Goal: Task Accomplishment & Management: Complete application form

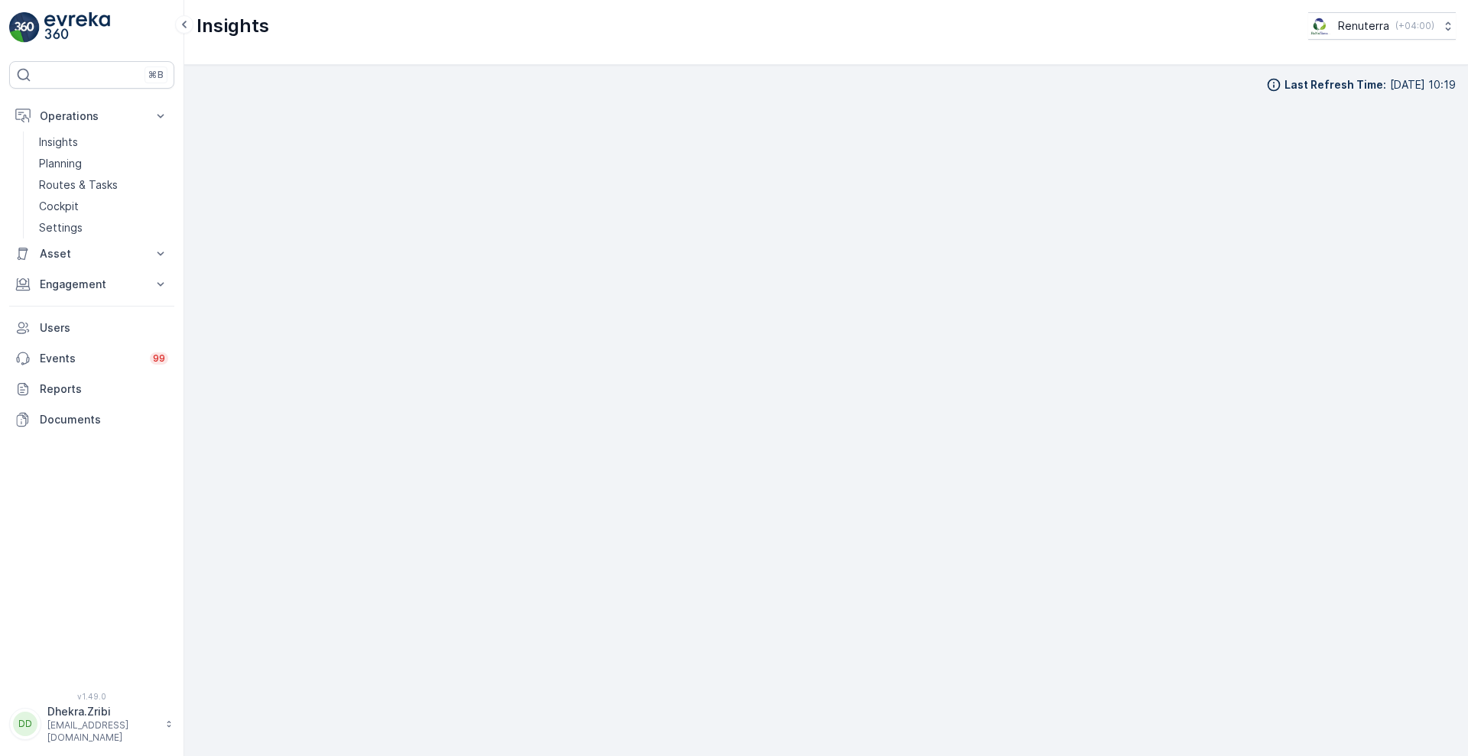
scroll to position [16, 0]
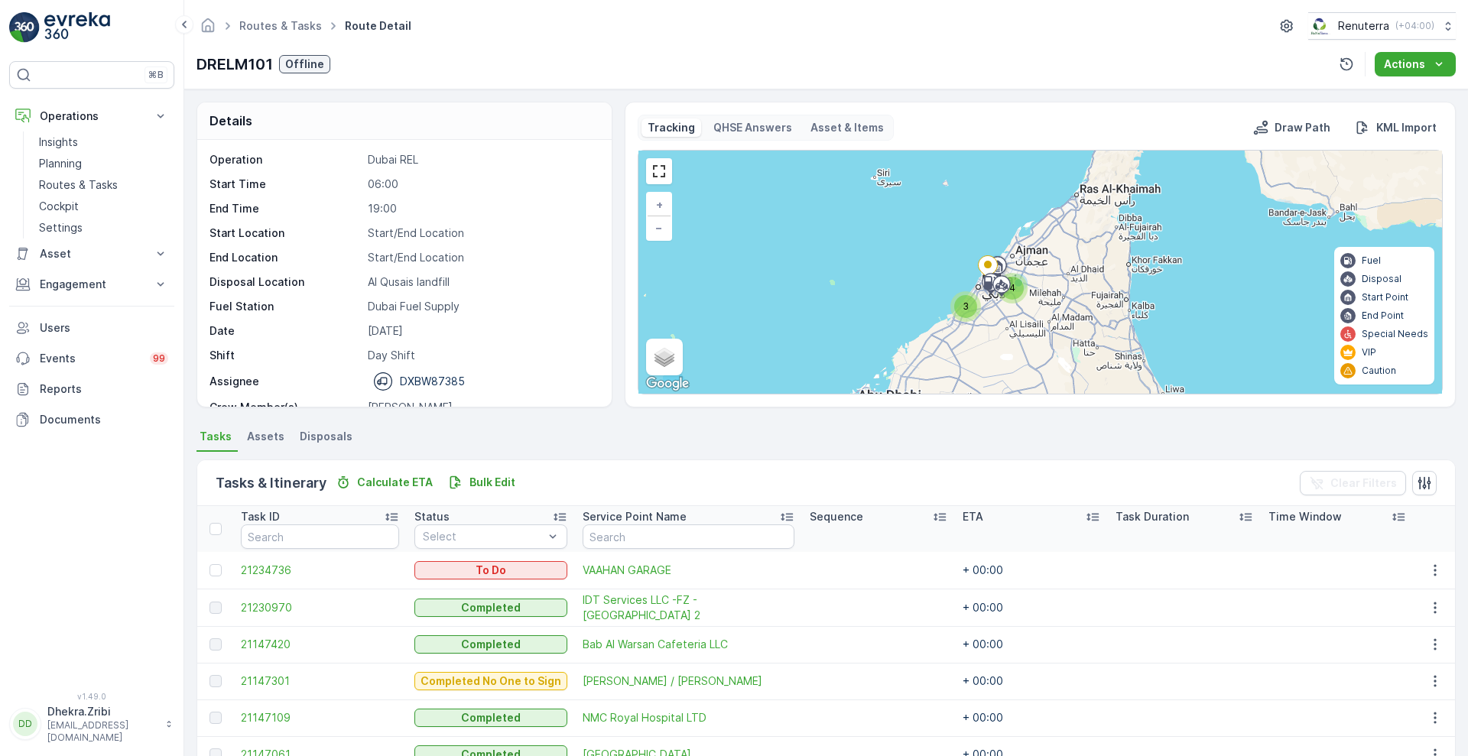
scroll to position [219, 0]
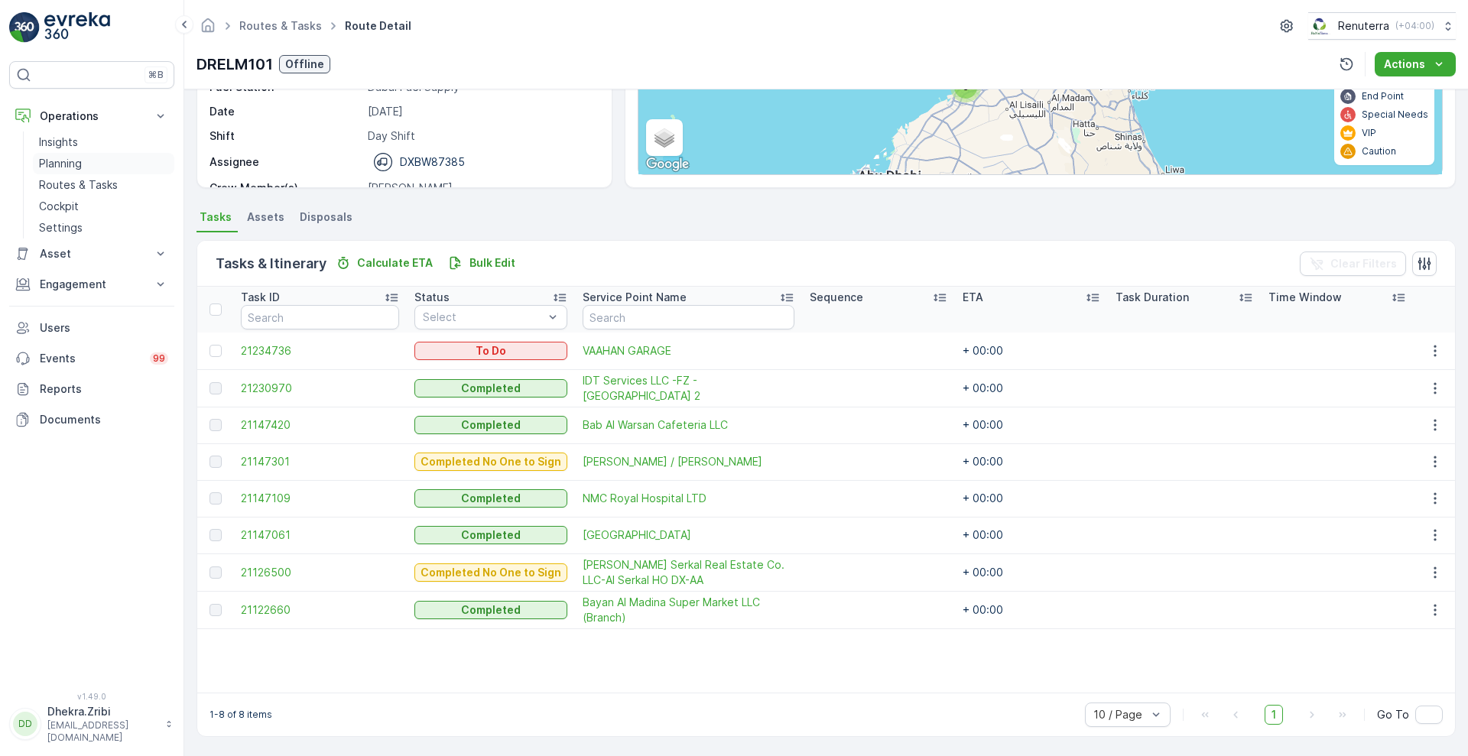
drag, startPoint x: 0, startPoint y: 0, endPoint x: 47, endPoint y: 161, distance: 167.4
click at [47, 161] on p "Planning" at bounding box center [60, 163] width 43 height 15
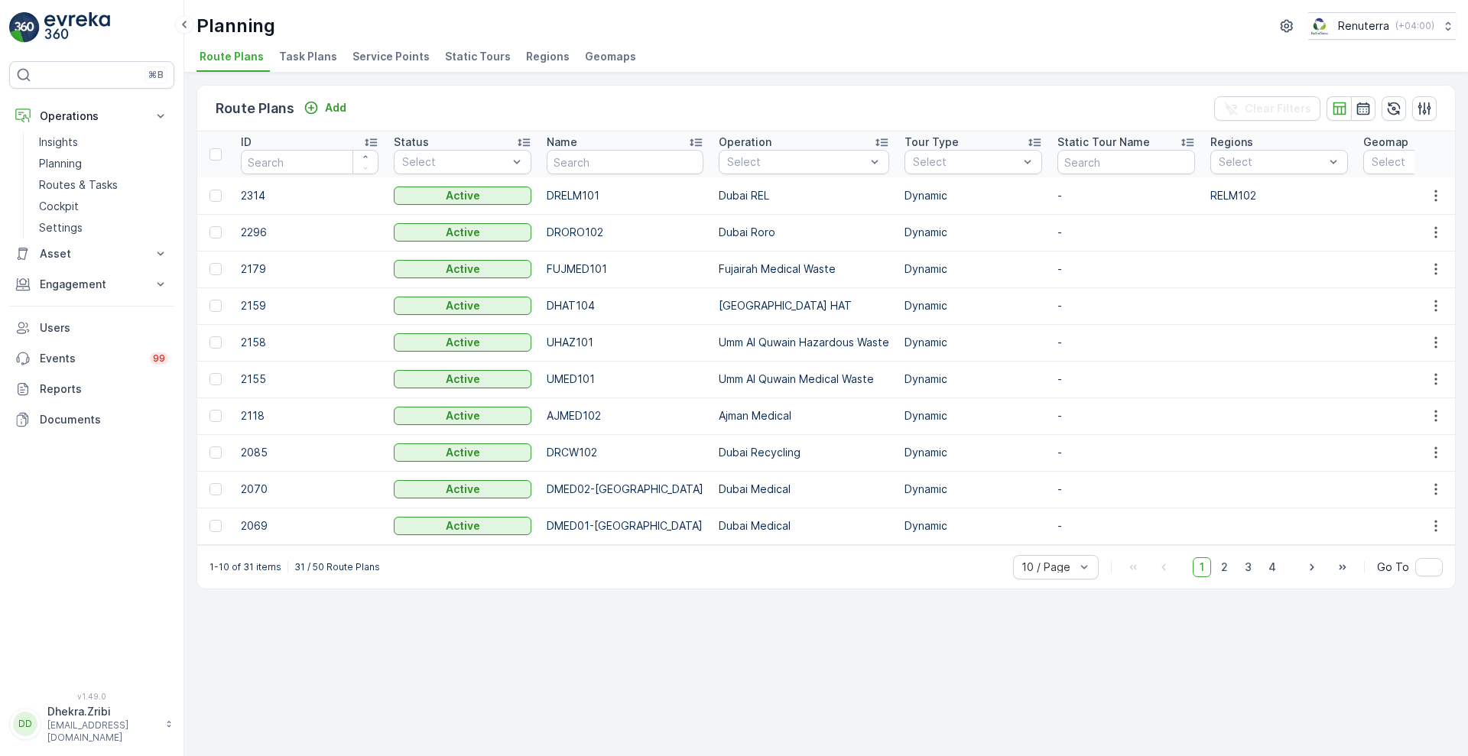
click at [358, 51] on span "Service Points" at bounding box center [390, 56] width 77 height 15
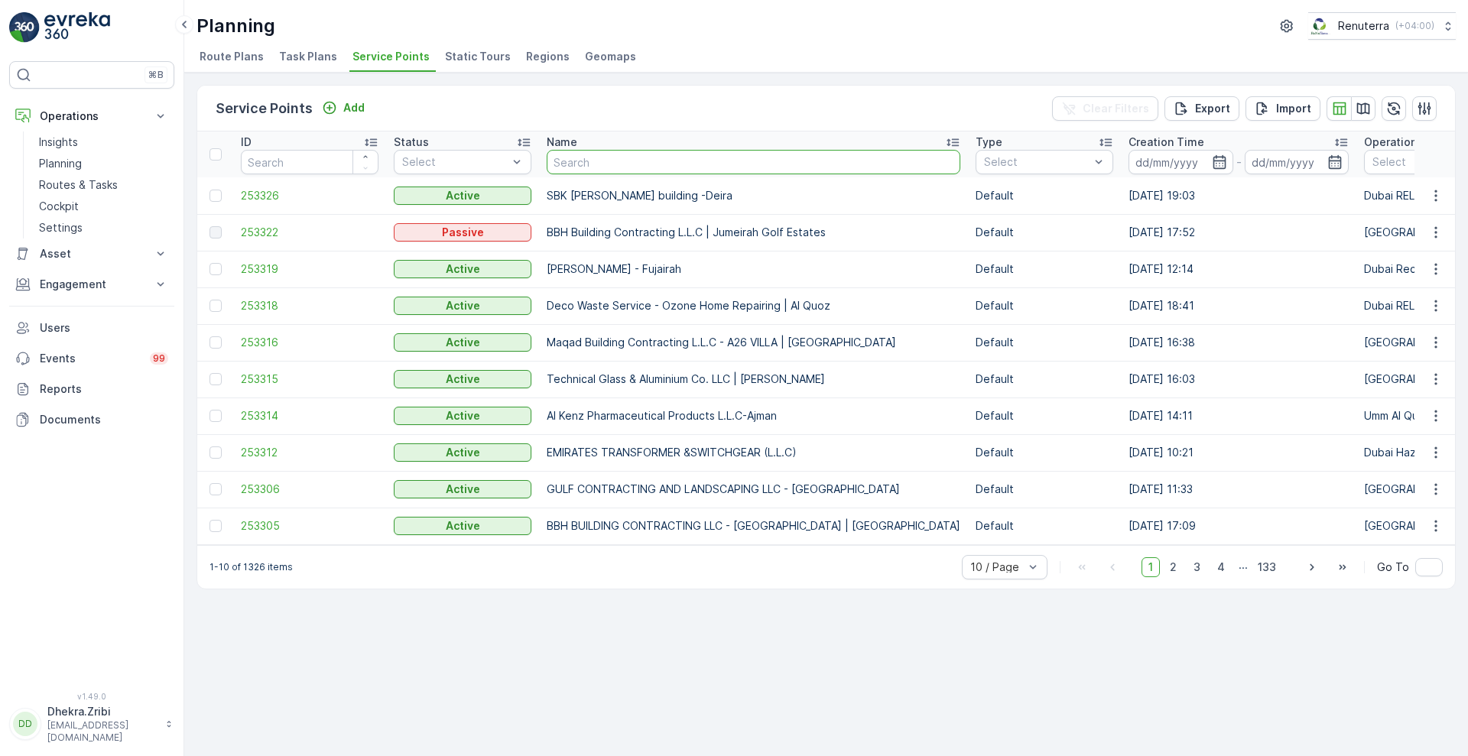
click at [656, 162] on input "text" at bounding box center [754, 162] width 414 height 24
type input "al nouras"
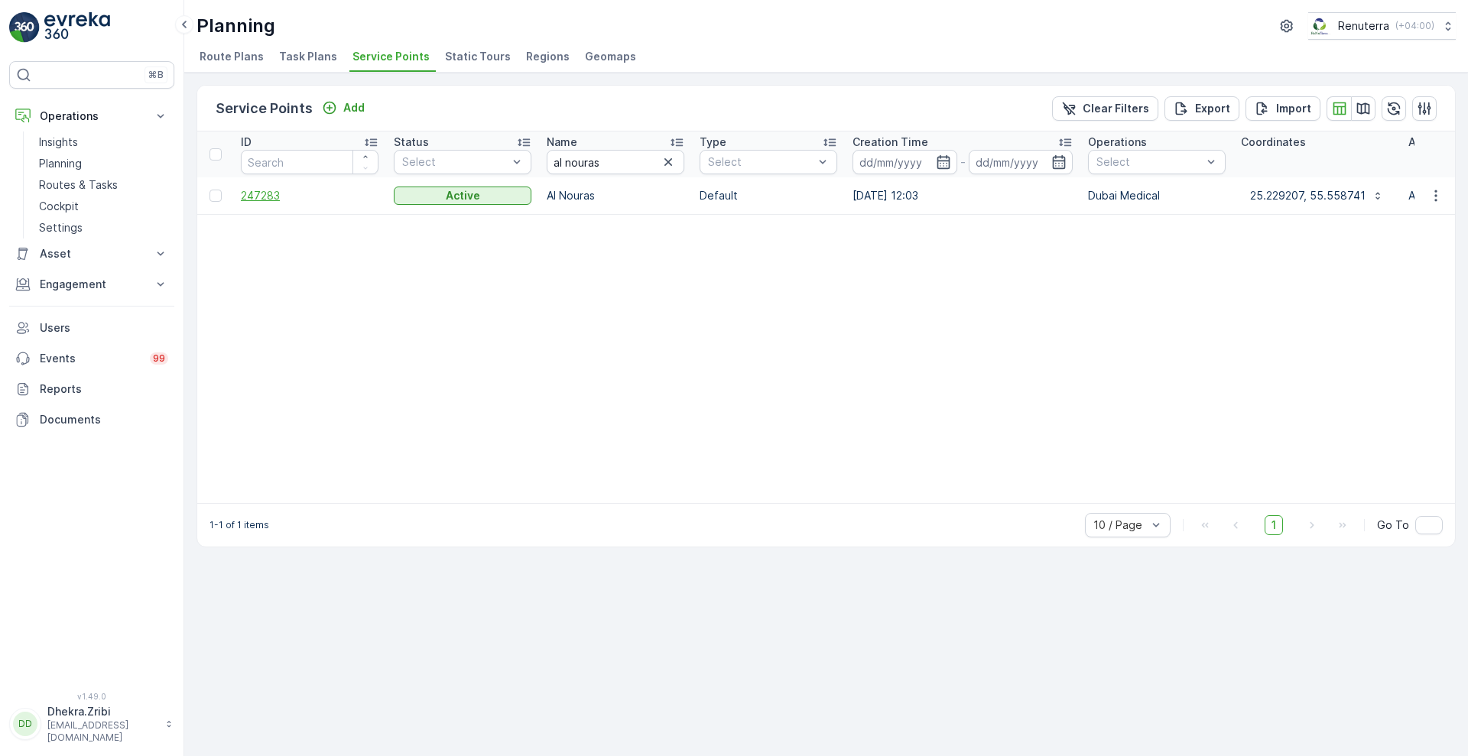
click at [252, 195] on span "247283" at bounding box center [310, 195] width 138 height 15
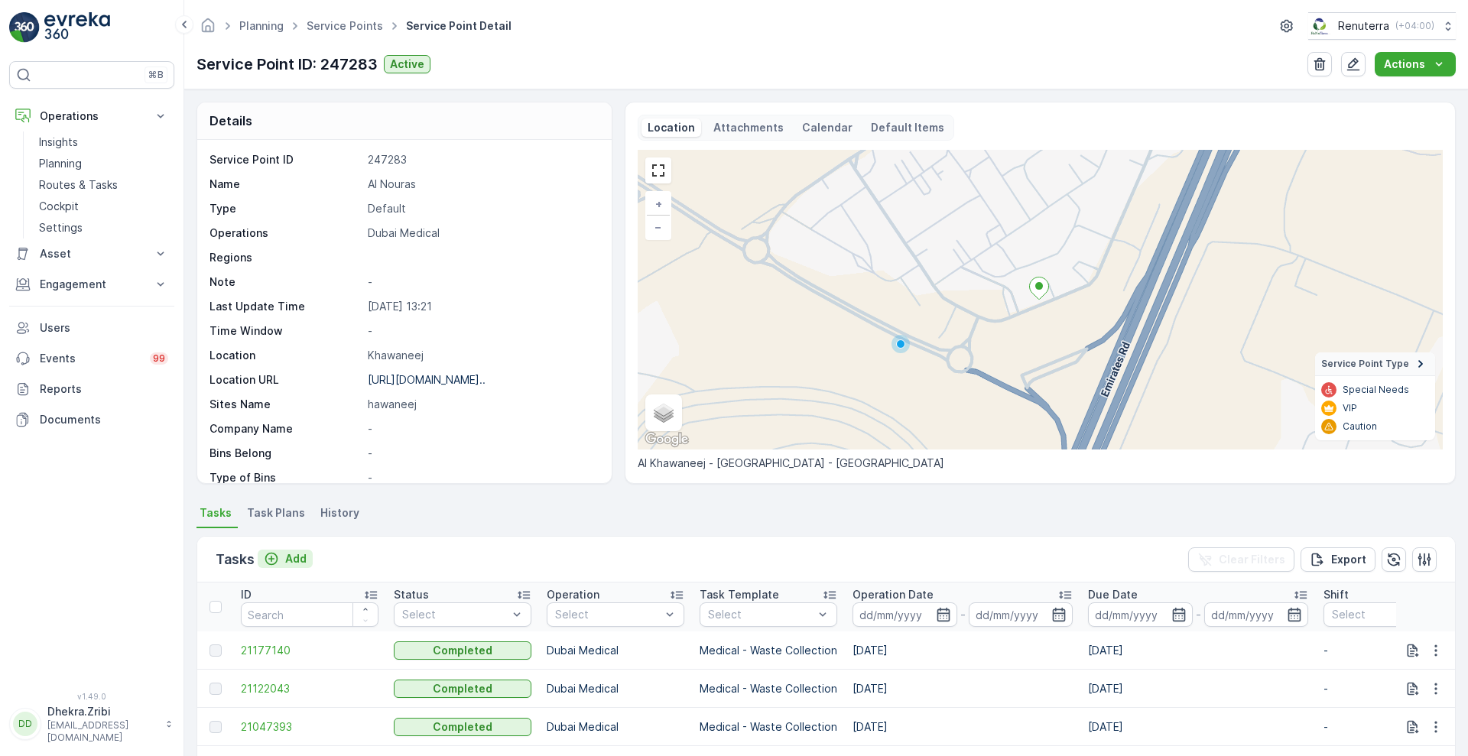
click at [297, 556] on p "Add" at bounding box center [295, 558] width 21 height 15
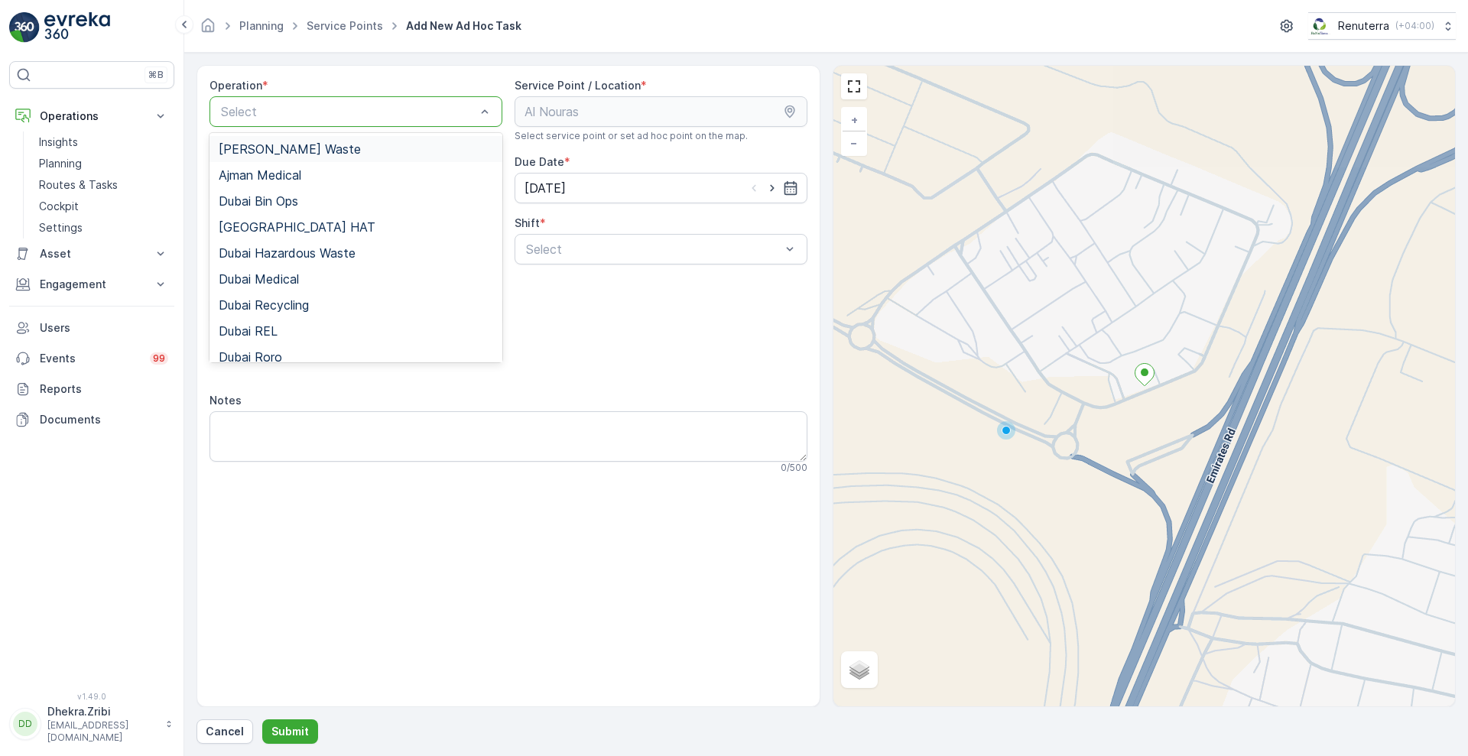
click at [394, 114] on div at bounding box center [348, 112] width 258 height 14
click at [294, 286] on span "Dubai Medical" at bounding box center [259, 279] width 80 height 14
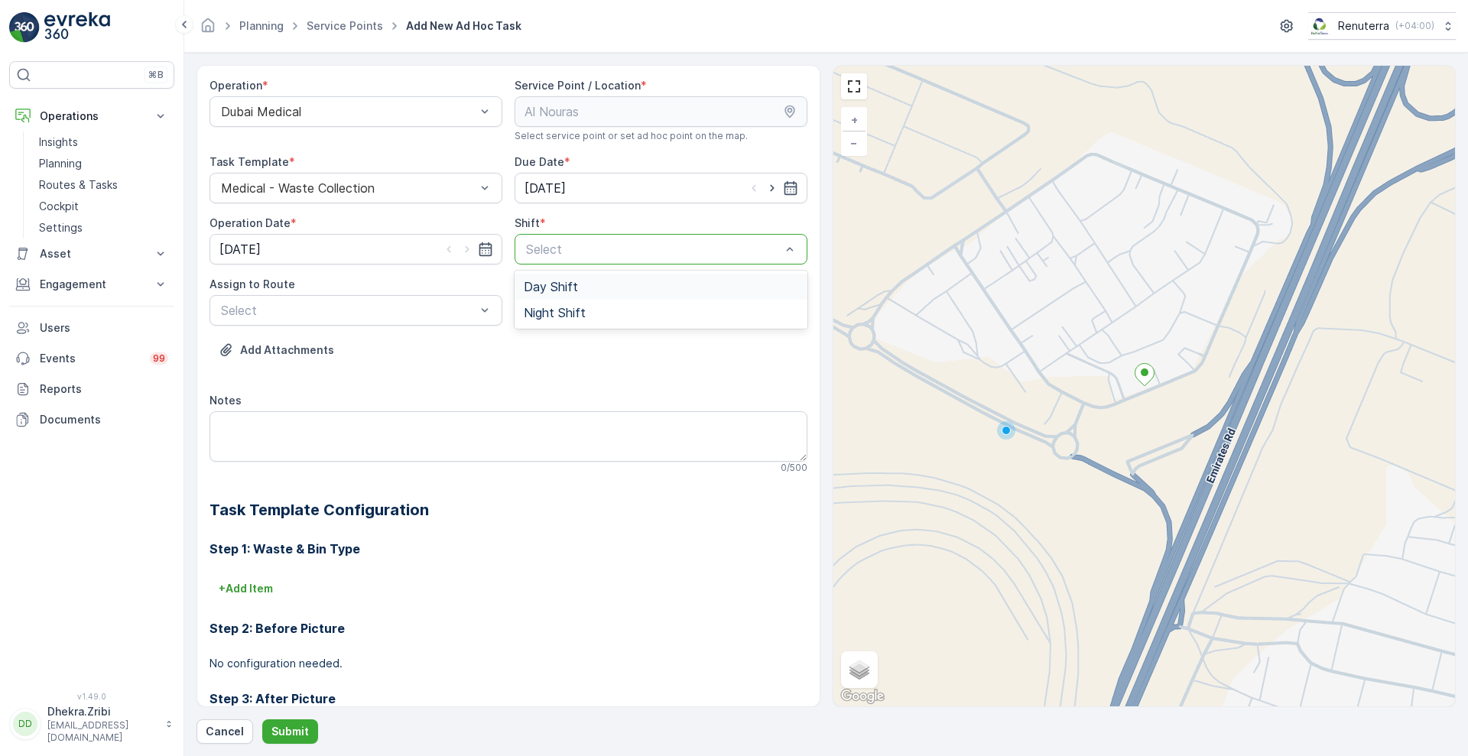
click at [550, 249] on div at bounding box center [653, 249] width 258 height 14
click at [543, 285] on span "Day Shift" at bounding box center [551, 287] width 54 height 14
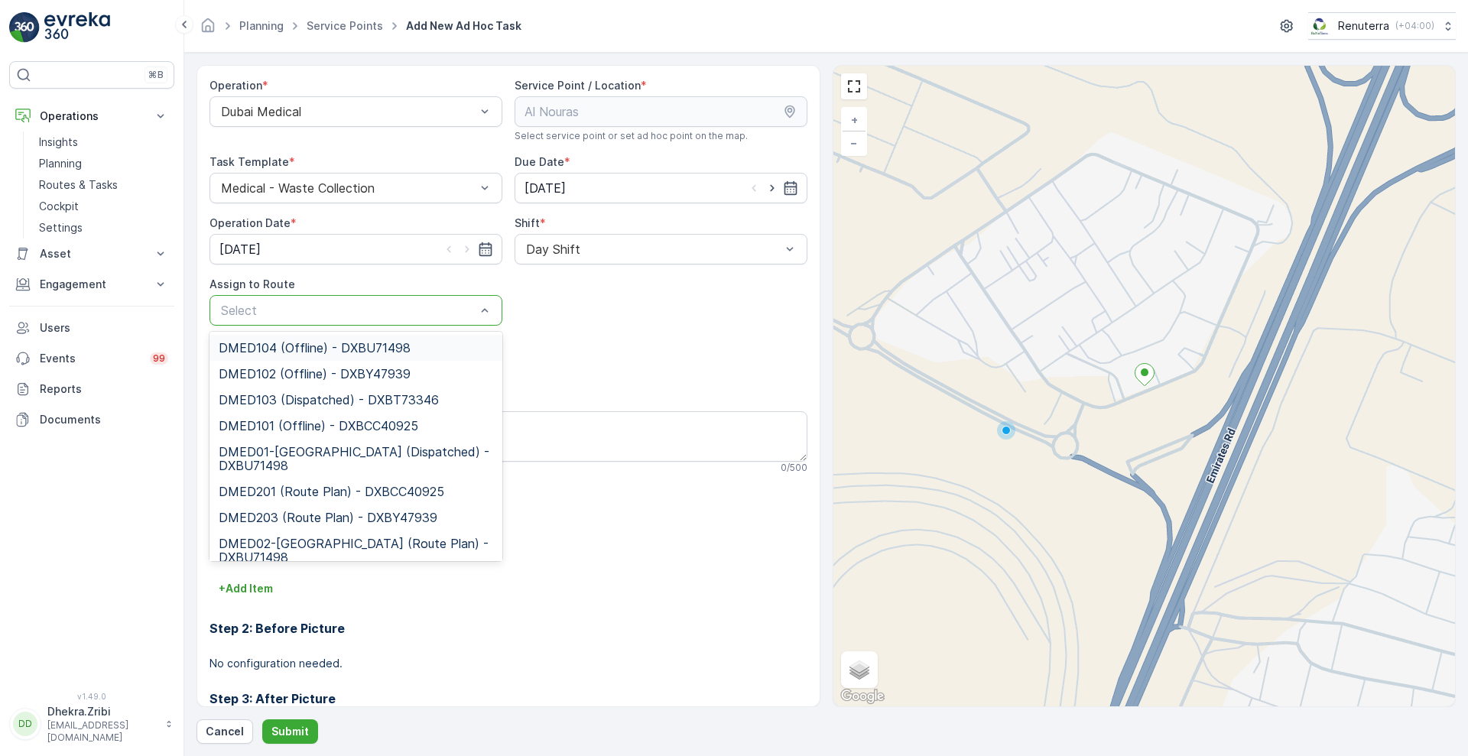
click at [423, 310] on div at bounding box center [348, 310] width 258 height 14
click at [332, 451] on span "DMED01-[GEOGRAPHIC_DATA] (Dispatched) - DXBU71498" at bounding box center [356, 459] width 274 height 28
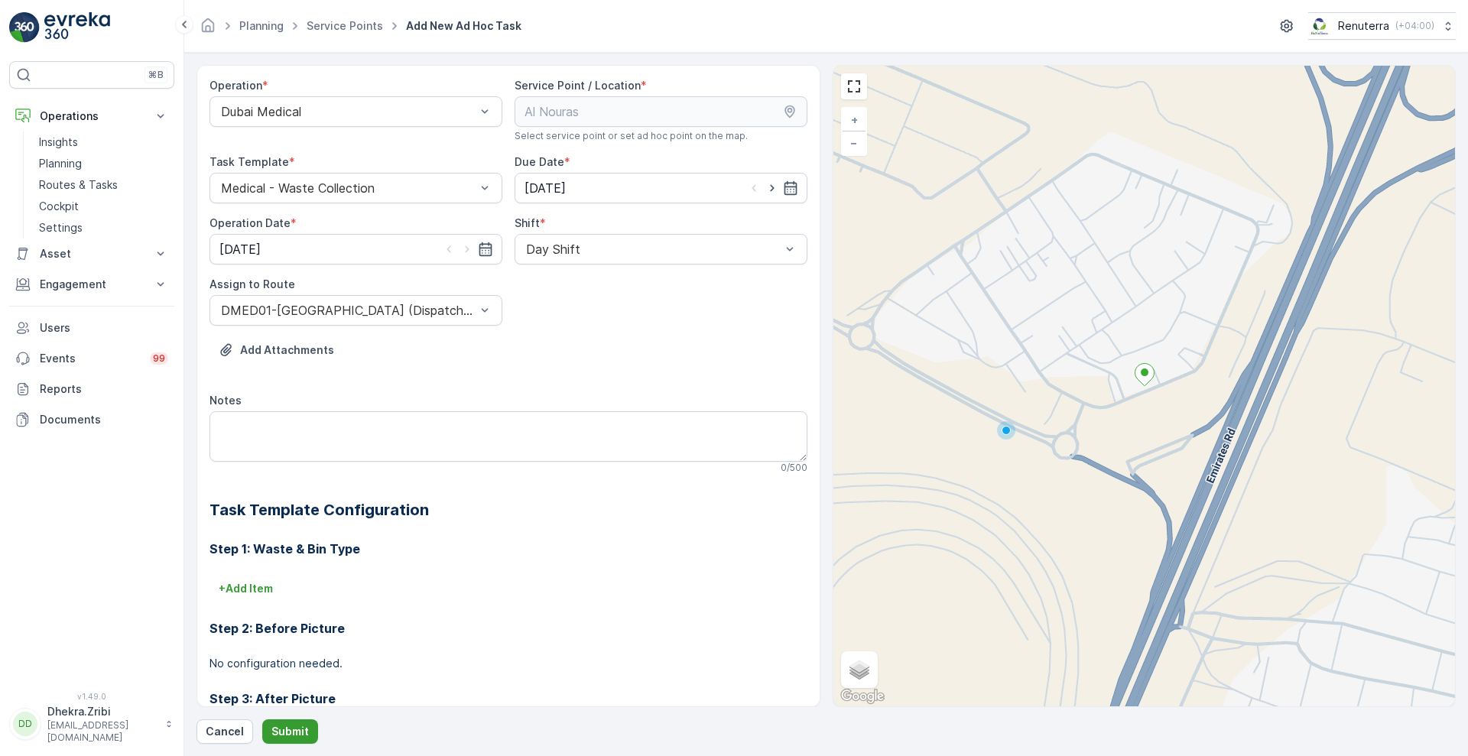
click at [290, 742] on button "Submit" at bounding box center [290, 731] width 56 height 24
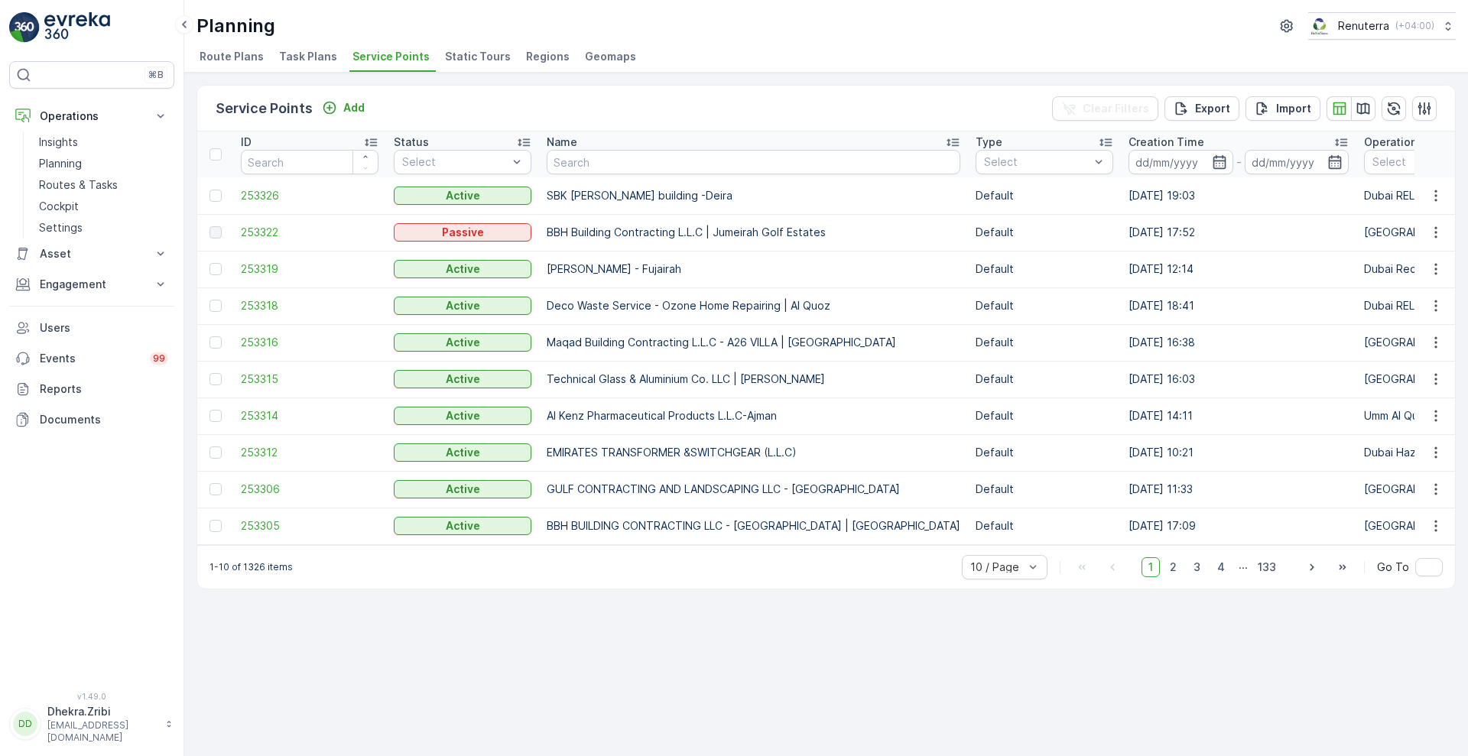
click at [345, 705] on div "Service Points Add Clear Filters Export Import ID Status Select Name Type Selec…" at bounding box center [825, 414] width 1283 height 683
click at [628, 161] on input "text" at bounding box center [754, 162] width 414 height 24
type input "saudi"
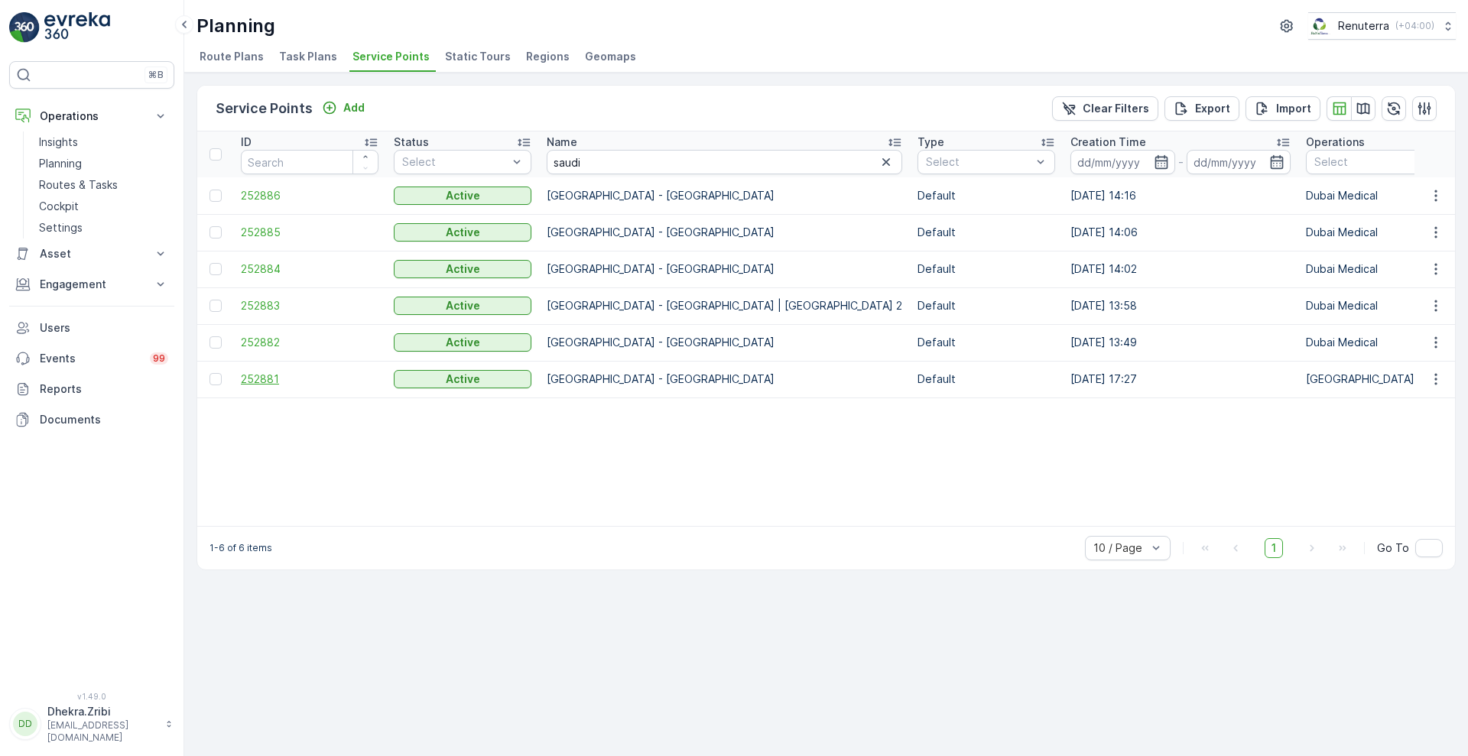
click at [271, 378] on span "252881" at bounding box center [310, 378] width 138 height 15
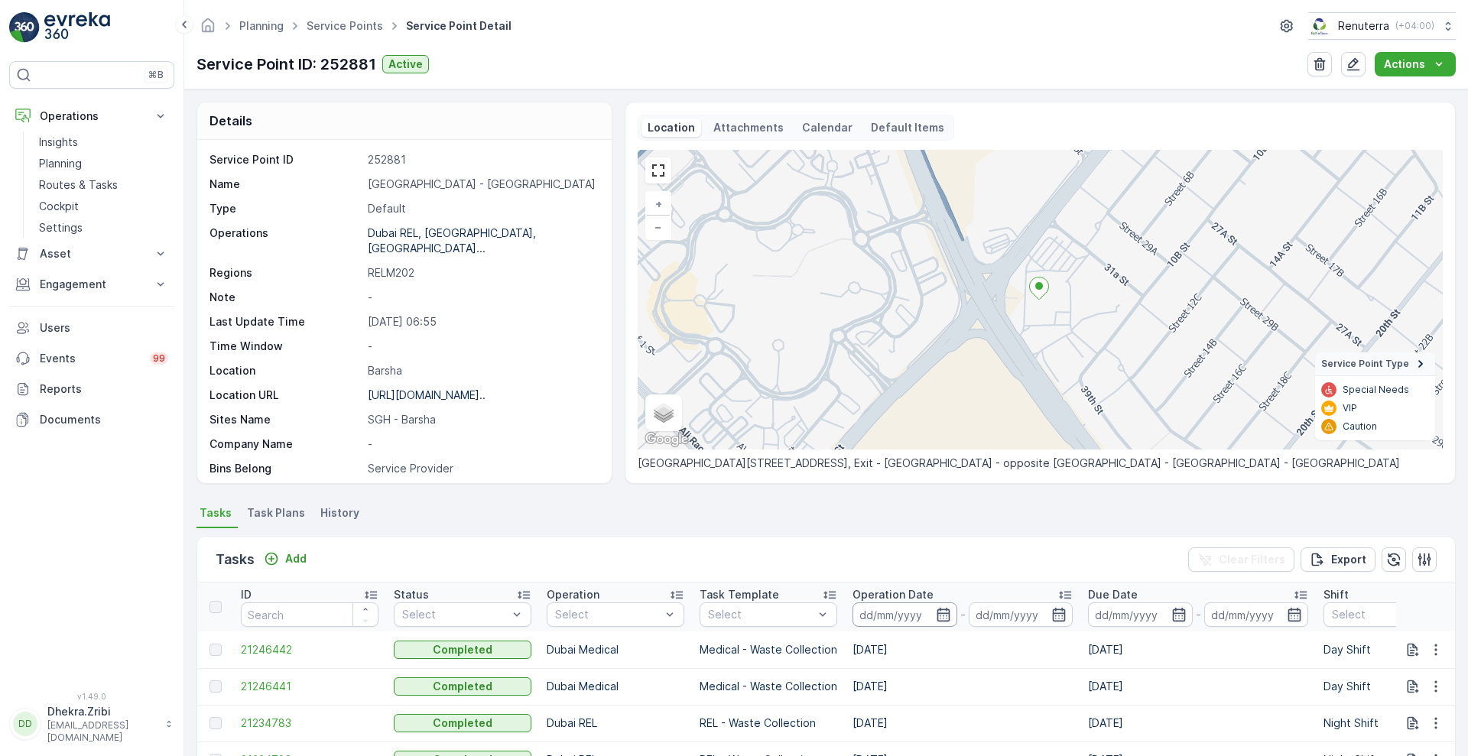
click at [952, 618] on input at bounding box center [904, 614] width 105 height 24
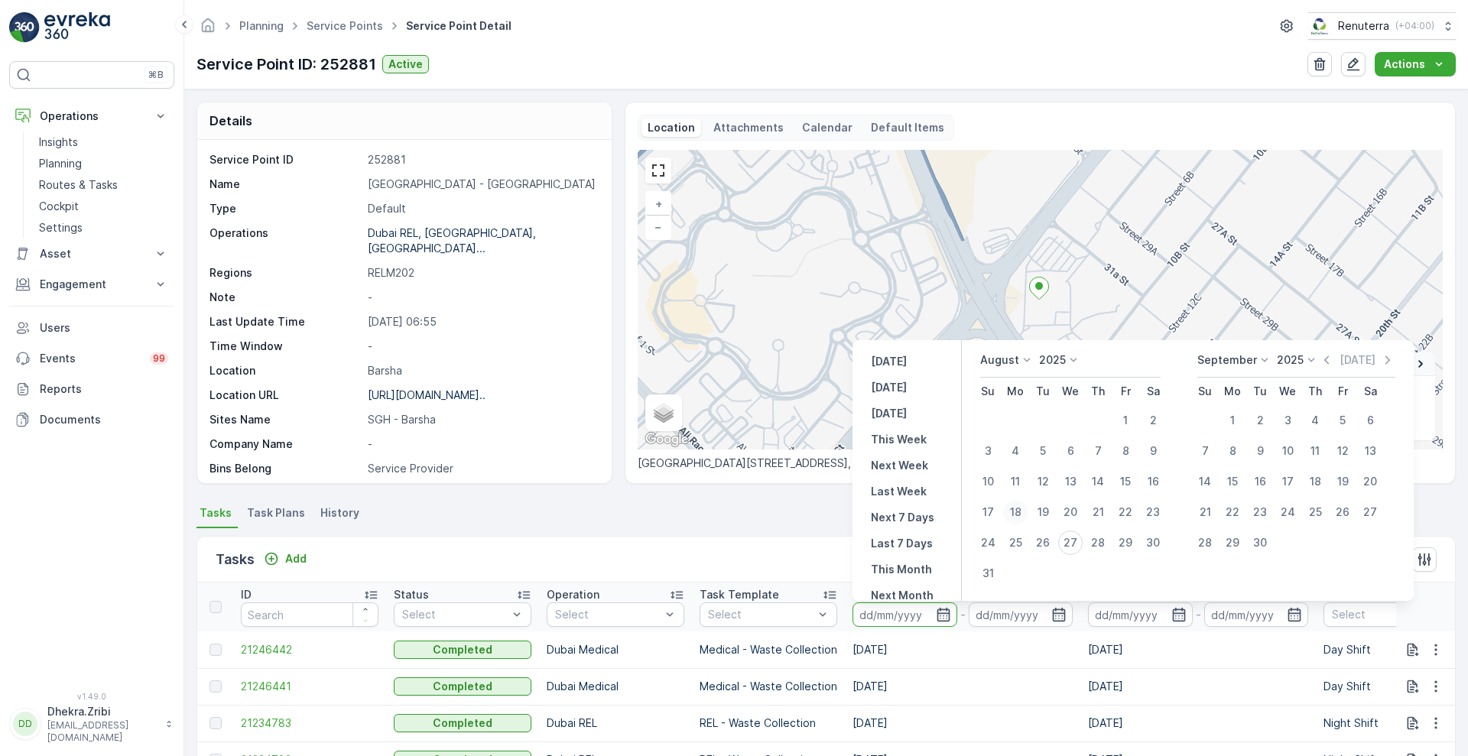
click at [1018, 519] on div "18" at bounding box center [1015, 512] width 24 height 24
type input "[DATE]"
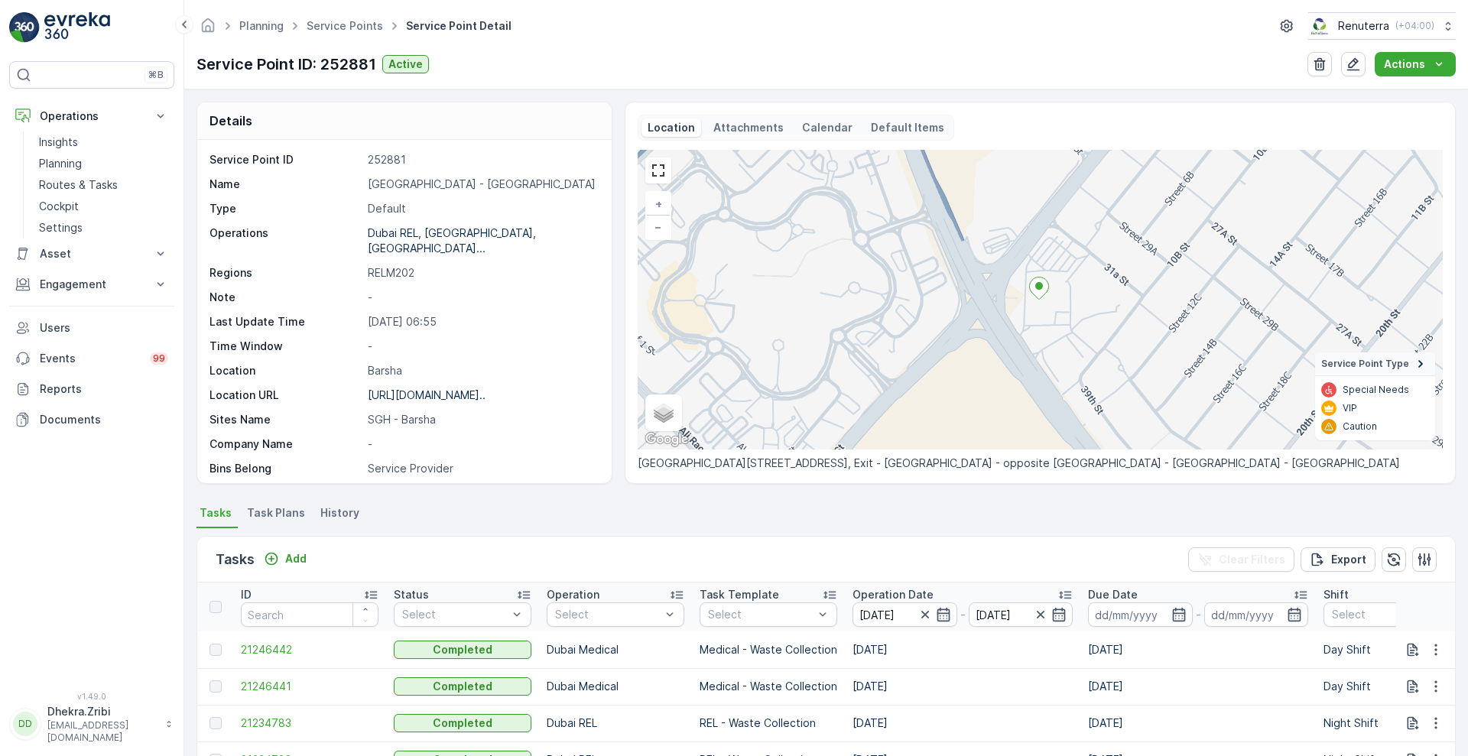
click at [785, 563] on div "Tasks Add Clear Filters Export" at bounding box center [825, 560] width 1257 height 46
click at [1058, 618] on icon "button" at bounding box center [1058, 614] width 15 height 15
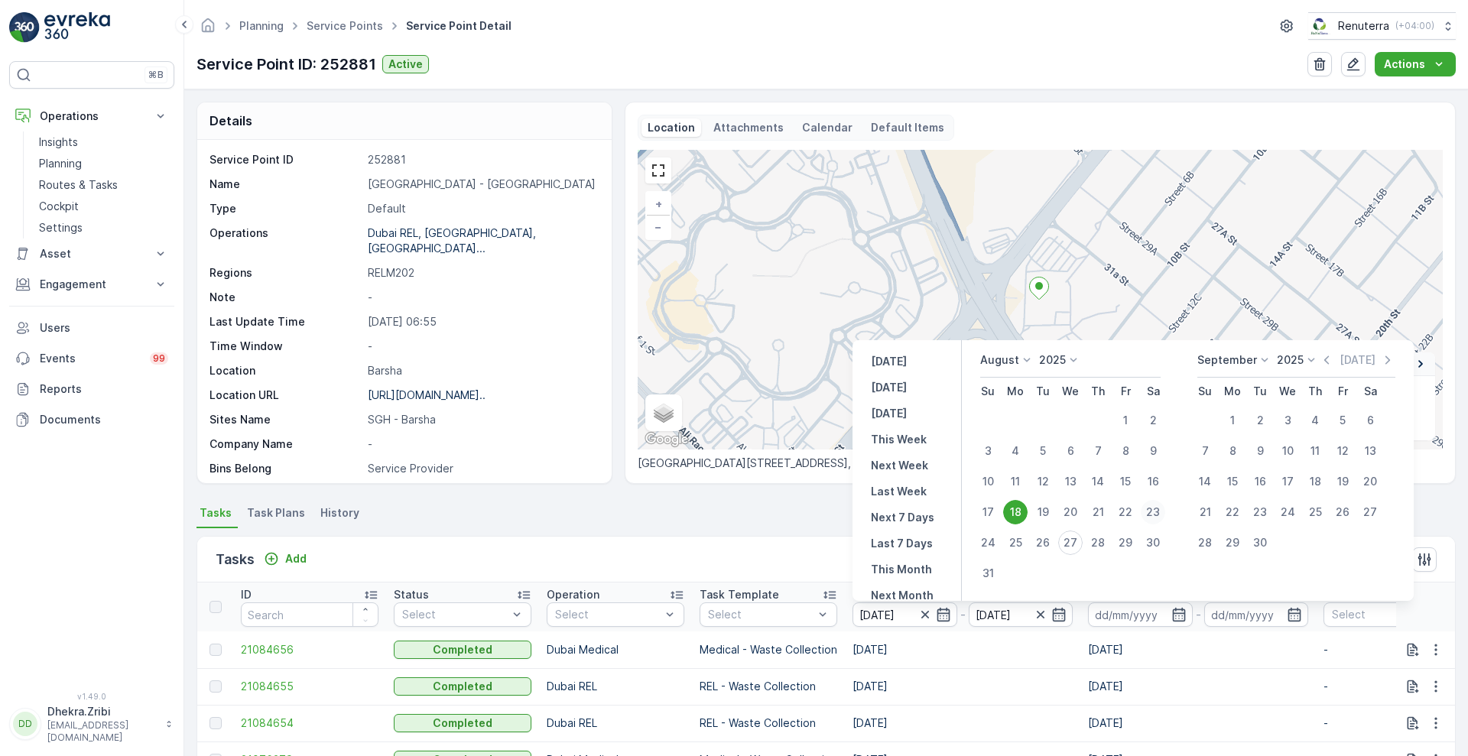
click at [1157, 512] on div "23" at bounding box center [1152, 512] width 24 height 24
type input "[DATE]"
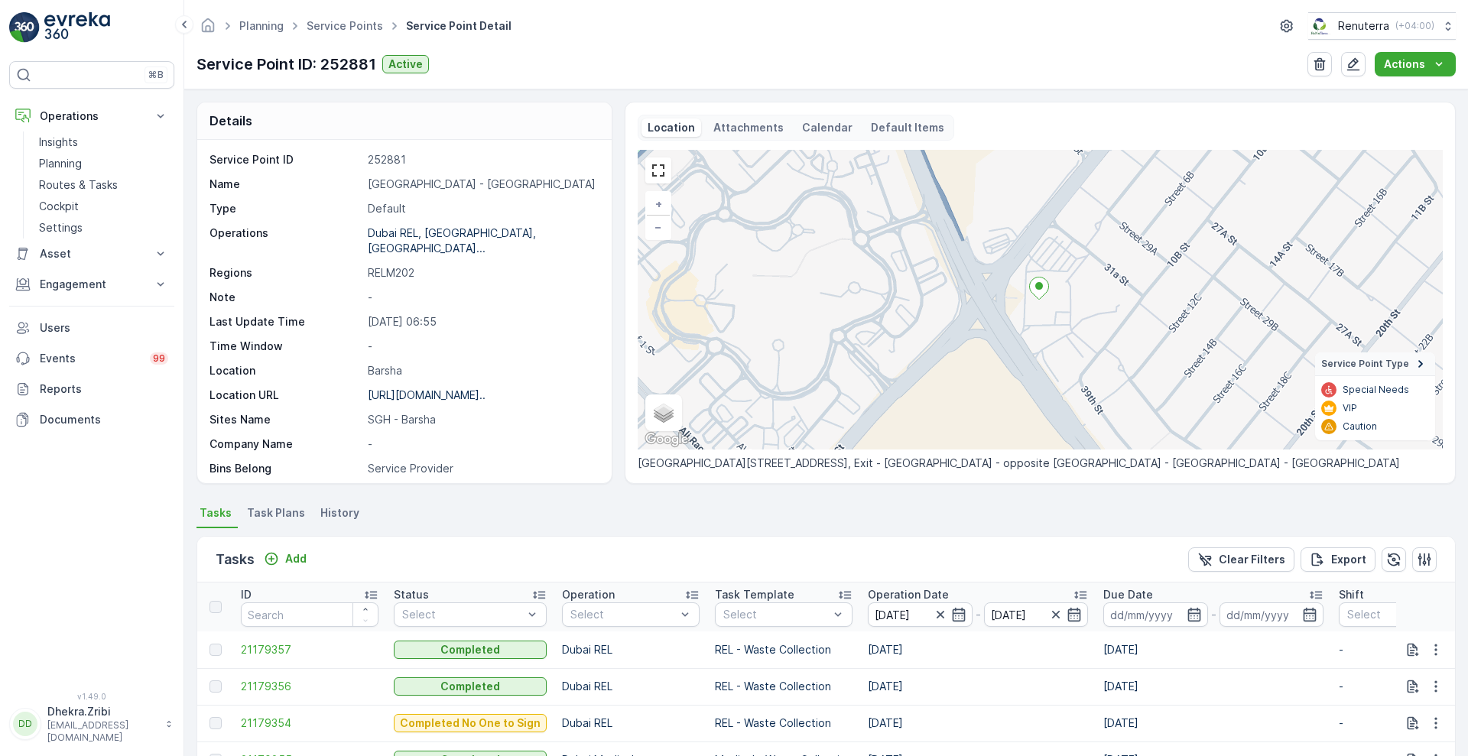
scroll to position [315, 0]
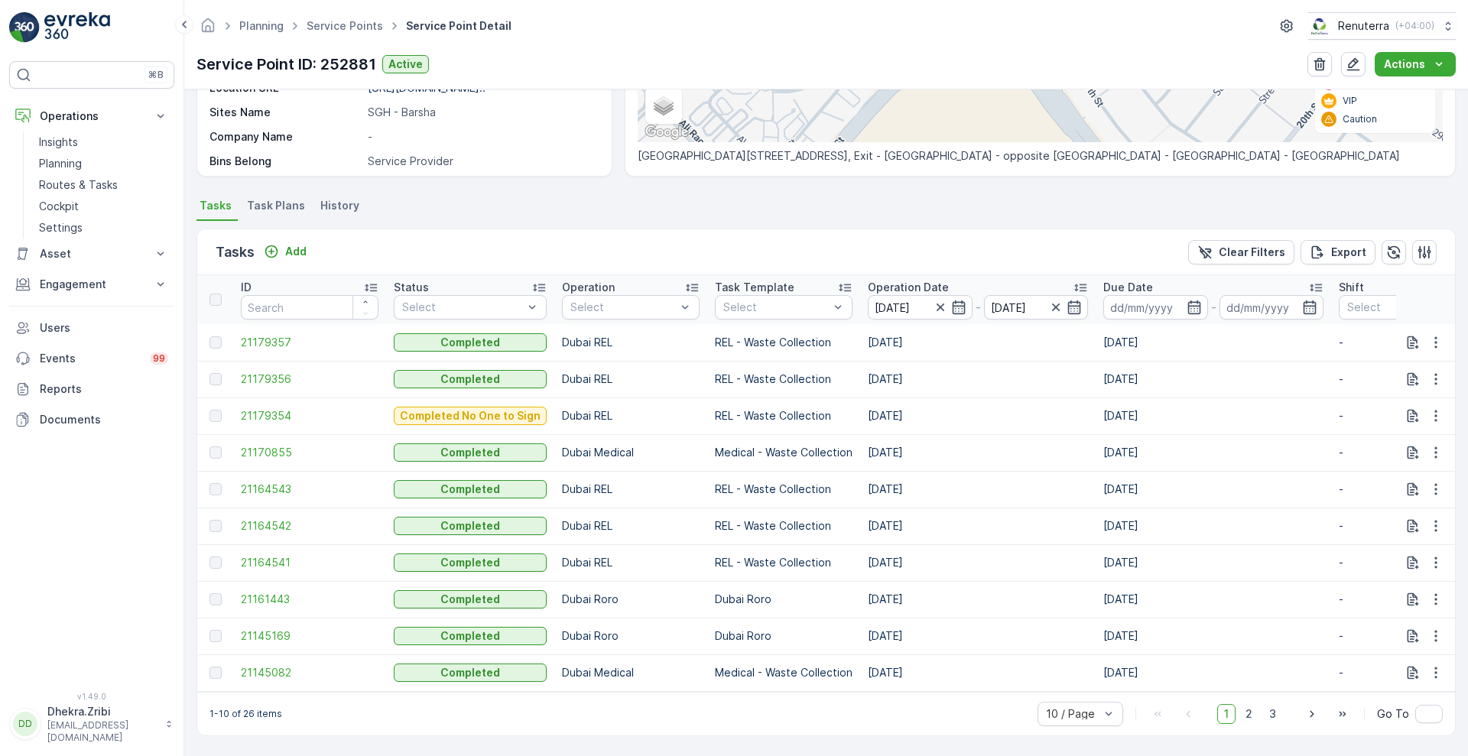
click at [897, 281] on p "Operation Date" at bounding box center [908, 287] width 81 height 15
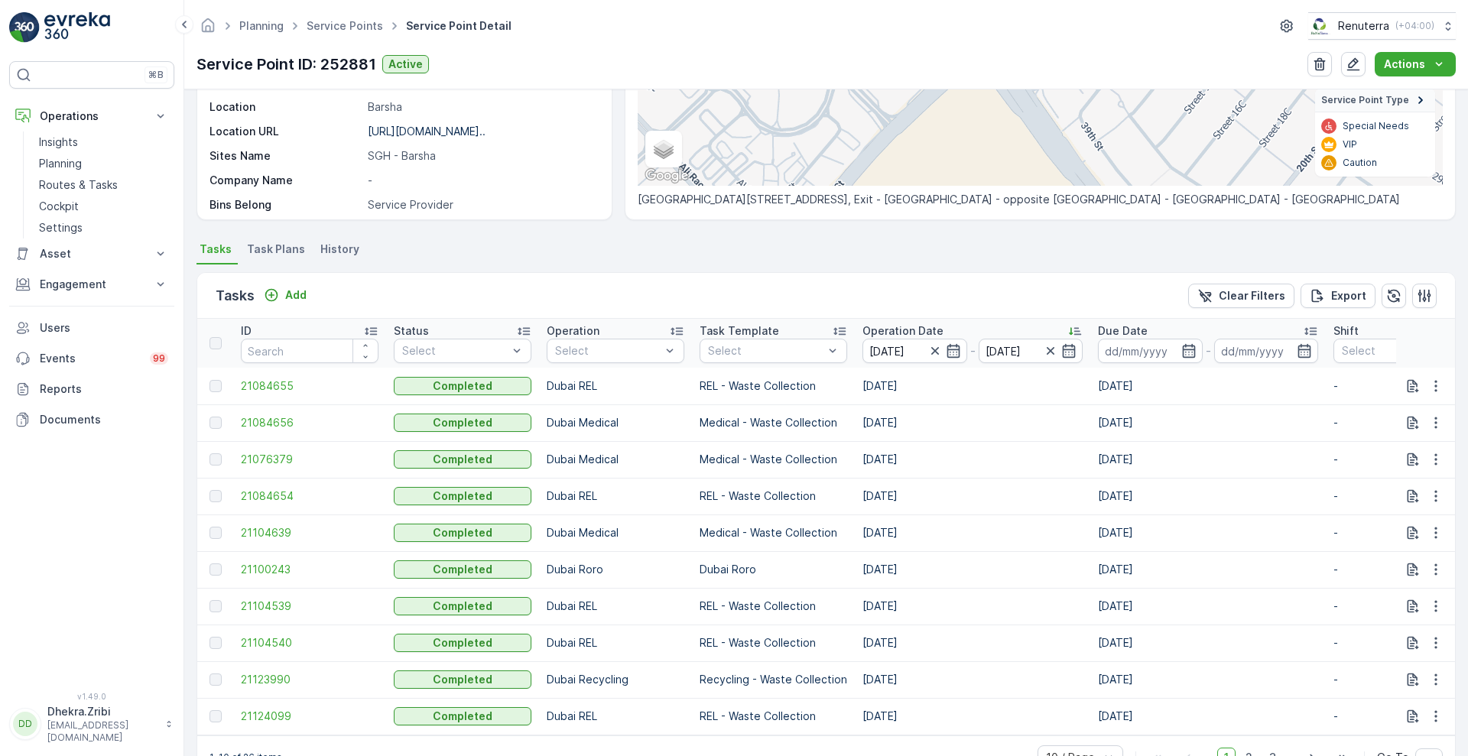
scroll to position [315, 0]
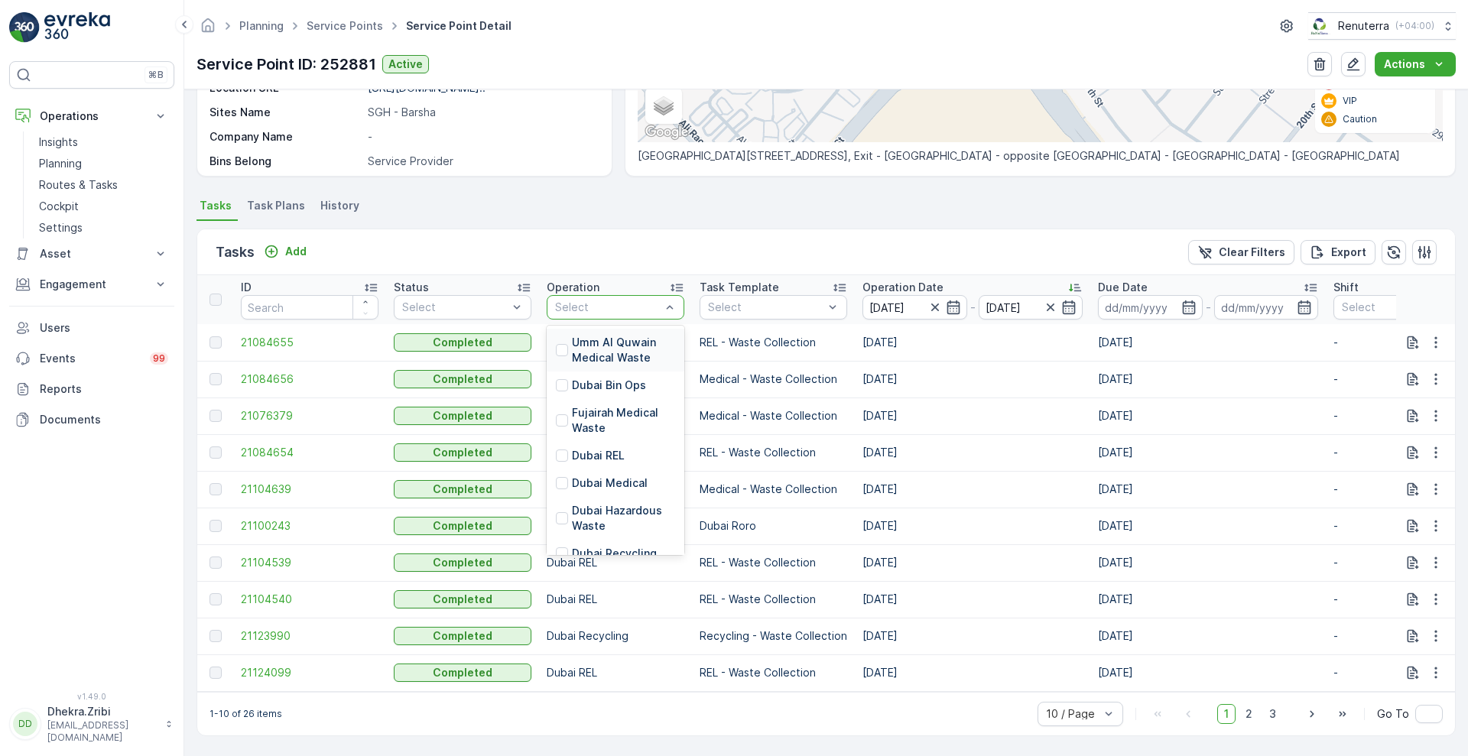
click at [615, 309] on div "Select" at bounding box center [616, 307] width 138 height 24
click at [595, 475] on p "Dubai Medical" at bounding box center [610, 482] width 76 height 15
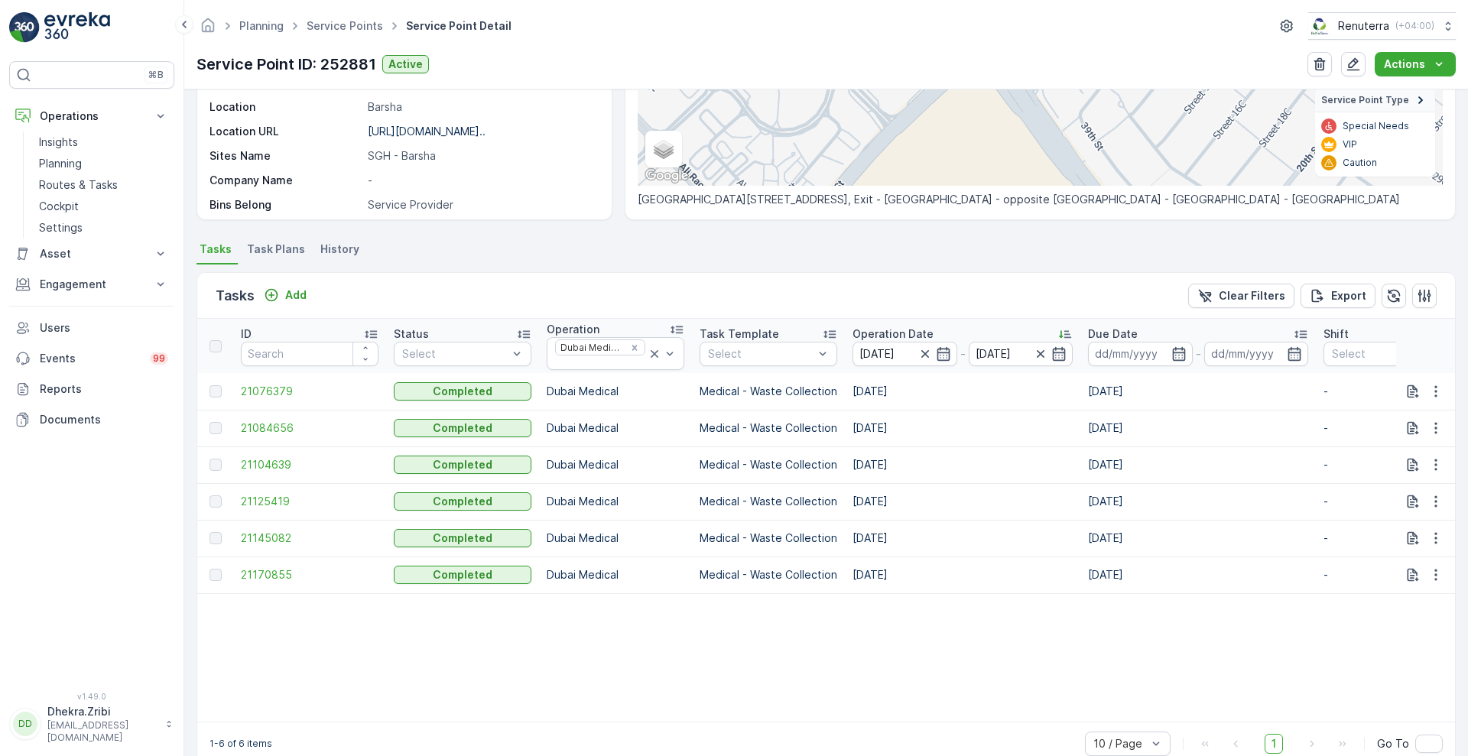
scroll to position [301, 0]
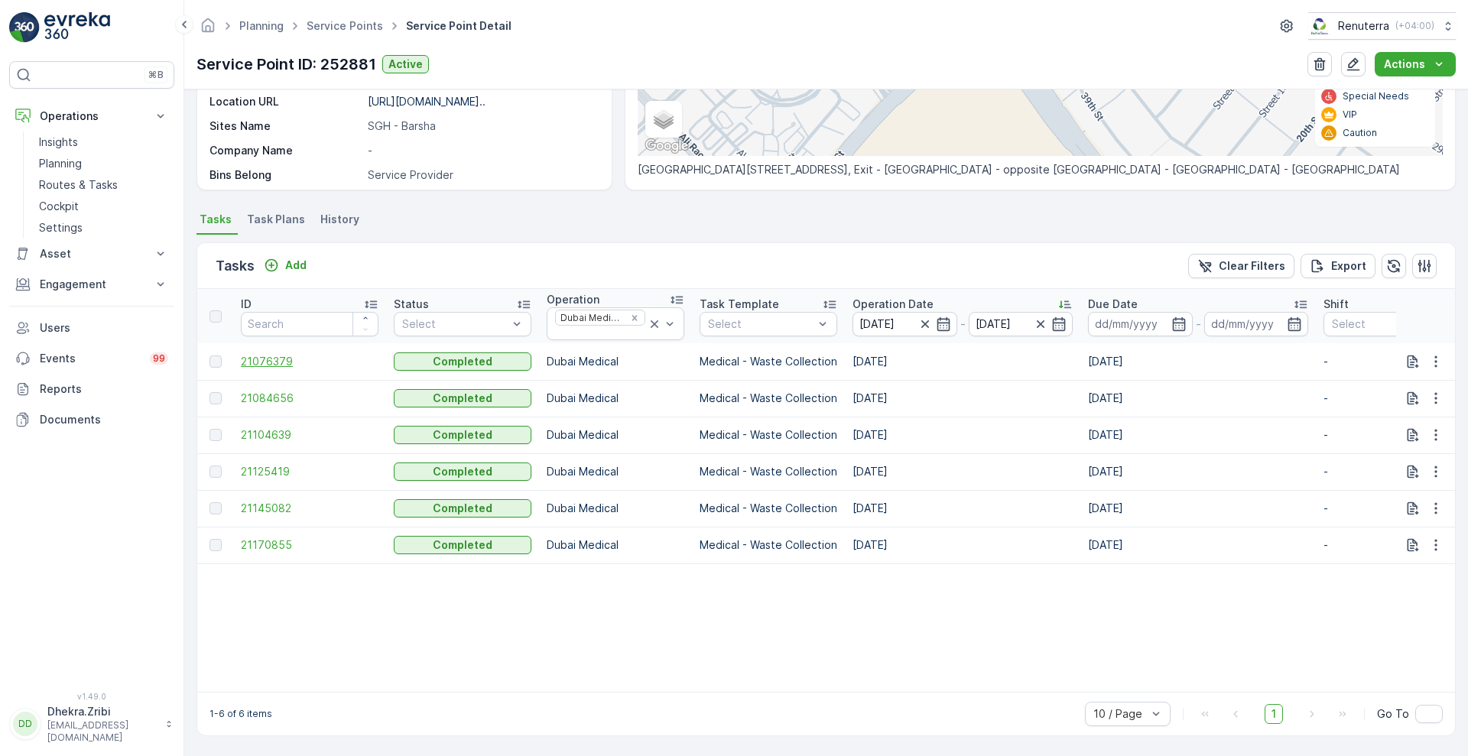
click at [281, 354] on span "21076379" at bounding box center [310, 361] width 138 height 15
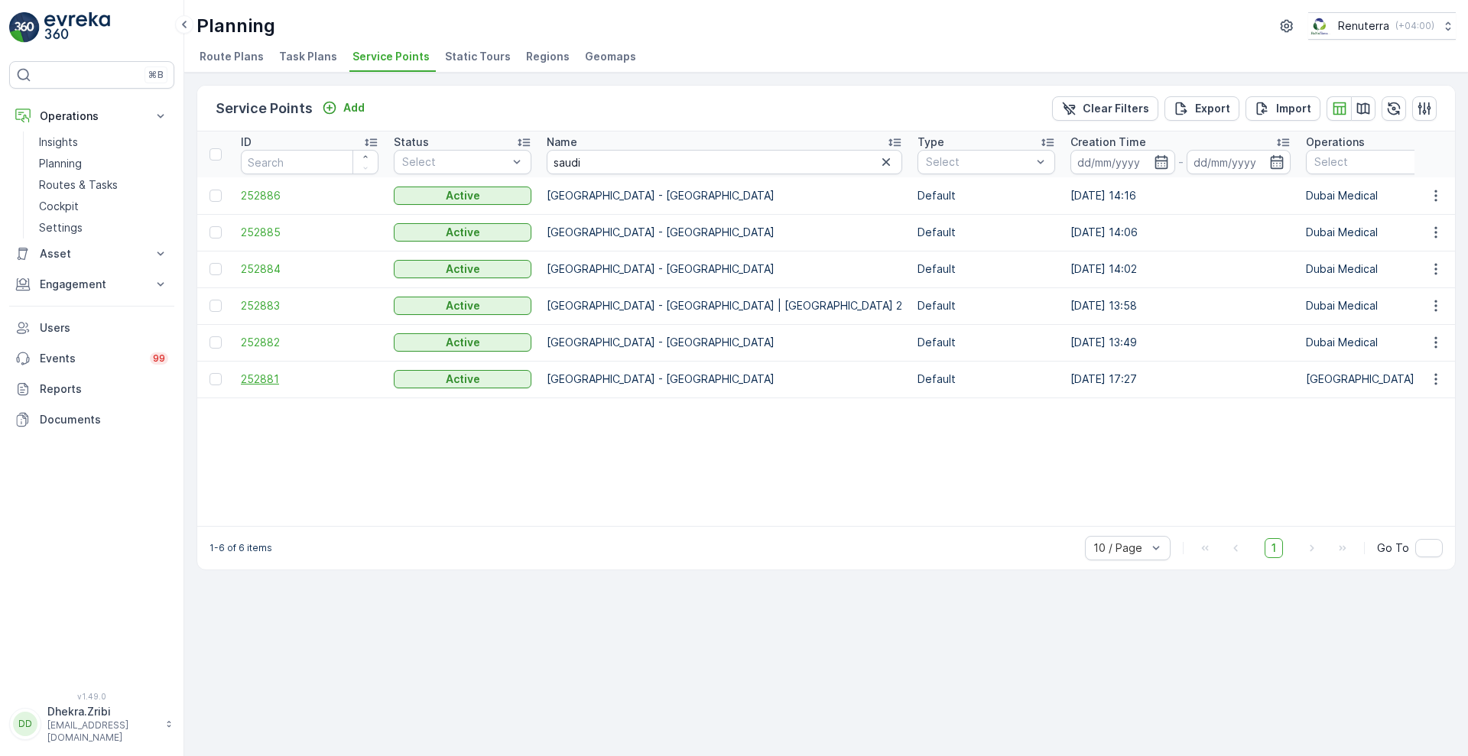
click at [257, 375] on span "252881" at bounding box center [310, 378] width 138 height 15
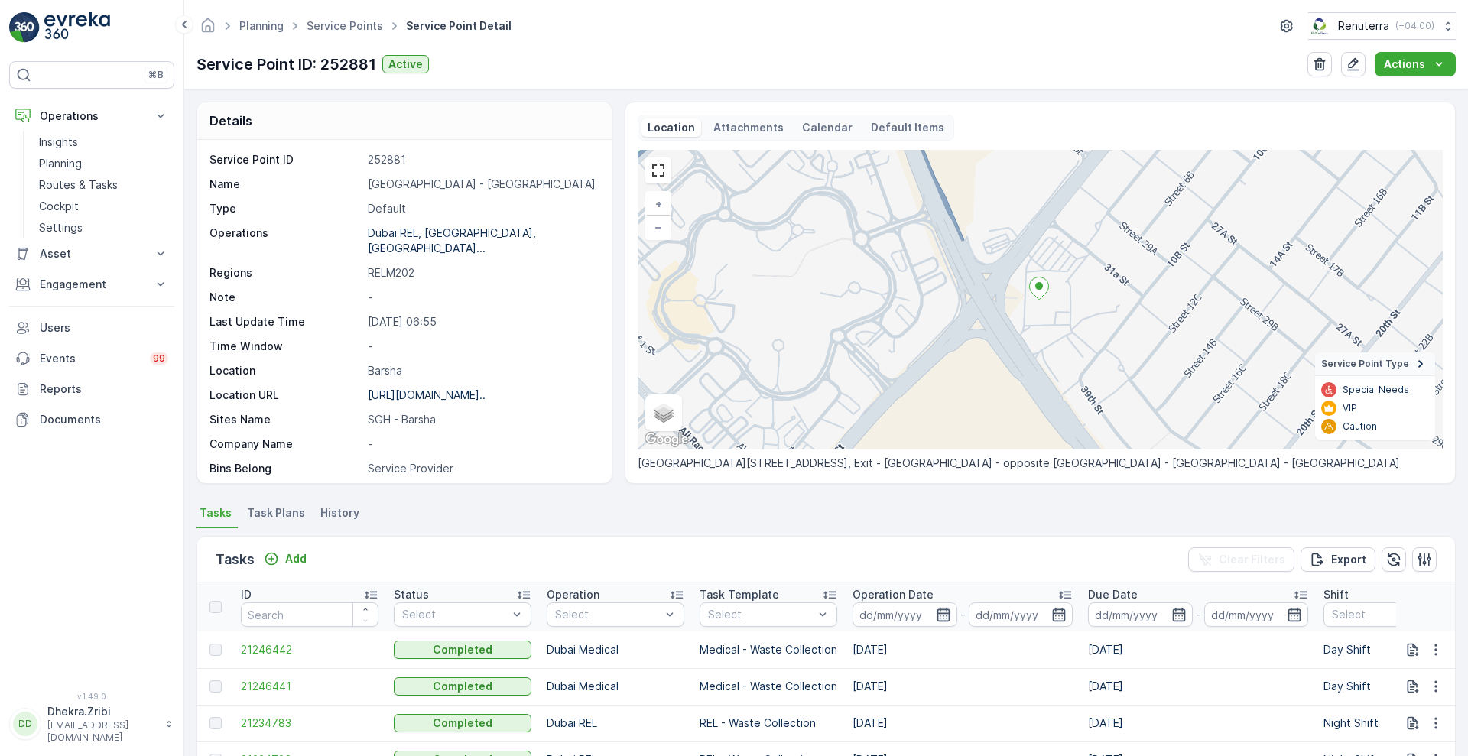
click at [947, 612] on icon "button" at bounding box center [942, 615] width 13 height 14
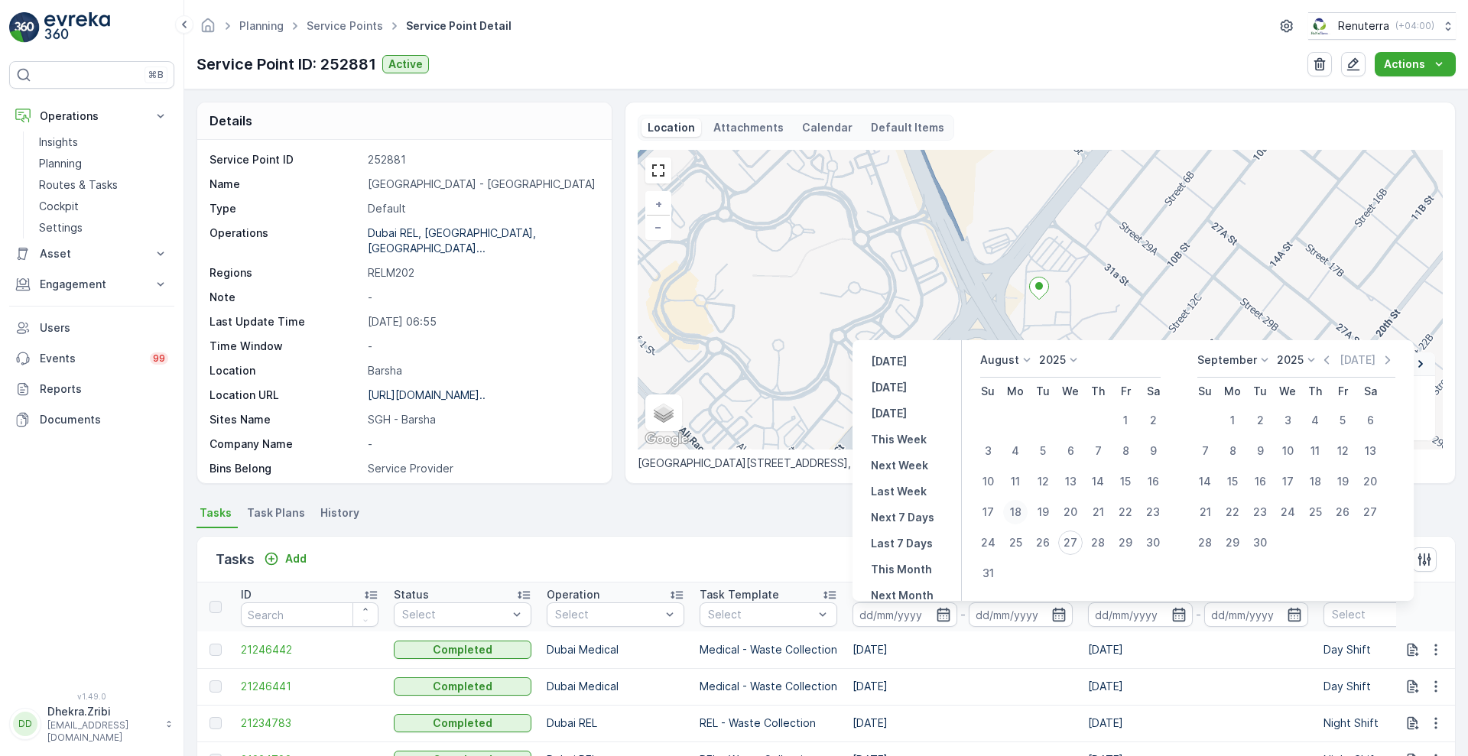
click at [1022, 508] on div "18" at bounding box center [1015, 512] width 24 height 24
type input "[DATE]"
click at [1022, 508] on div "18" at bounding box center [1015, 512] width 24 height 24
type input "[DATE]"
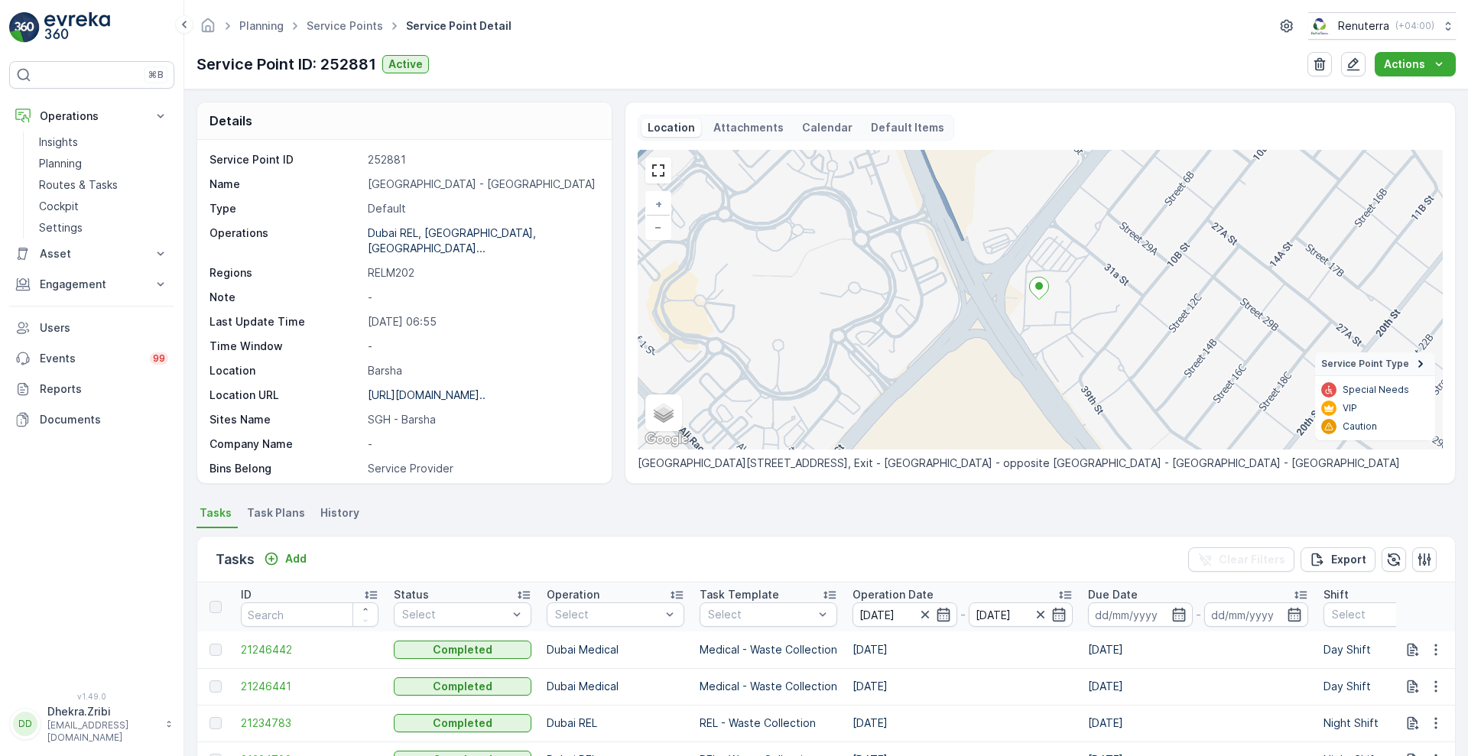
click at [771, 563] on div "Tasks Add Clear Filters Export" at bounding box center [825, 560] width 1257 height 46
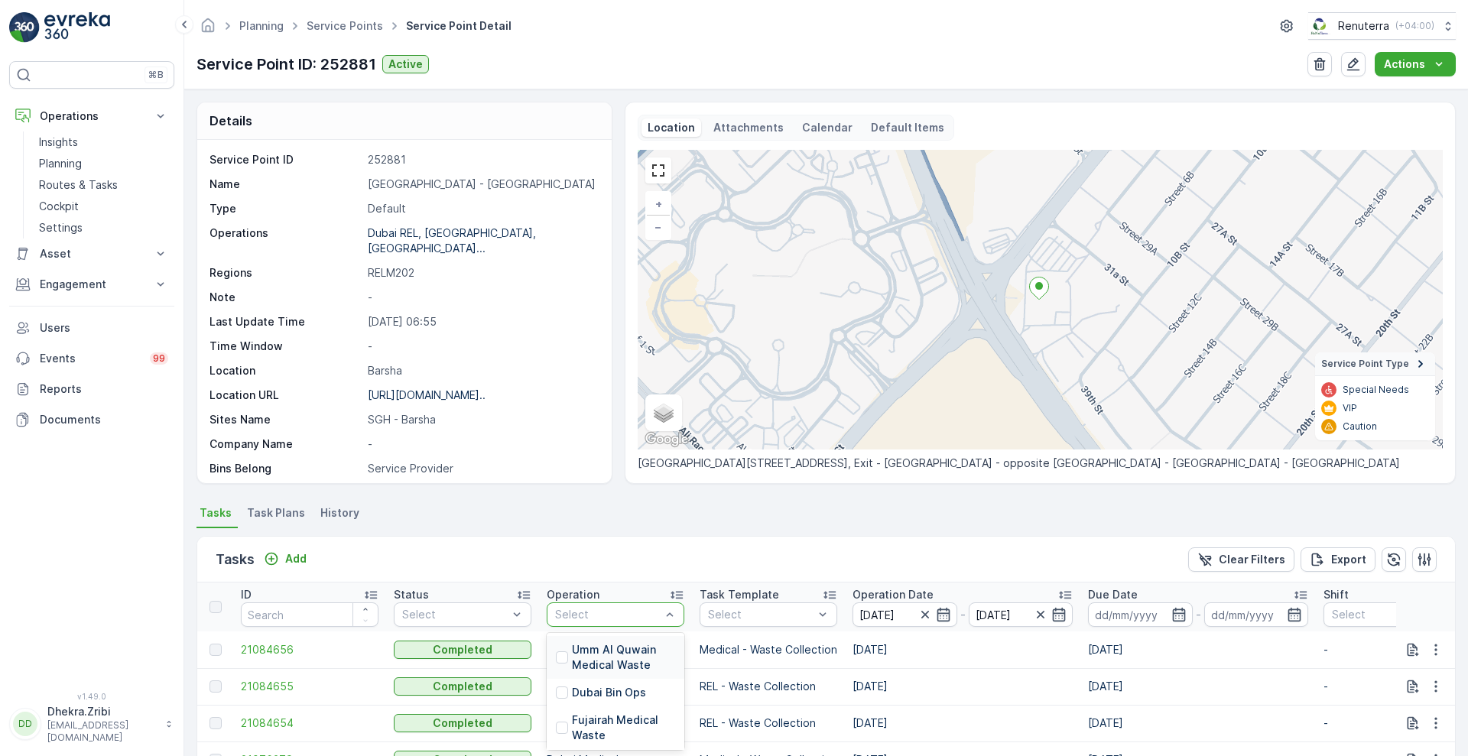
click at [611, 614] on div at bounding box center [607, 614] width 109 height 12
click at [645, 725] on div "Dubai Medical" at bounding box center [616, 727] width 138 height 28
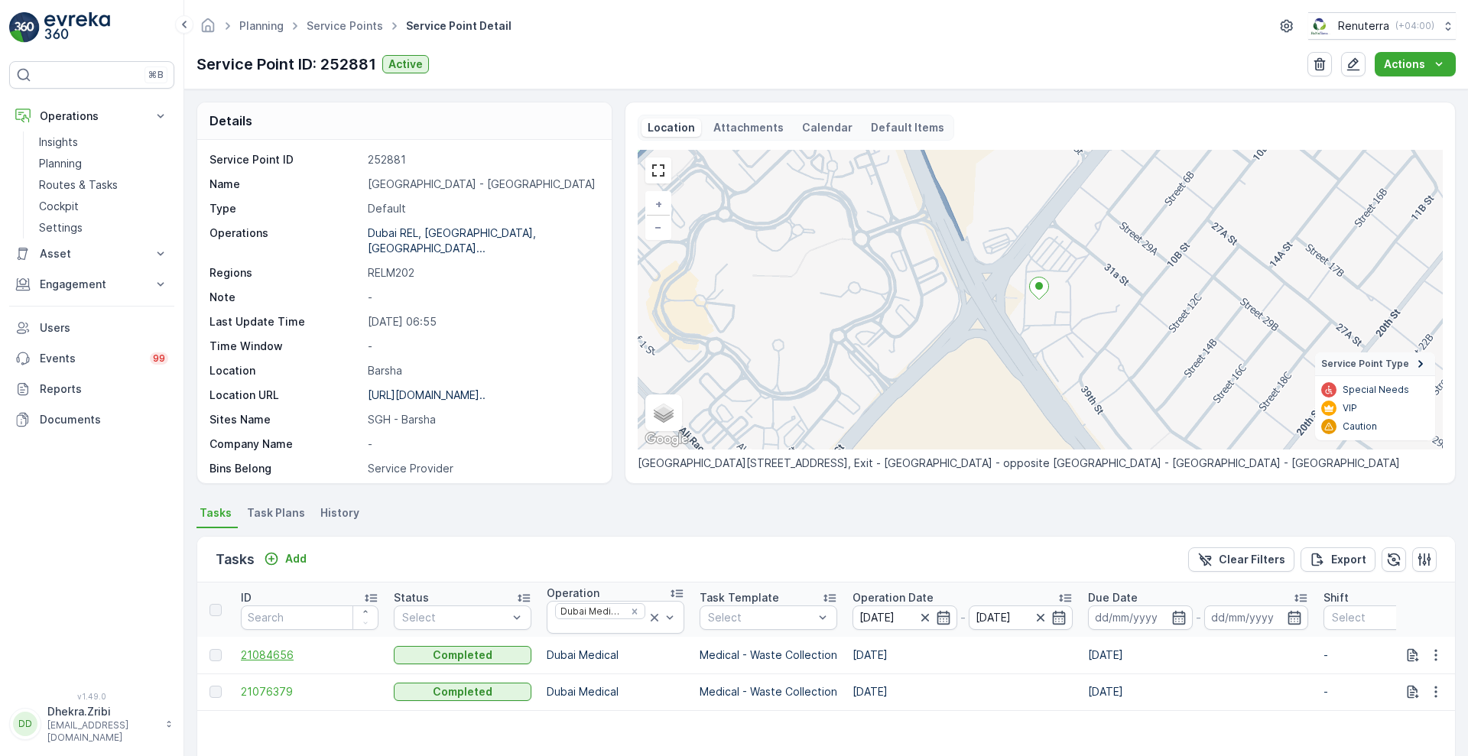
click at [271, 656] on span "21084656" at bounding box center [310, 654] width 138 height 15
click at [270, 655] on span "21084656" at bounding box center [310, 654] width 138 height 15
click at [283, 692] on span "21076379" at bounding box center [310, 691] width 138 height 15
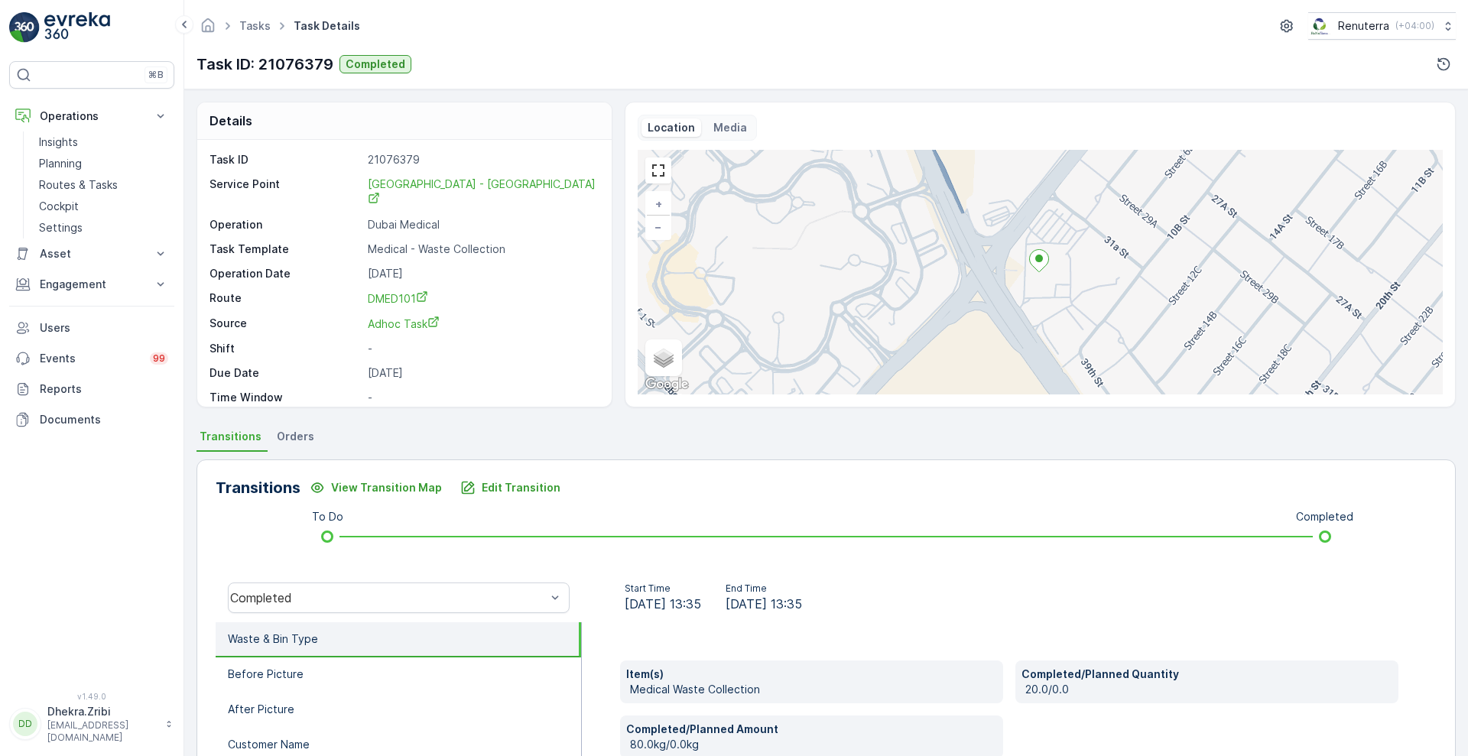
click at [404, 646] on li "Waste & Bin Type" at bounding box center [398, 639] width 365 height 35
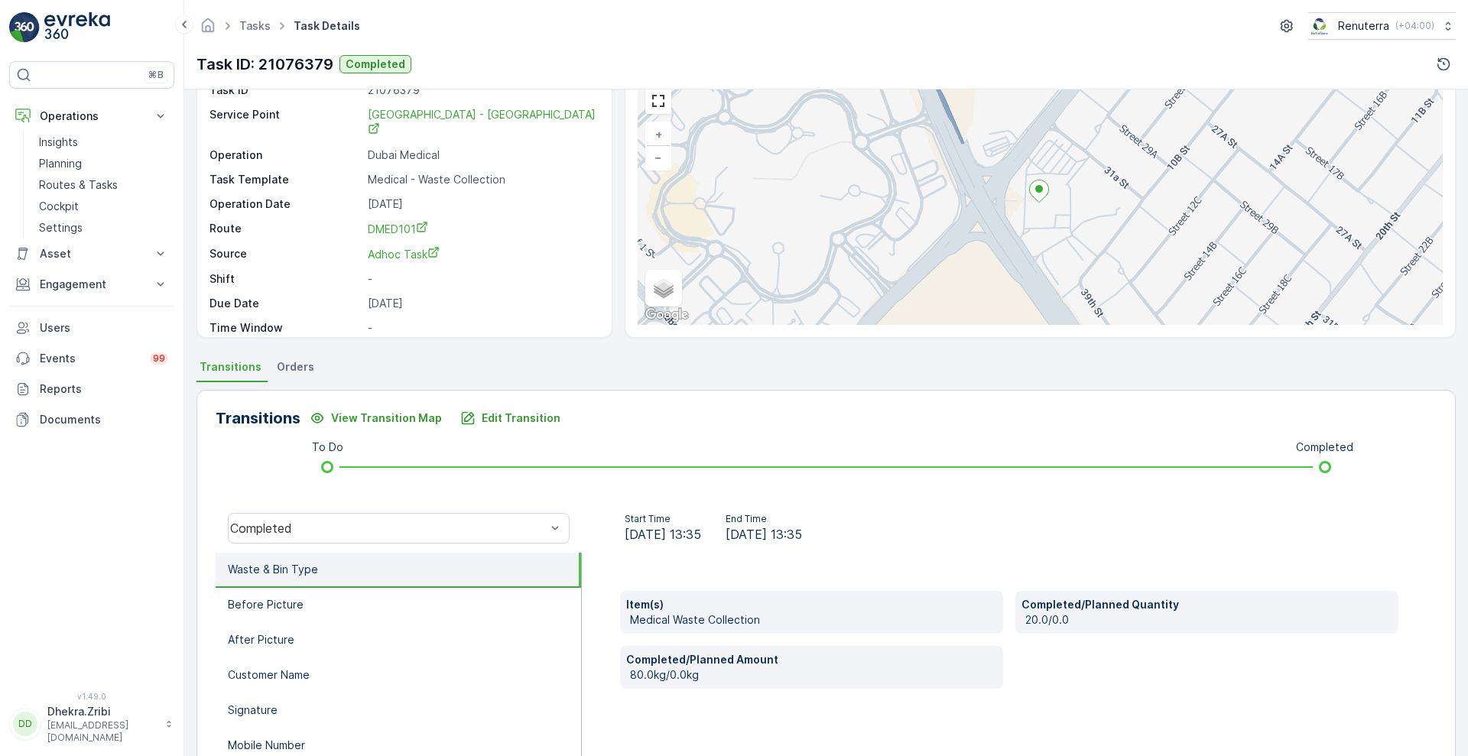
scroll to position [73, 0]
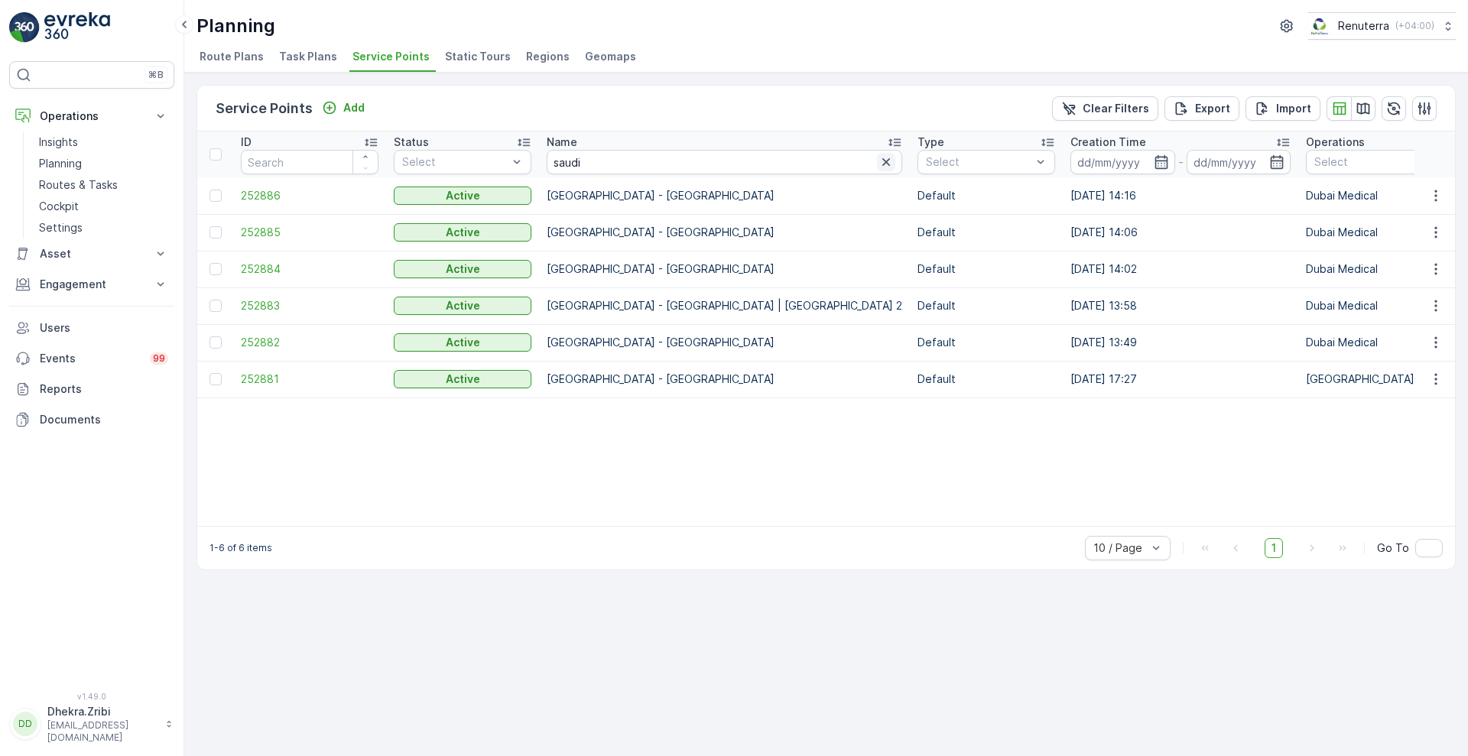
click at [882, 161] on icon "button" at bounding box center [886, 162] width 8 height 8
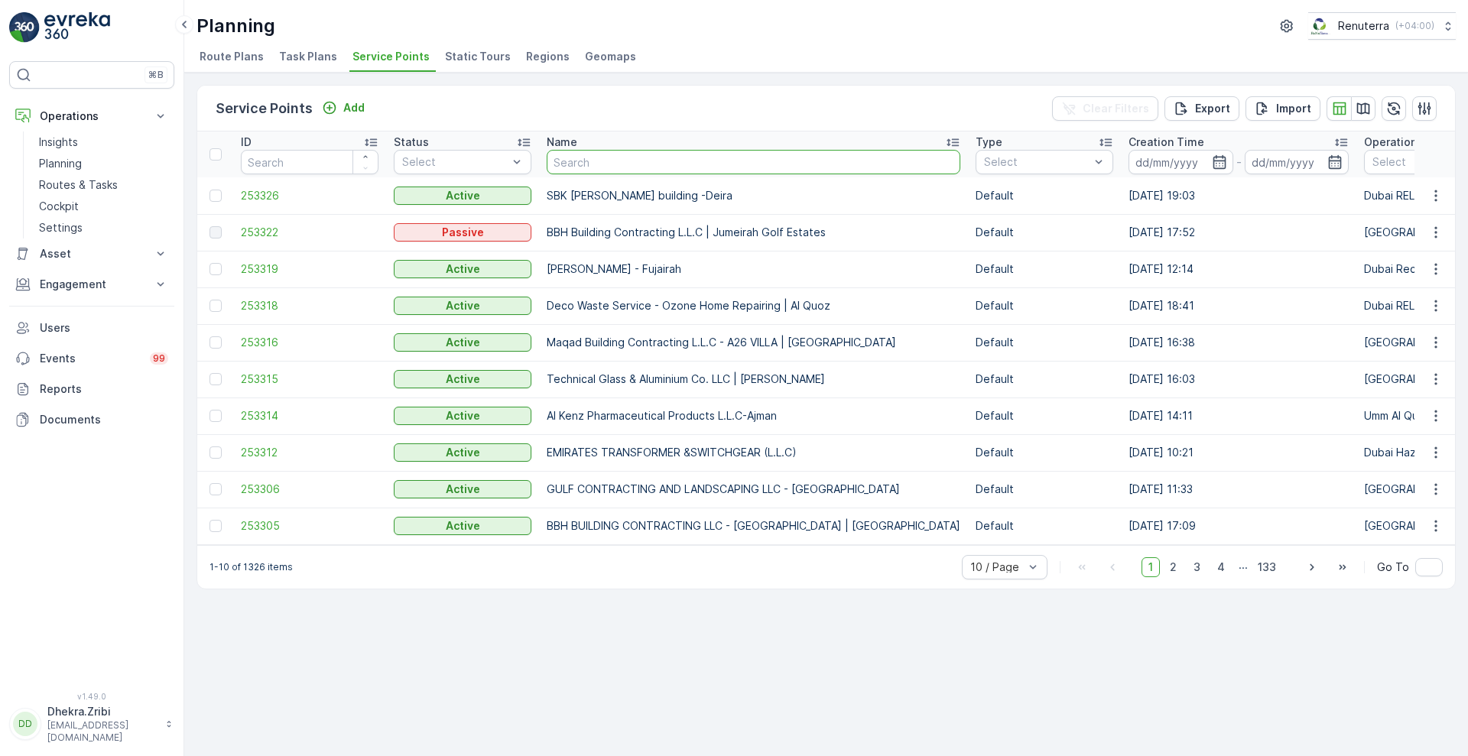
click at [690, 169] on input "text" at bounding box center [754, 162] width 414 height 24
type input "nmc"
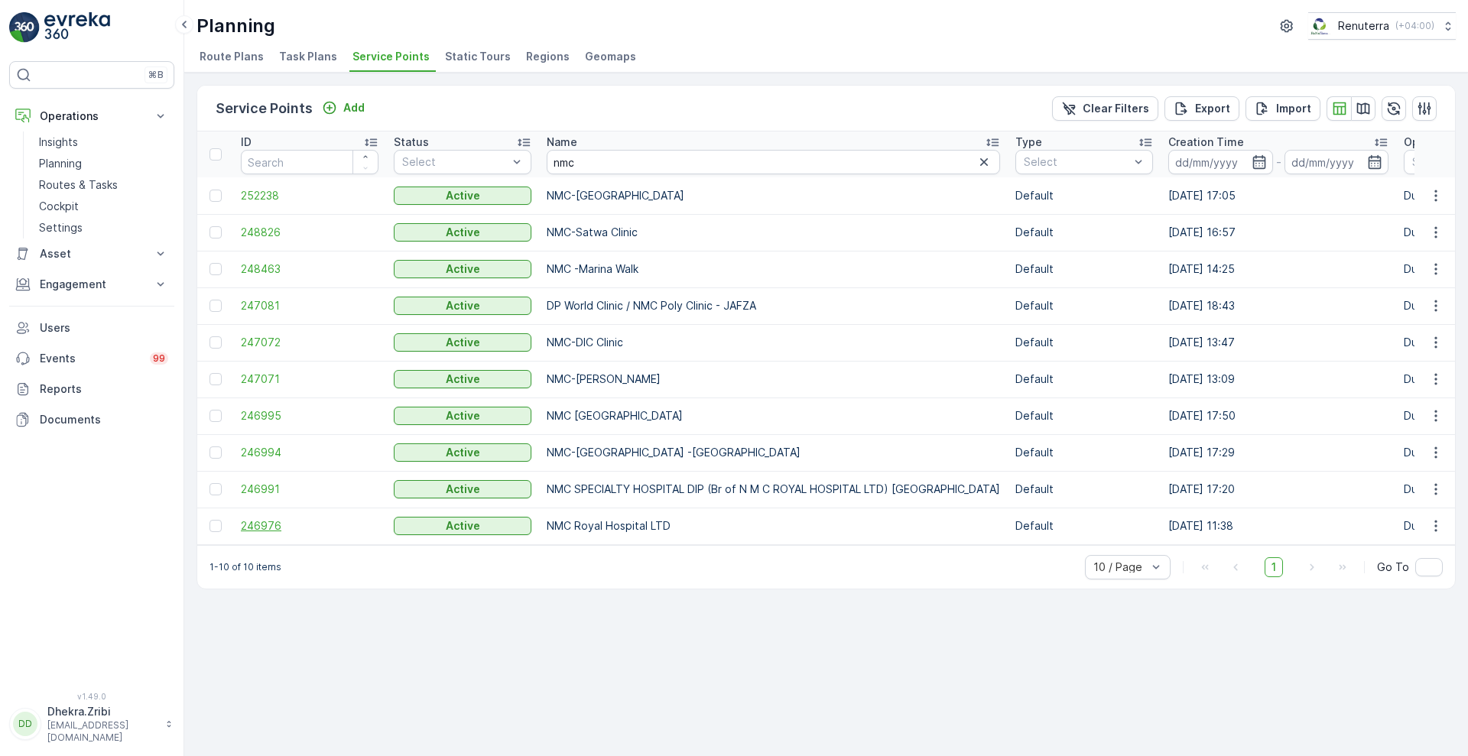
click at [258, 525] on span "246976" at bounding box center [310, 525] width 138 height 15
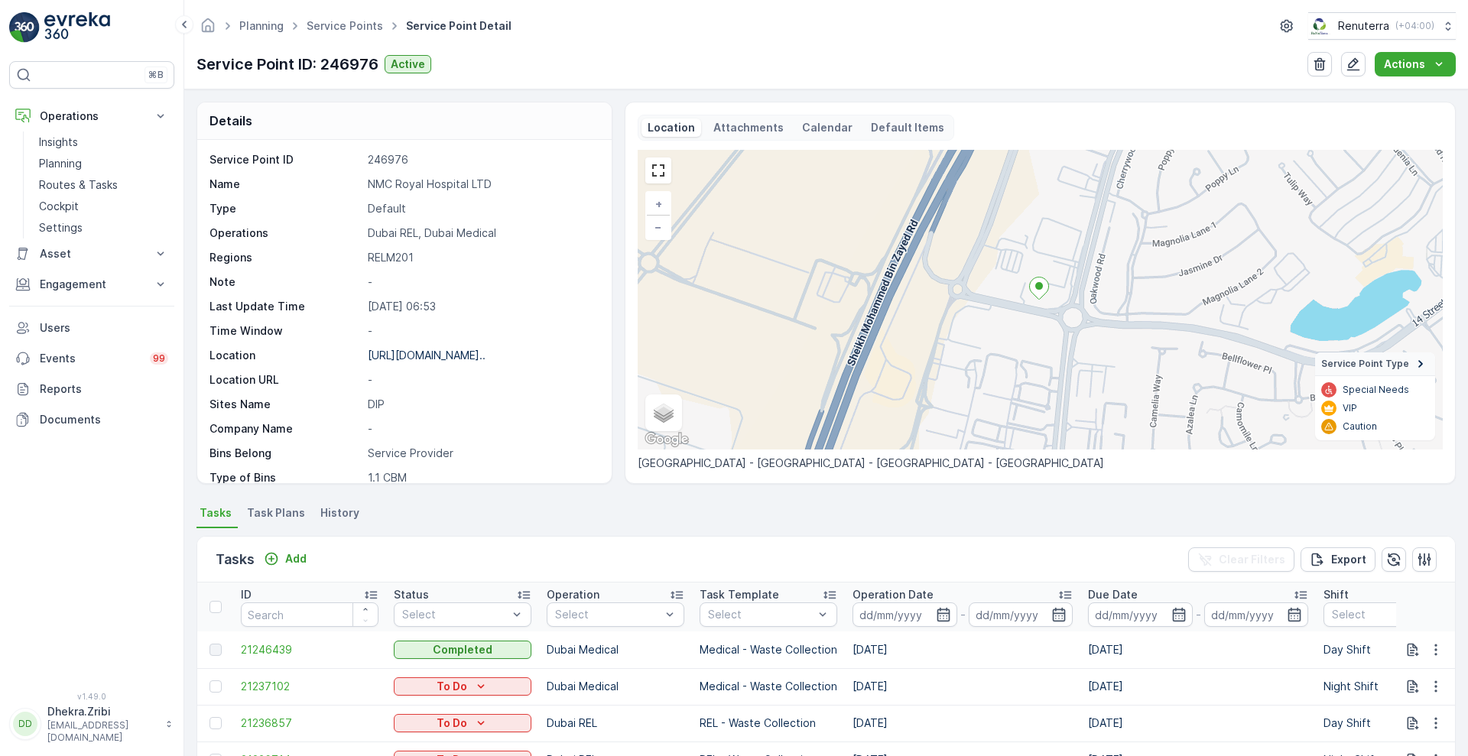
scroll to position [315, 0]
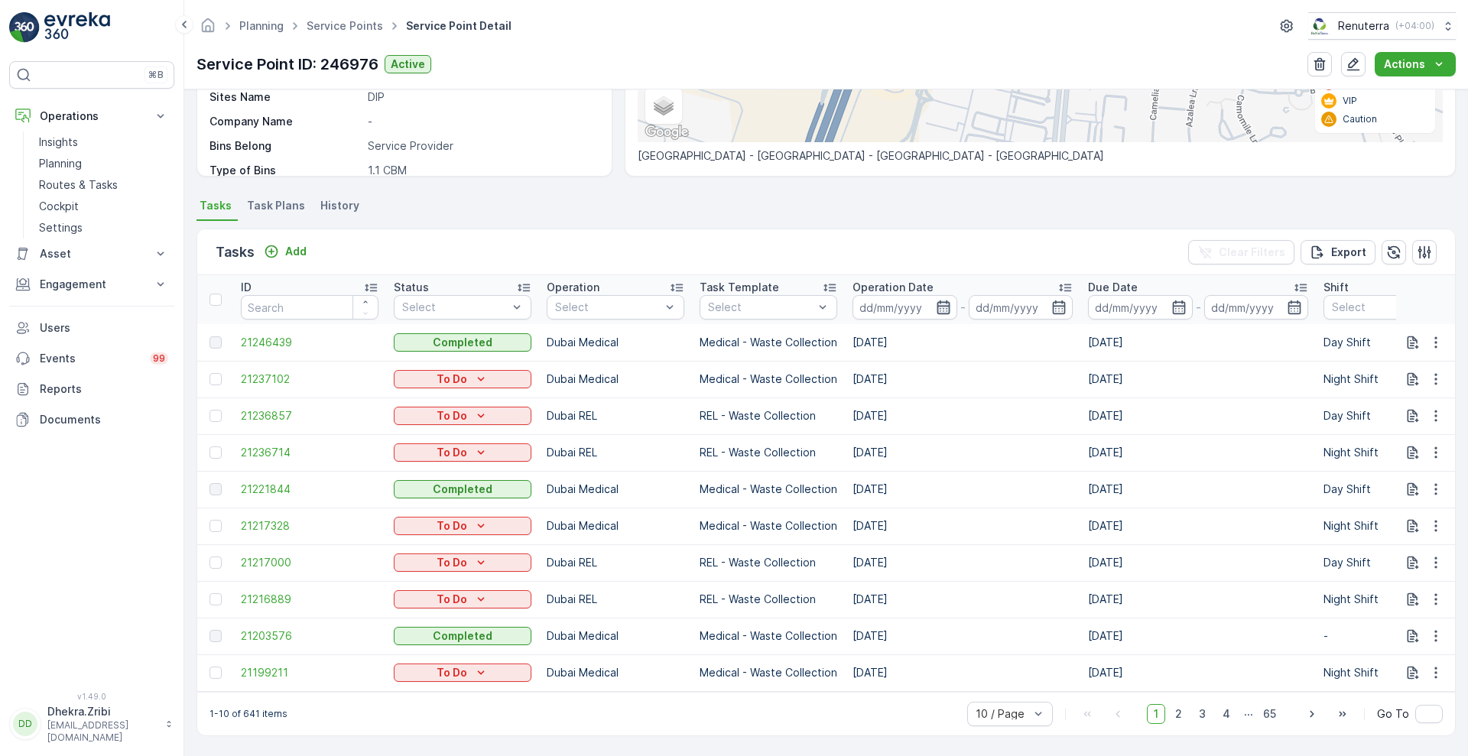
click at [943, 306] on icon "button" at bounding box center [942, 307] width 13 height 14
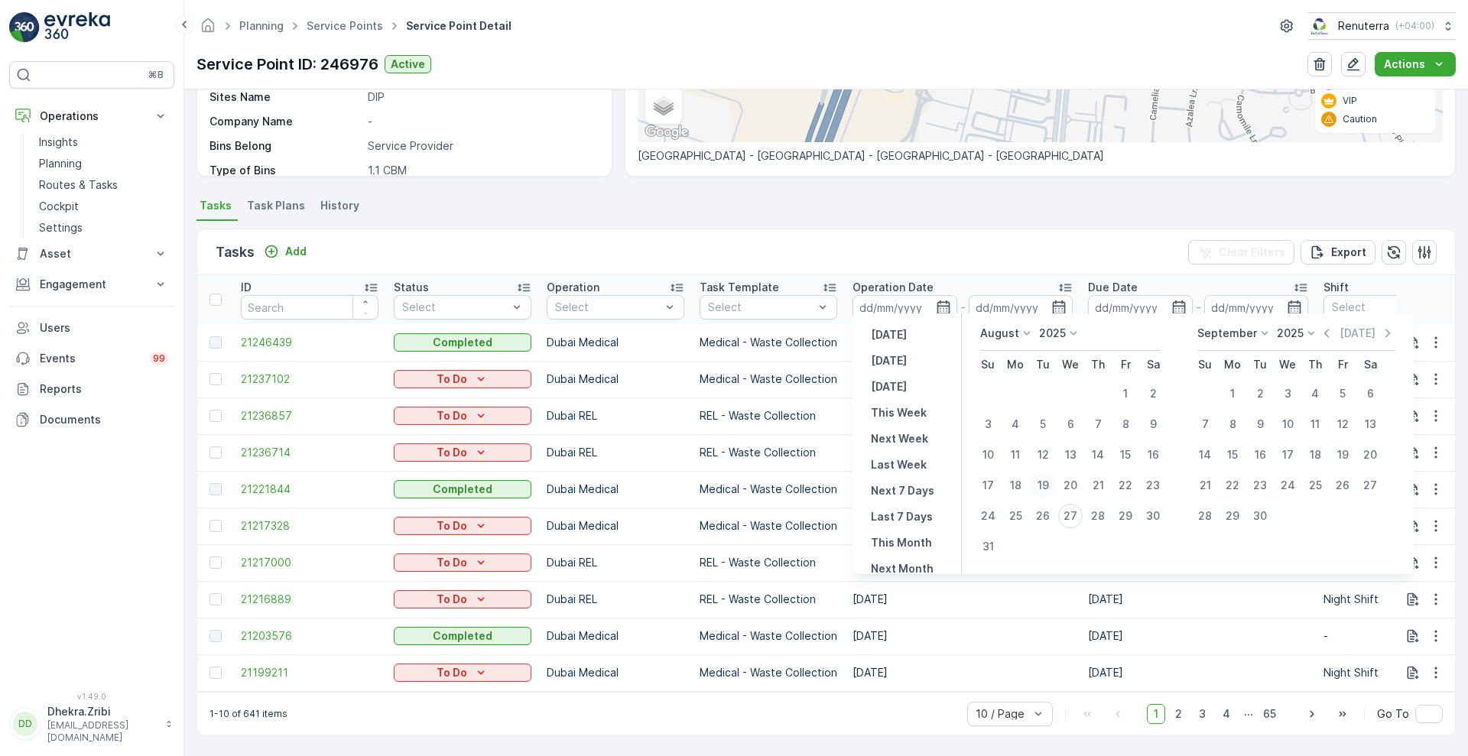
click at [1051, 483] on div "19" at bounding box center [1042, 485] width 24 height 24
type input "[DATE]"
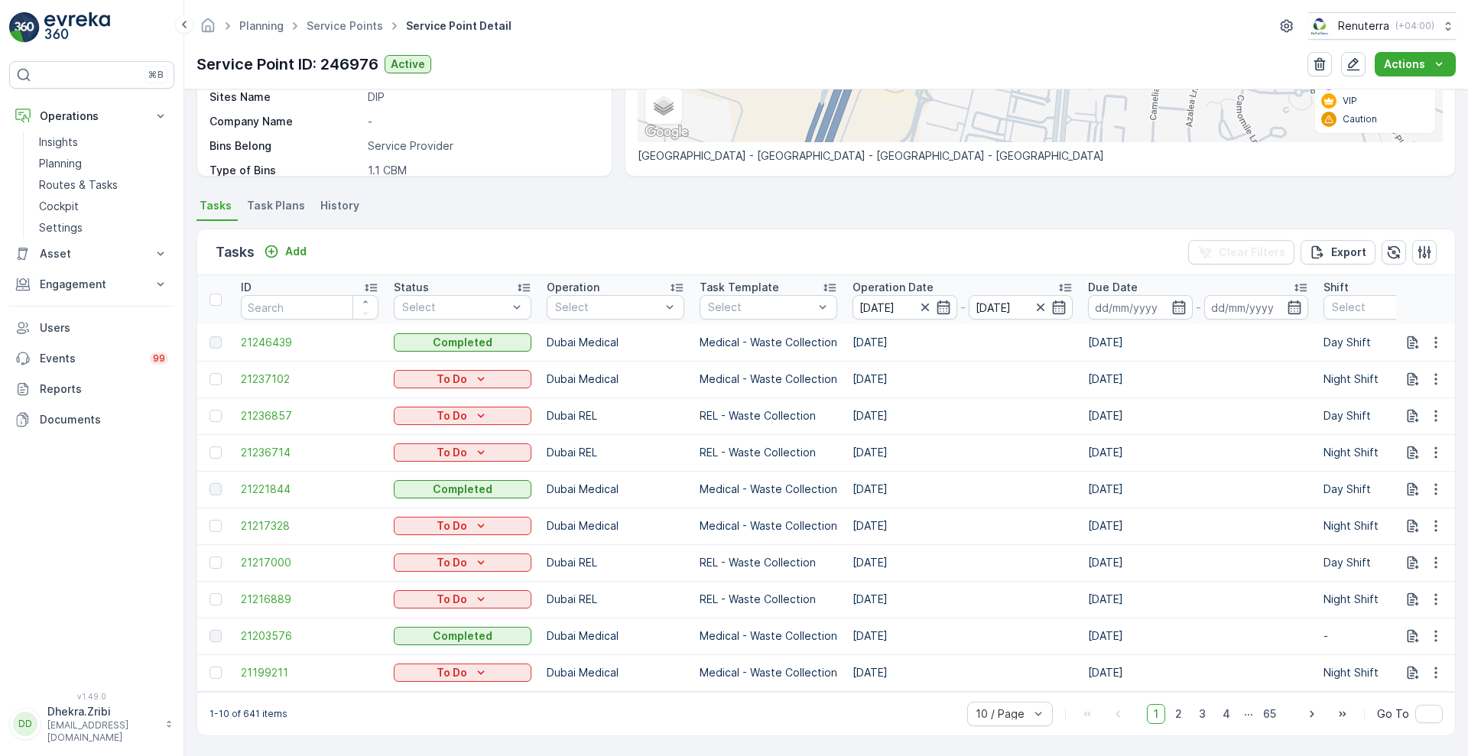
click at [993, 263] on div "Tasks Add Clear Filters Export" at bounding box center [825, 252] width 1257 height 46
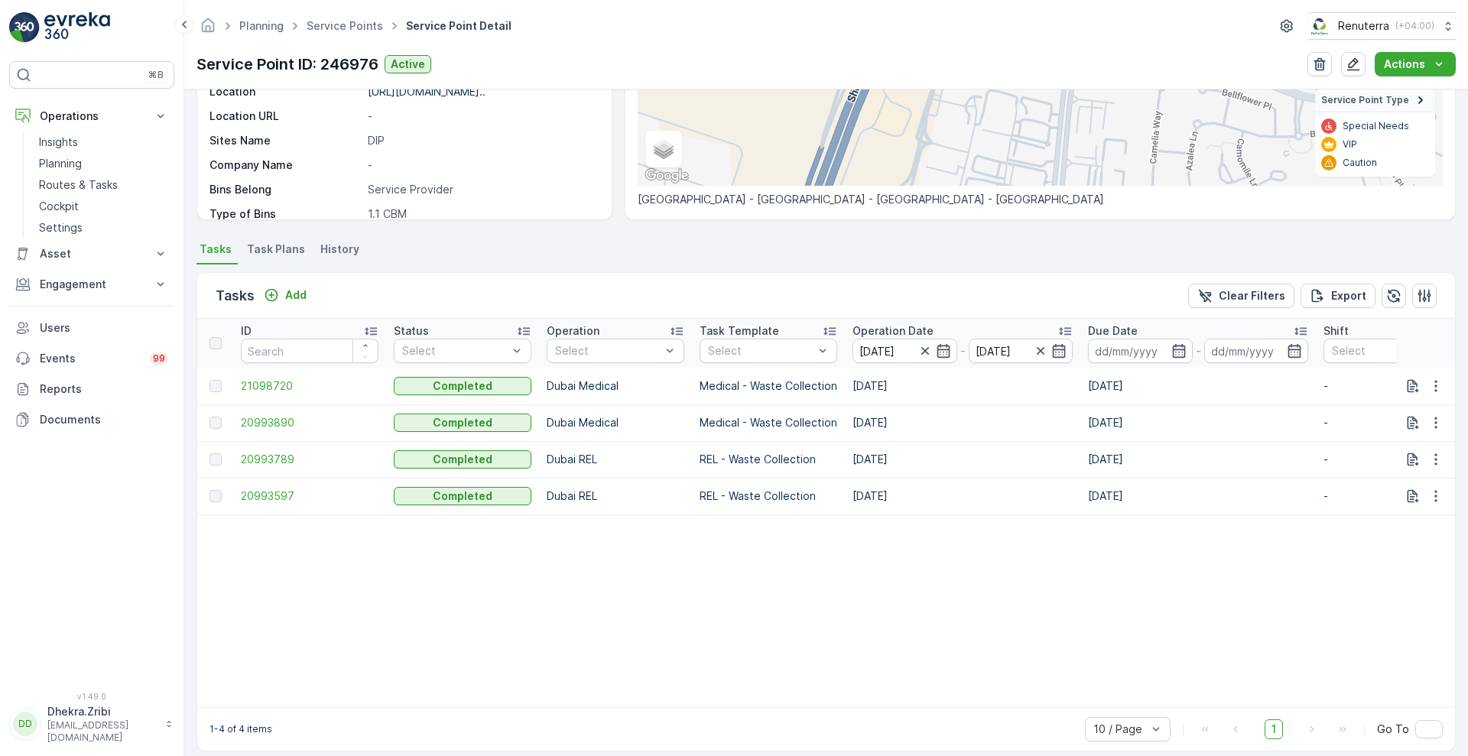
scroll to position [287, 0]
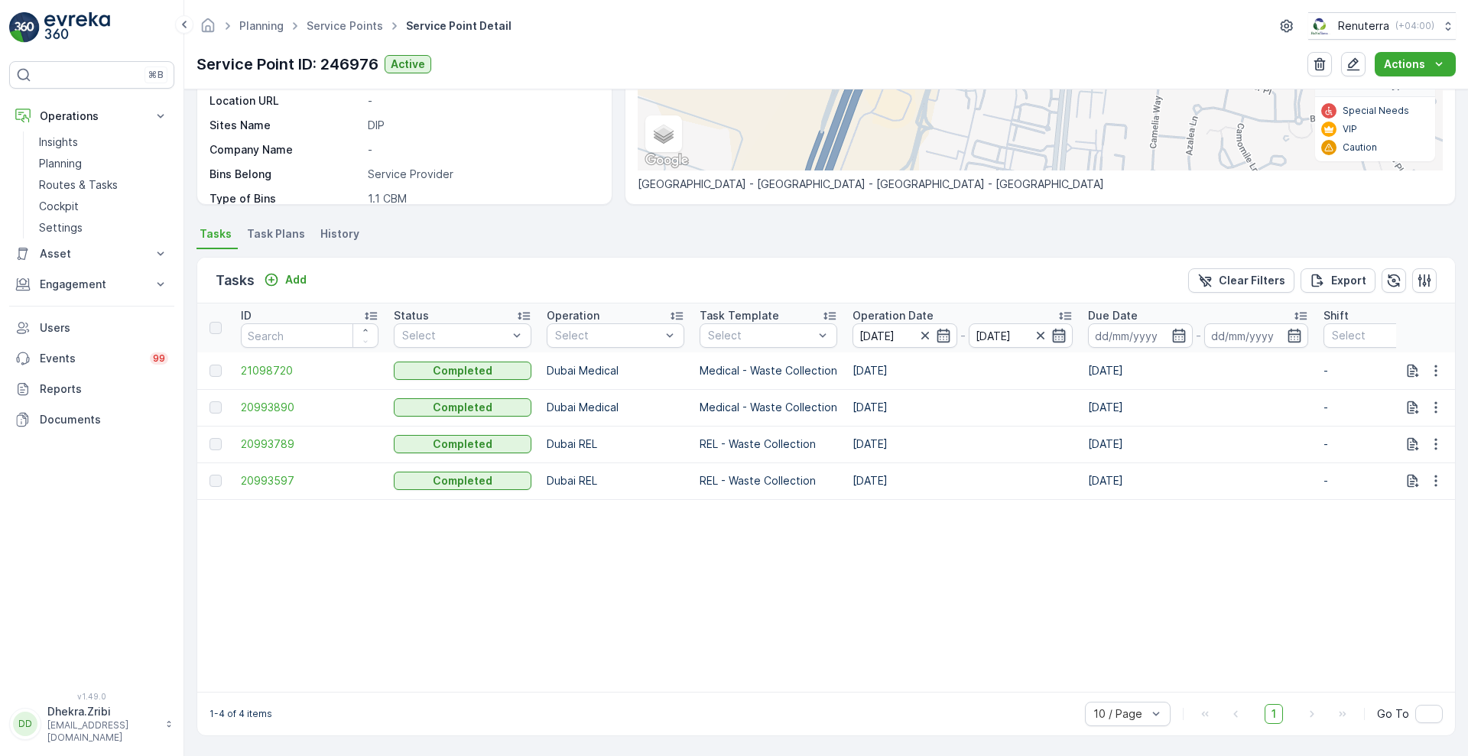
click at [1060, 334] on icon "button" at bounding box center [1058, 336] width 13 height 14
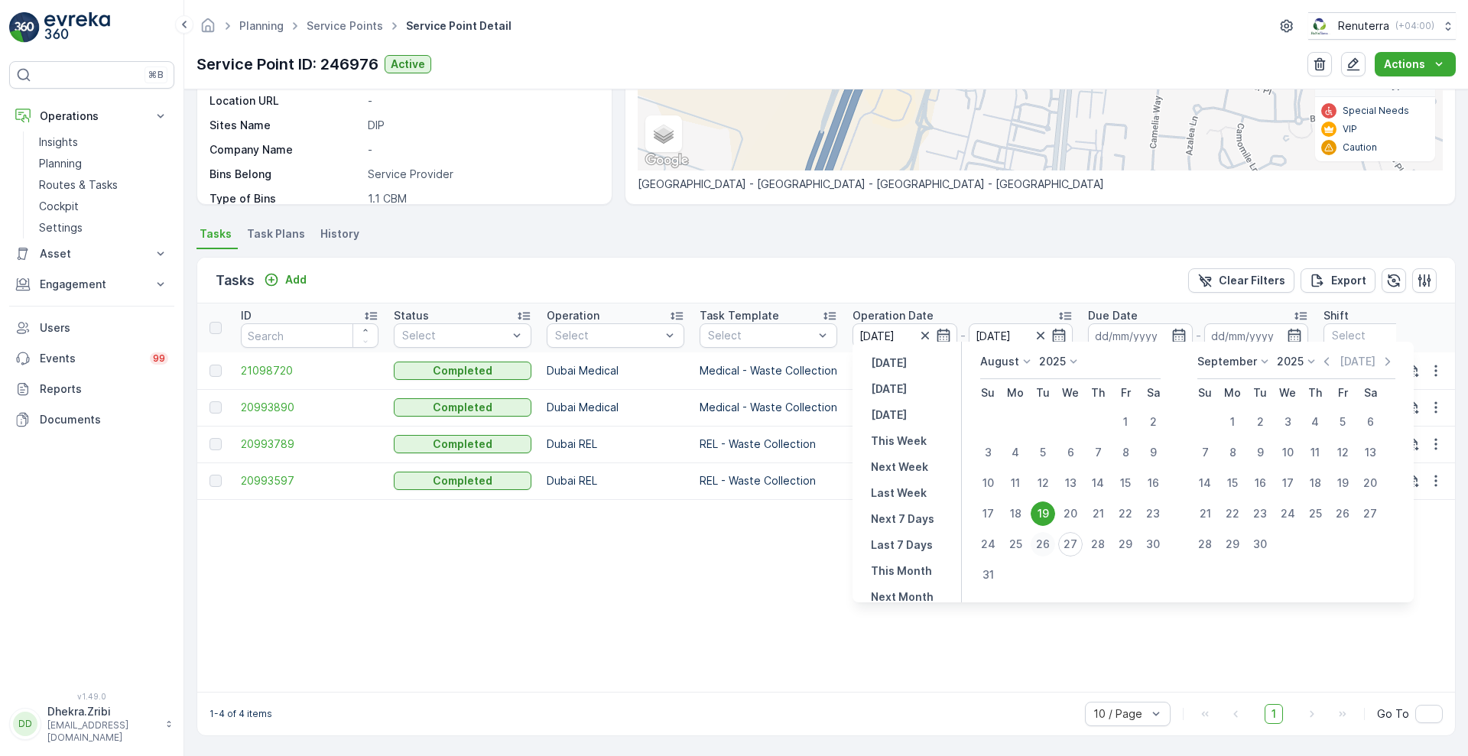
click at [1041, 542] on div "26" at bounding box center [1042, 544] width 24 height 24
type input "[DATE]"
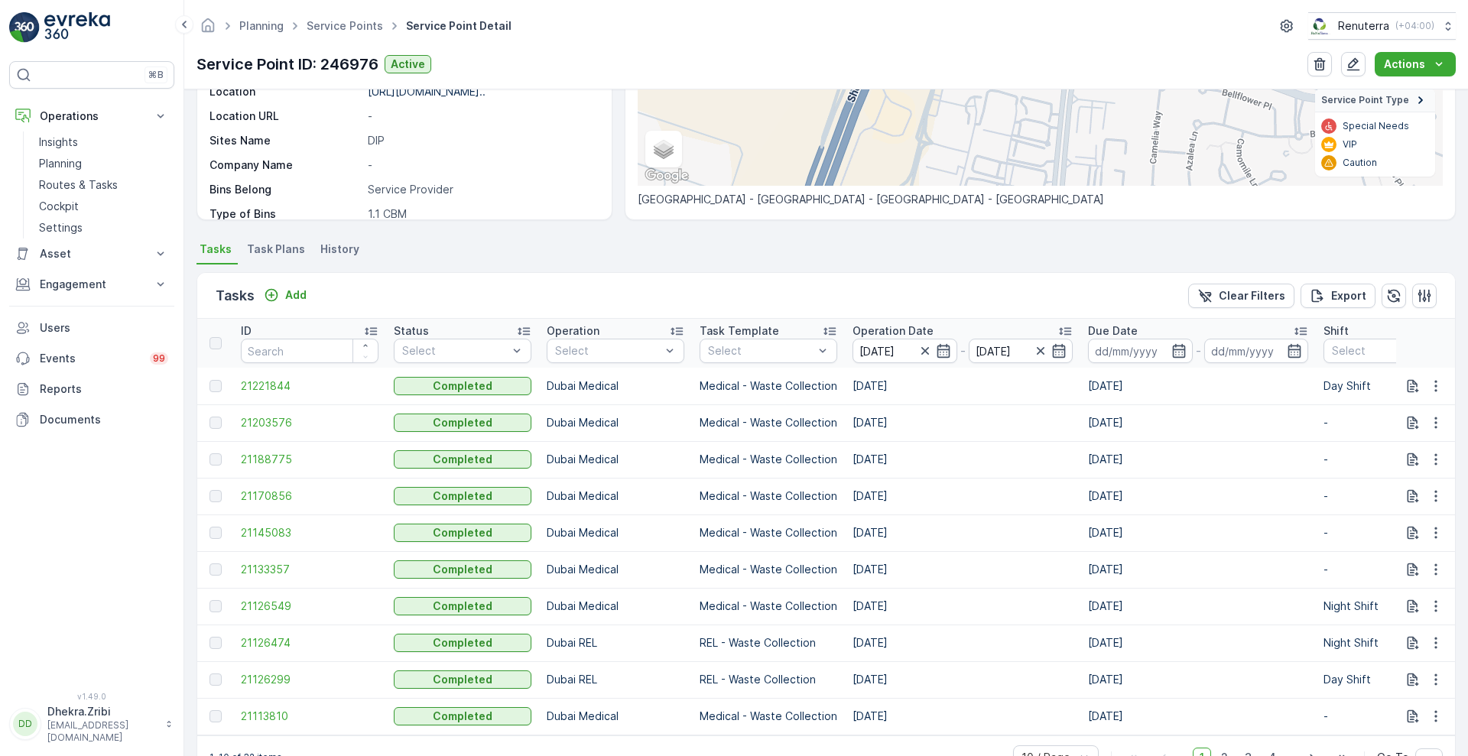
scroll to position [287, 0]
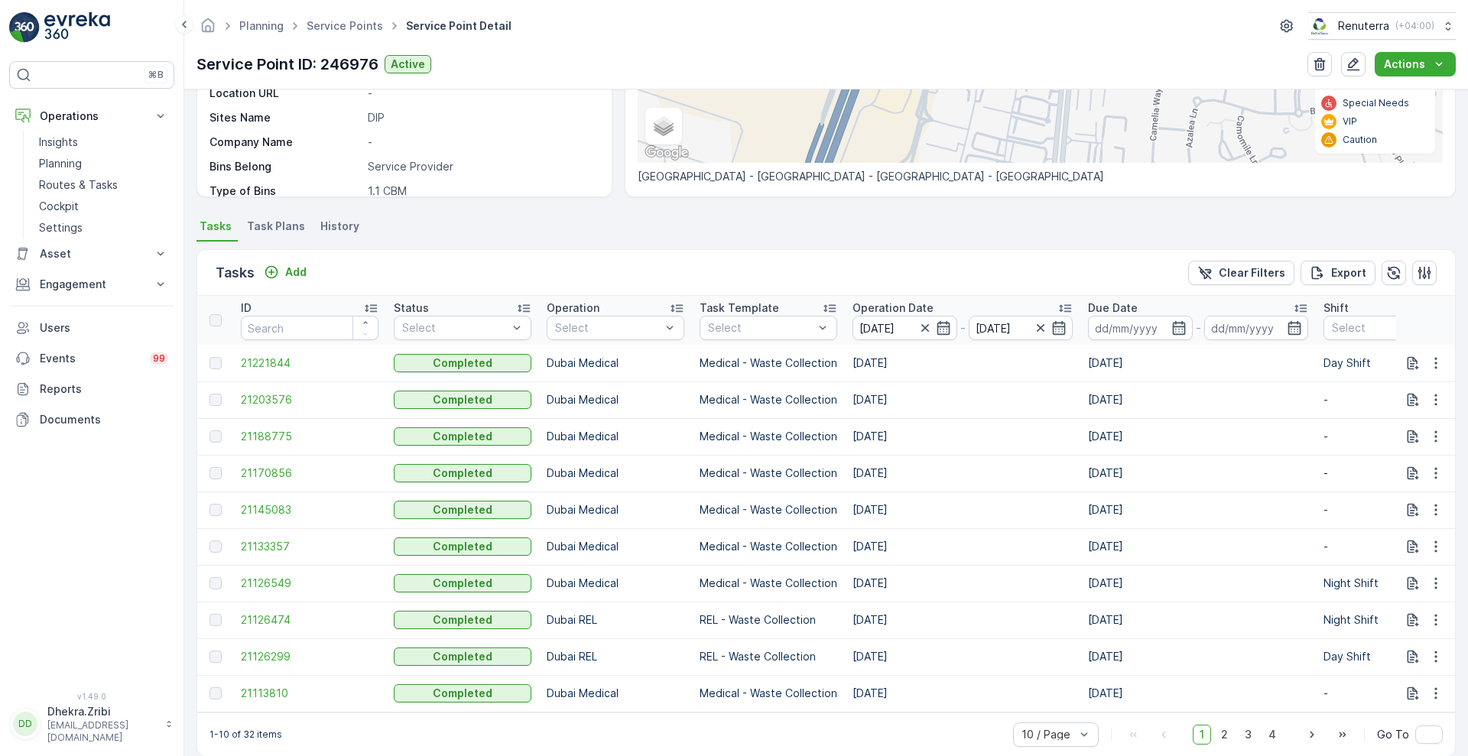
click at [896, 306] on p "Operation Date" at bounding box center [892, 307] width 81 height 15
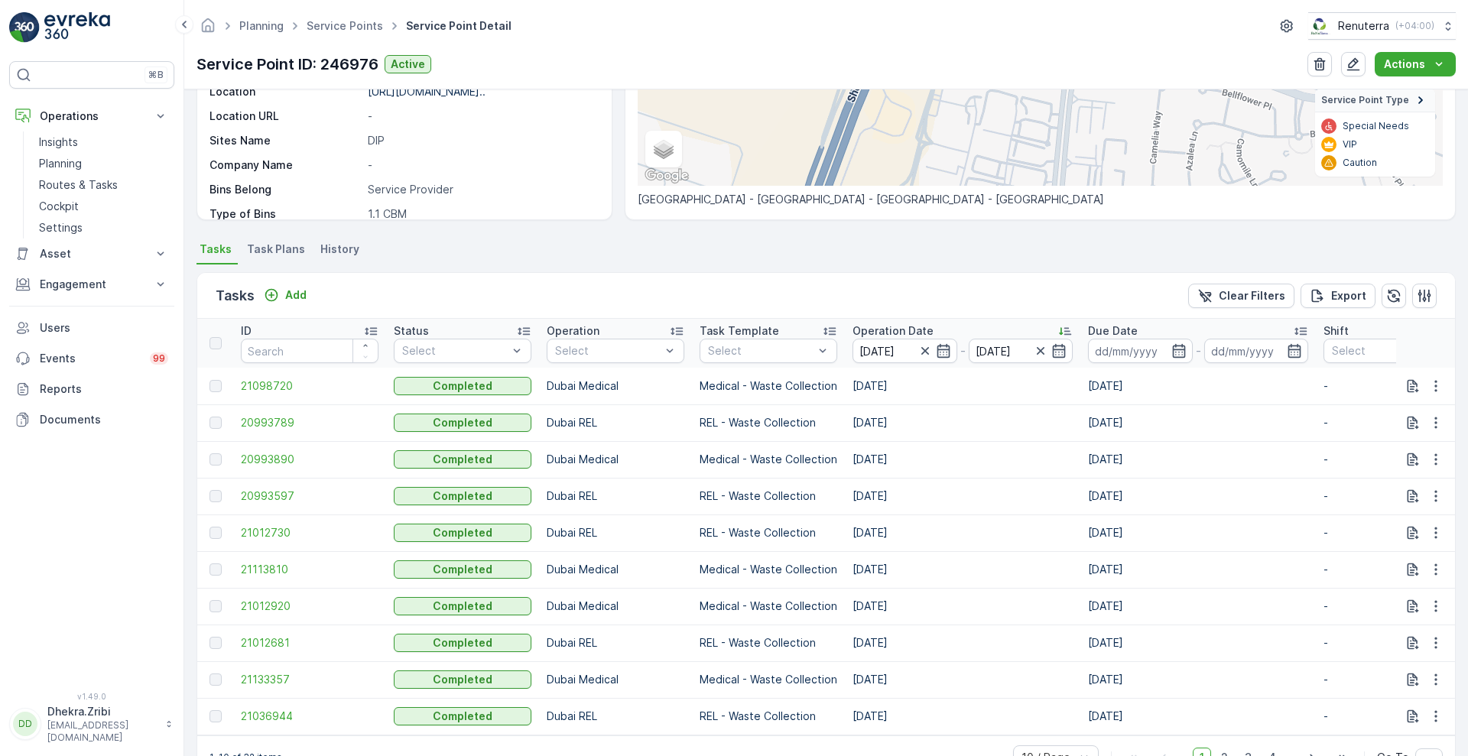
scroll to position [287, 0]
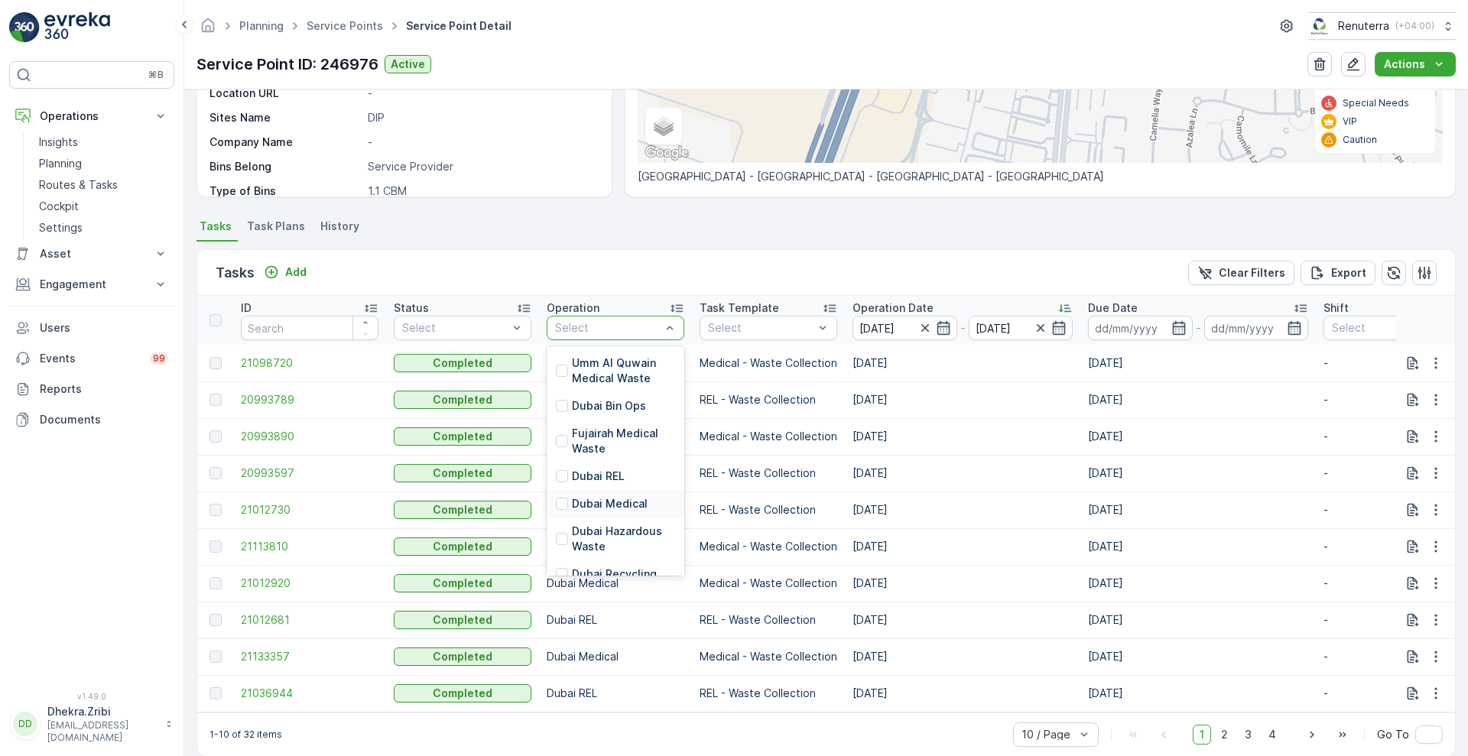
click at [609, 514] on div "Dubai Medical" at bounding box center [616, 504] width 138 height 28
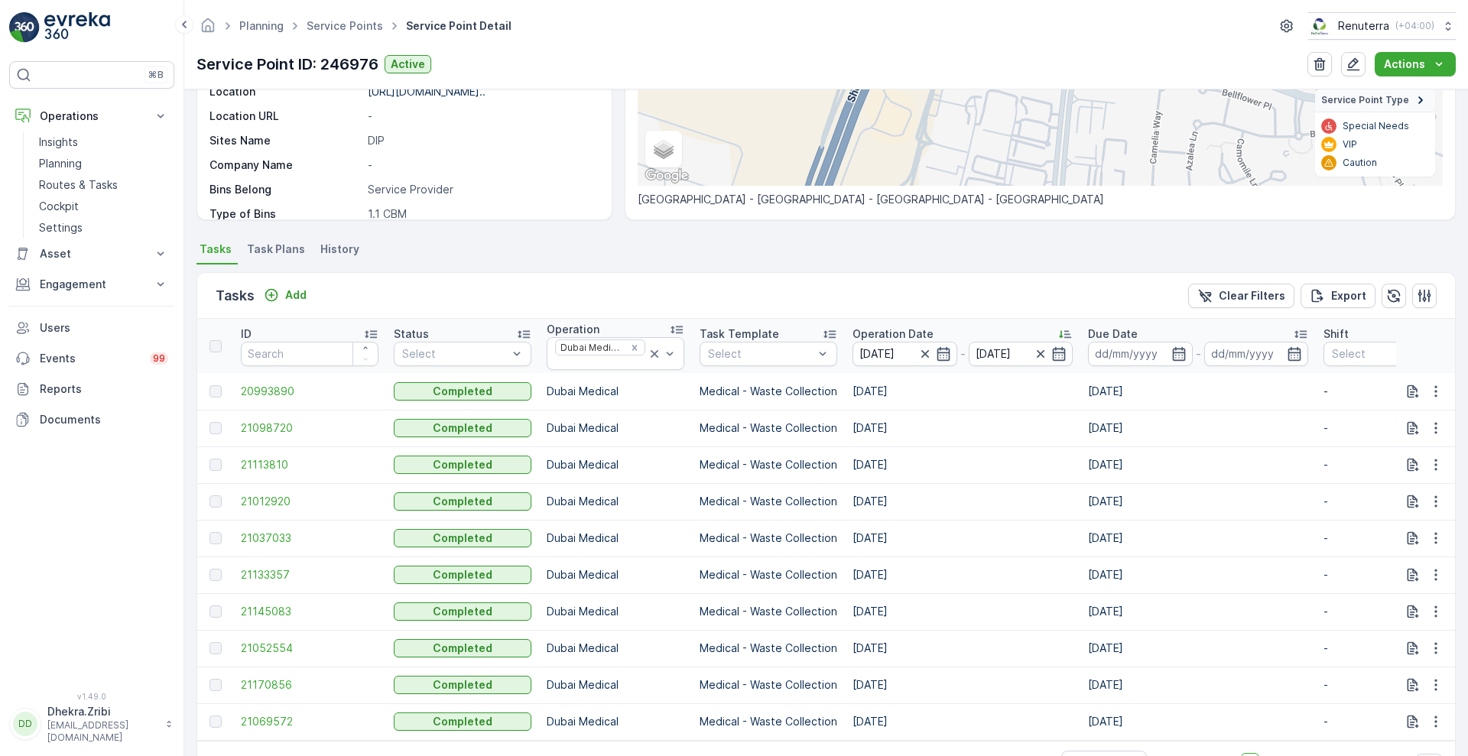
scroll to position [287, 0]
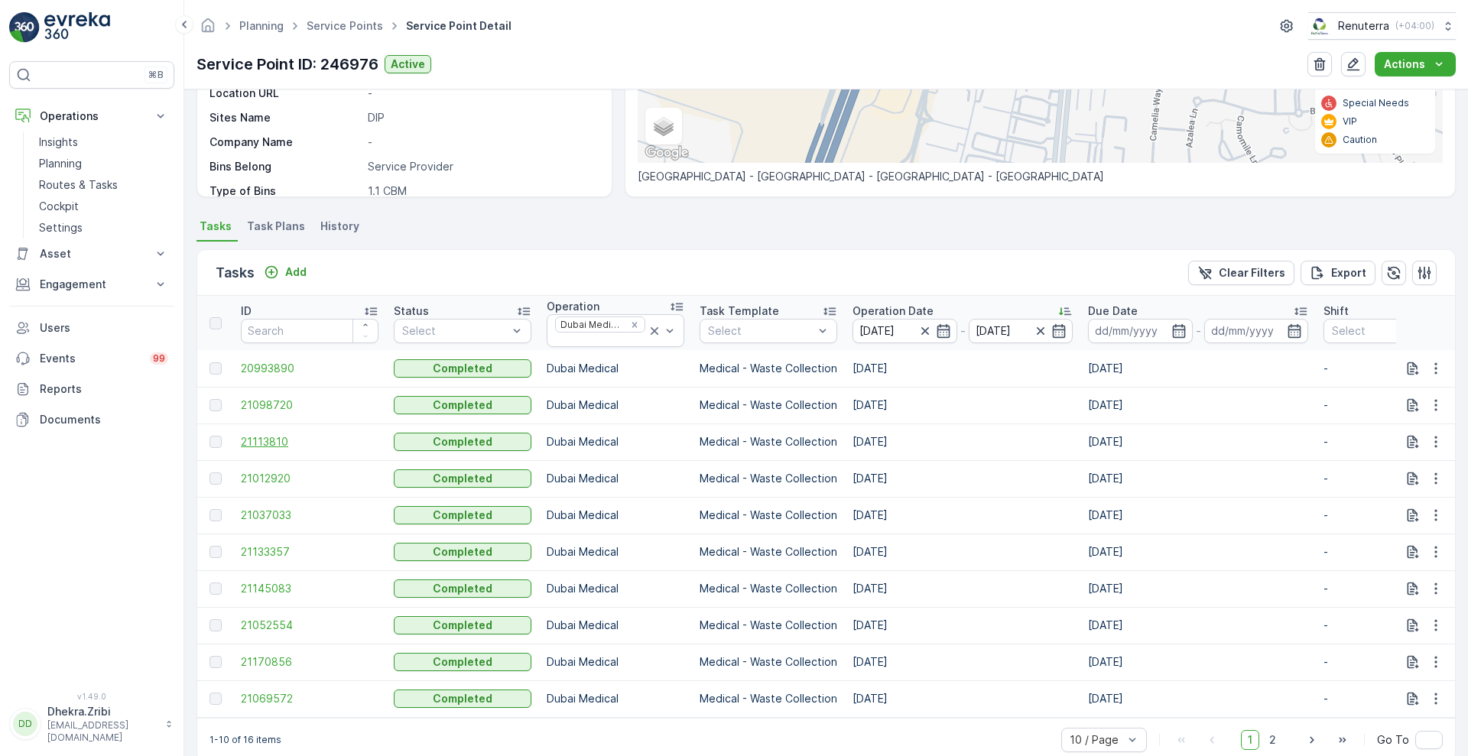
click at [273, 444] on span "21113810" at bounding box center [310, 441] width 138 height 15
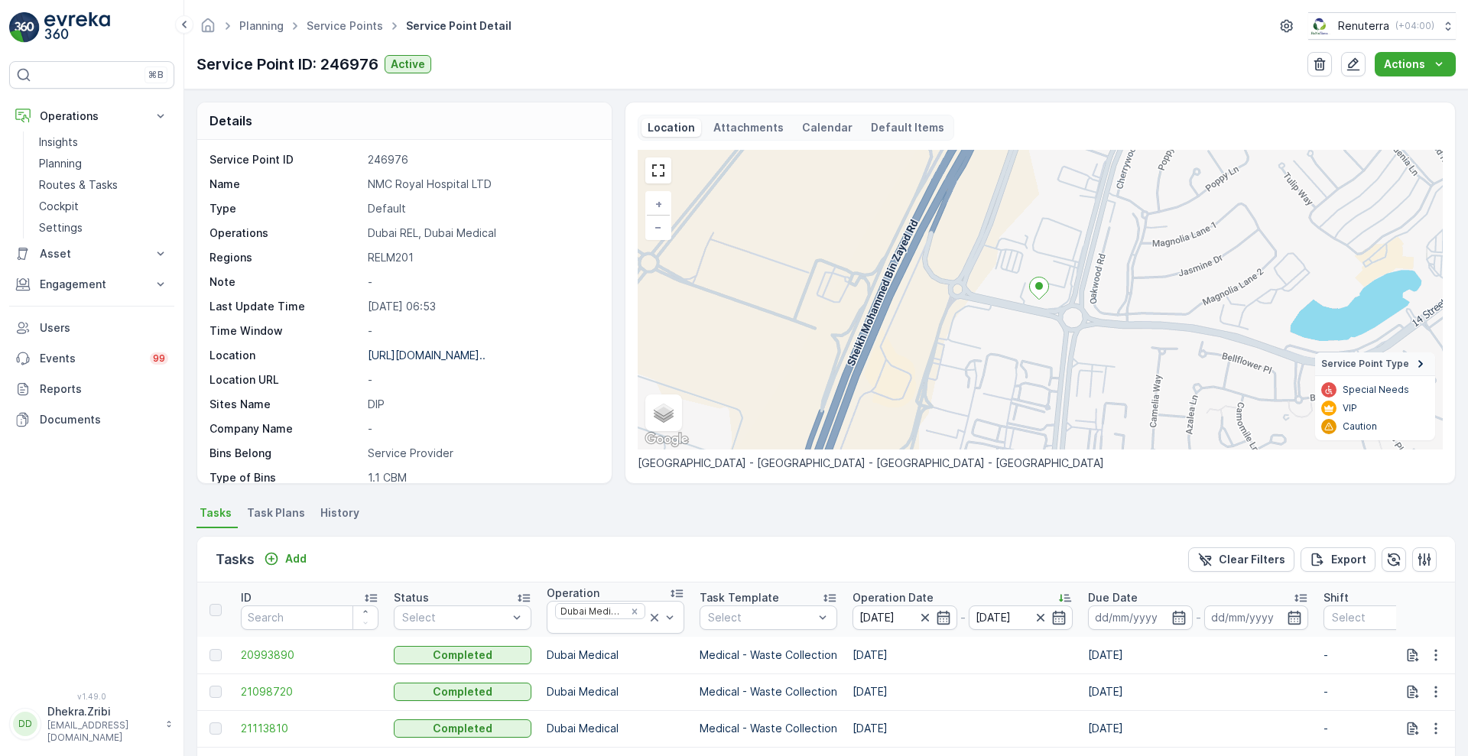
scroll to position [320, 0]
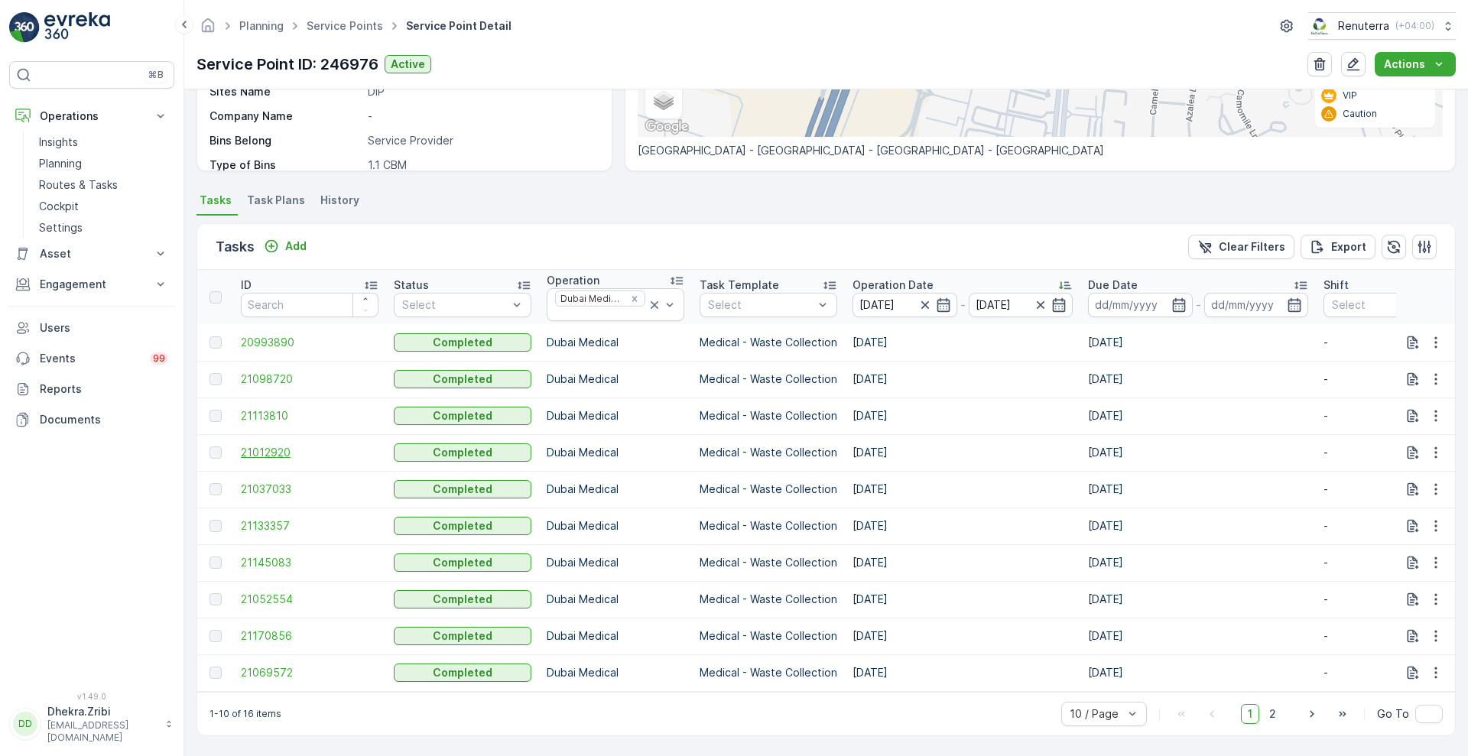
click at [255, 446] on span "21012920" at bounding box center [310, 452] width 138 height 15
click at [274, 408] on span "21113810" at bounding box center [310, 415] width 138 height 15
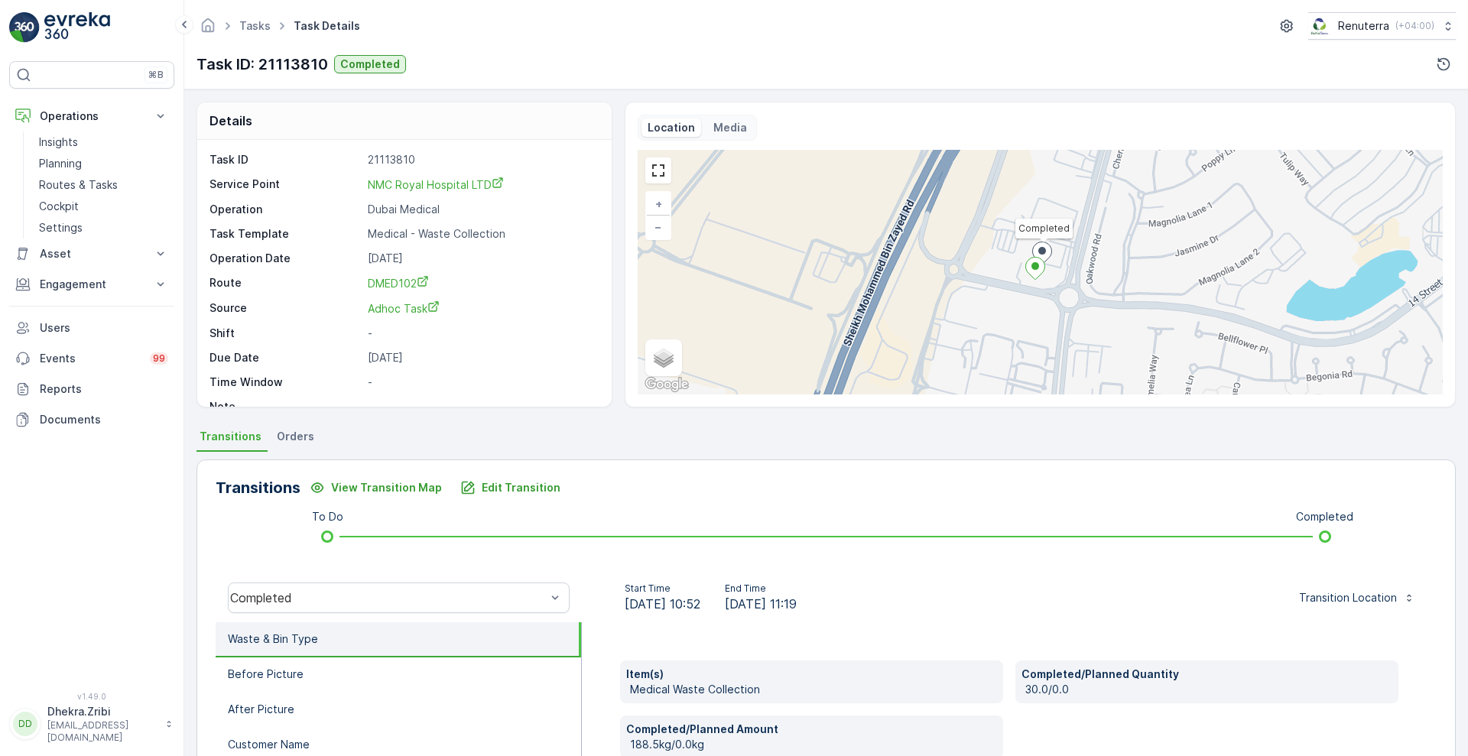
scroll to position [208, 0]
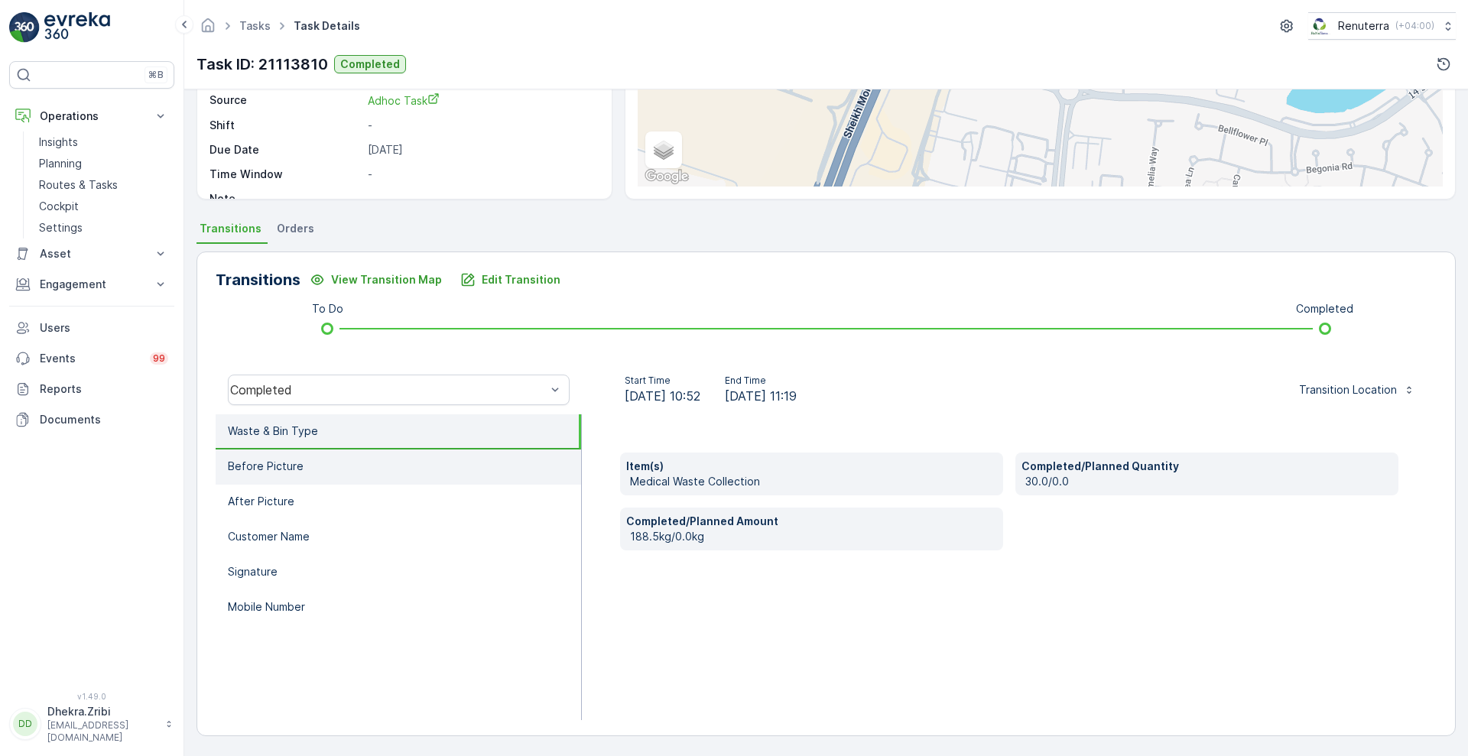
click at [410, 480] on li "Before Picture" at bounding box center [398, 466] width 365 height 35
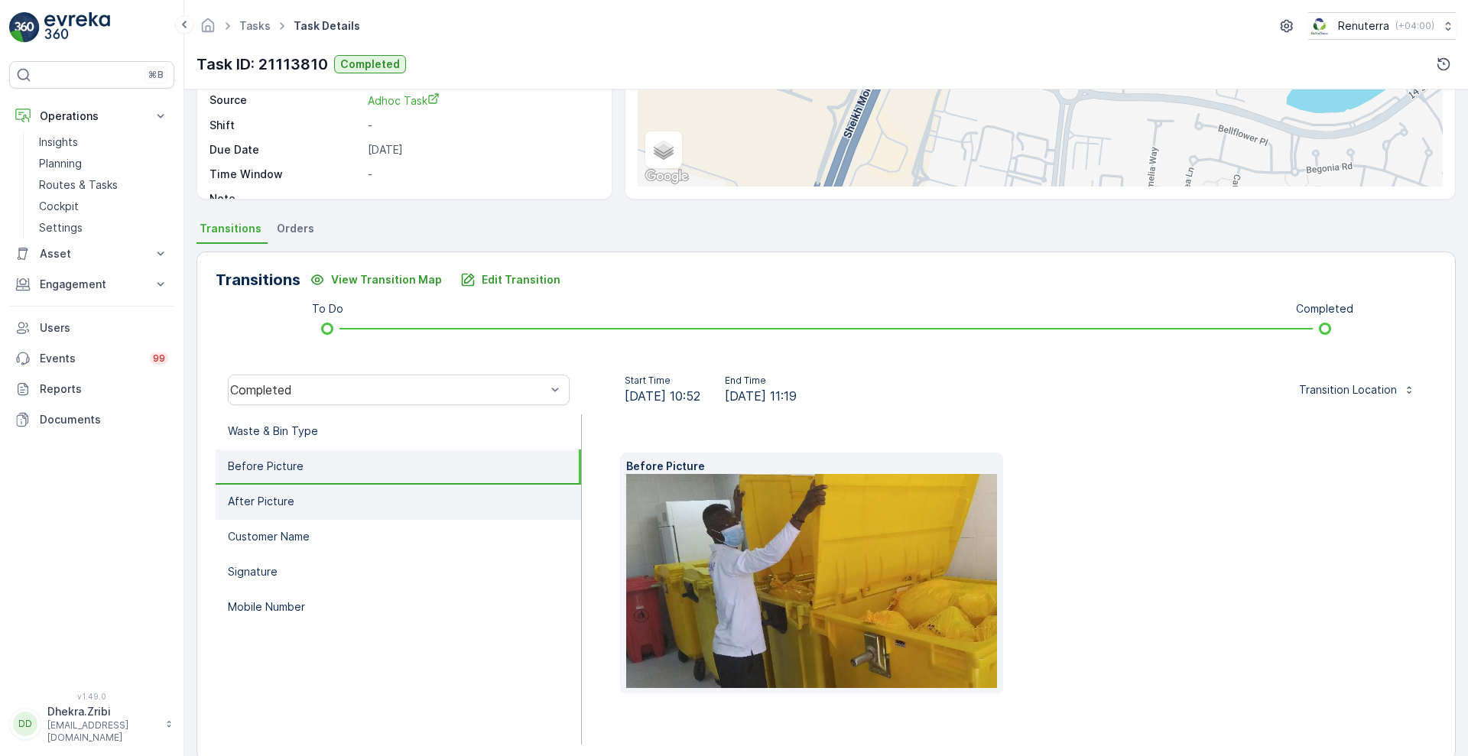
click at [383, 510] on li "After Picture" at bounding box center [398, 502] width 365 height 35
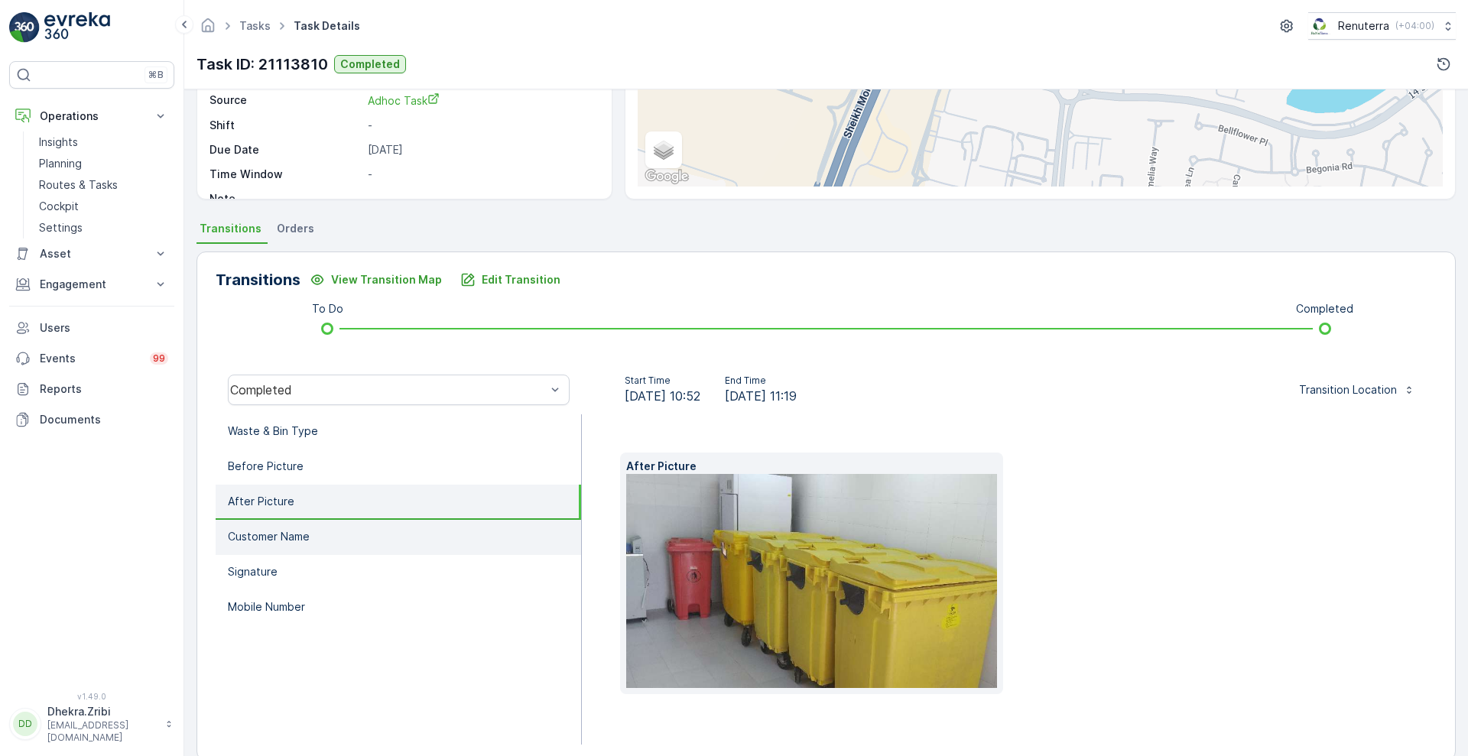
click at [358, 551] on li "Customer Name" at bounding box center [398, 537] width 365 height 35
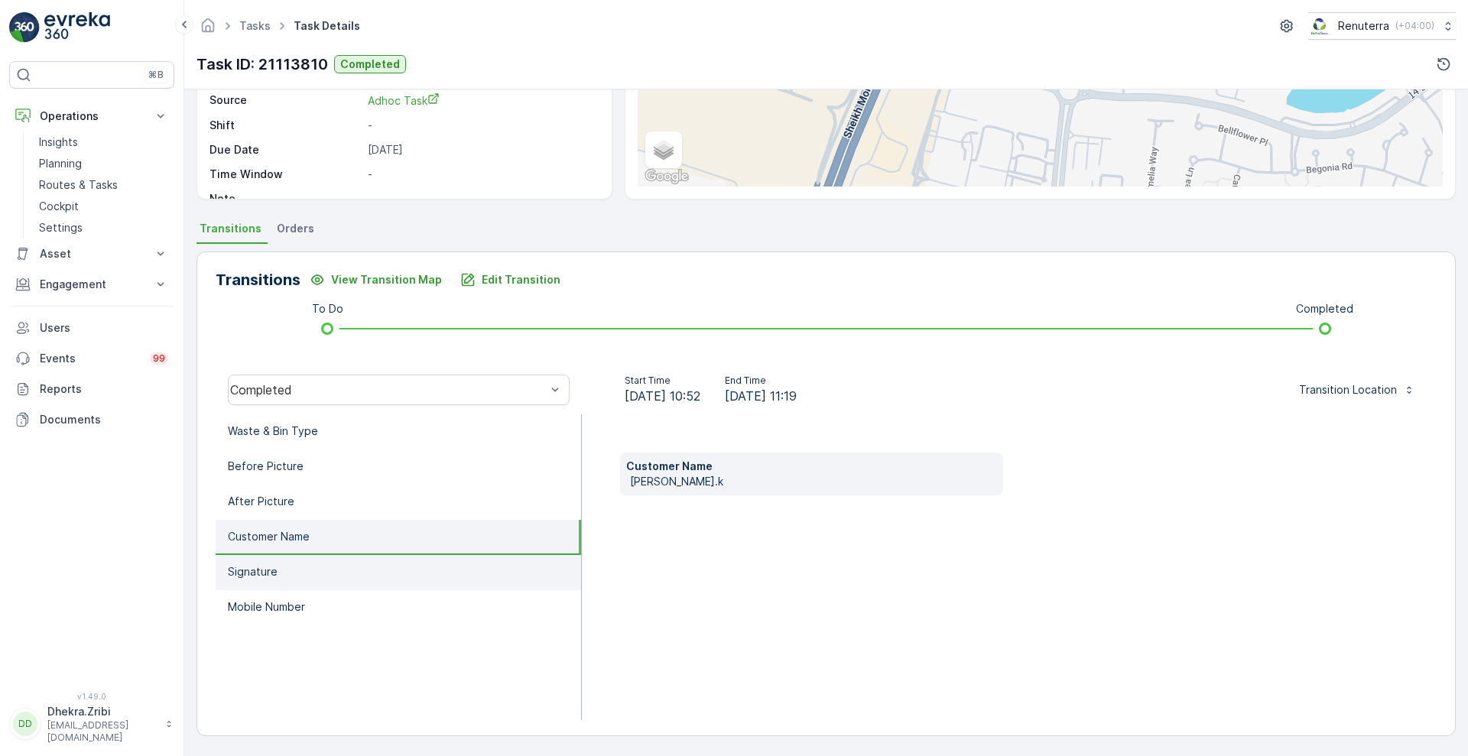
click at [332, 588] on li "Signature" at bounding box center [398, 572] width 365 height 35
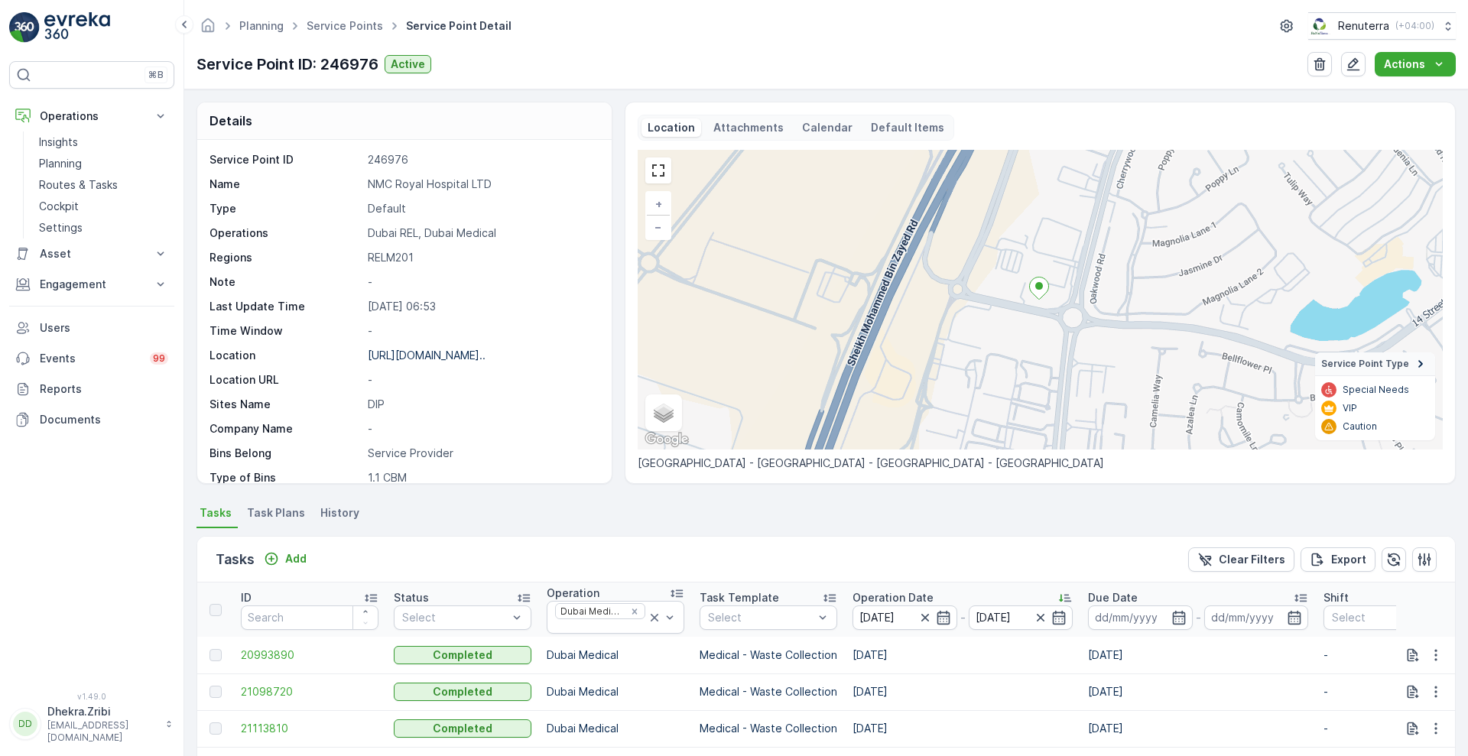
scroll to position [320, 0]
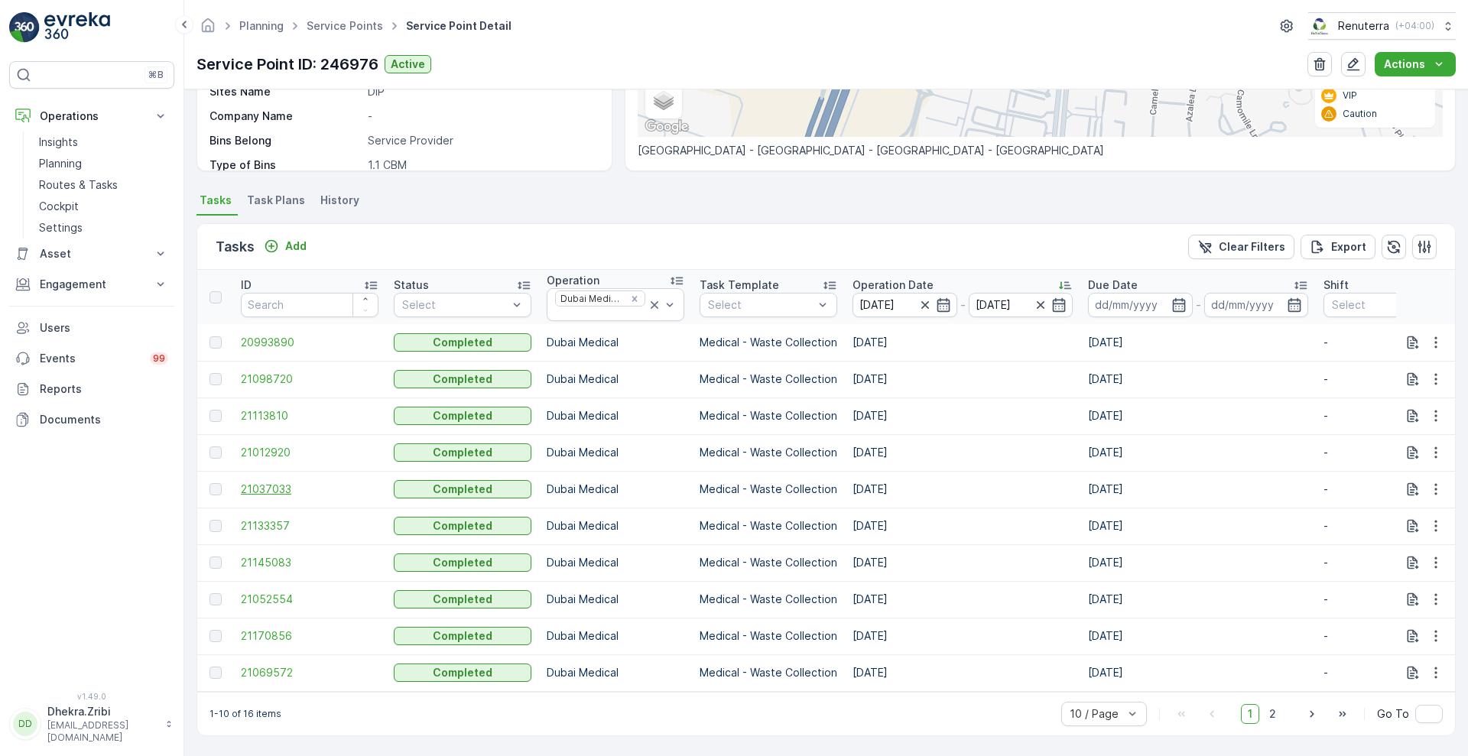
click at [274, 482] on span "21037033" at bounding box center [310, 489] width 138 height 15
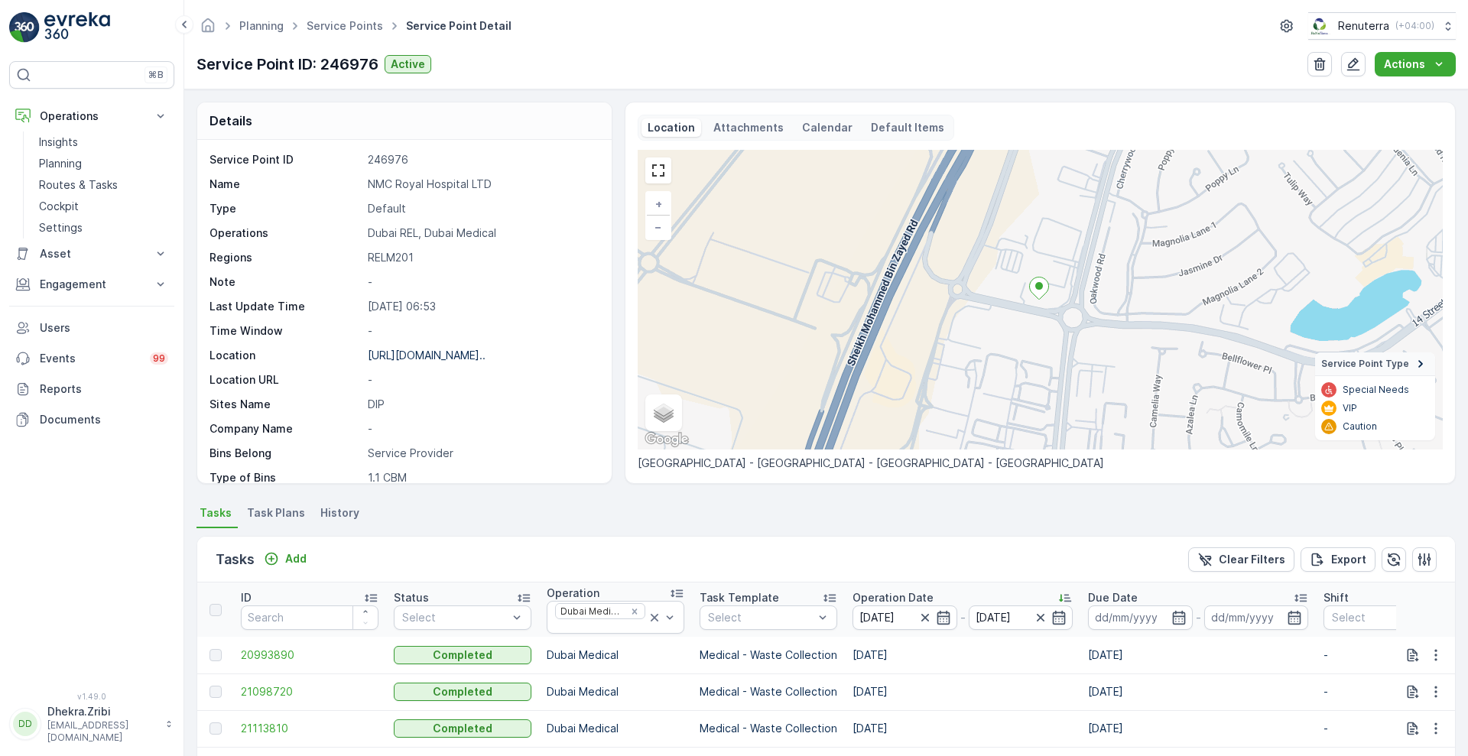
scroll to position [320, 0]
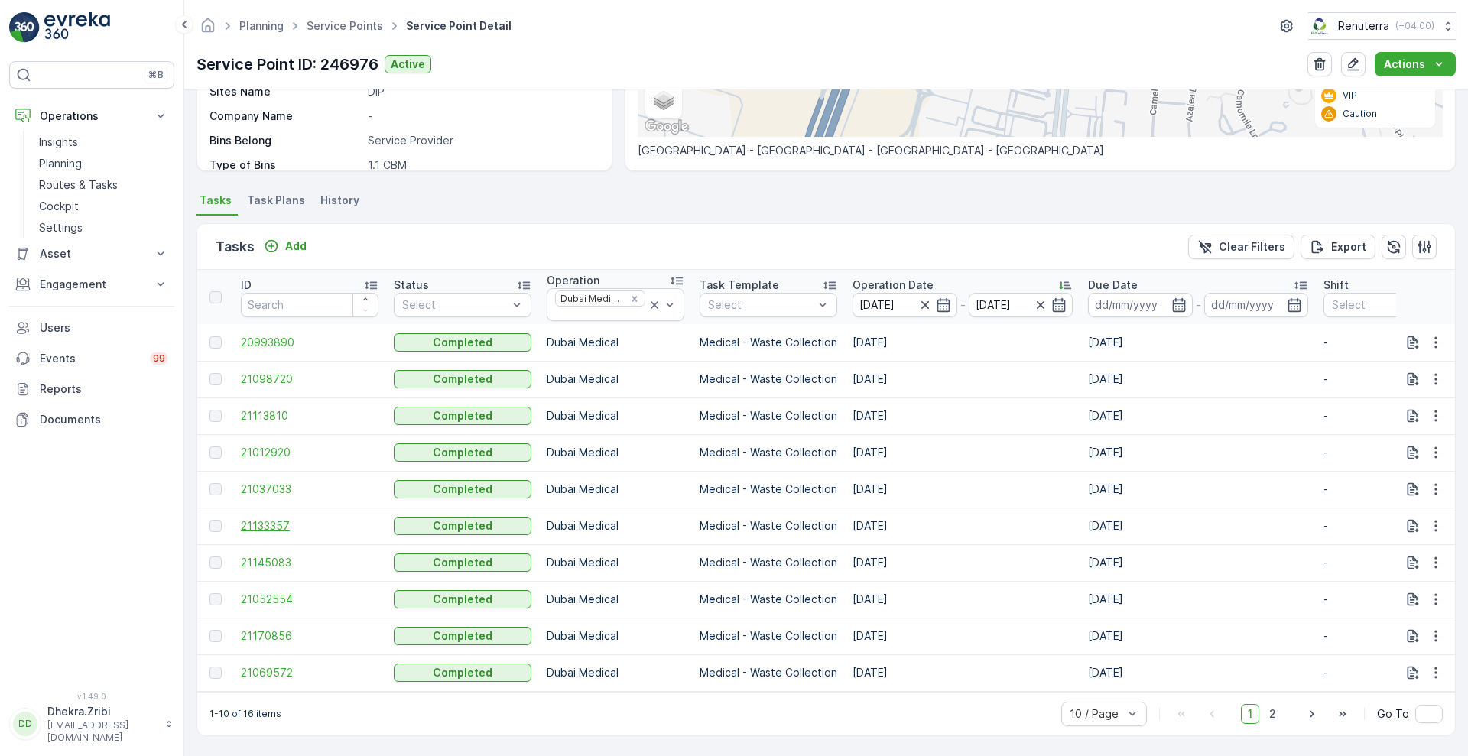
click at [279, 518] on span "21133357" at bounding box center [310, 525] width 138 height 15
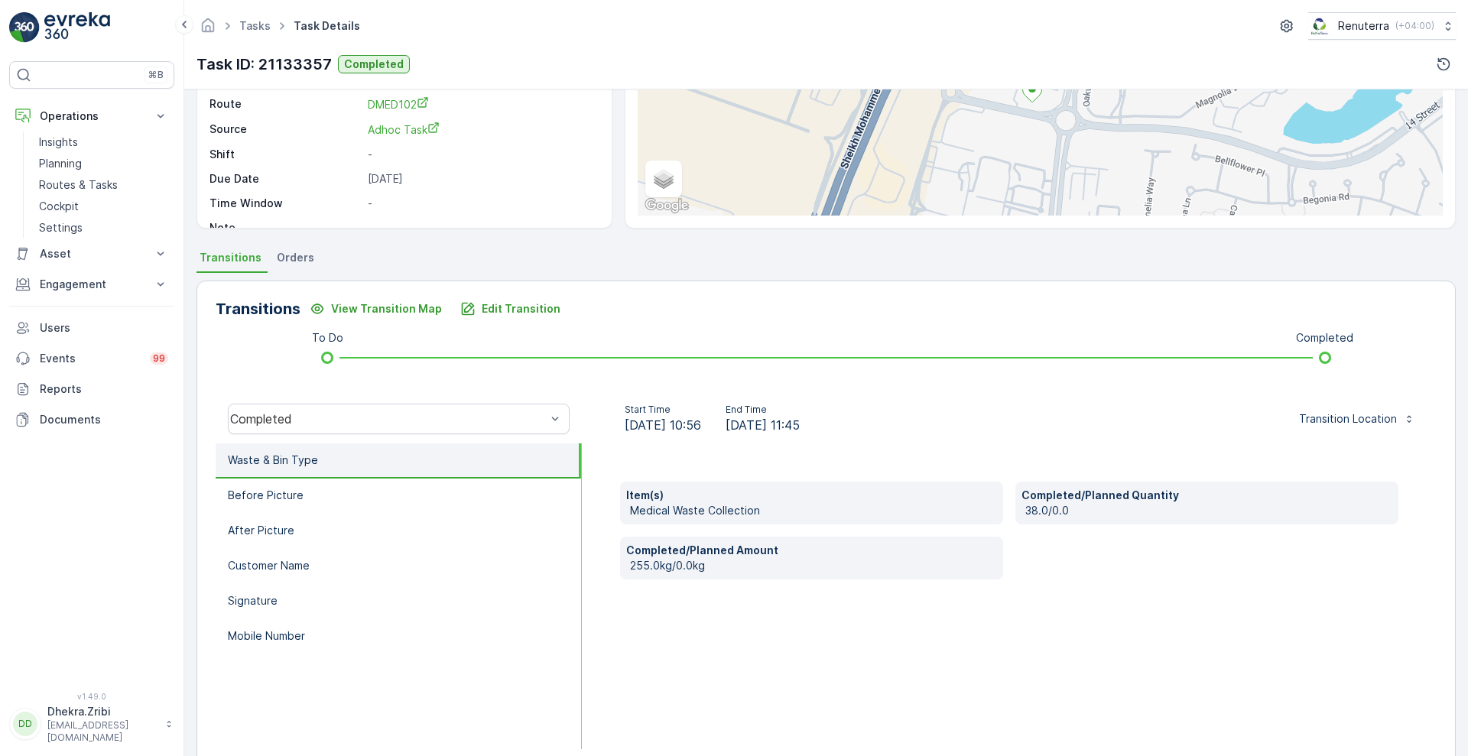
scroll to position [208, 0]
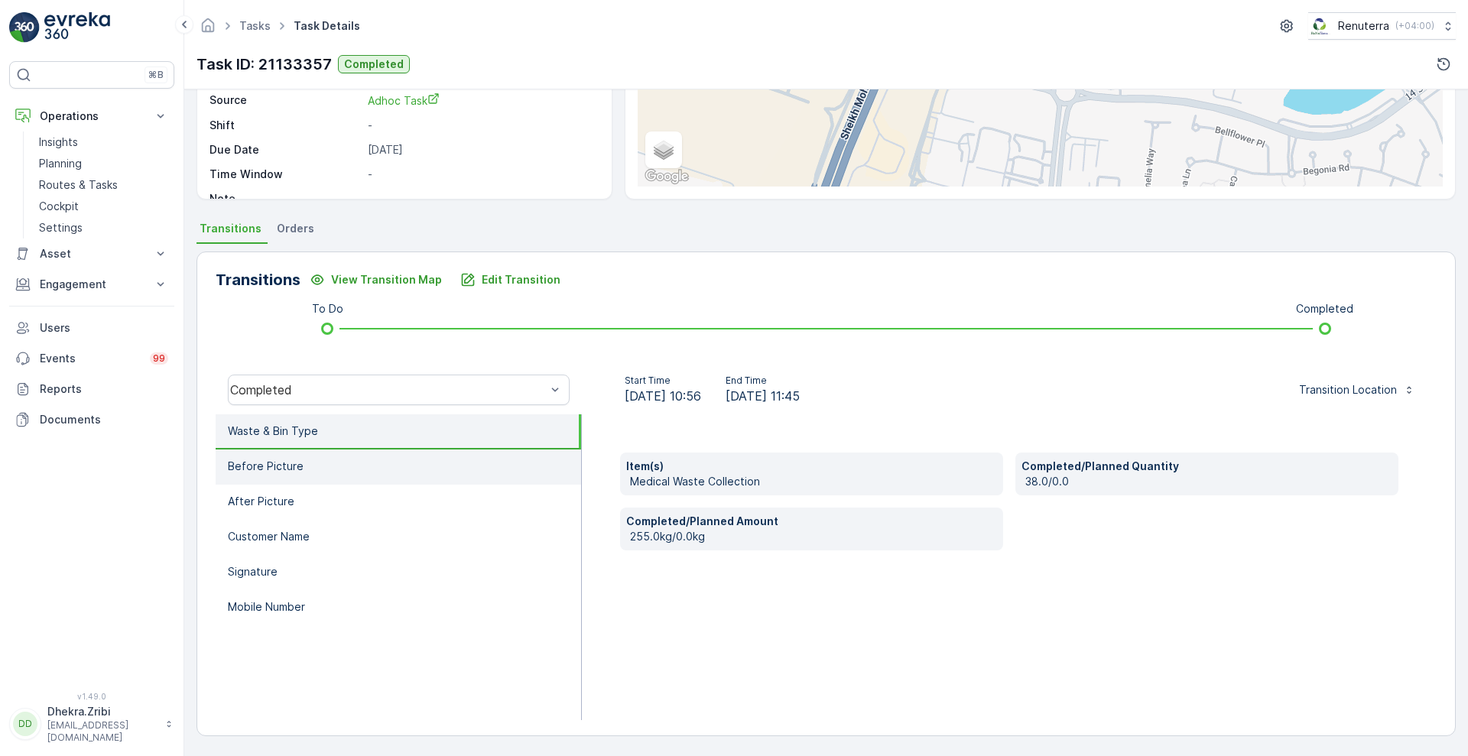
click at [415, 479] on li "Before Picture" at bounding box center [398, 466] width 365 height 35
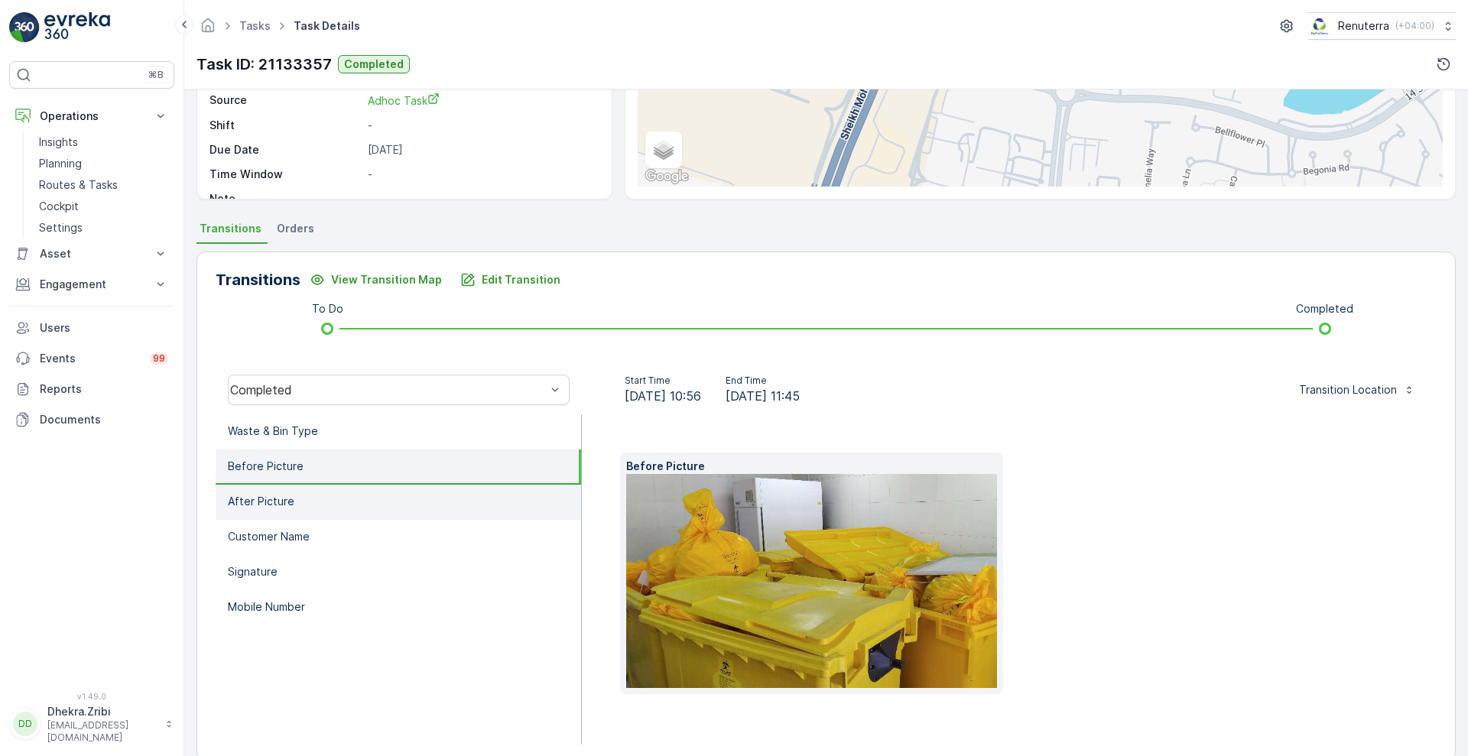
click at [377, 512] on li "After Picture" at bounding box center [398, 502] width 365 height 35
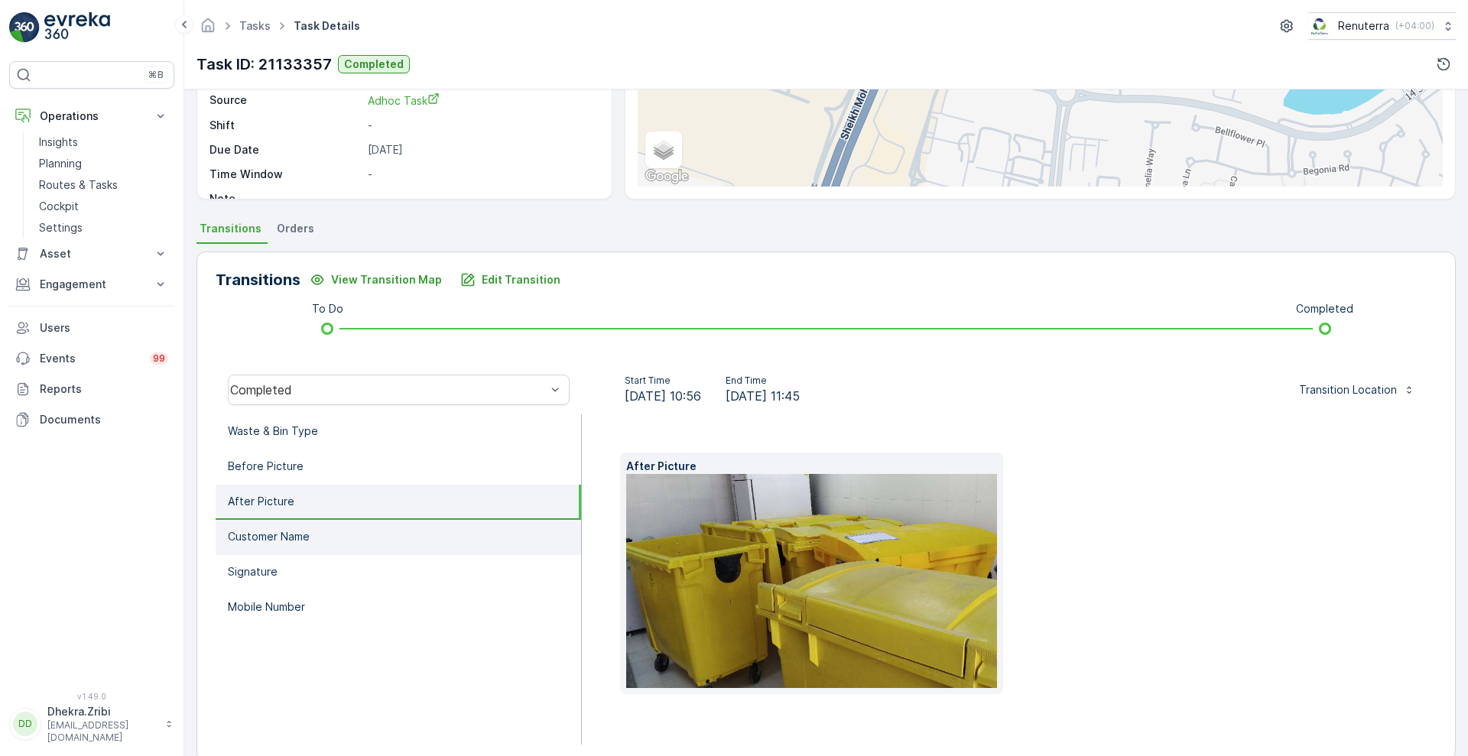
click at [353, 543] on li "Customer Name" at bounding box center [398, 537] width 365 height 35
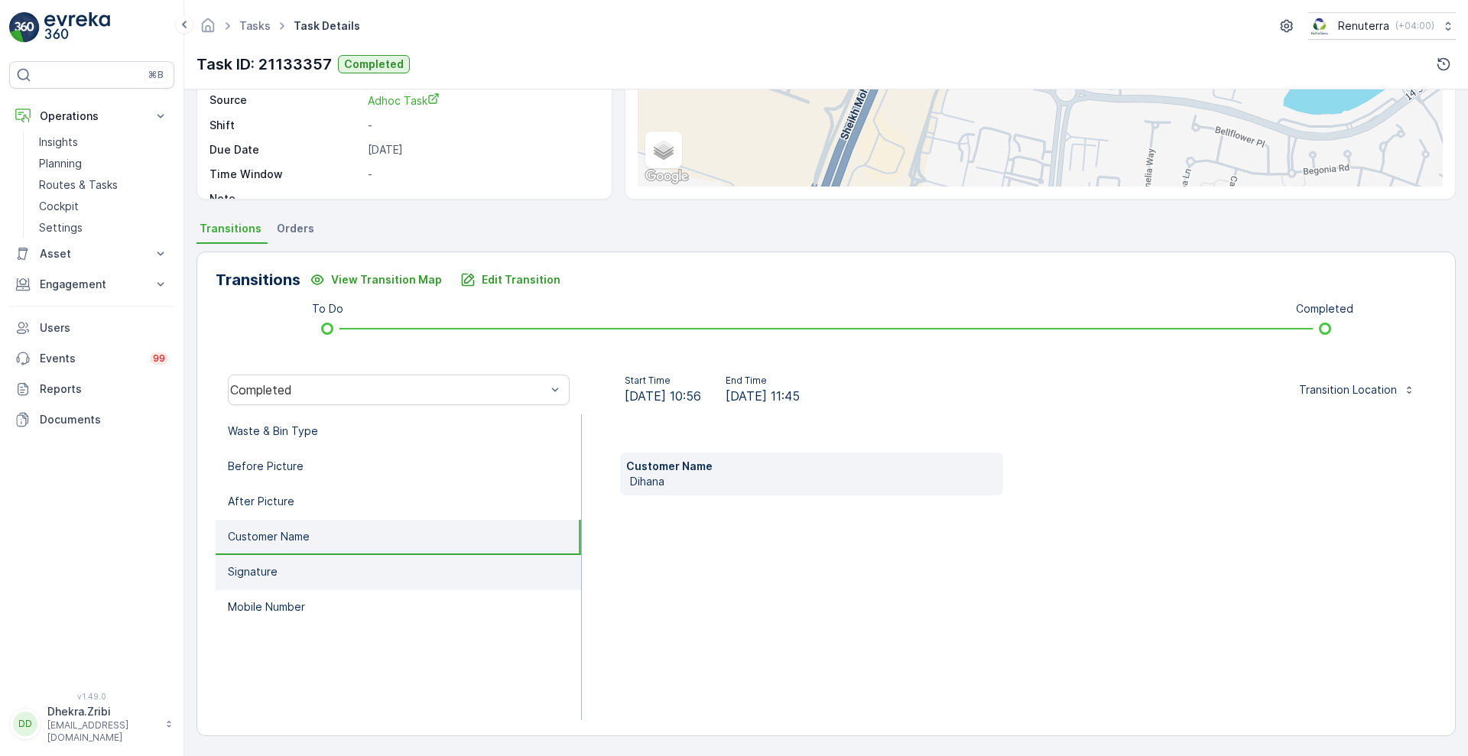
click at [336, 571] on li "Signature" at bounding box center [398, 572] width 365 height 35
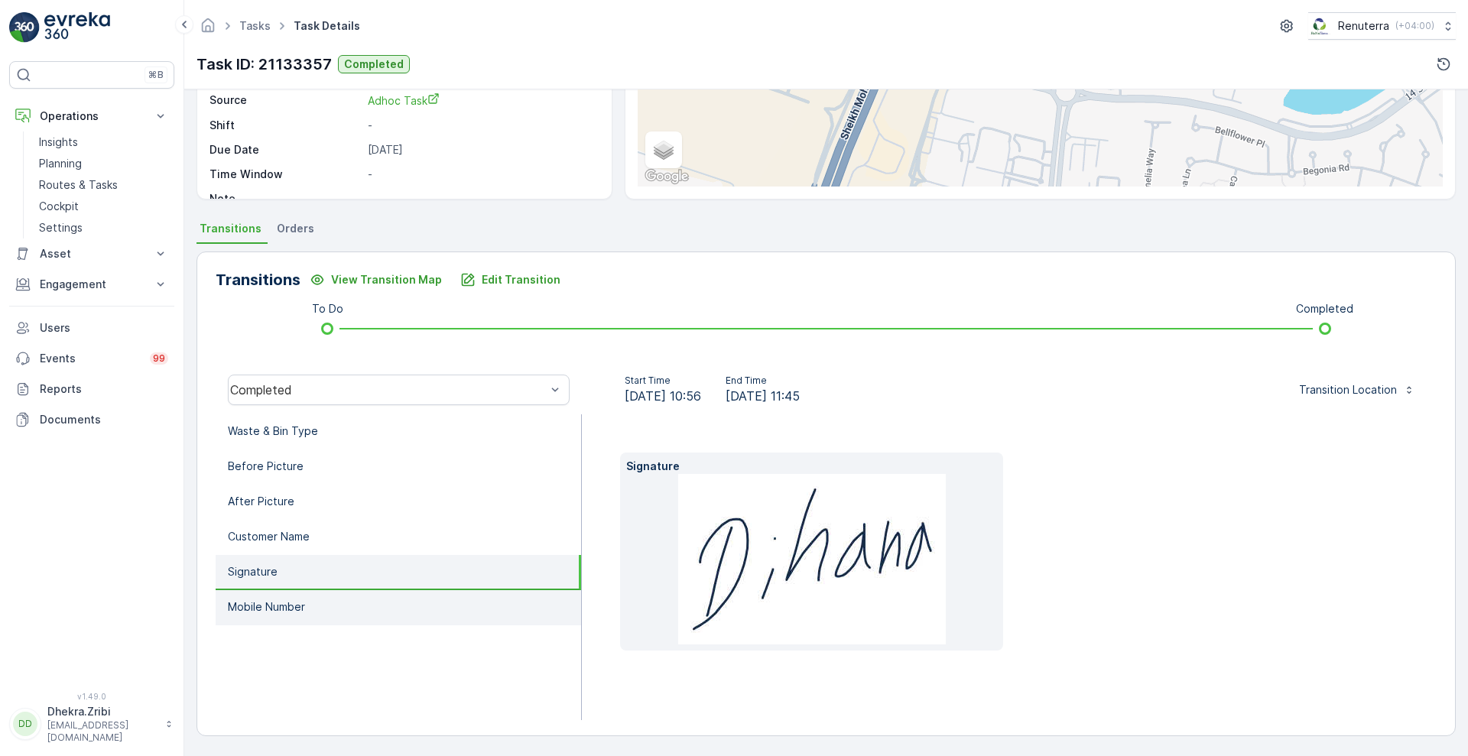
click at [313, 615] on li "Mobile Number" at bounding box center [398, 607] width 365 height 35
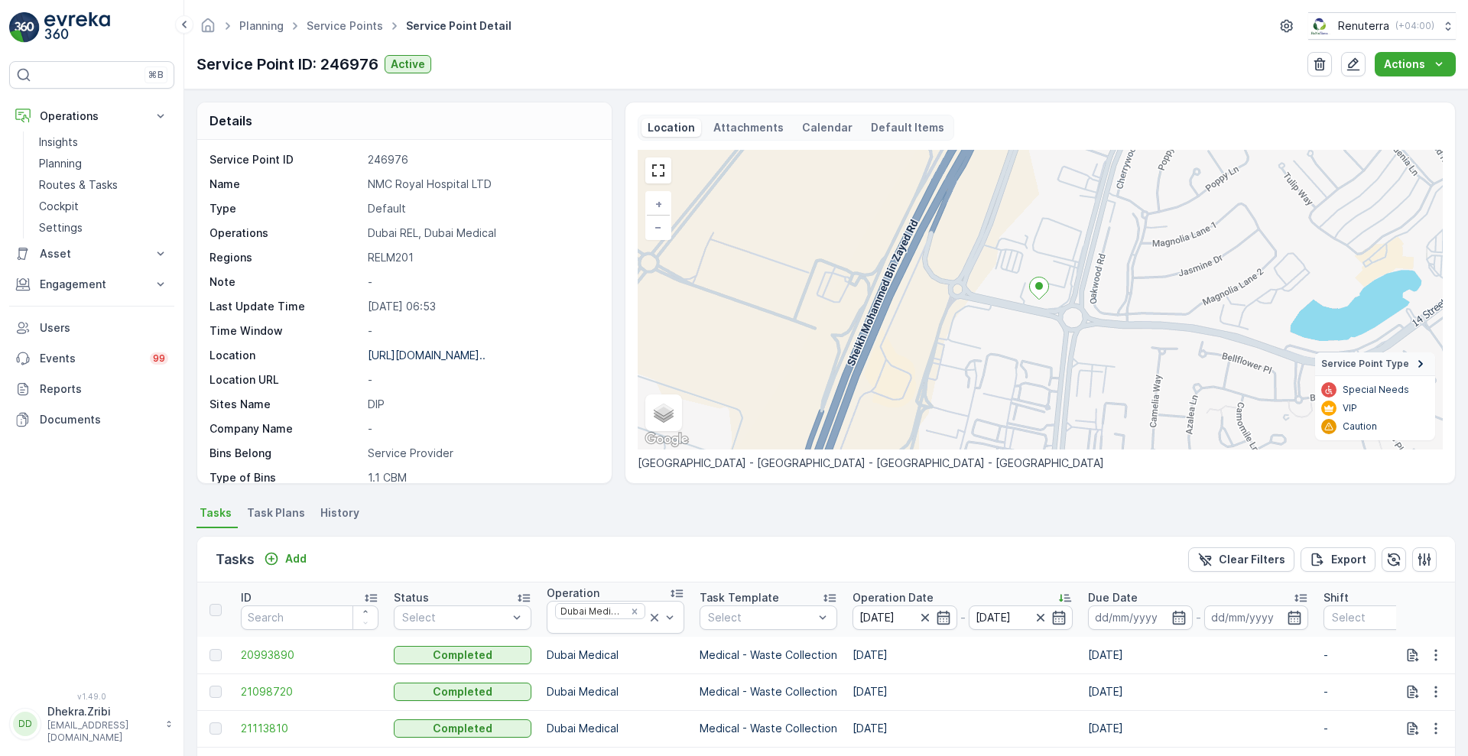
scroll to position [320, 0]
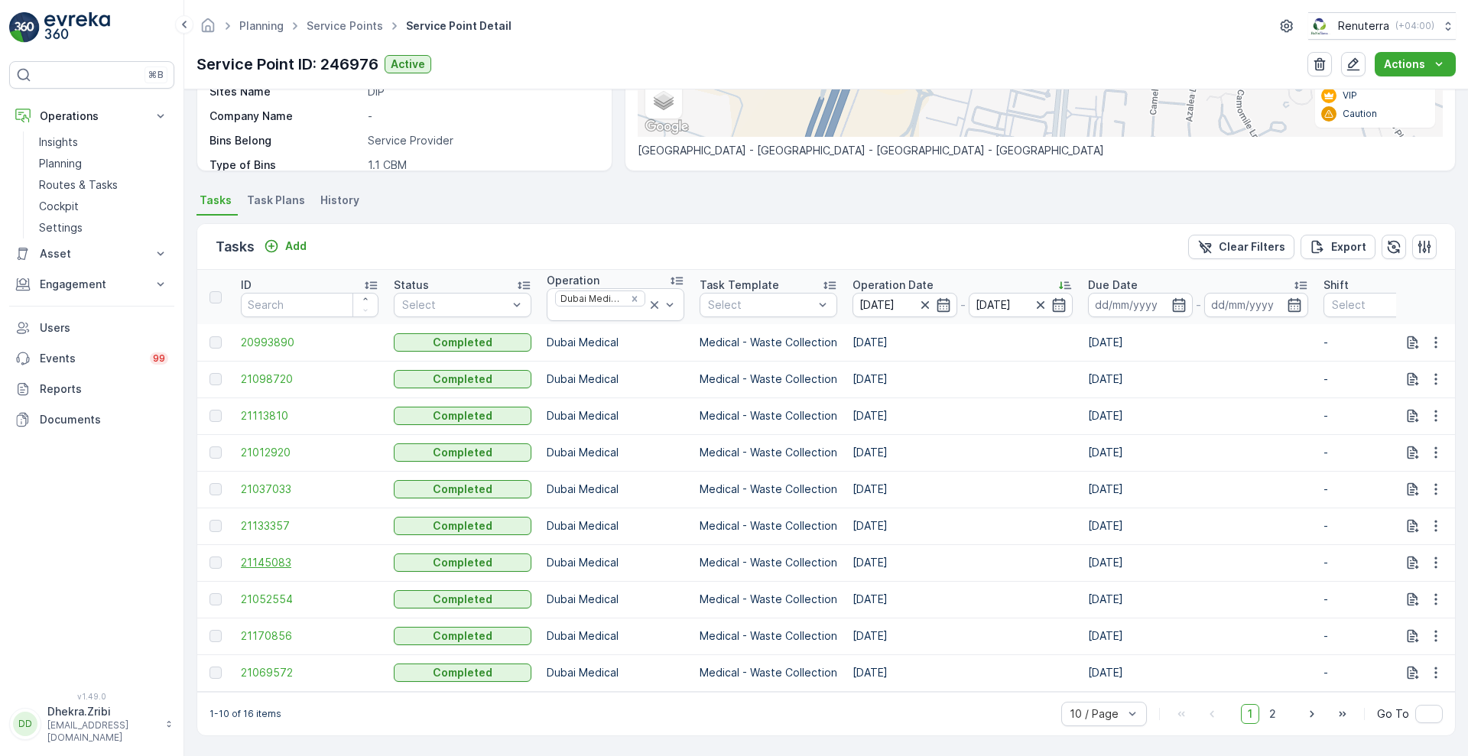
click at [277, 555] on span "21145083" at bounding box center [310, 562] width 138 height 15
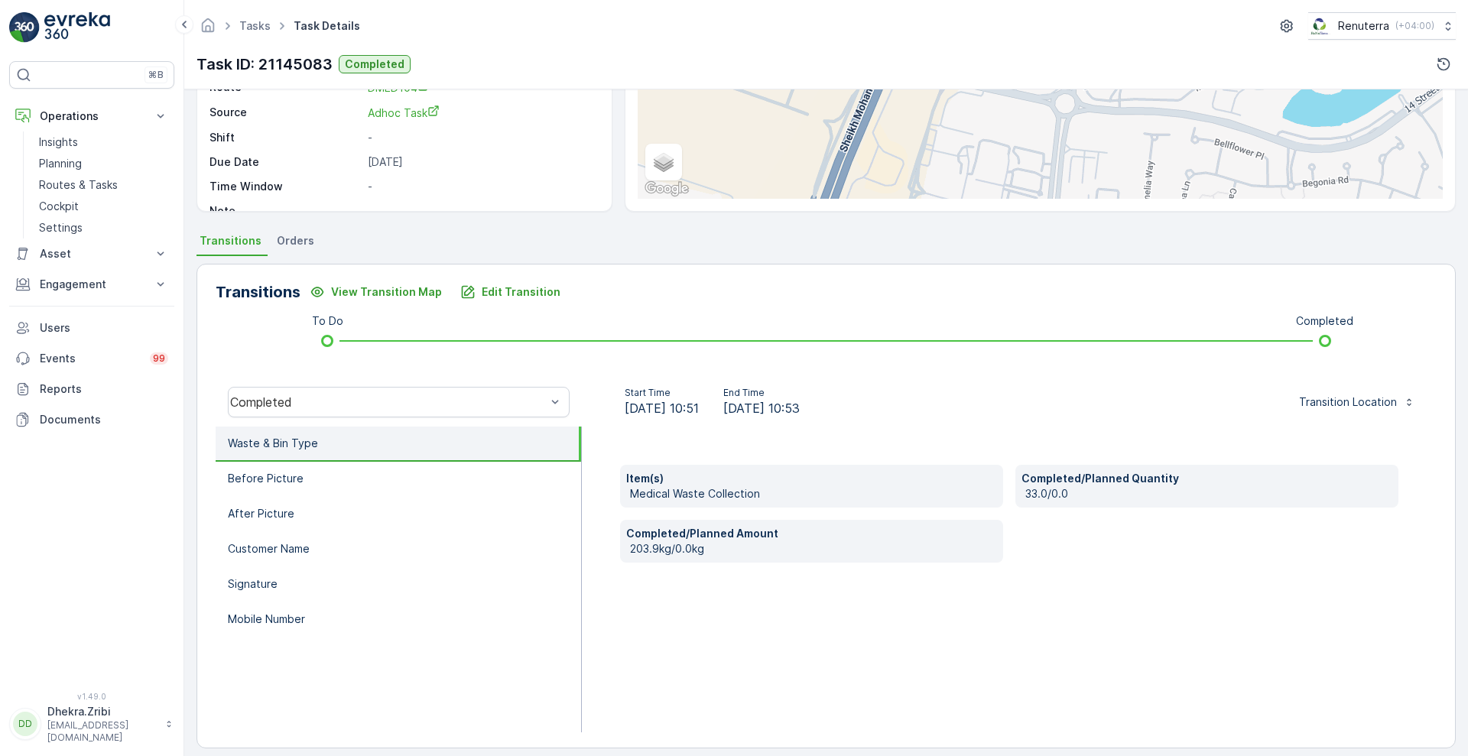
scroll to position [208, 0]
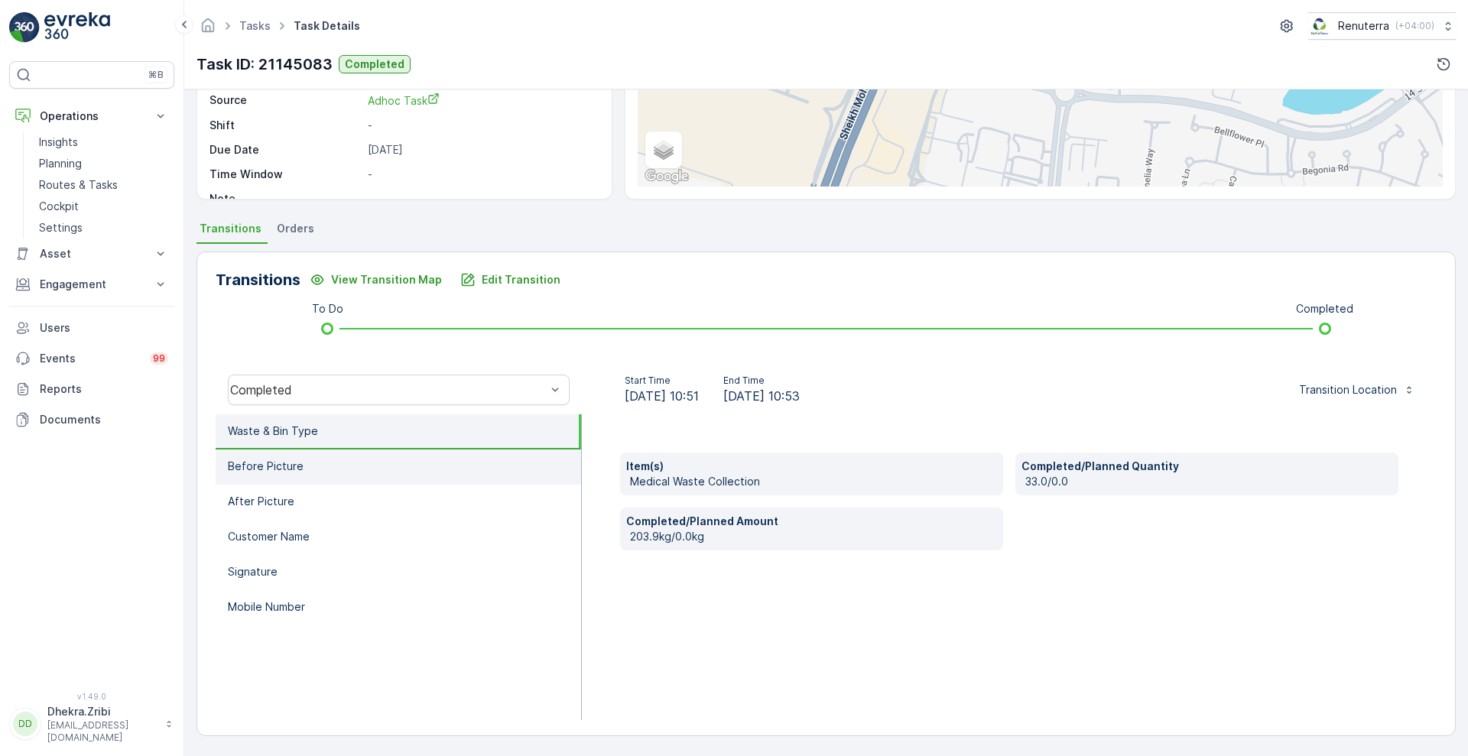
click at [375, 473] on li "Before Picture" at bounding box center [398, 466] width 365 height 35
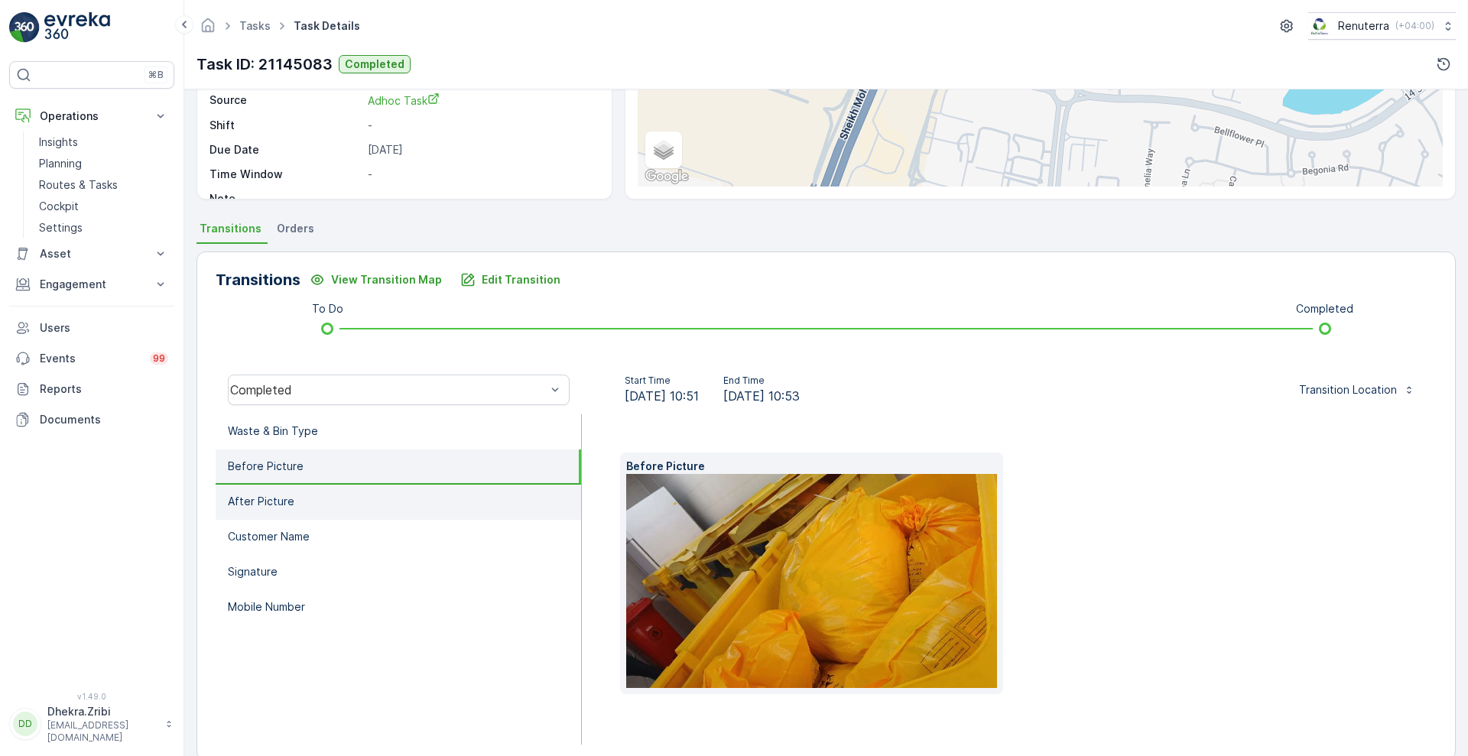
click at [316, 517] on li "After Picture" at bounding box center [398, 502] width 365 height 35
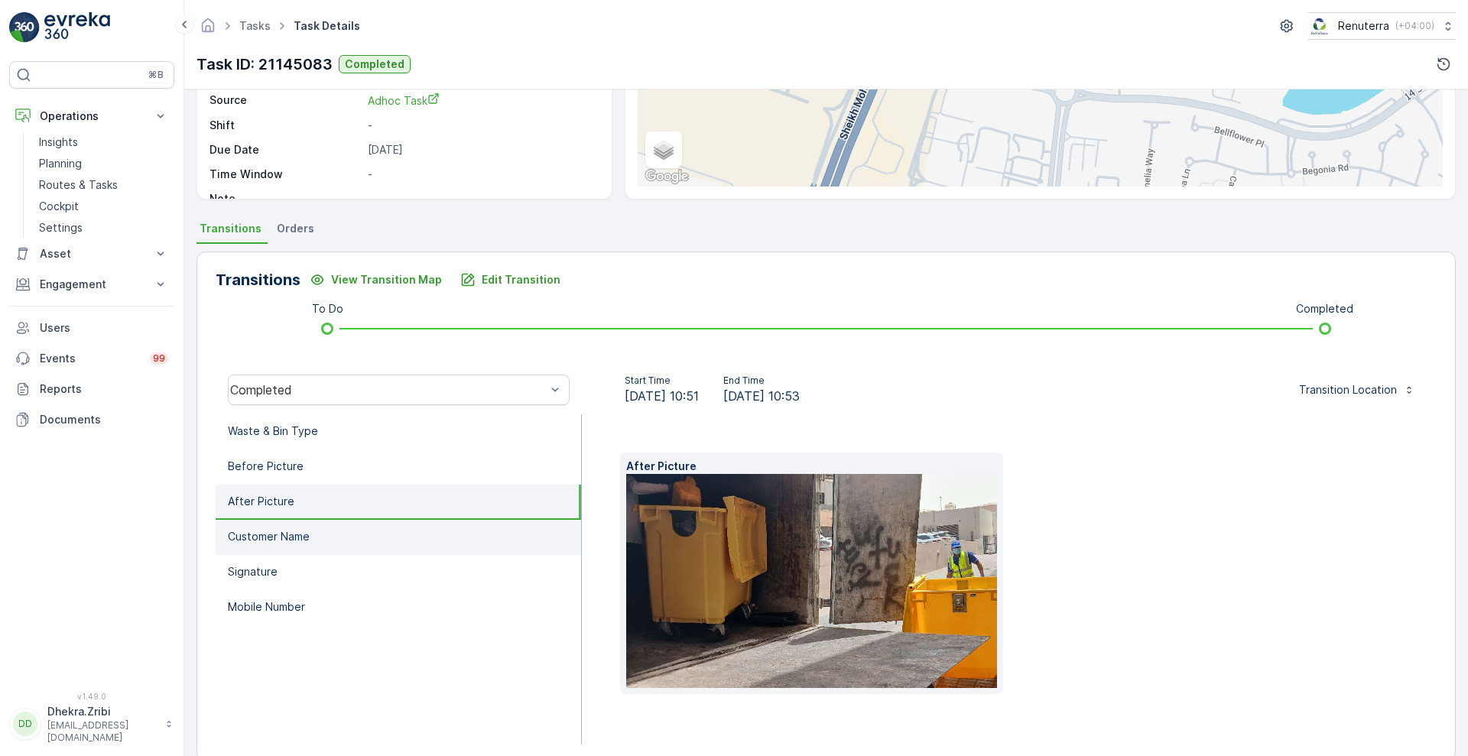
click at [317, 540] on li "Customer Name" at bounding box center [398, 537] width 365 height 35
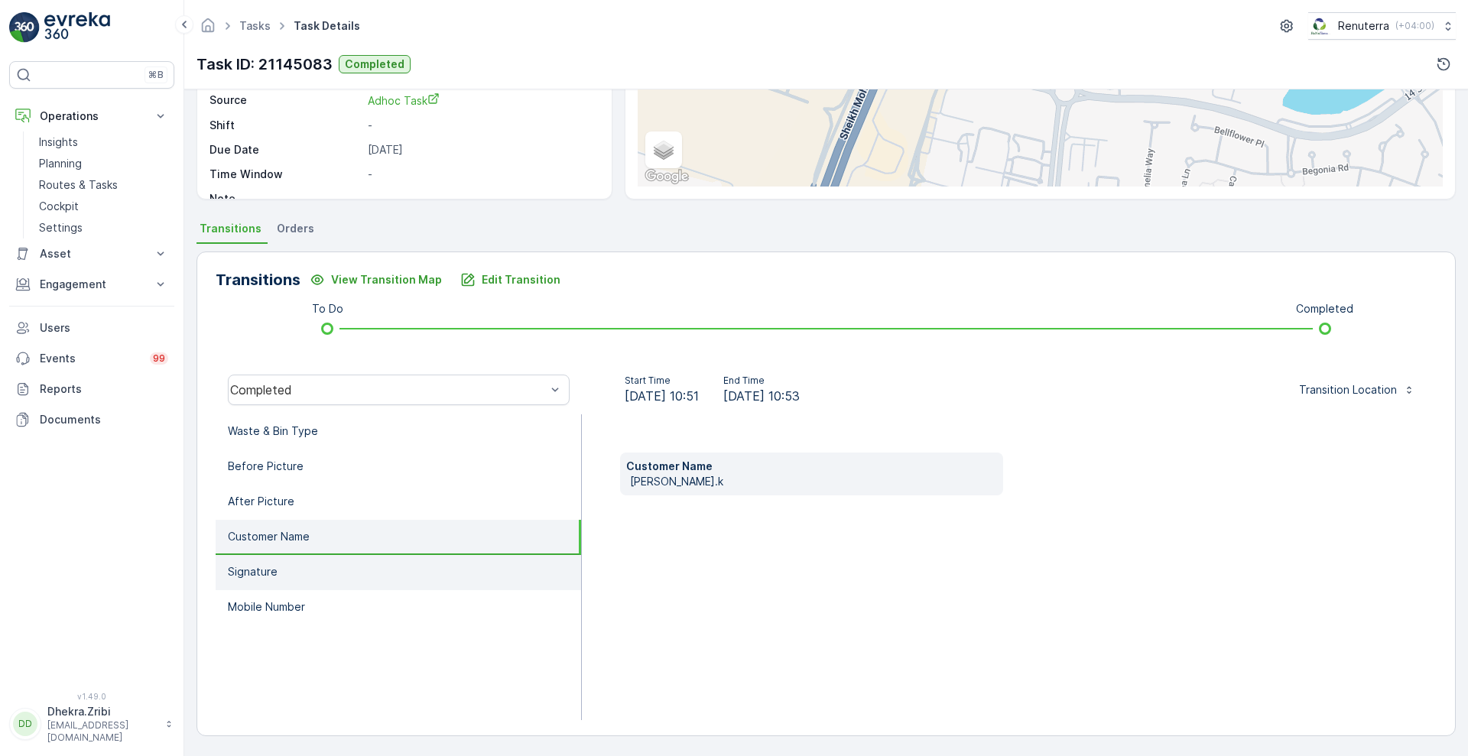
click at [305, 574] on li "Signature" at bounding box center [398, 572] width 365 height 35
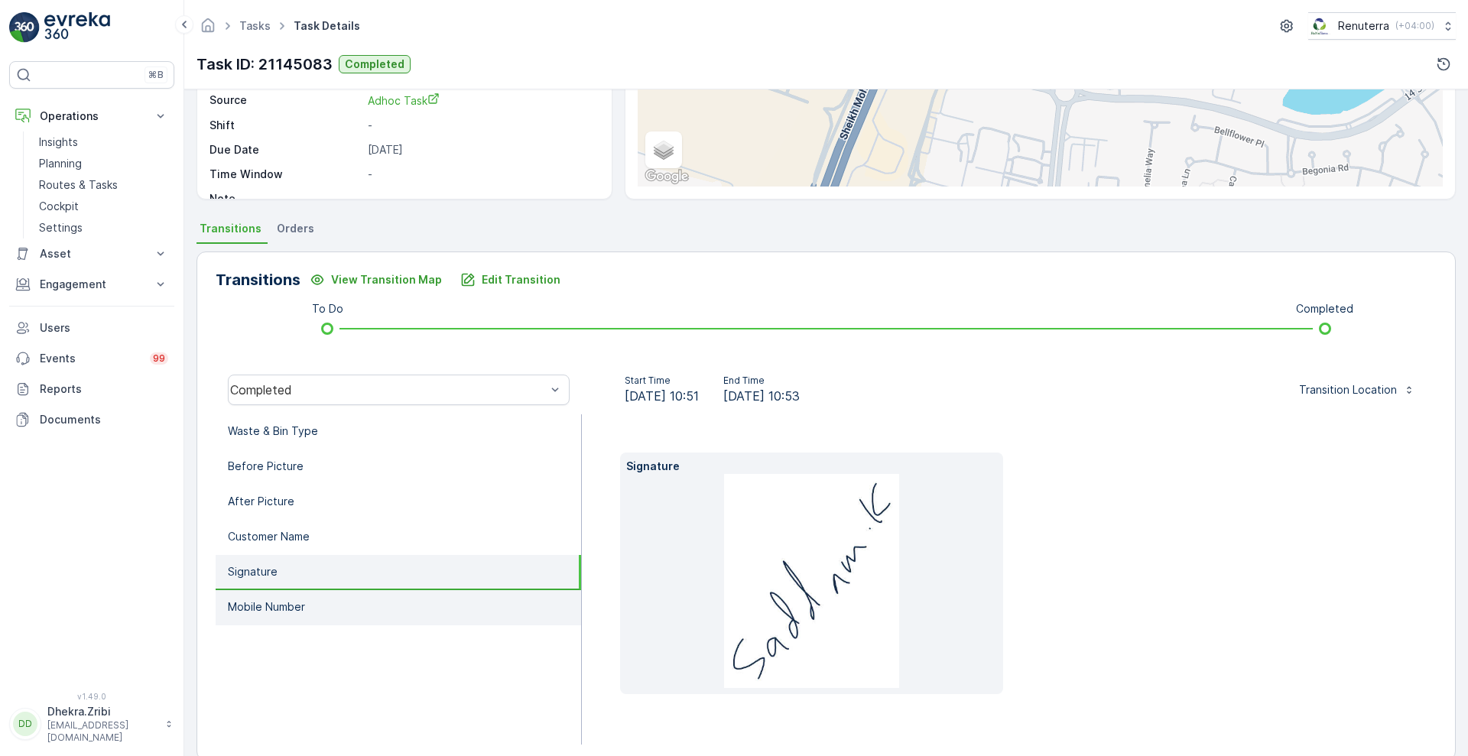
click at [284, 608] on p "Mobile Number" at bounding box center [266, 606] width 77 height 15
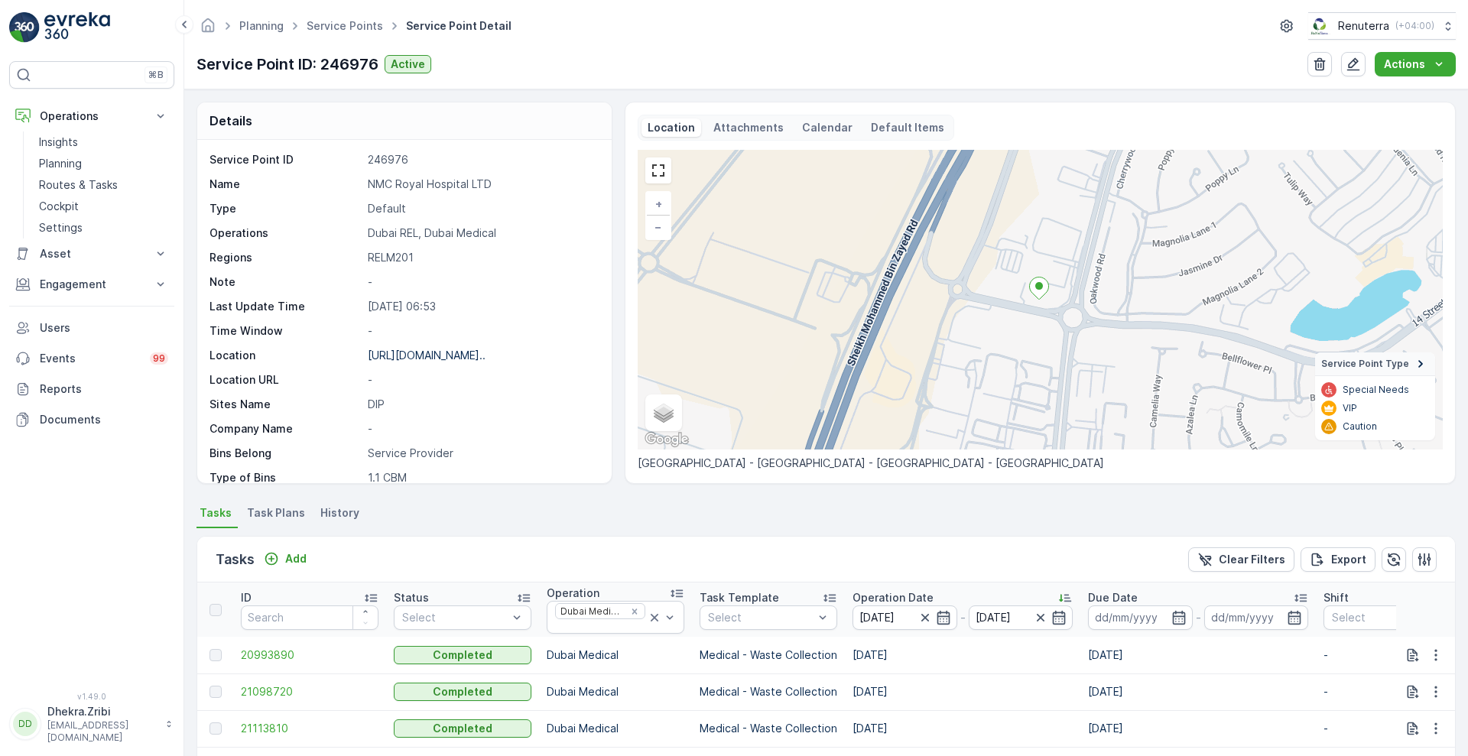
scroll to position [320, 0]
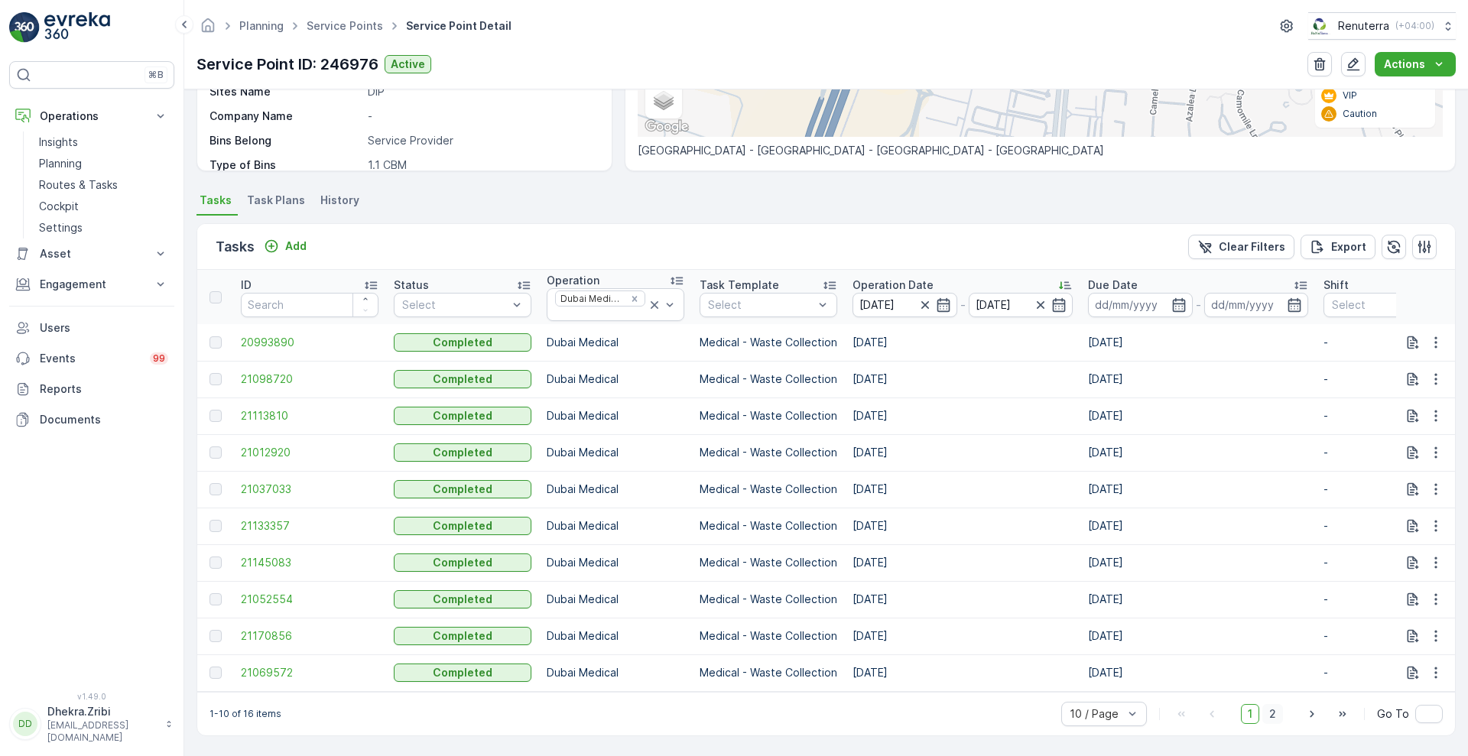
click at [1271, 712] on span "2" at bounding box center [1272, 714] width 21 height 20
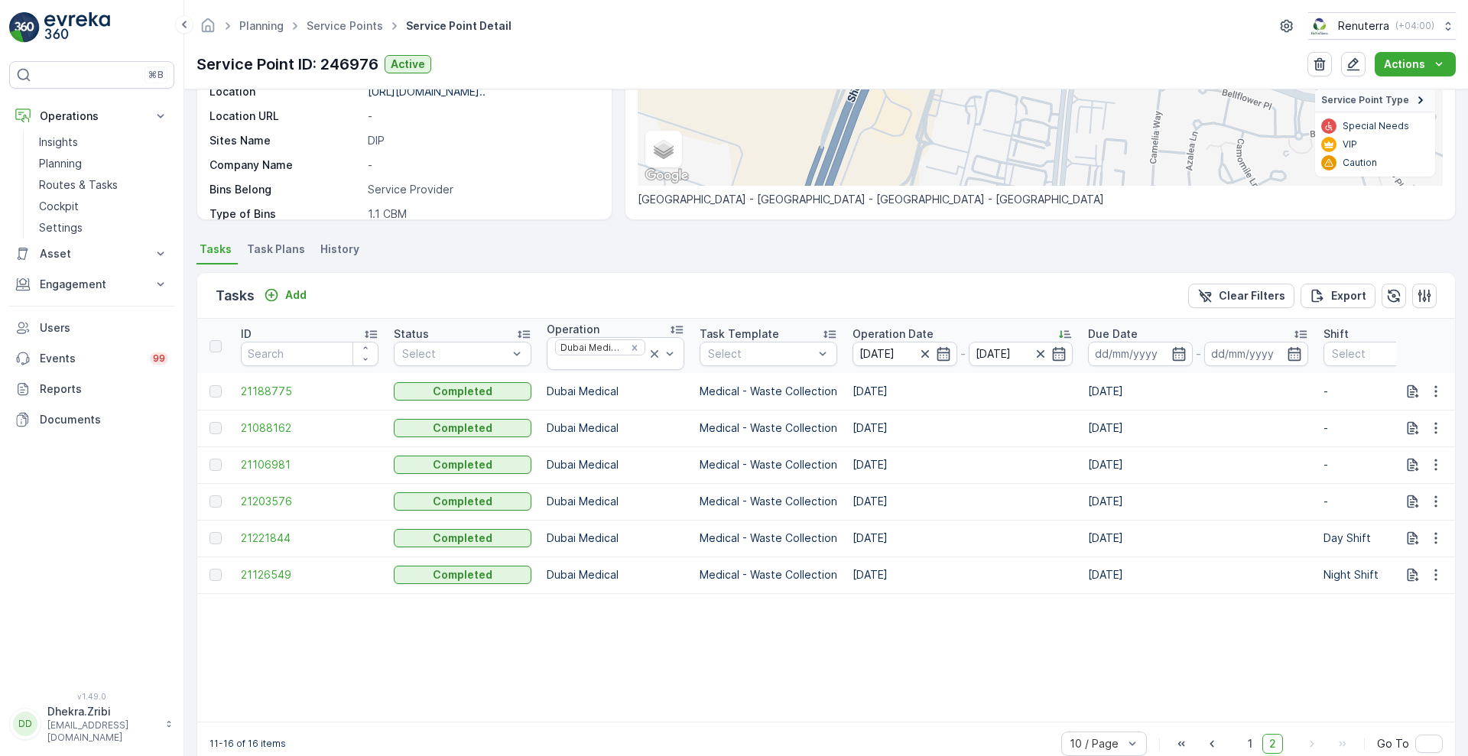
scroll to position [301, 0]
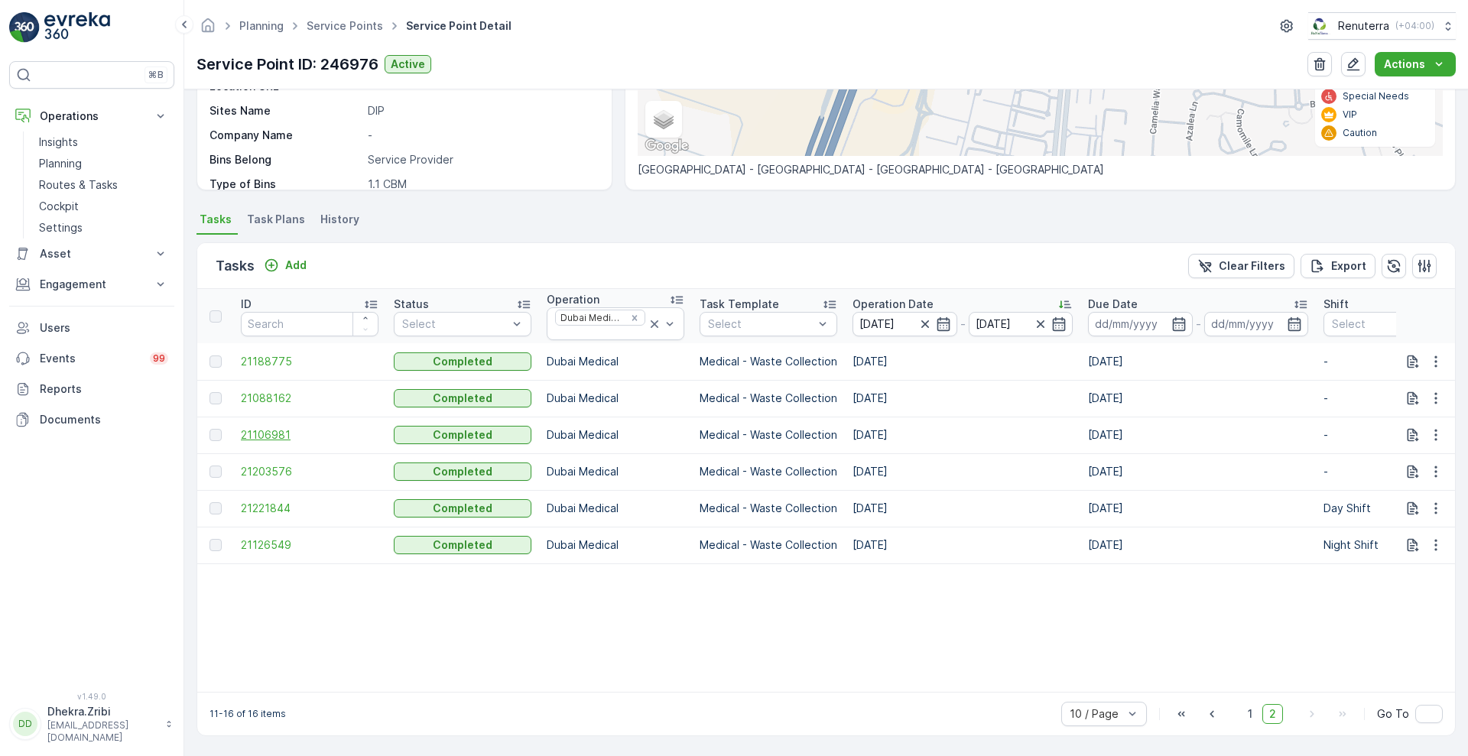
click at [264, 429] on span "21106981" at bounding box center [310, 434] width 138 height 15
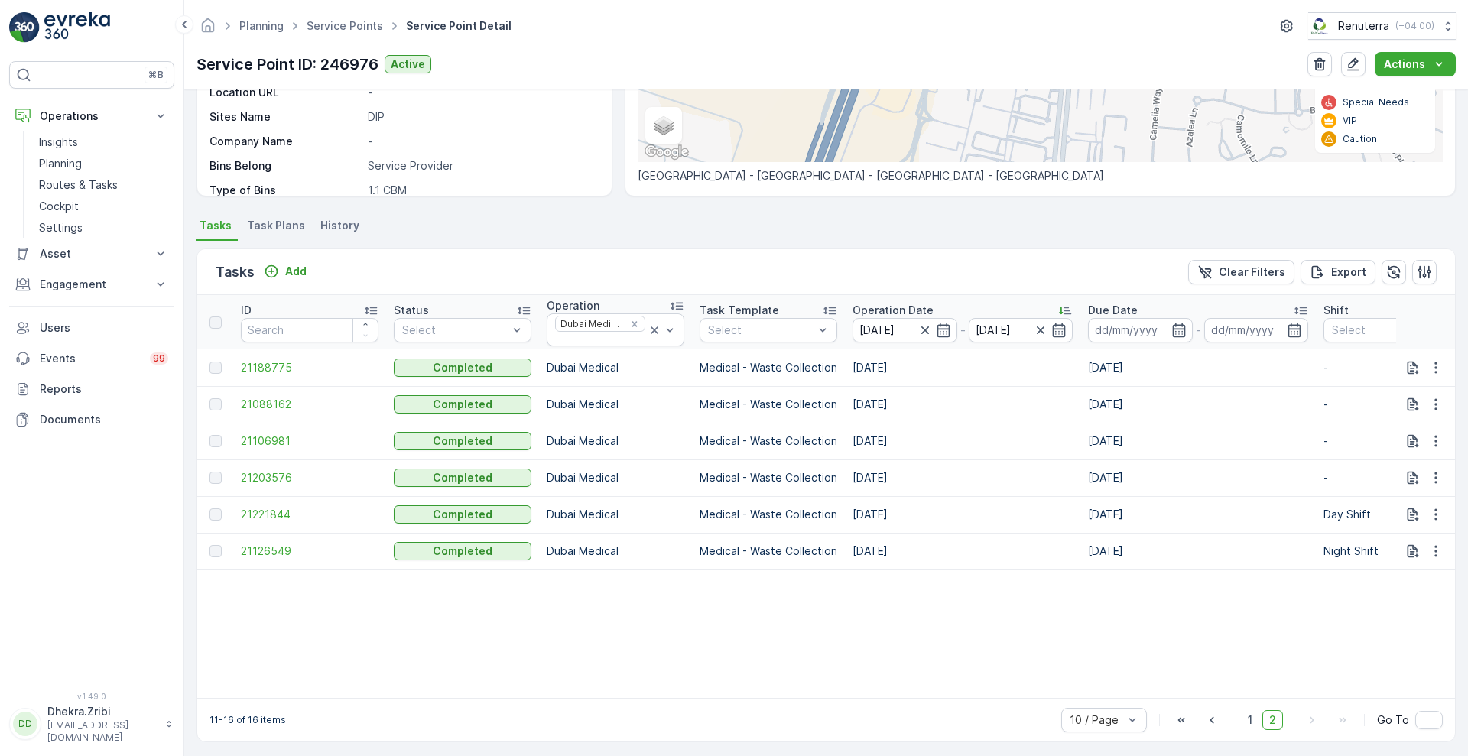
scroll to position [301, 0]
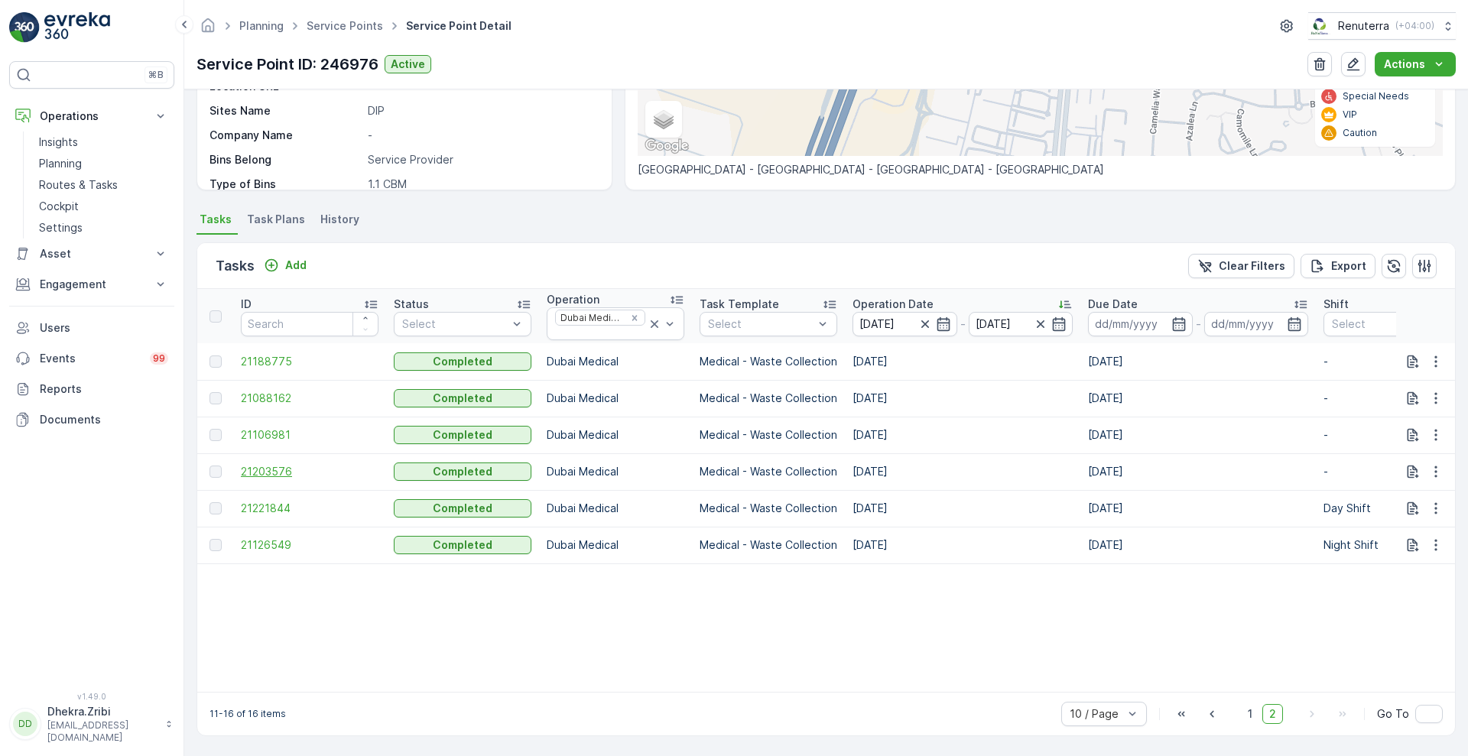
click at [277, 467] on span "21203576" at bounding box center [310, 471] width 138 height 15
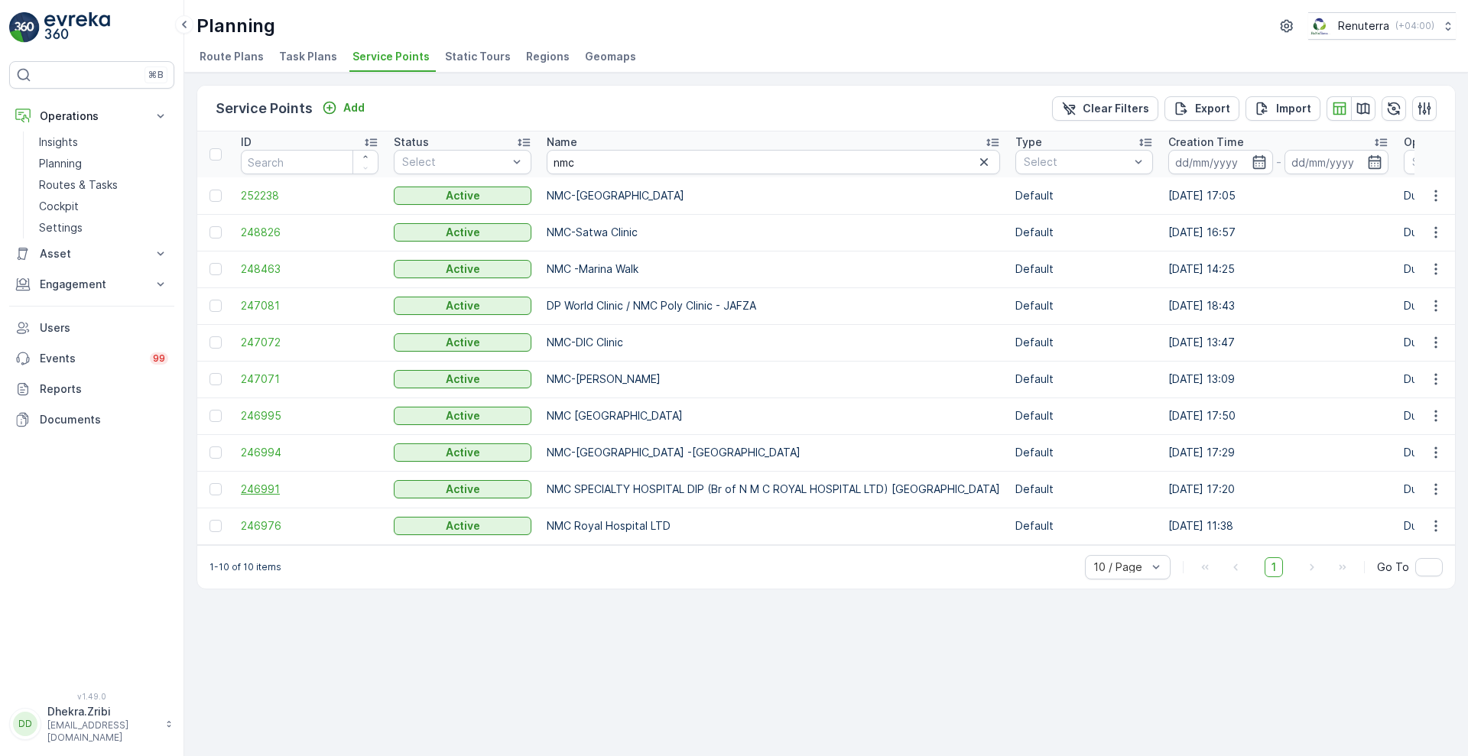
click at [253, 490] on span "246991" at bounding box center [310, 489] width 138 height 15
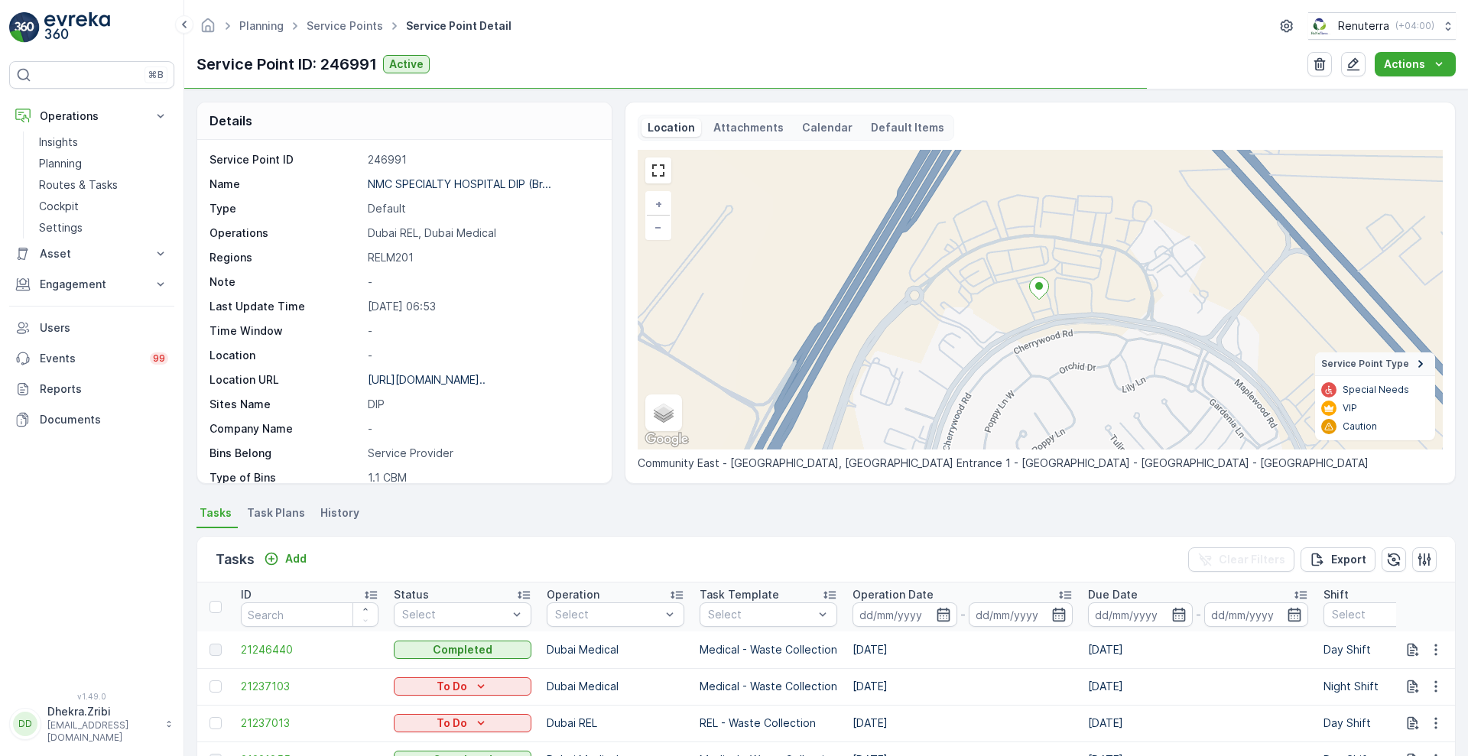
scroll to position [315, 0]
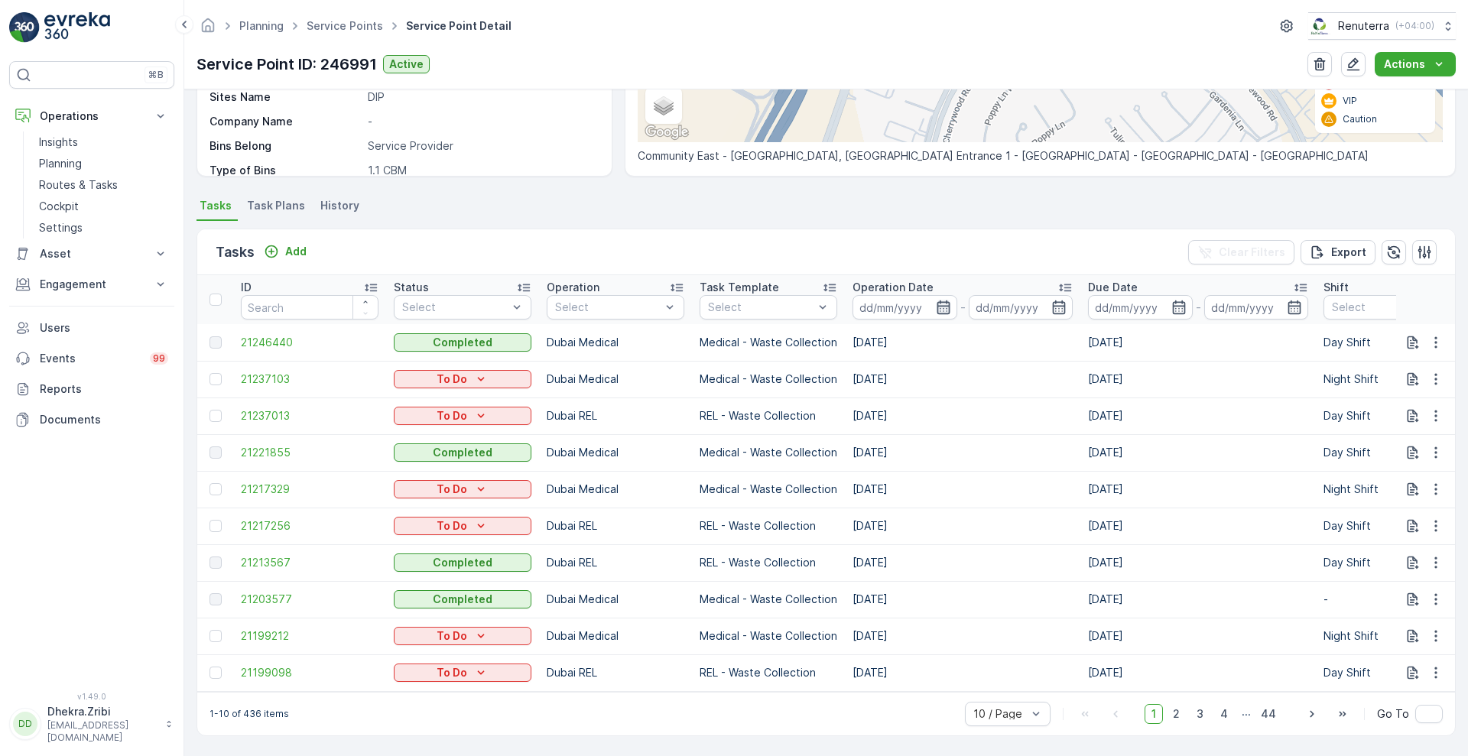
click at [937, 300] on icon "button" at bounding box center [942, 307] width 13 height 14
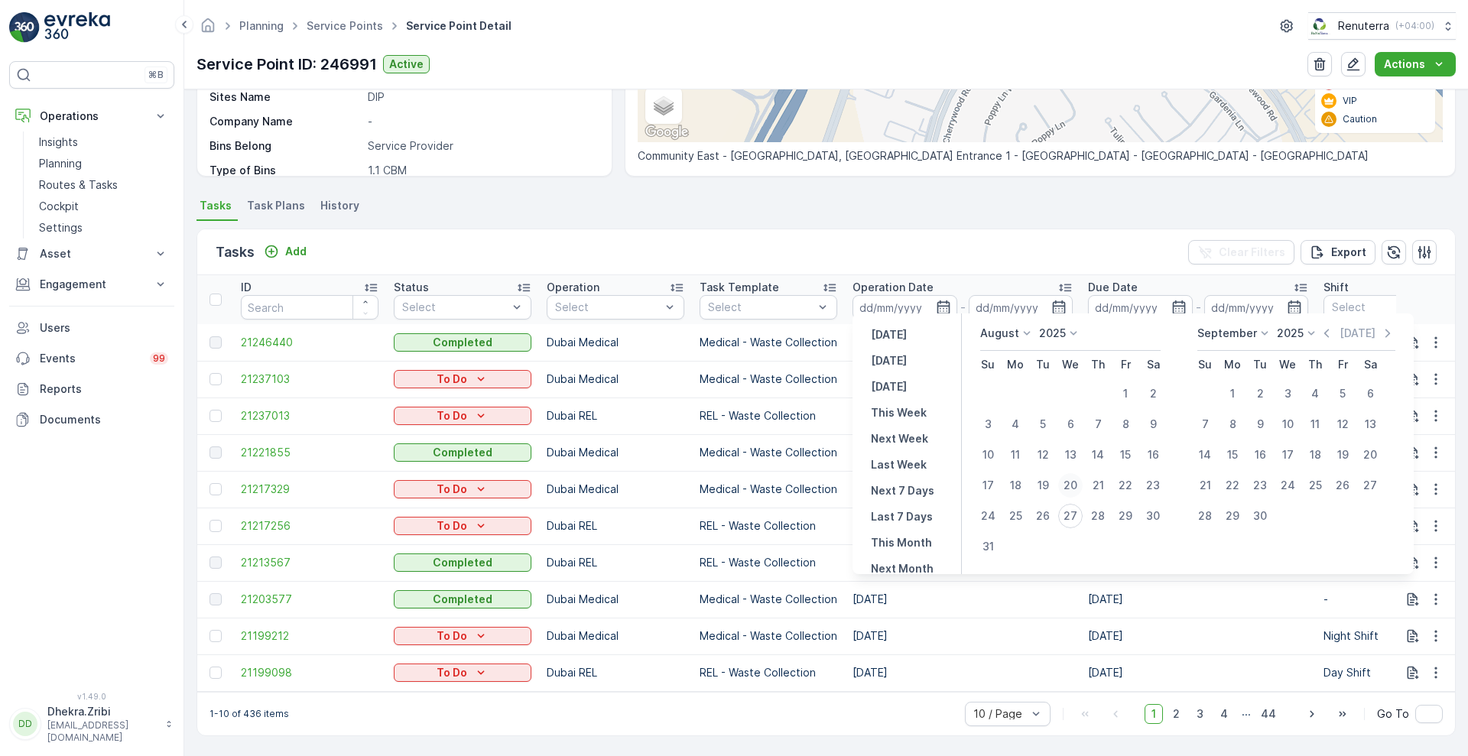
click at [1075, 482] on div "20" at bounding box center [1070, 485] width 24 height 24
type input "[DATE]"
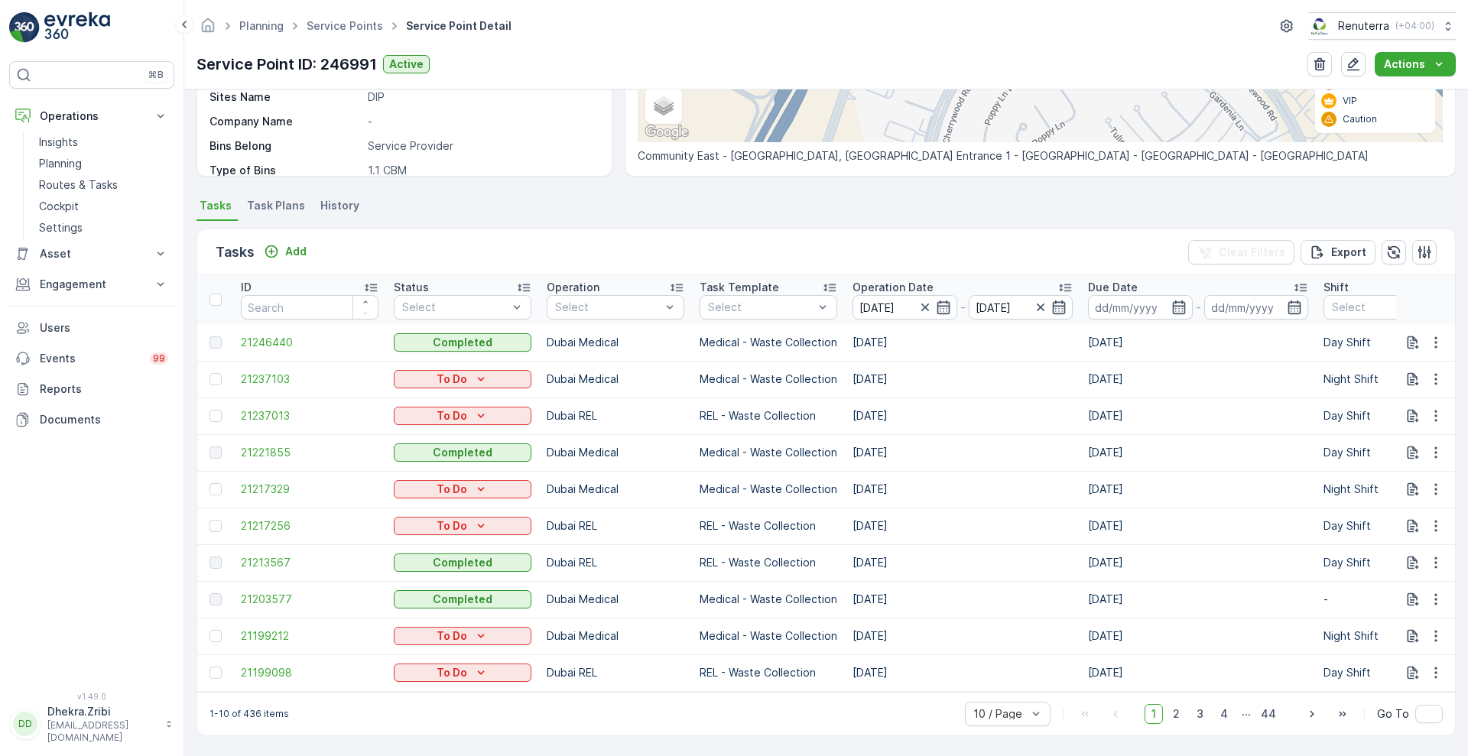
click at [1014, 247] on div "Tasks Add Clear Filters Export" at bounding box center [825, 252] width 1257 height 46
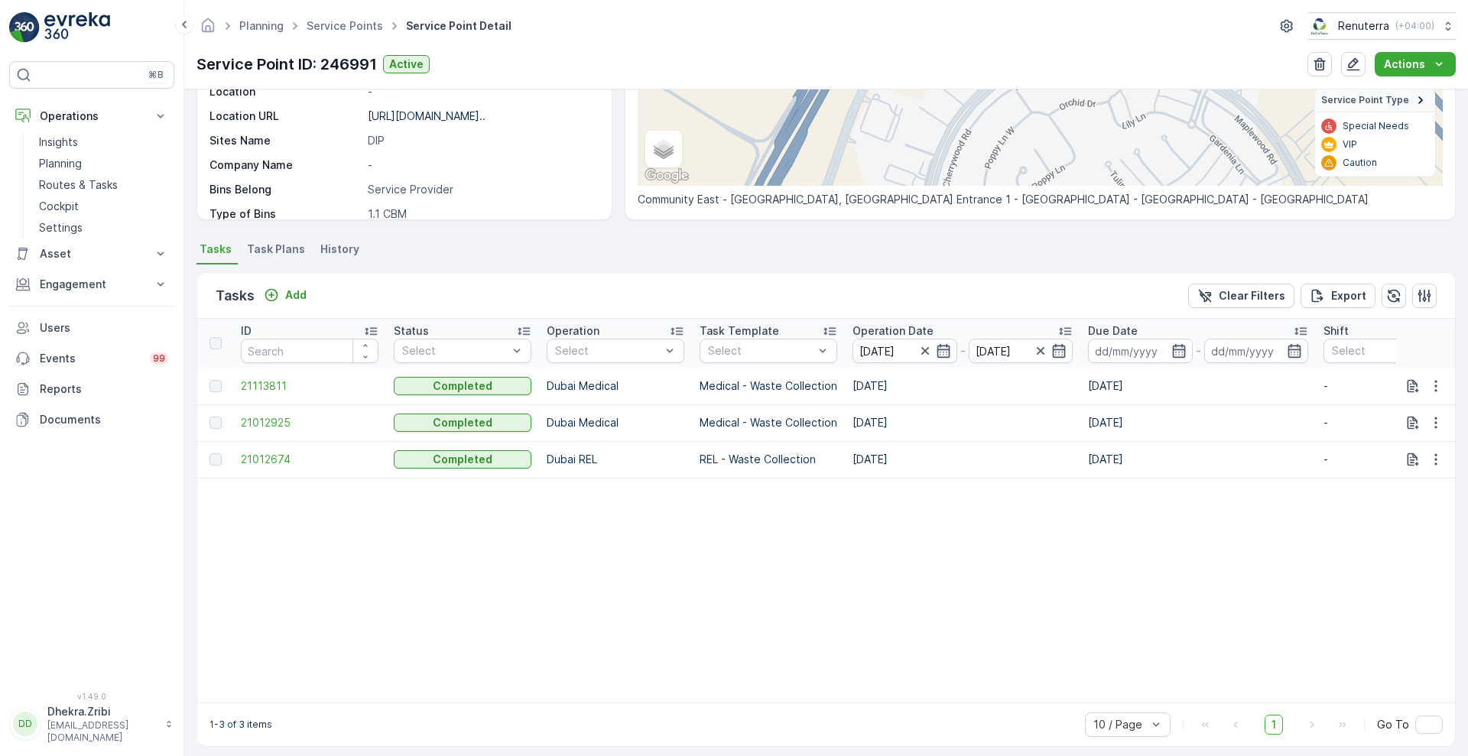
scroll to position [282, 0]
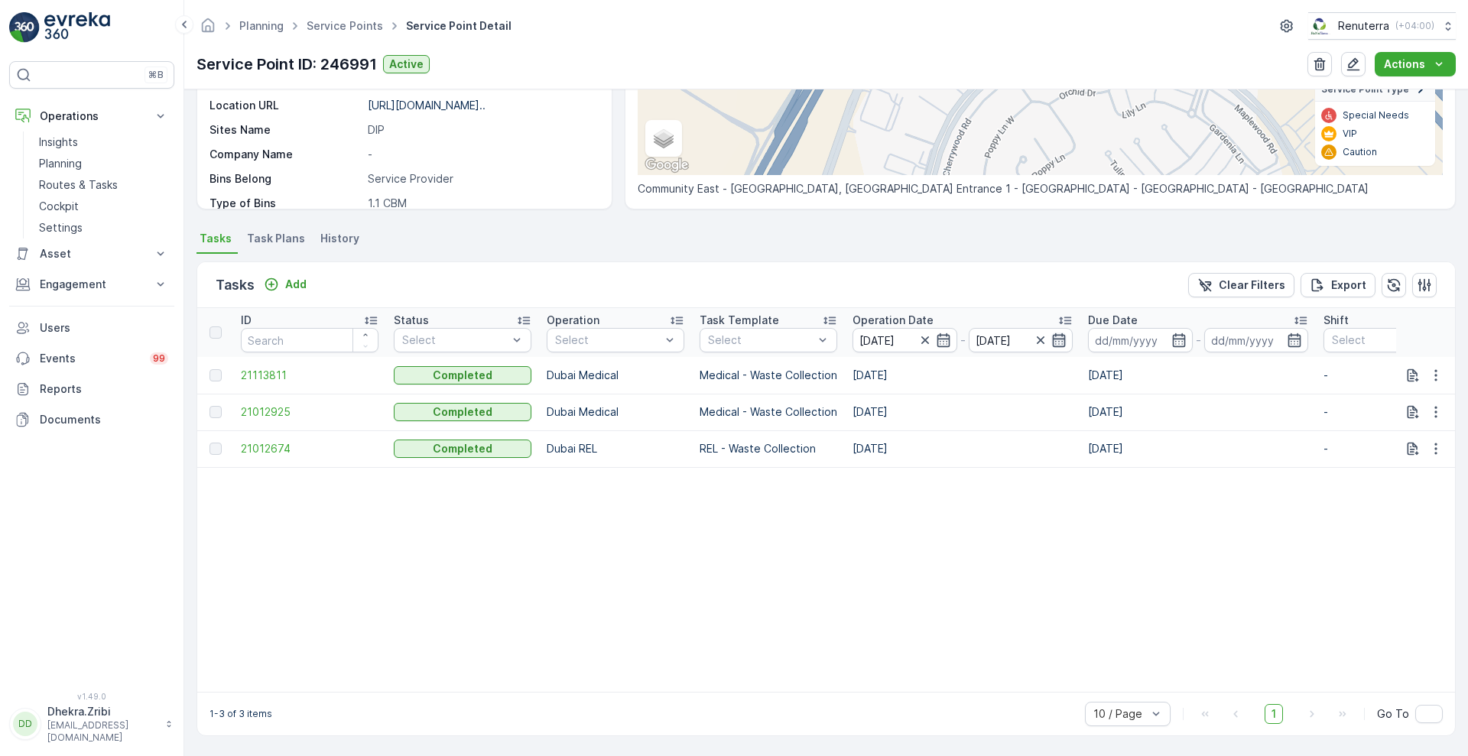
click at [1065, 332] on icon "button" at bounding box center [1058, 339] width 15 height 15
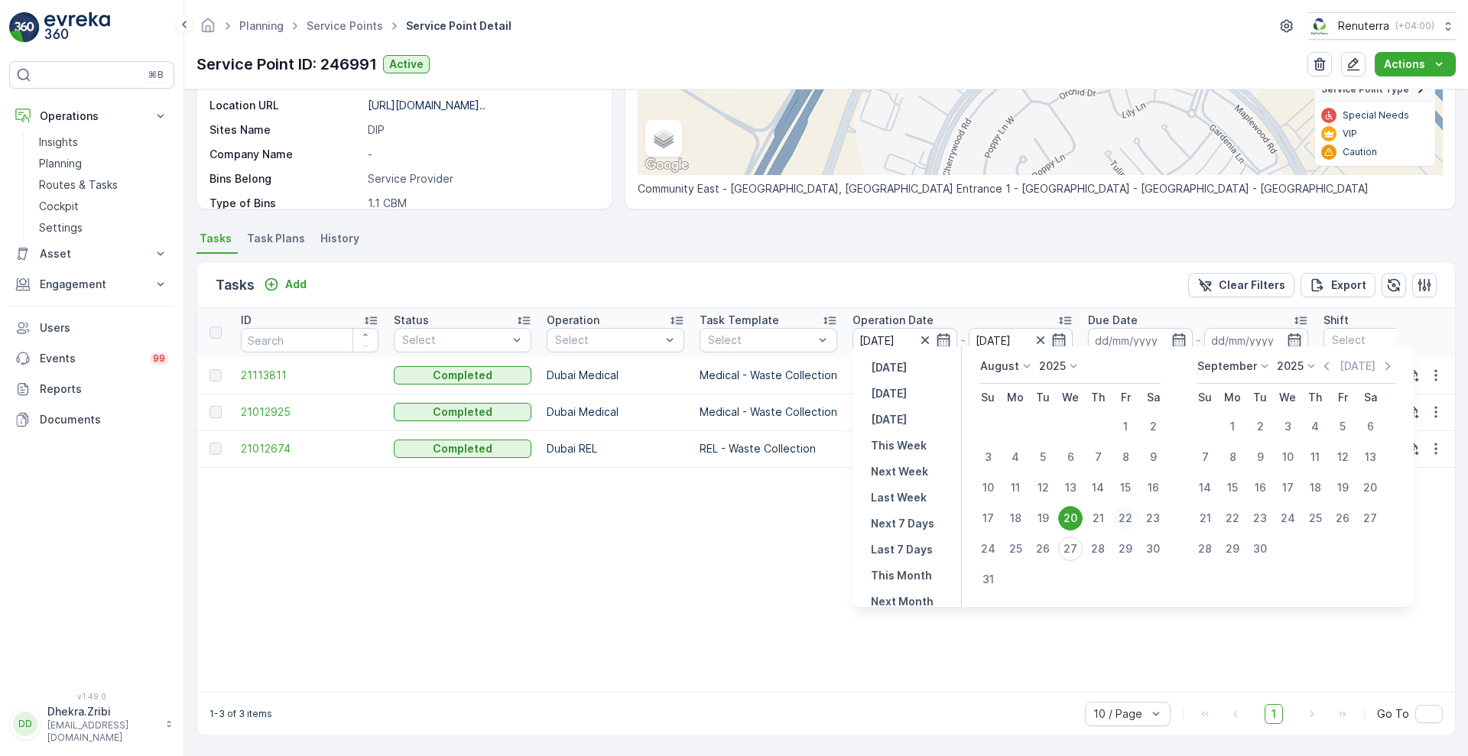
click at [1123, 521] on div "22" at bounding box center [1125, 518] width 24 height 24
type input "[DATE]"
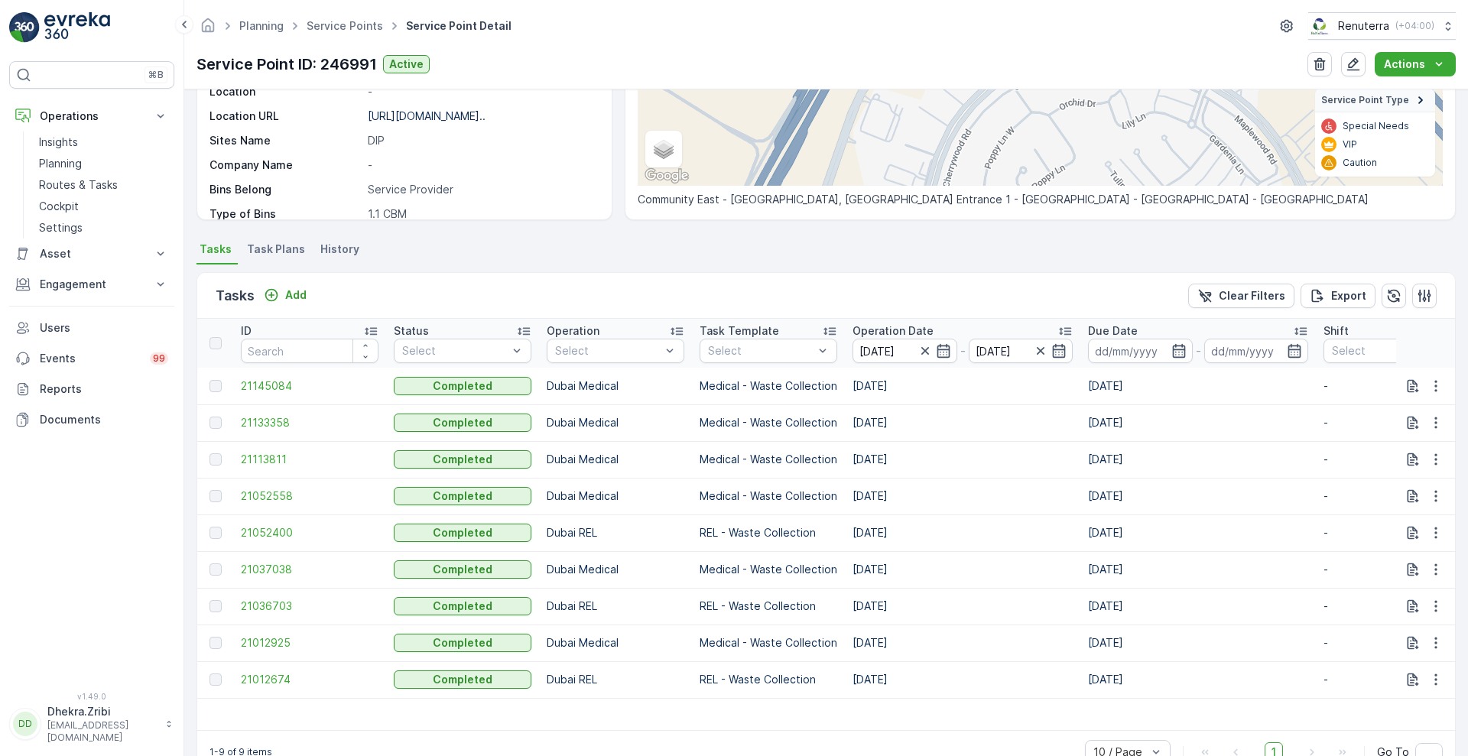
scroll to position [282, 0]
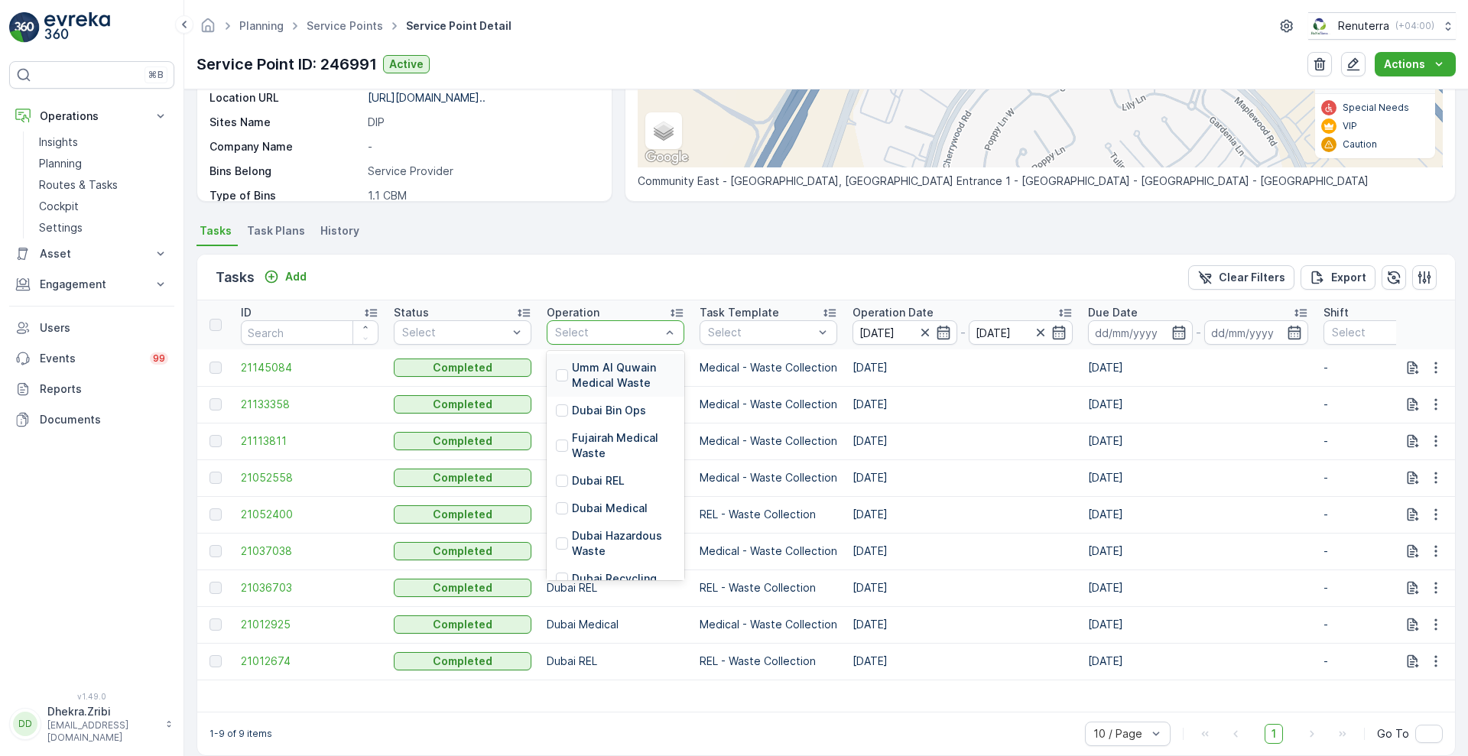
click at [630, 329] on div at bounding box center [607, 332] width 109 height 12
click at [591, 515] on p "Dubai Medical" at bounding box center [610, 508] width 76 height 15
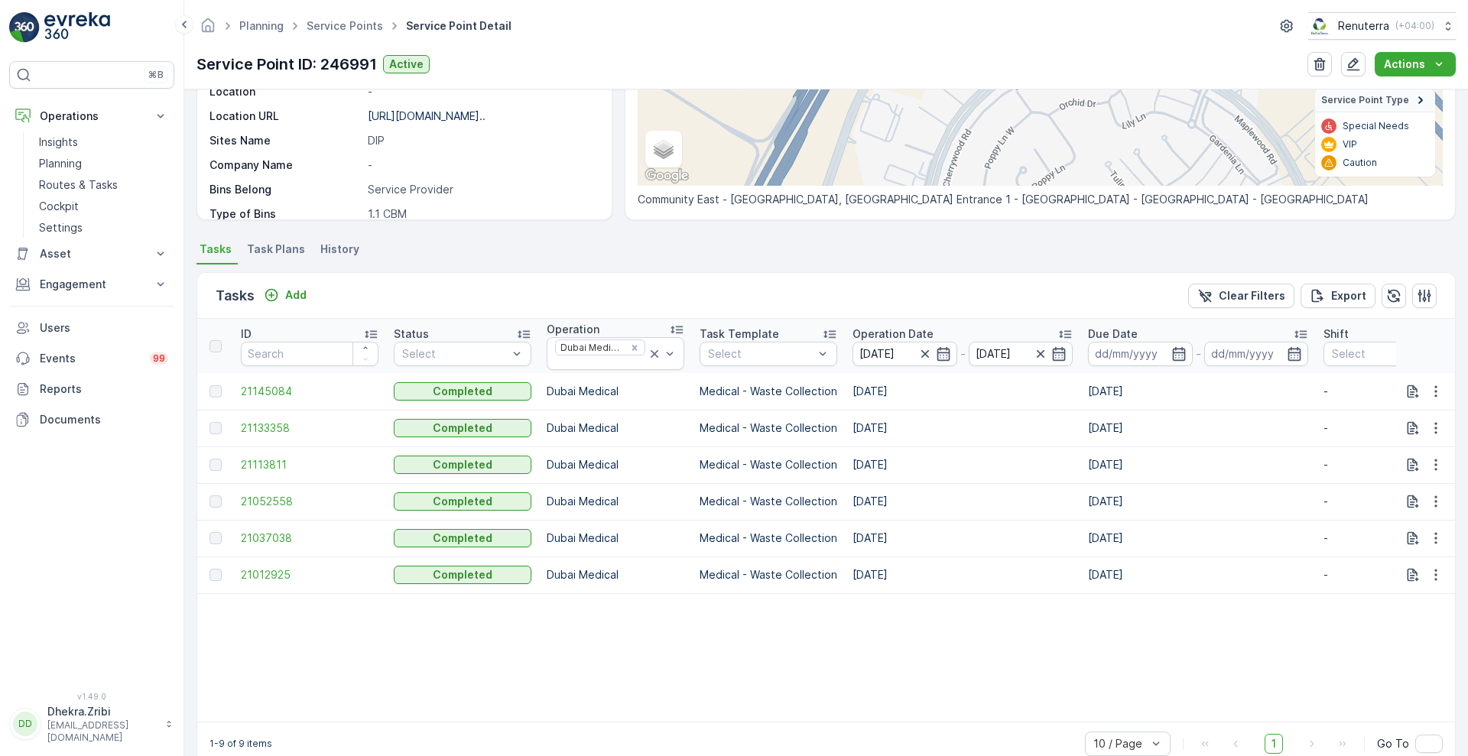
scroll to position [282, 0]
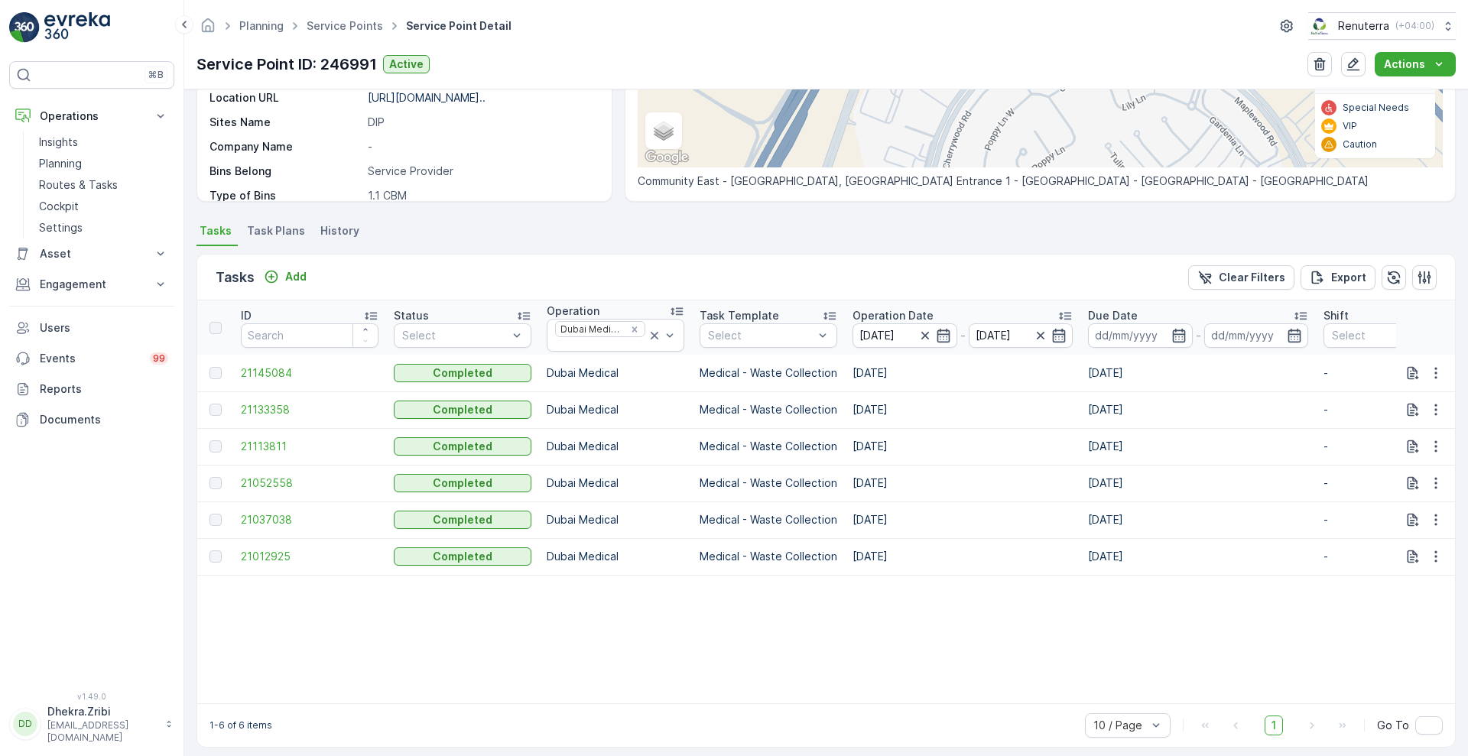
click at [874, 310] on p "Operation Date" at bounding box center [892, 315] width 81 height 15
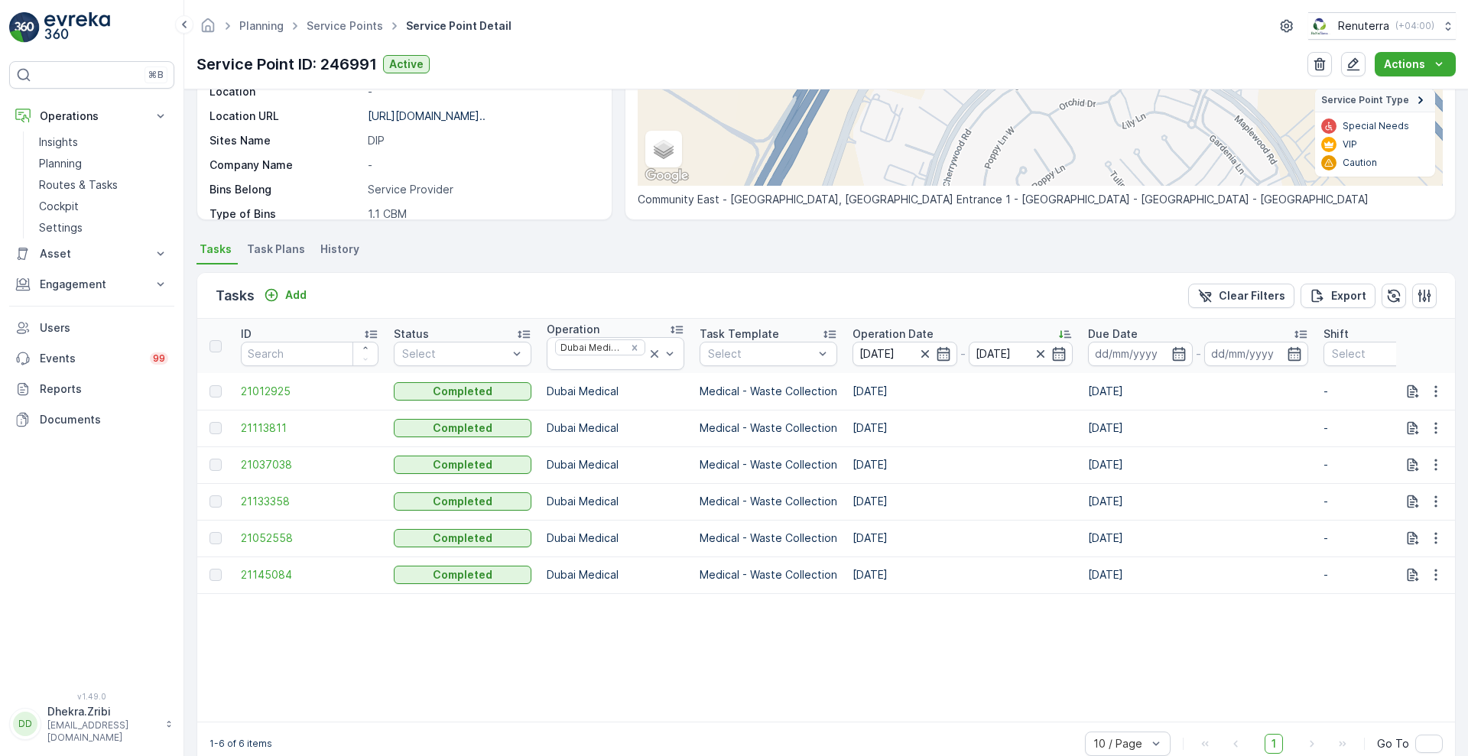
scroll to position [282, 0]
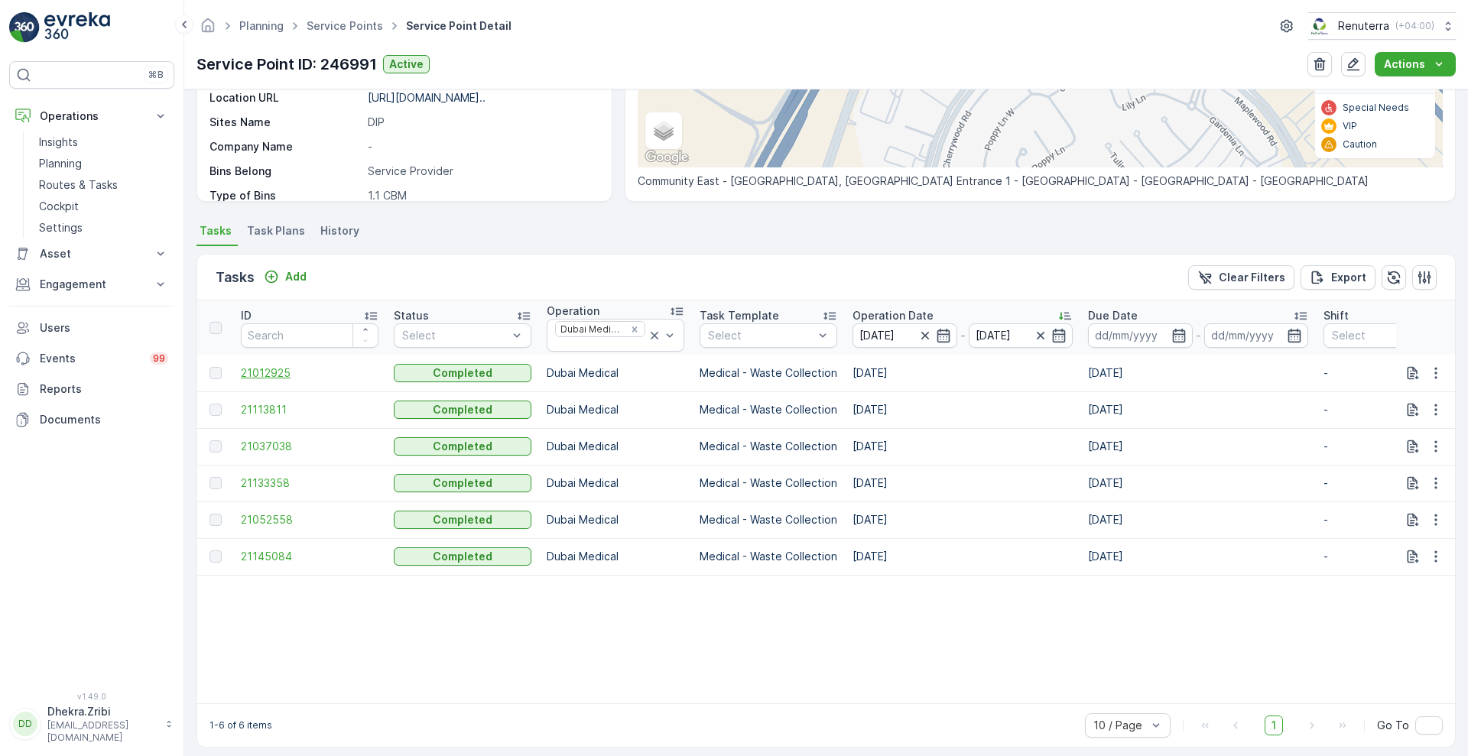
click at [279, 369] on span "21012925" at bounding box center [310, 372] width 138 height 15
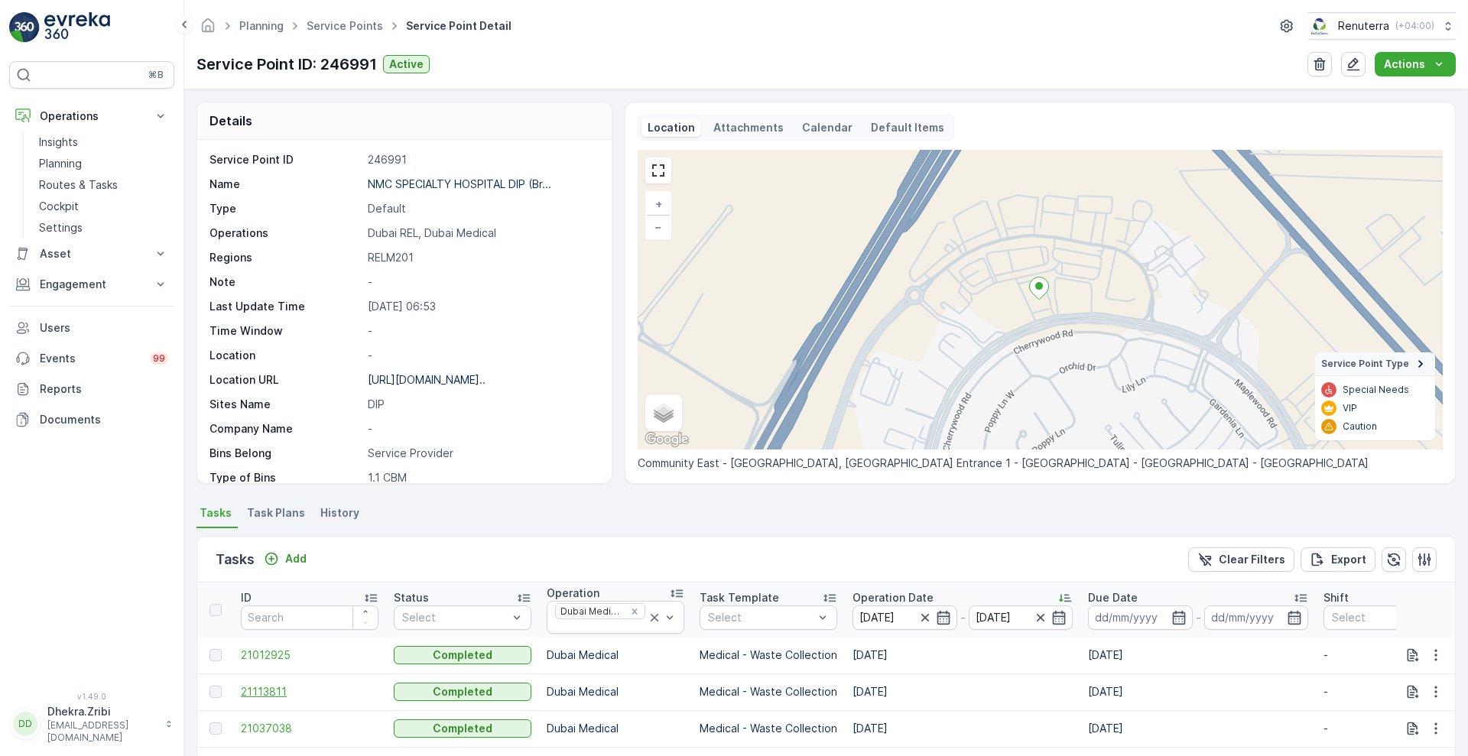
click at [268, 690] on span "21113811" at bounding box center [310, 691] width 138 height 15
click at [272, 731] on span "21037038" at bounding box center [310, 728] width 138 height 15
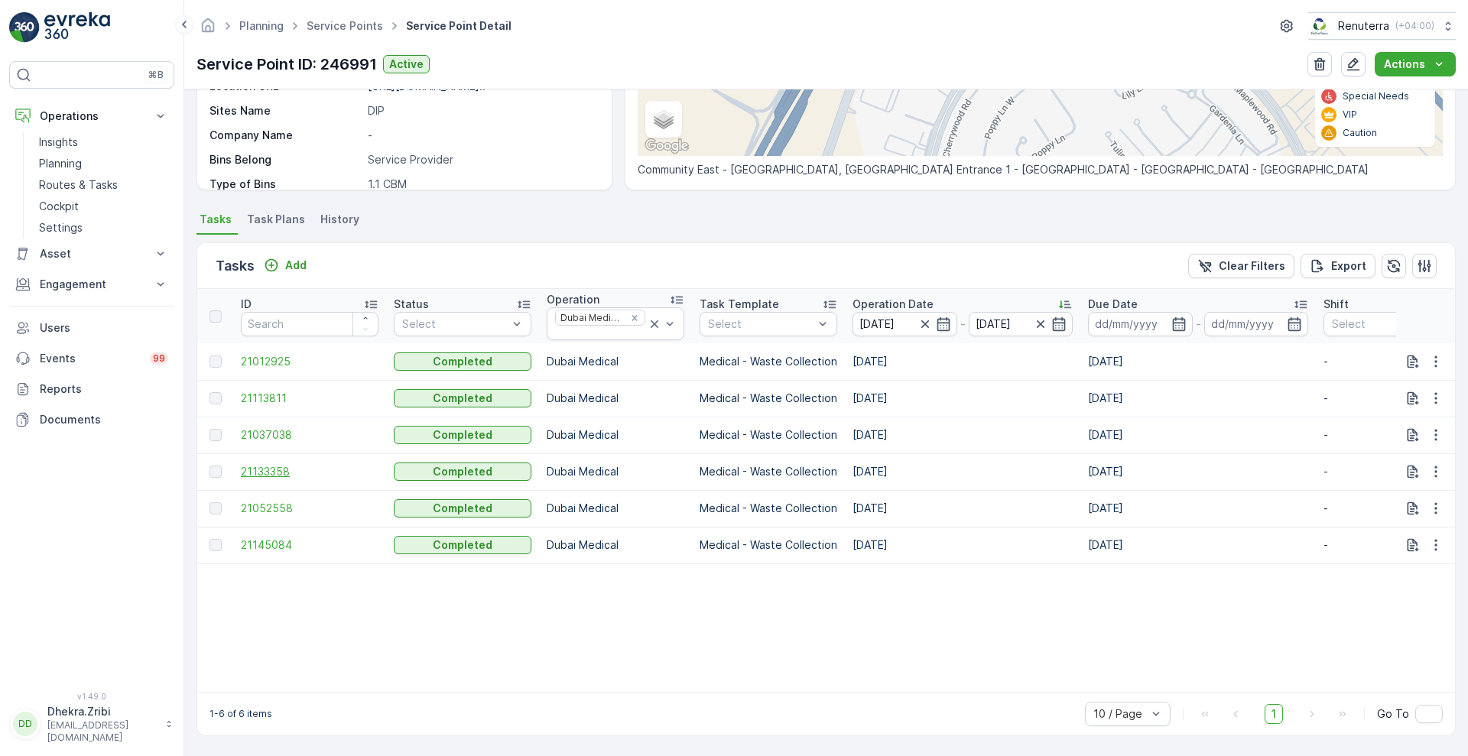
click at [270, 464] on span "21133358" at bounding box center [310, 471] width 138 height 15
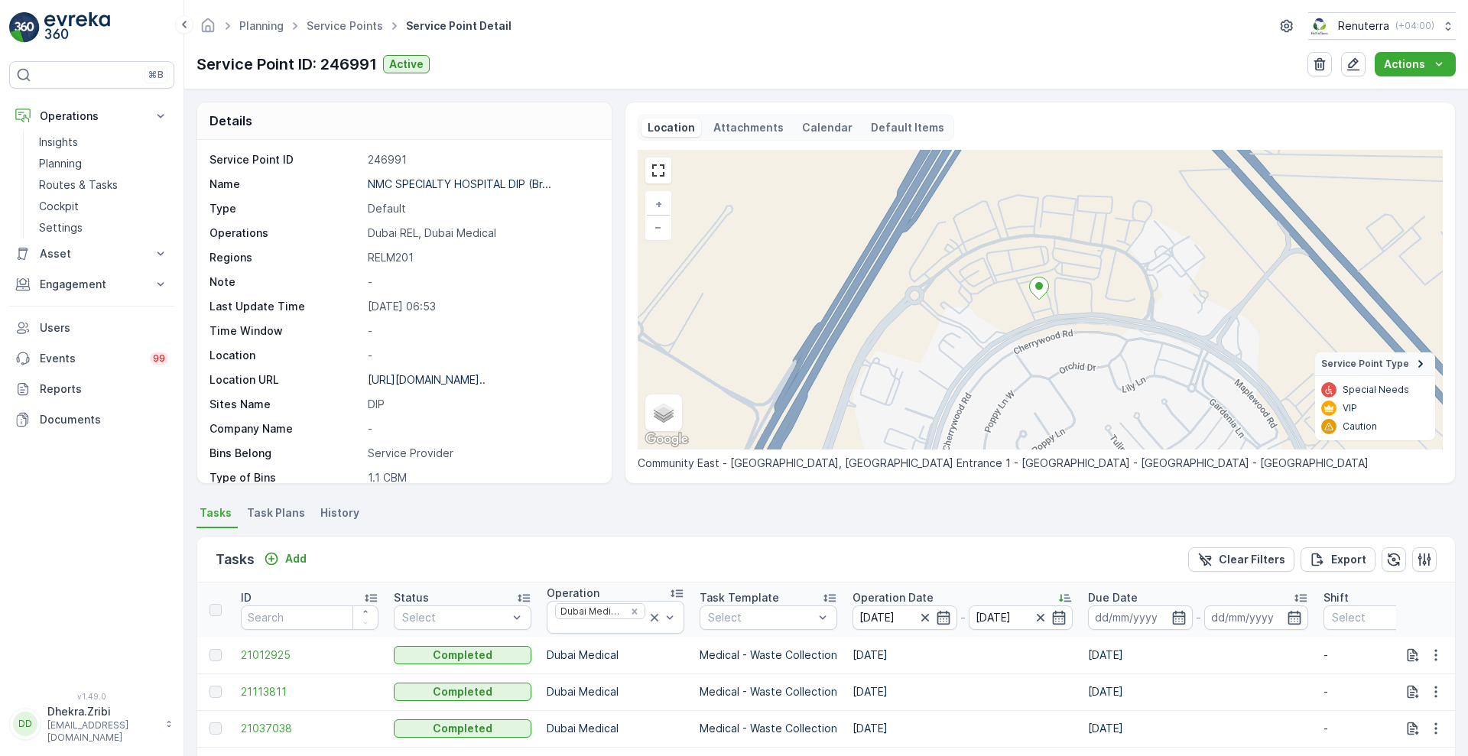
scroll to position [301, 0]
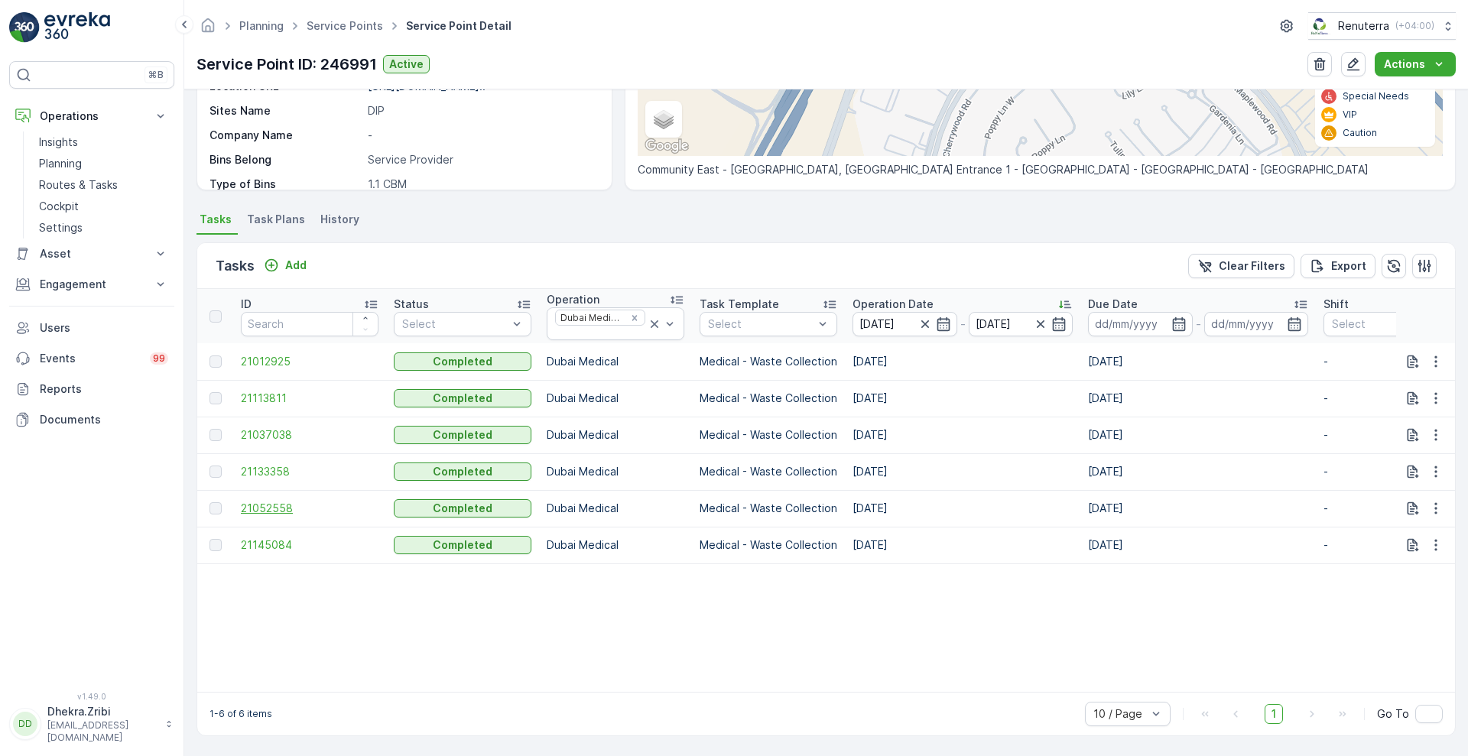
click at [261, 501] on span "21052558" at bounding box center [310, 508] width 138 height 15
click at [268, 537] on span "21145084" at bounding box center [310, 544] width 138 height 15
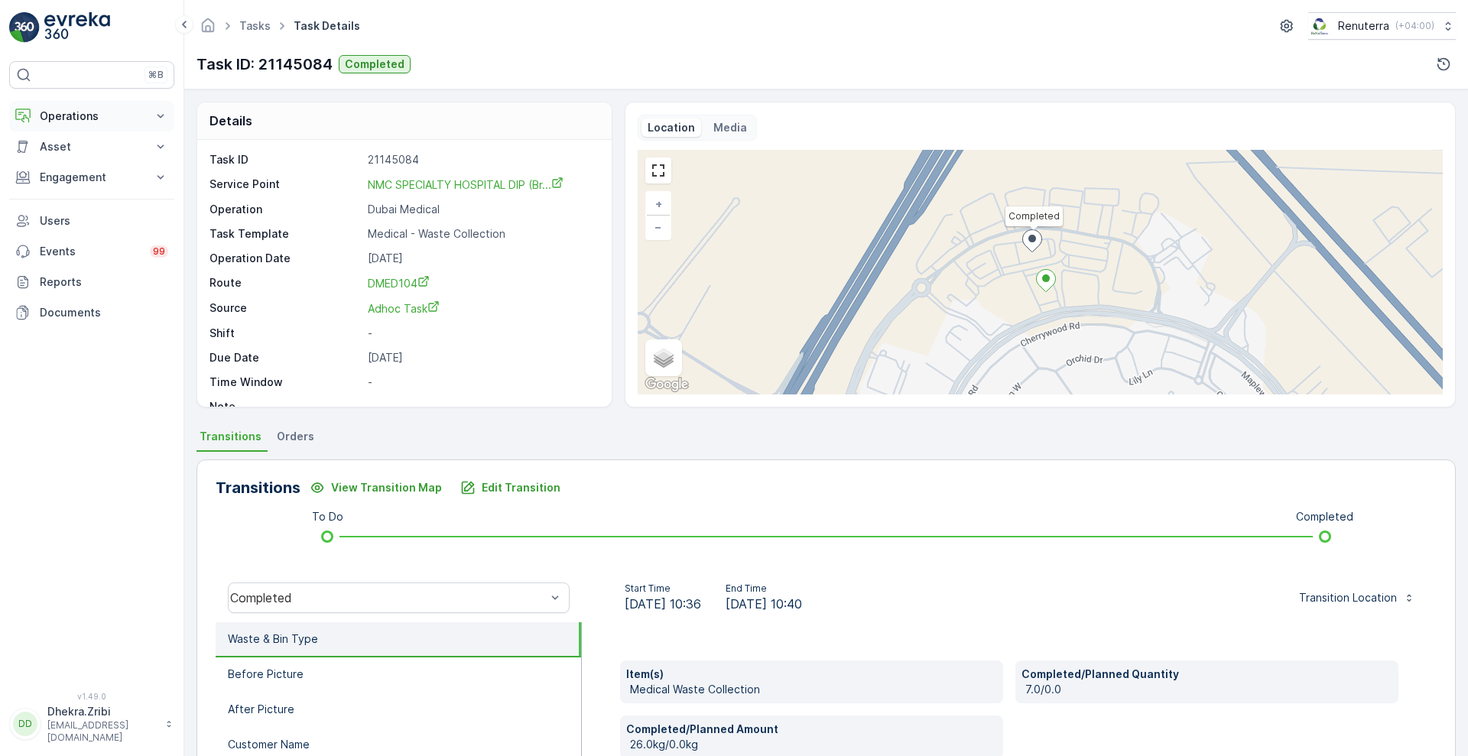
click at [105, 112] on p "Operations" at bounding box center [92, 116] width 104 height 15
click at [63, 148] on p "Insights" at bounding box center [58, 142] width 39 height 15
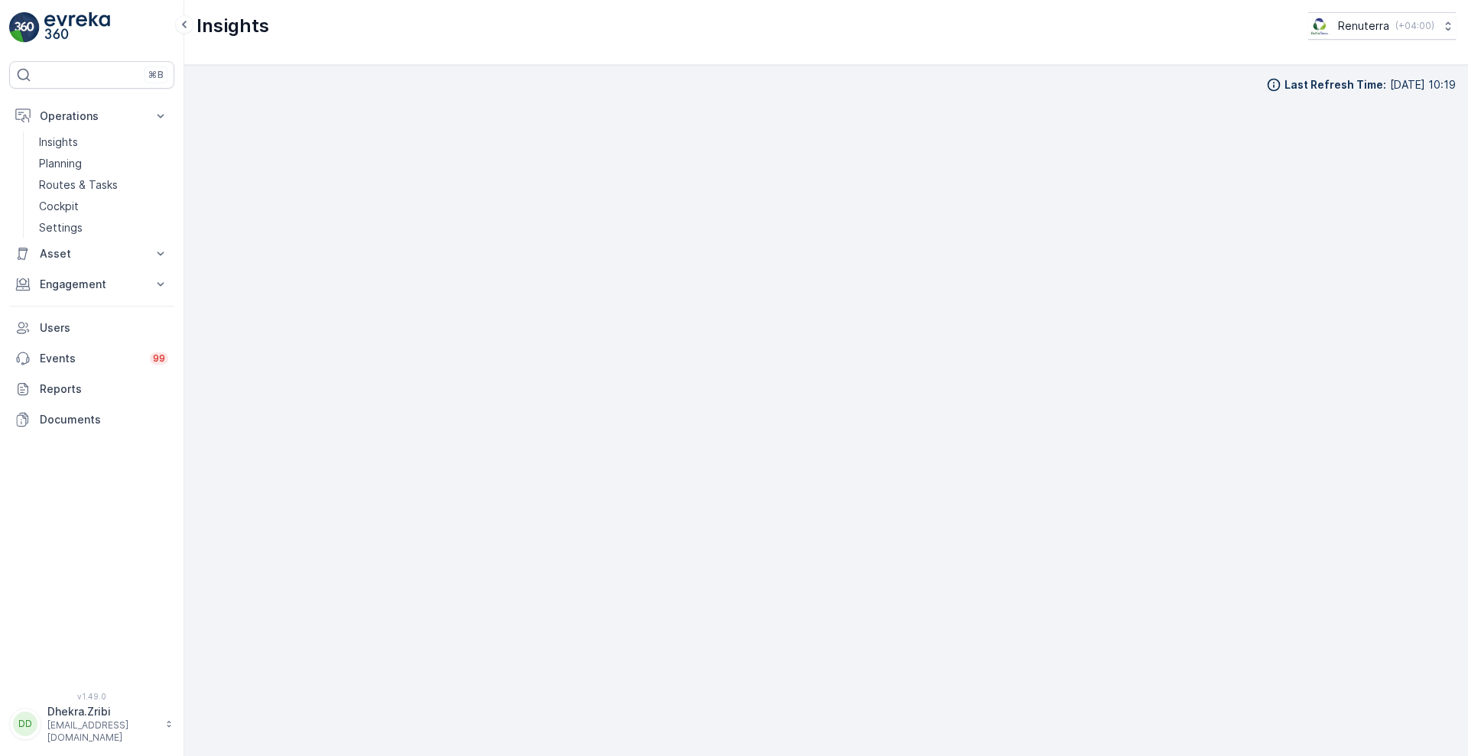
scroll to position [16, 0]
click at [63, 169] on p "Planning" at bounding box center [60, 163] width 43 height 15
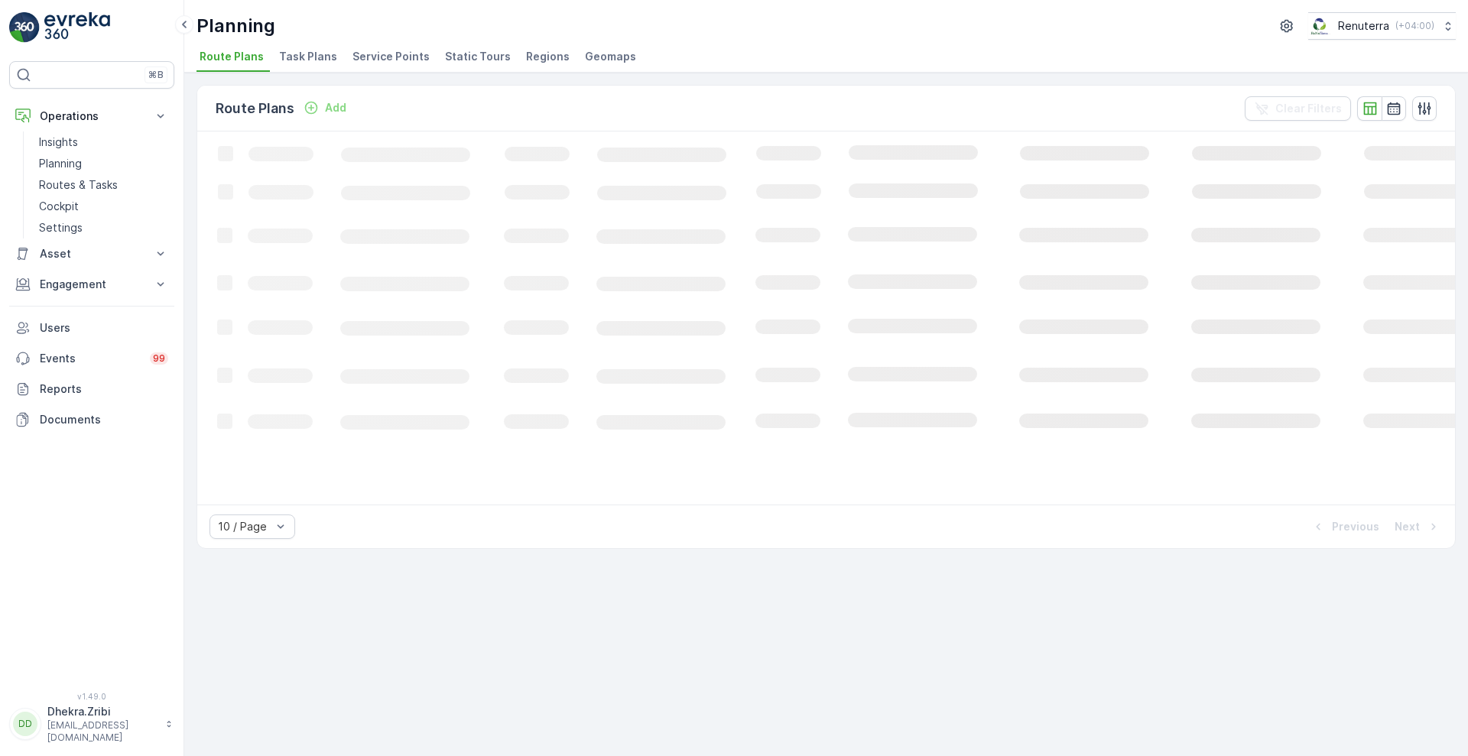
click at [397, 56] on span "Service Points" at bounding box center [390, 56] width 77 height 15
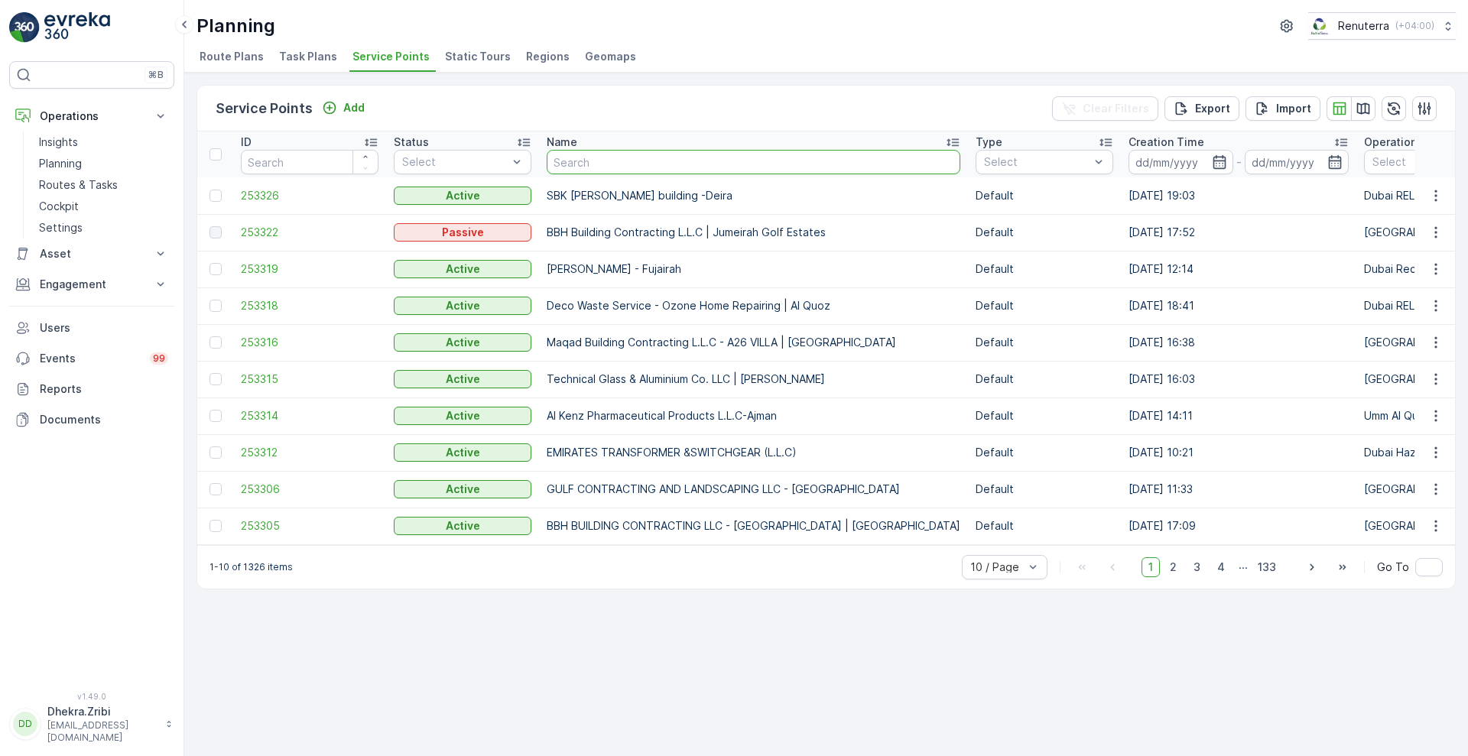
click at [592, 161] on input "text" at bounding box center [754, 162] width 414 height 24
type input "rixos"
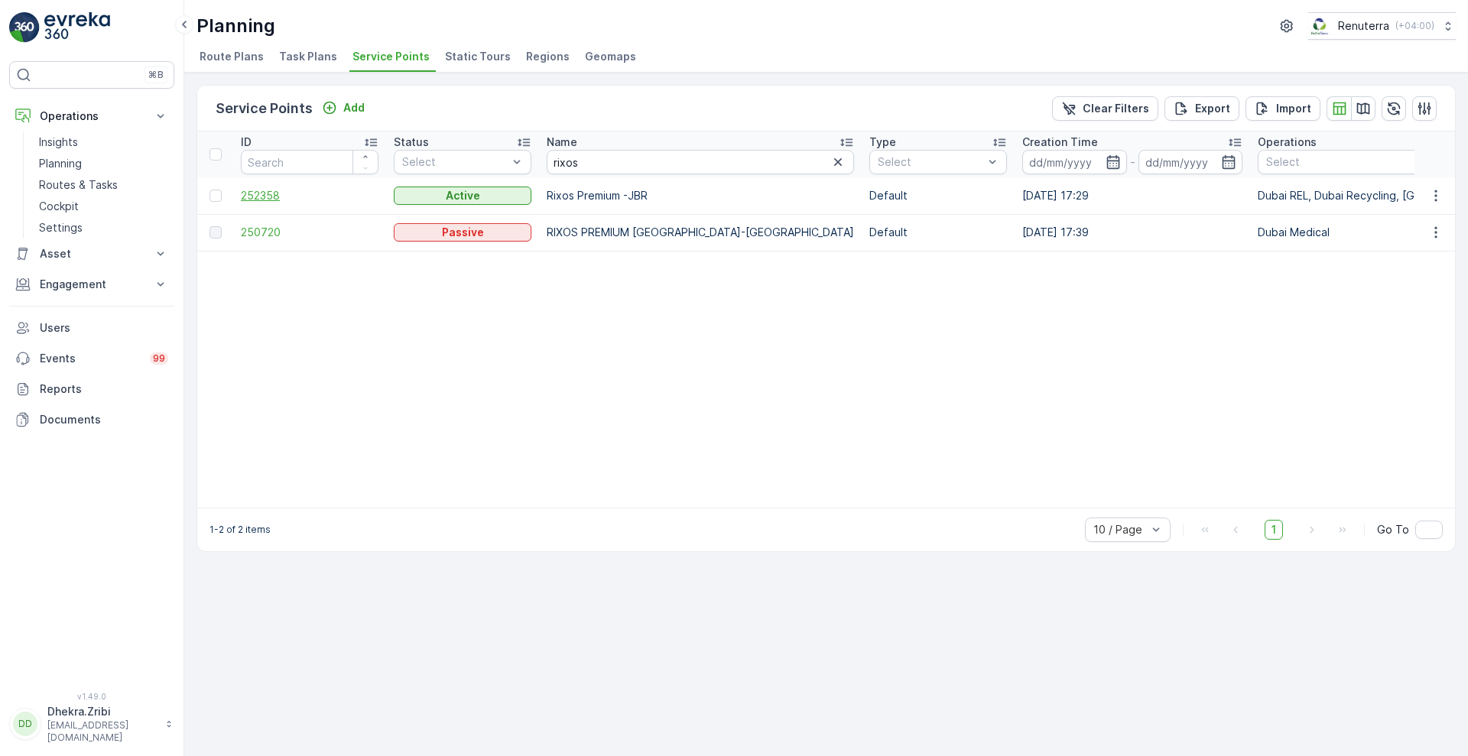
click at [252, 199] on span "252358" at bounding box center [310, 195] width 138 height 15
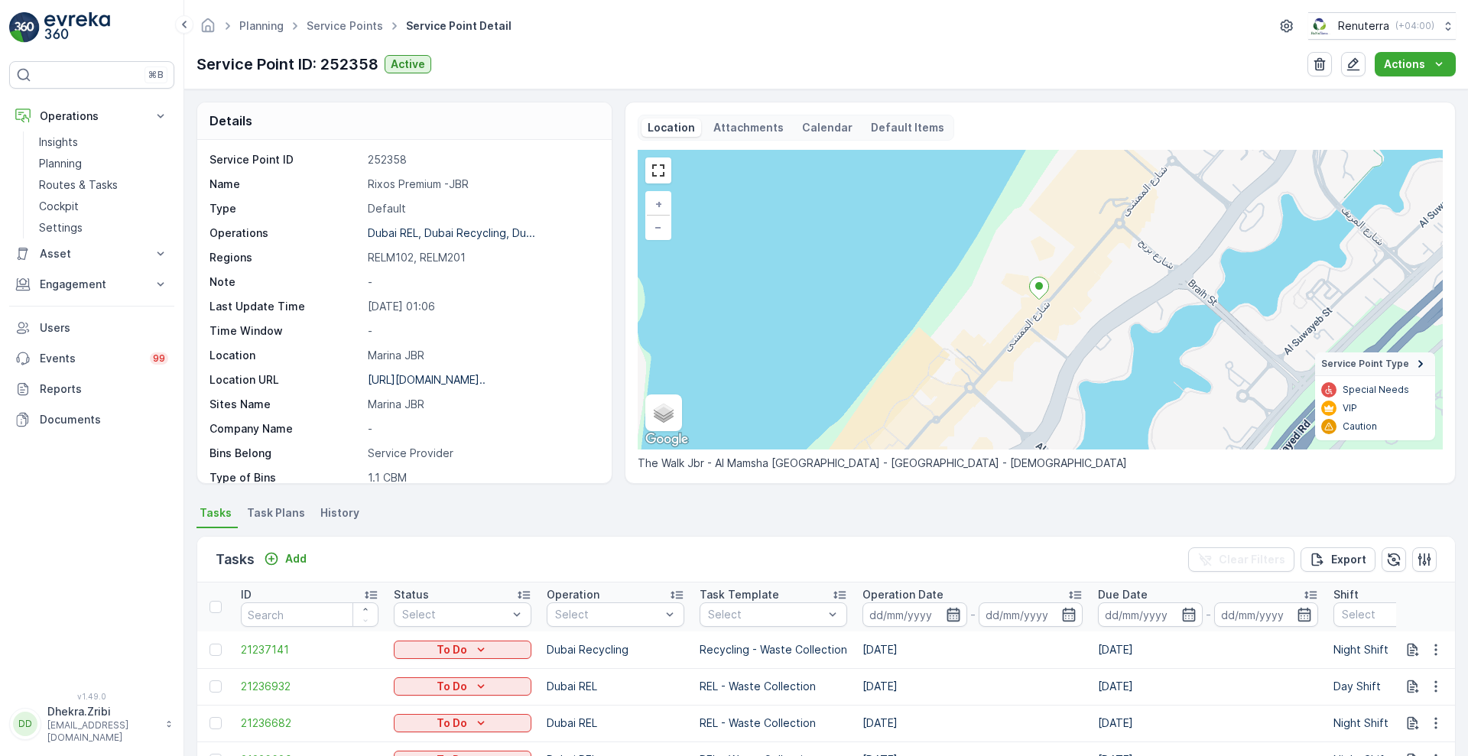
click at [950, 617] on icon "button" at bounding box center [952, 614] width 15 height 15
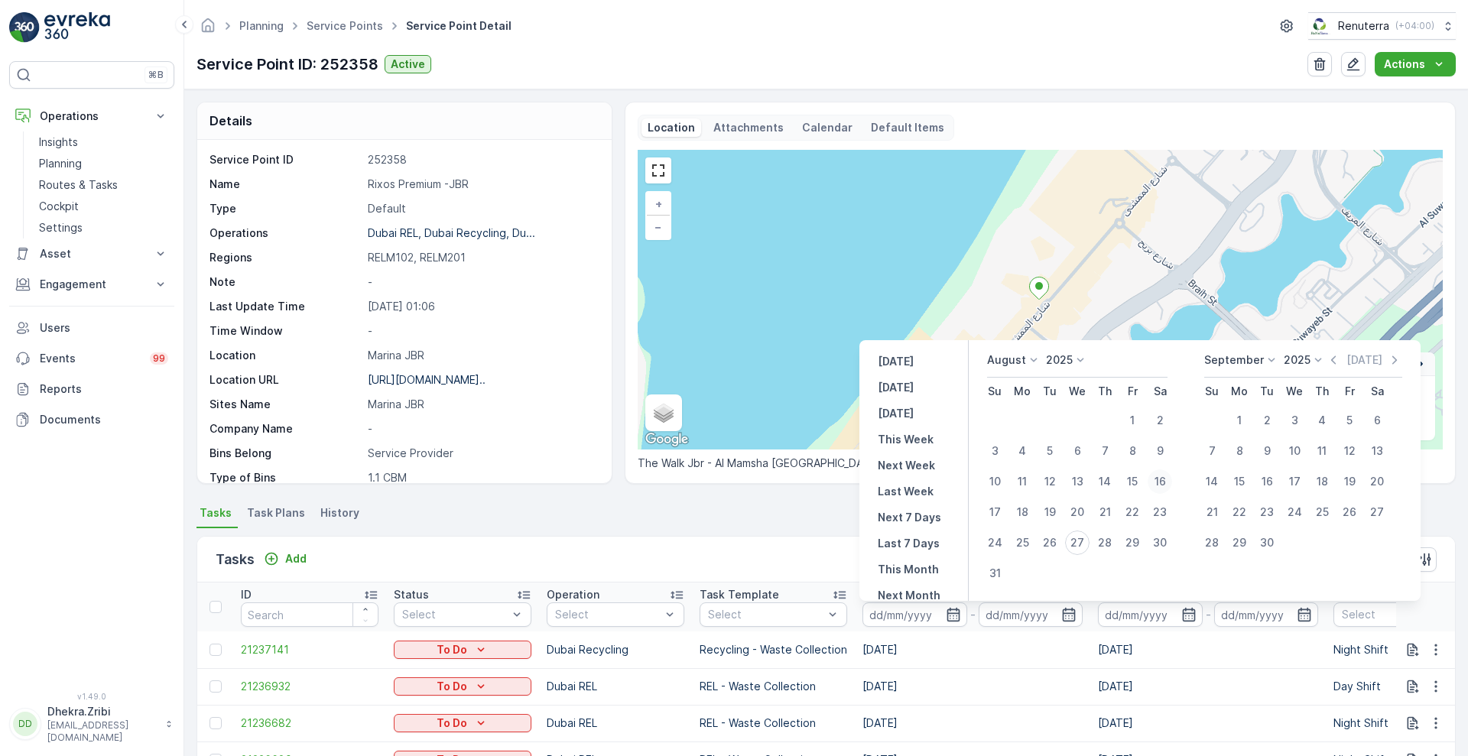
click at [1161, 473] on div "16" at bounding box center [1159, 481] width 24 height 24
type input "[DATE]"
click at [1161, 473] on div "16" at bounding box center [1159, 481] width 24 height 24
type input "[DATE]"
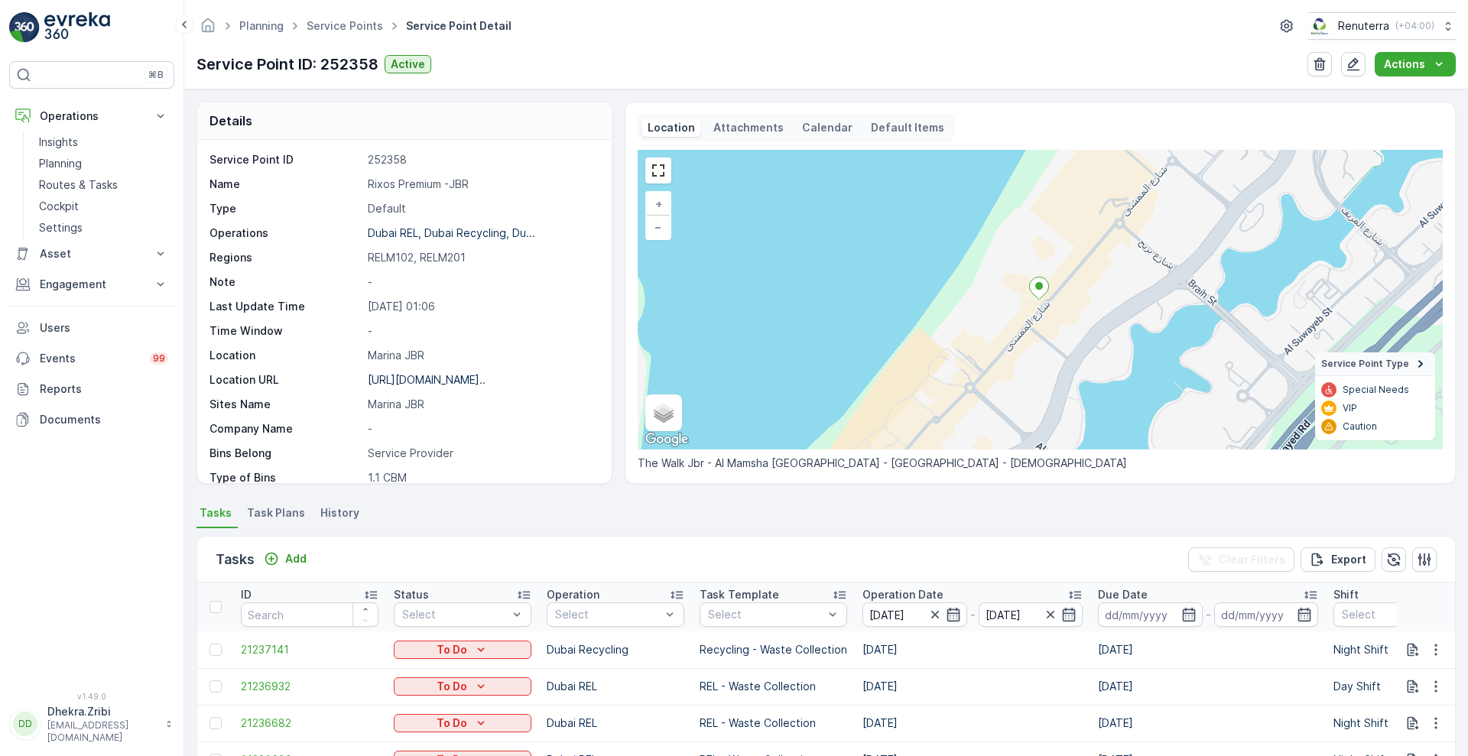
click at [739, 542] on div "Tasks Add Clear Filters Export" at bounding box center [825, 560] width 1257 height 46
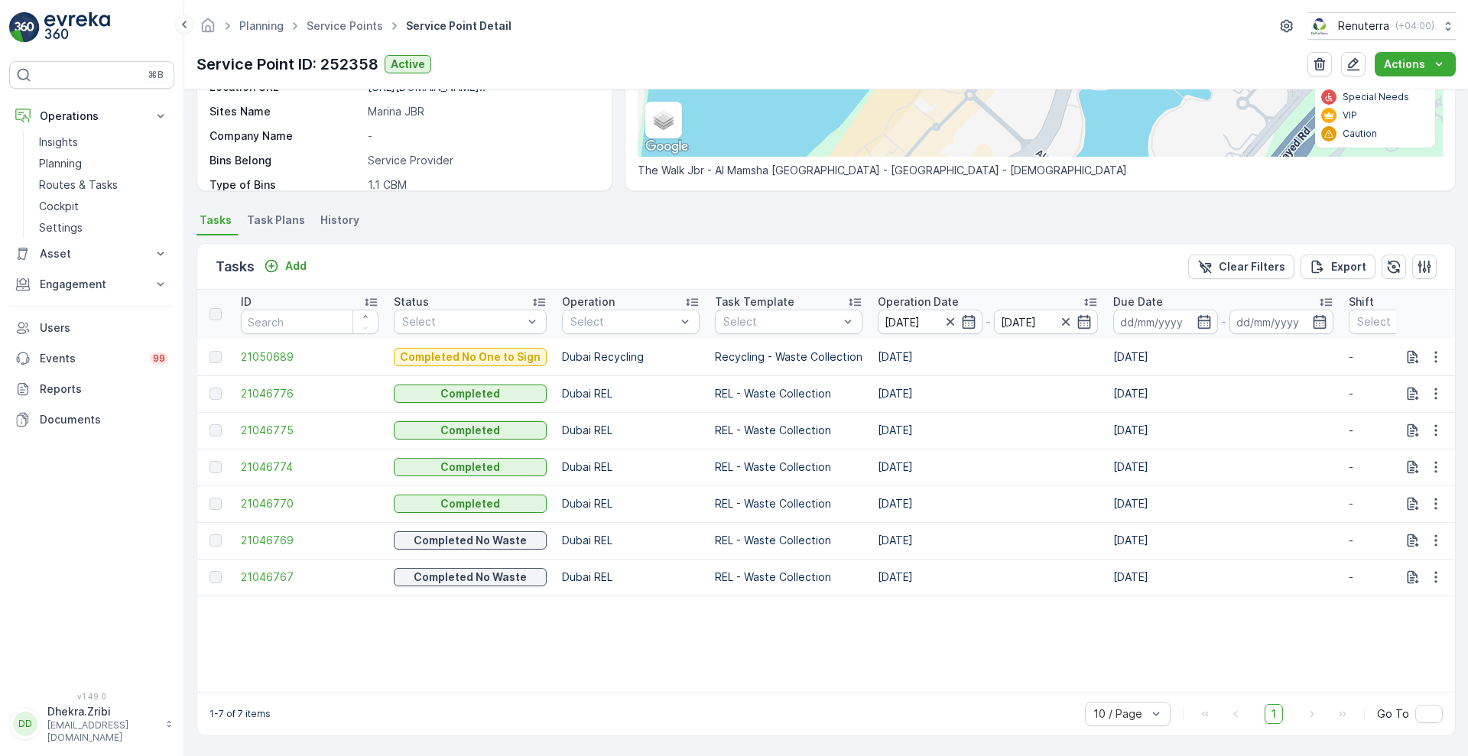
scroll to position [0, 1096]
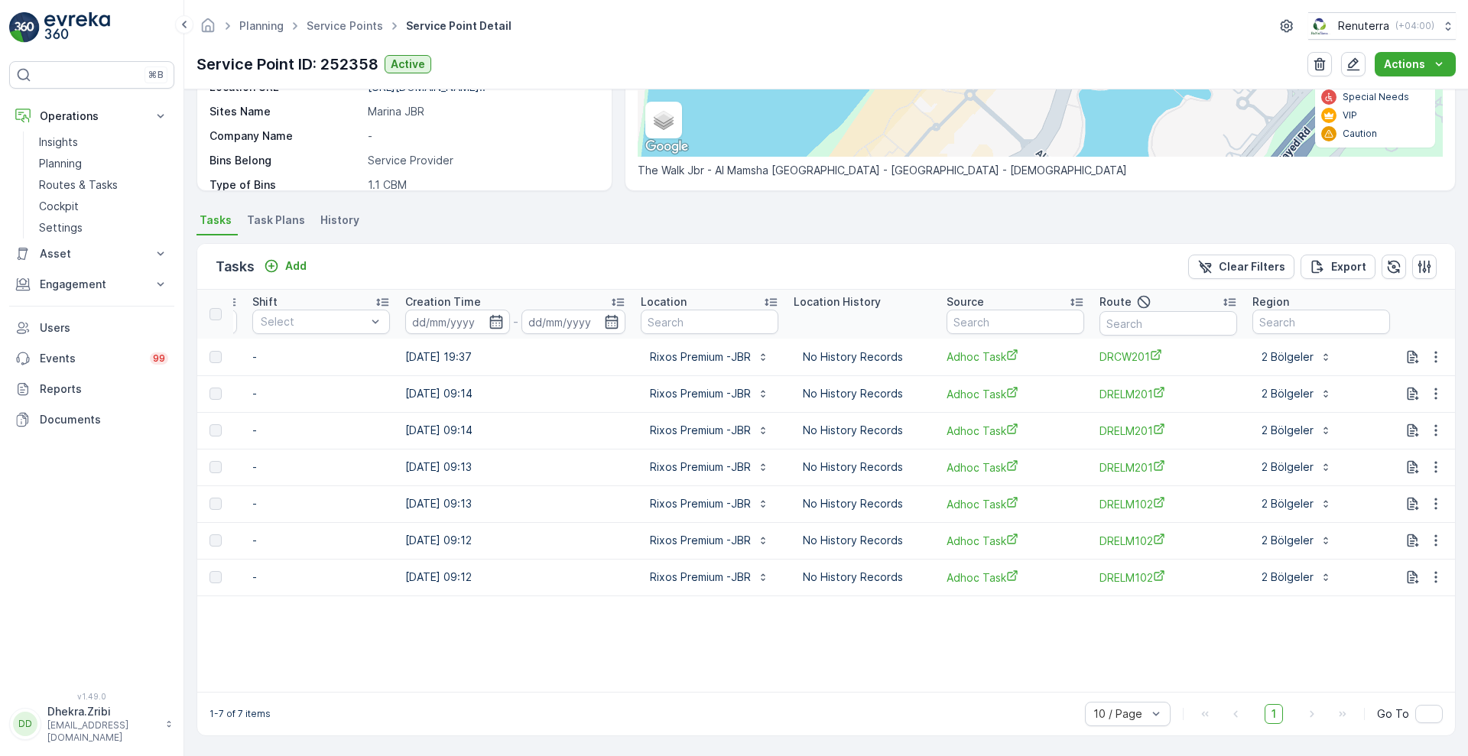
click at [398, 694] on div "1-7 of 7 items 10 / Page 1 Go To" at bounding box center [825, 714] width 1257 height 44
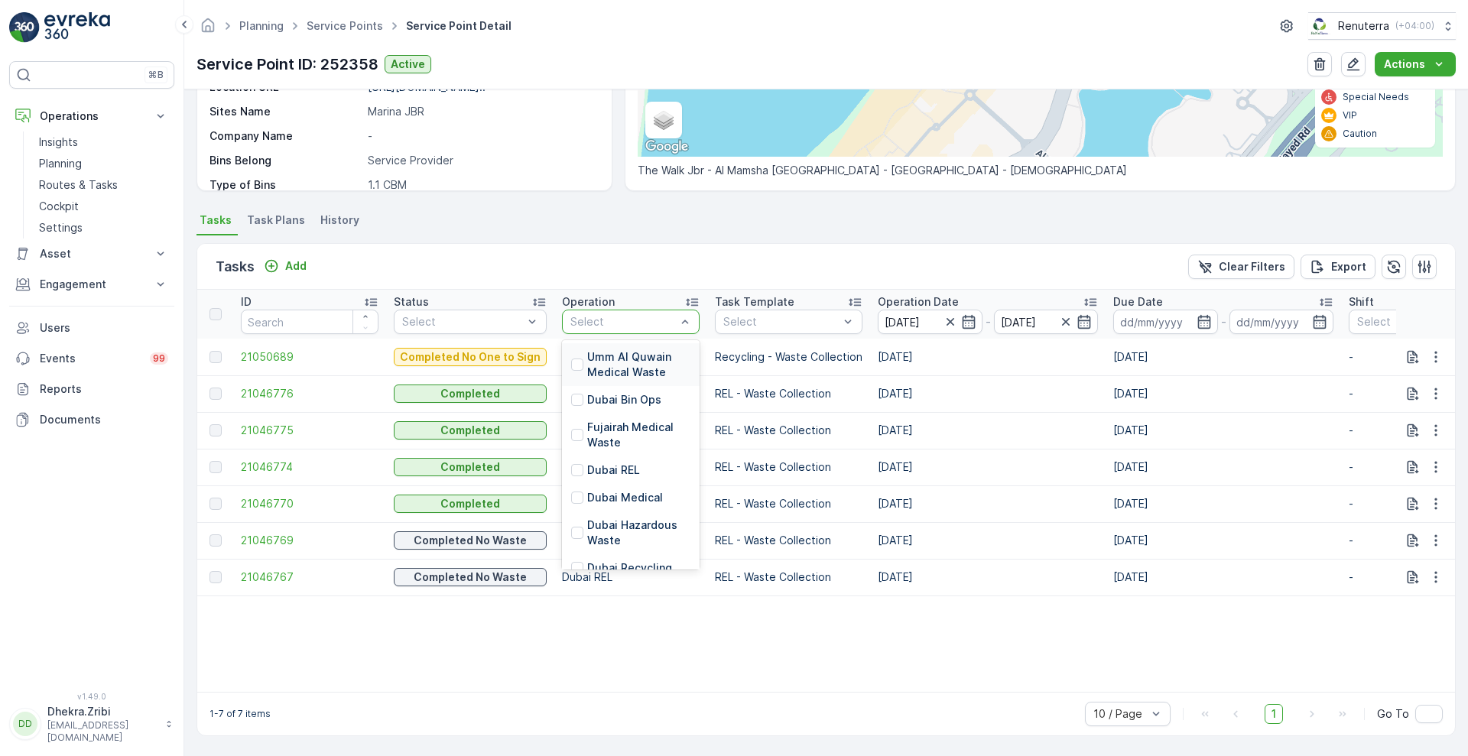
click at [654, 317] on div at bounding box center [623, 322] width 109 height 12
click at [596, 465] on p "Dubai REL" at bounding box center [613, 469] width 53 height 15
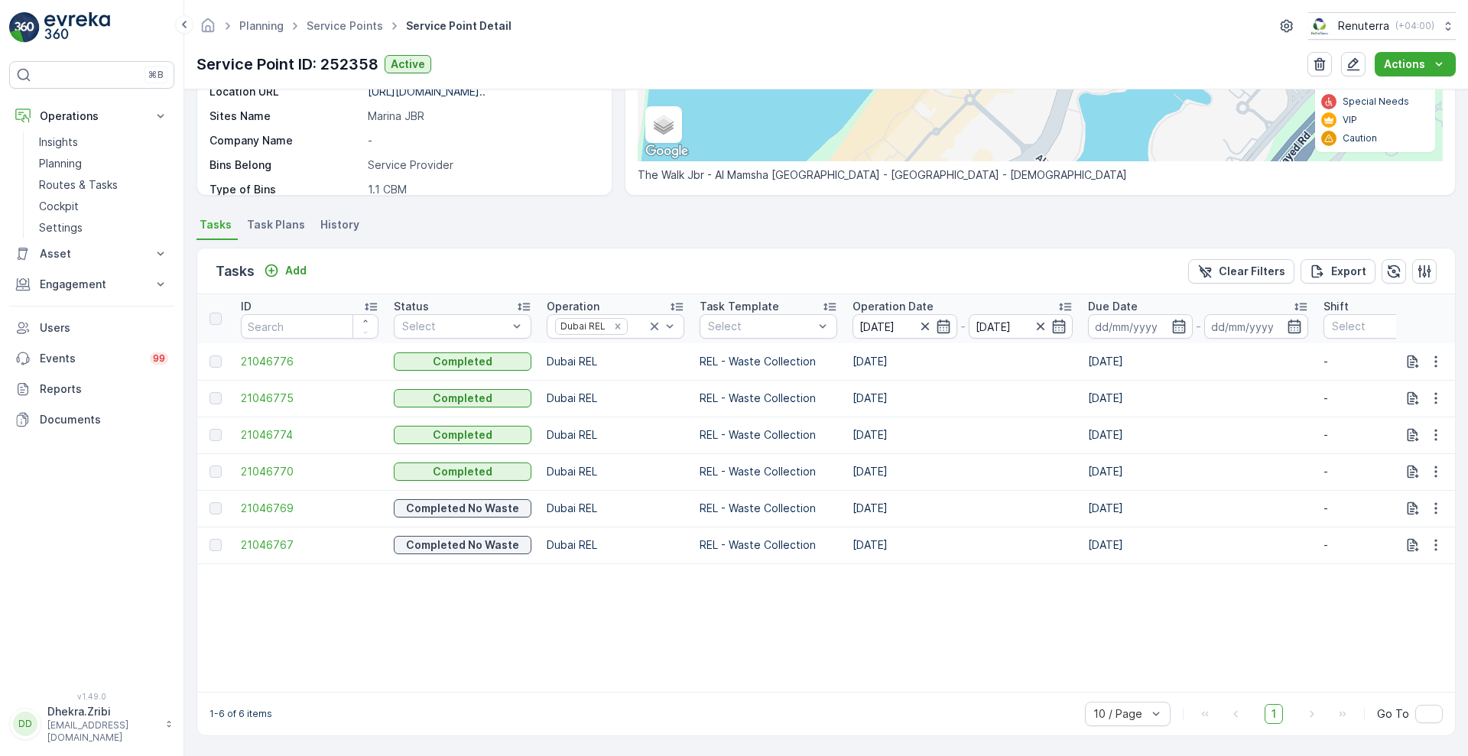
scroll to position [0, 1078]
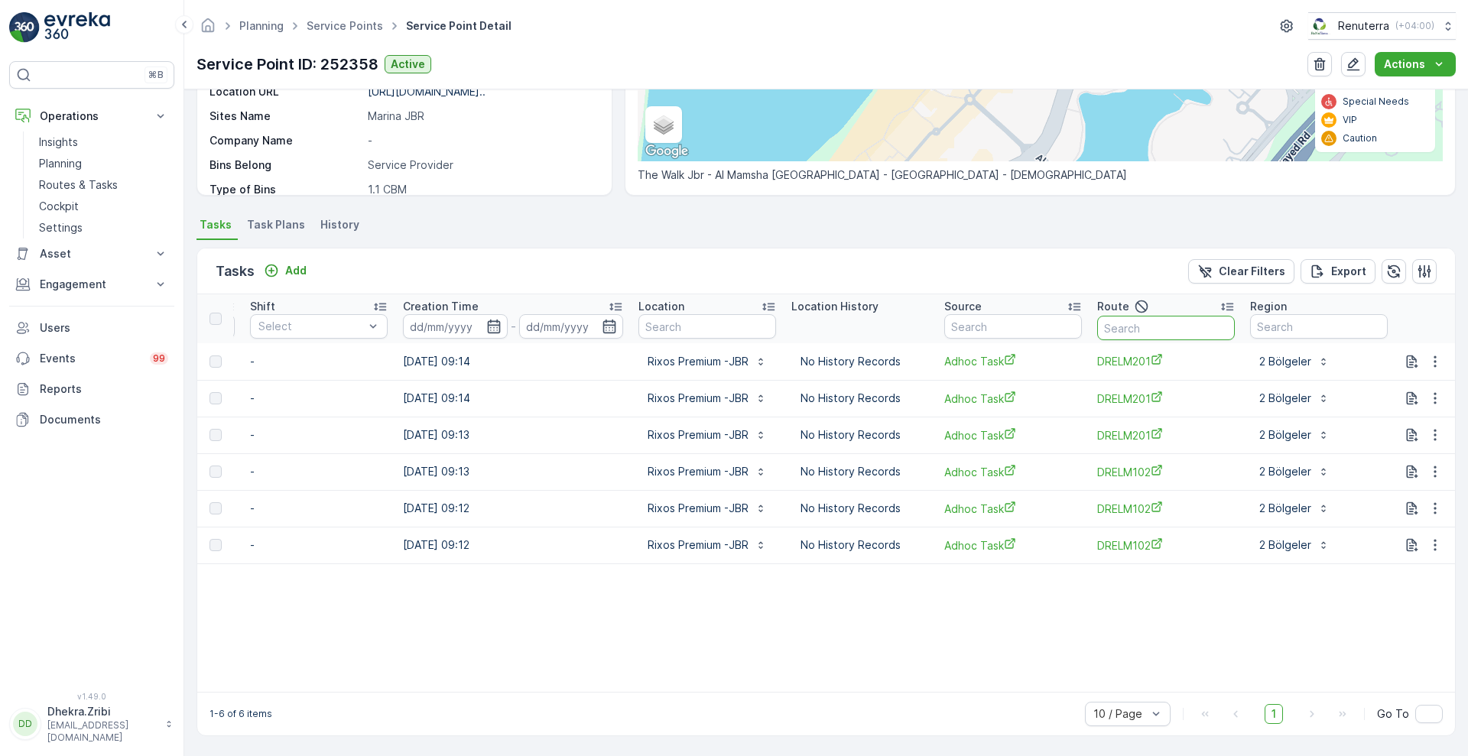
click at [1155, 318] on input "text" at bounding box center [1166, 328] width 138 height 24
type input "201"
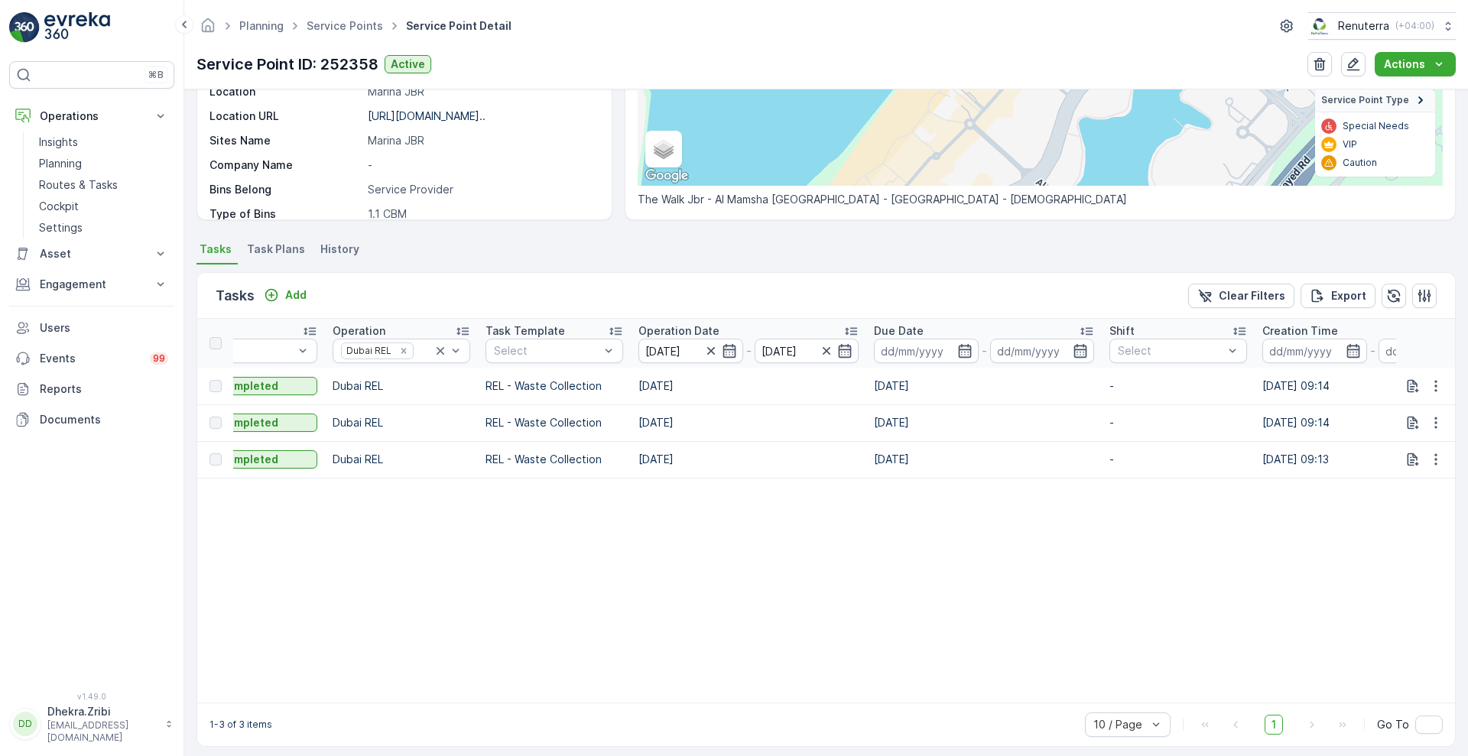
scroll to position [282, 0]
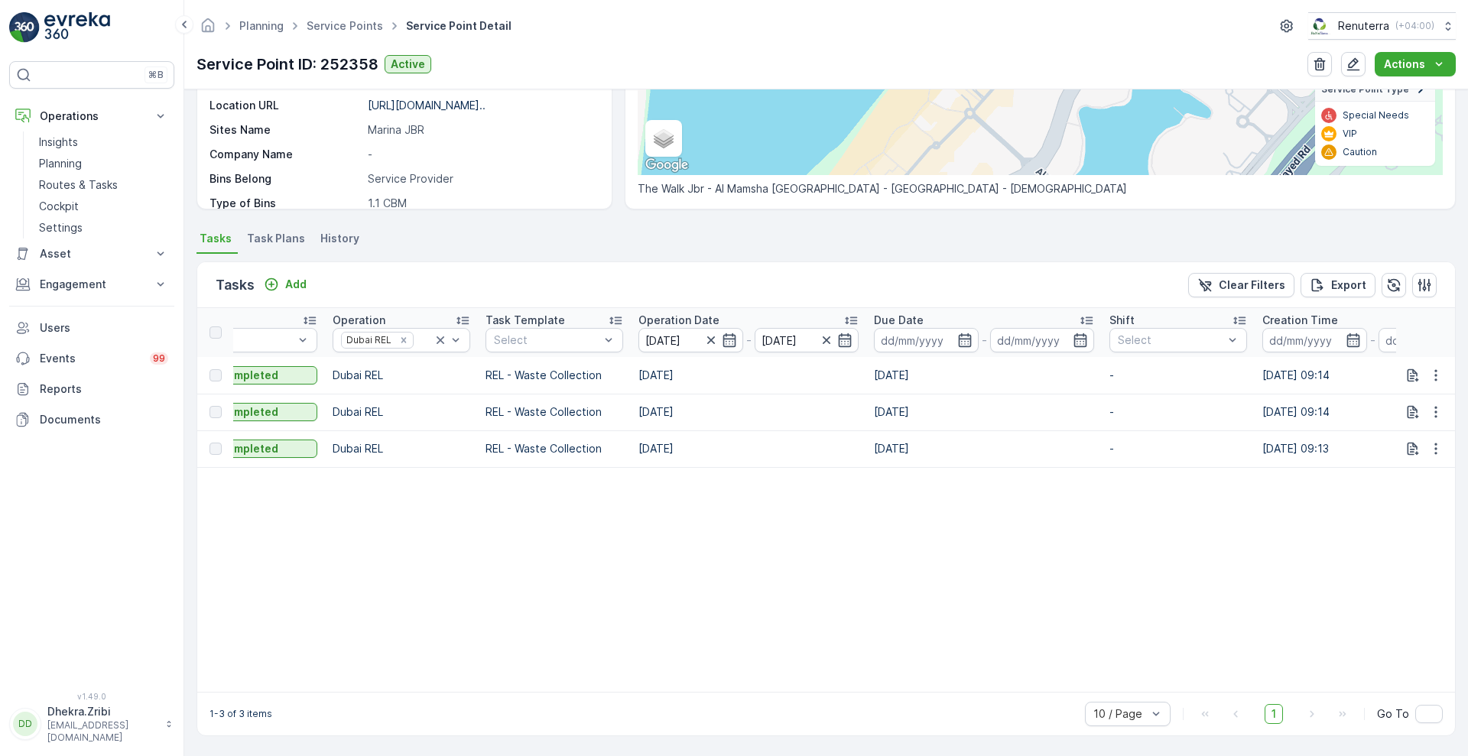
click at [209, 692] on div "1-3 of 3 items 10 / Page 1 Go To" at bounding box center [825, 714] width 1257 height 44
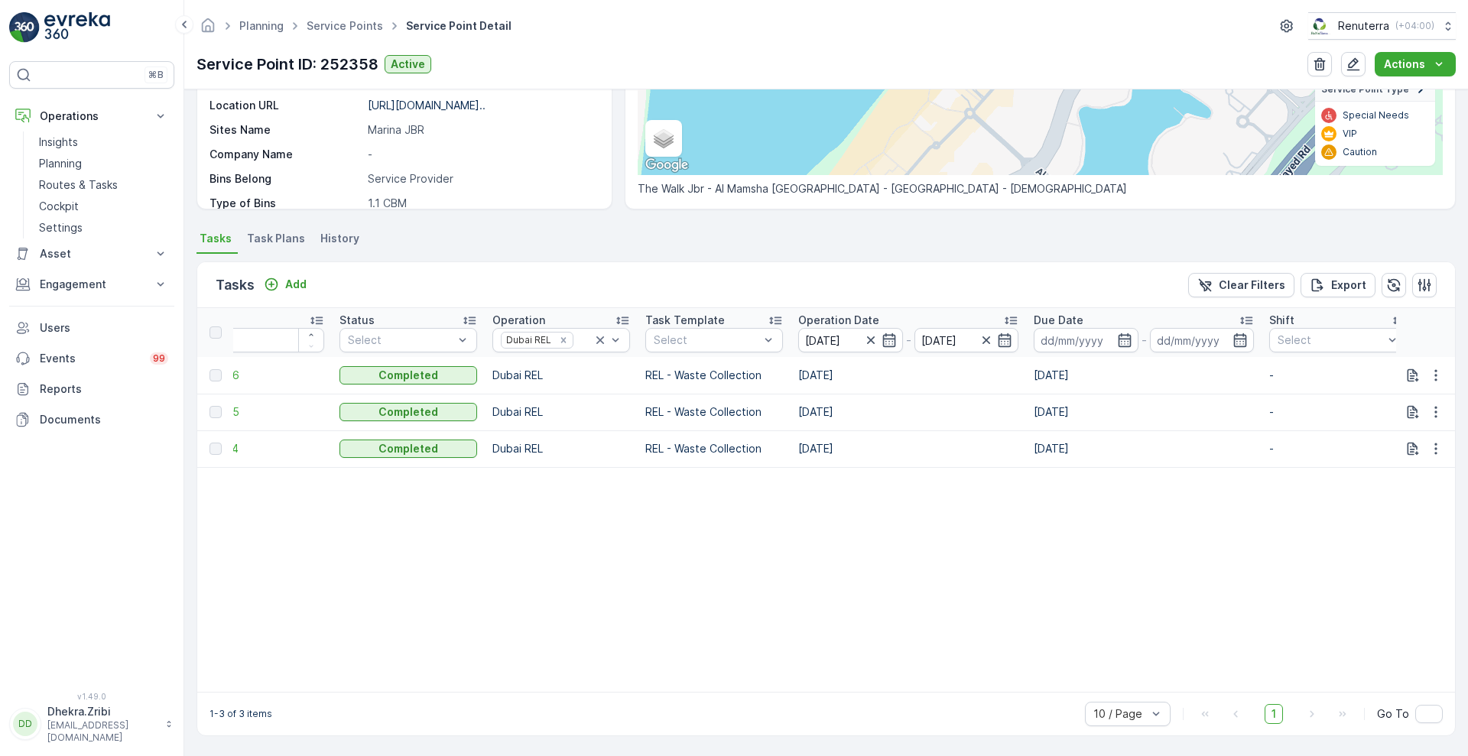
scroll to position [0, 0]
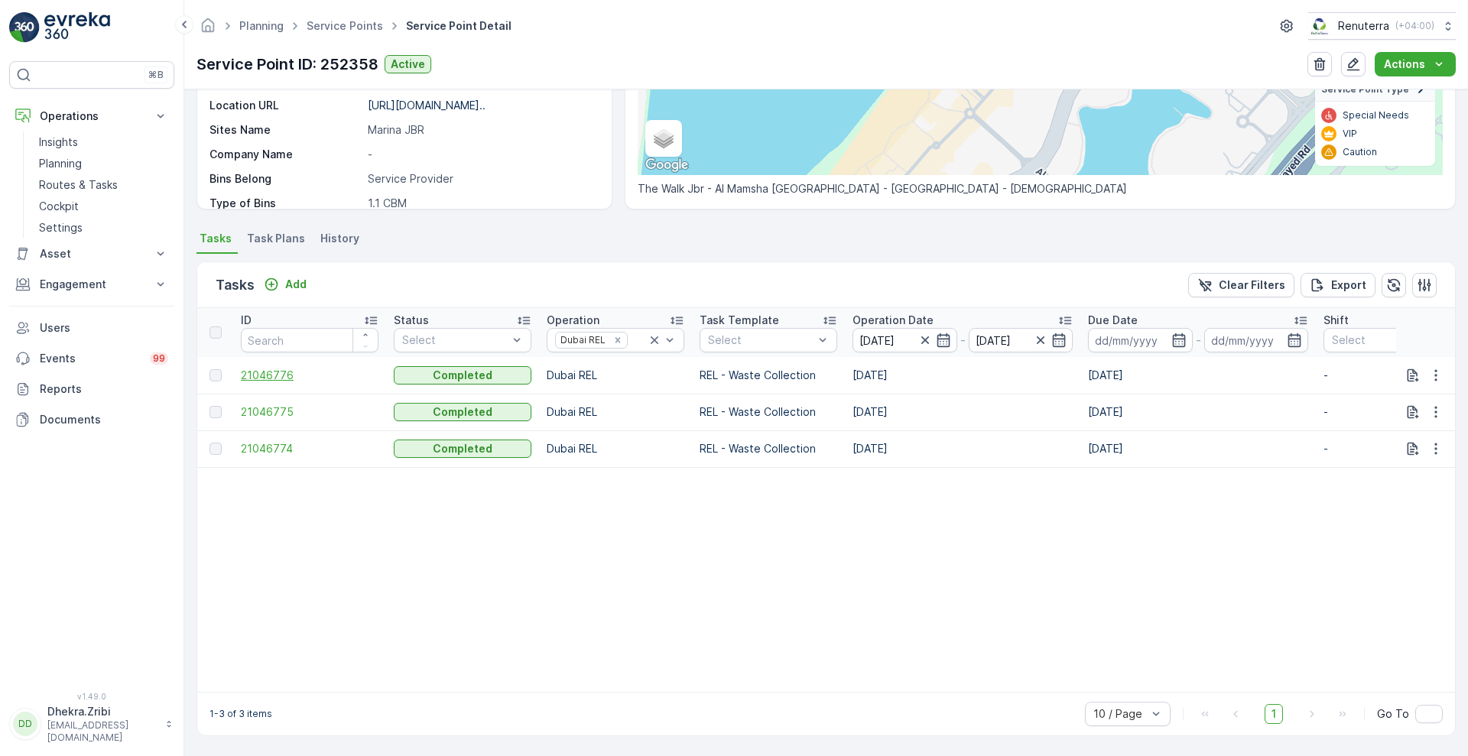
click at [273, 368] on span "21046776" at bounding box center [310, 375] width 138 height 15
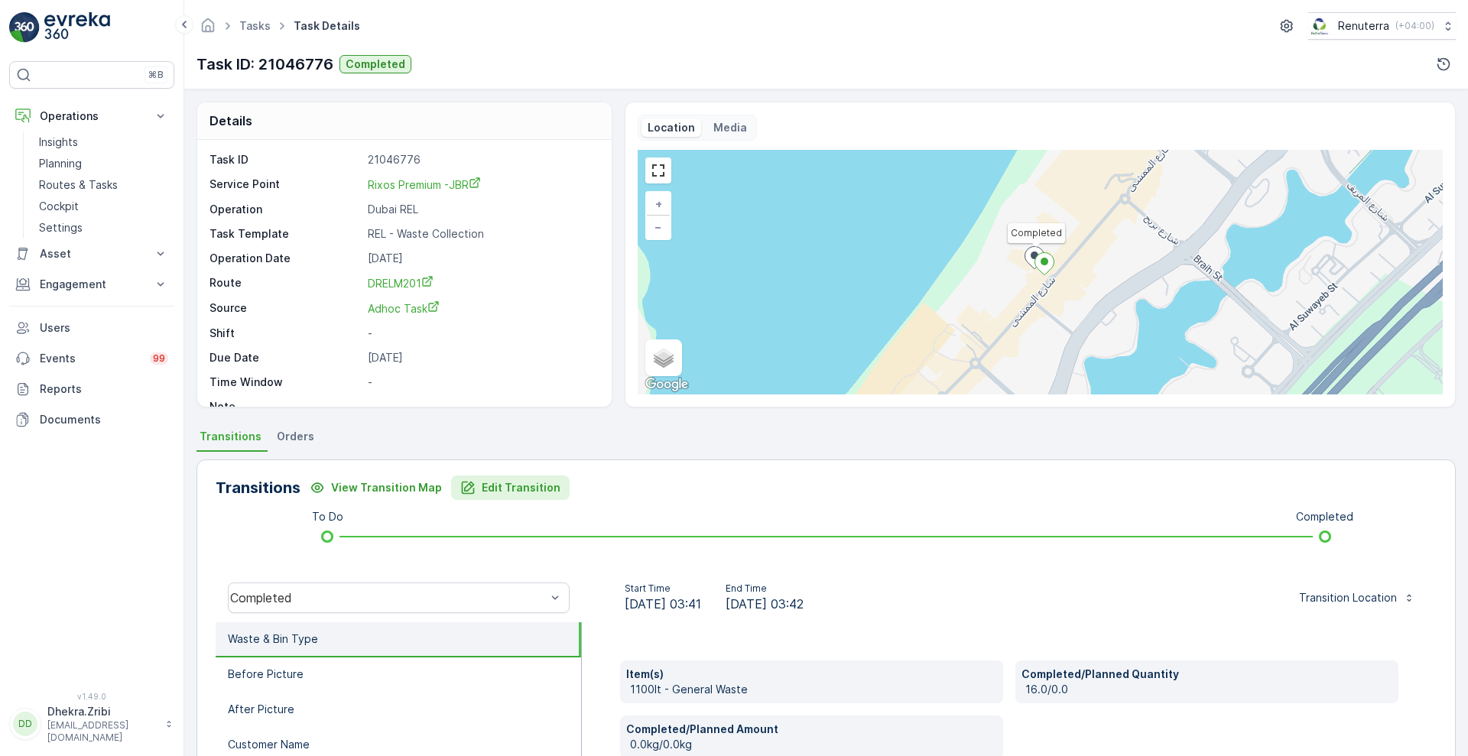
click at [493, 485] on p "Edit Transition" at bounding box center [521, 487] width 79 height 15
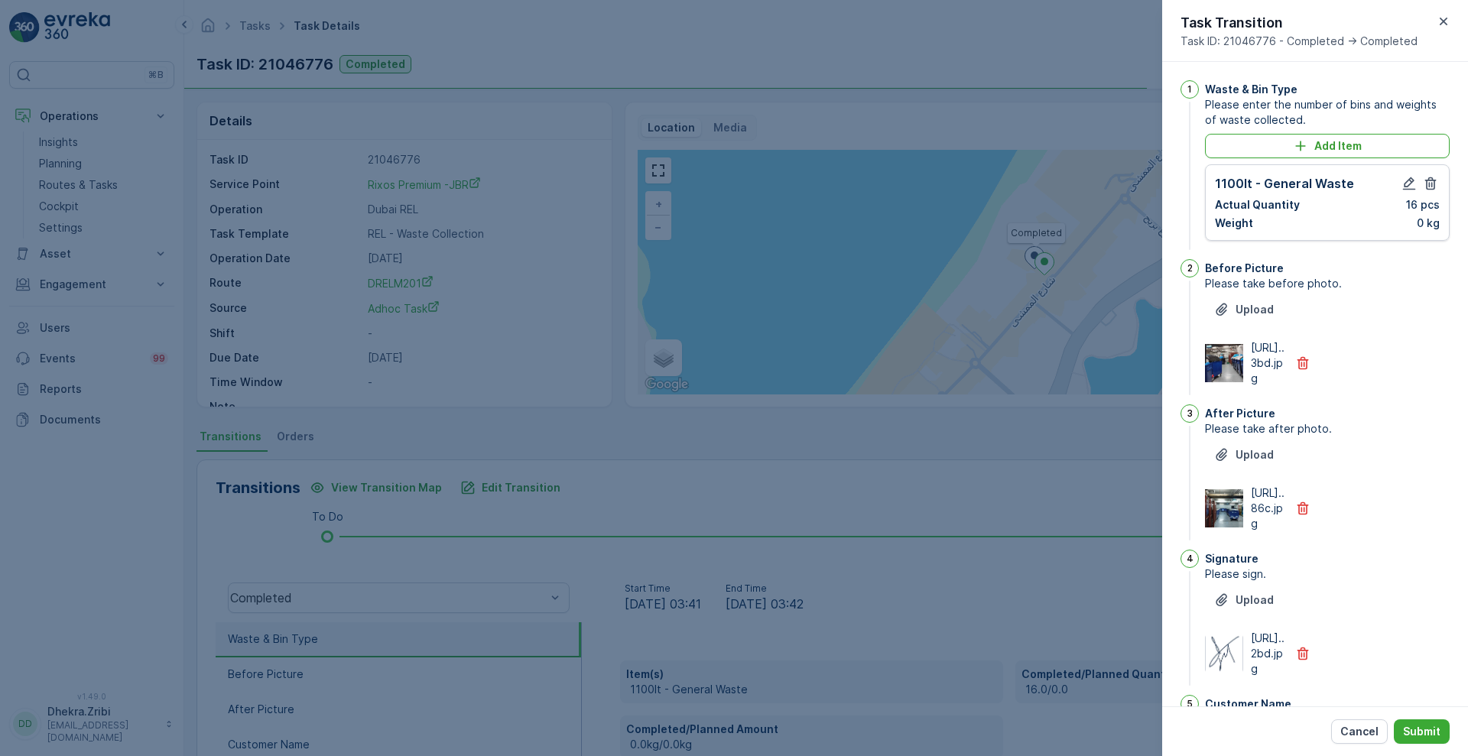
scroll to position [316, 0]
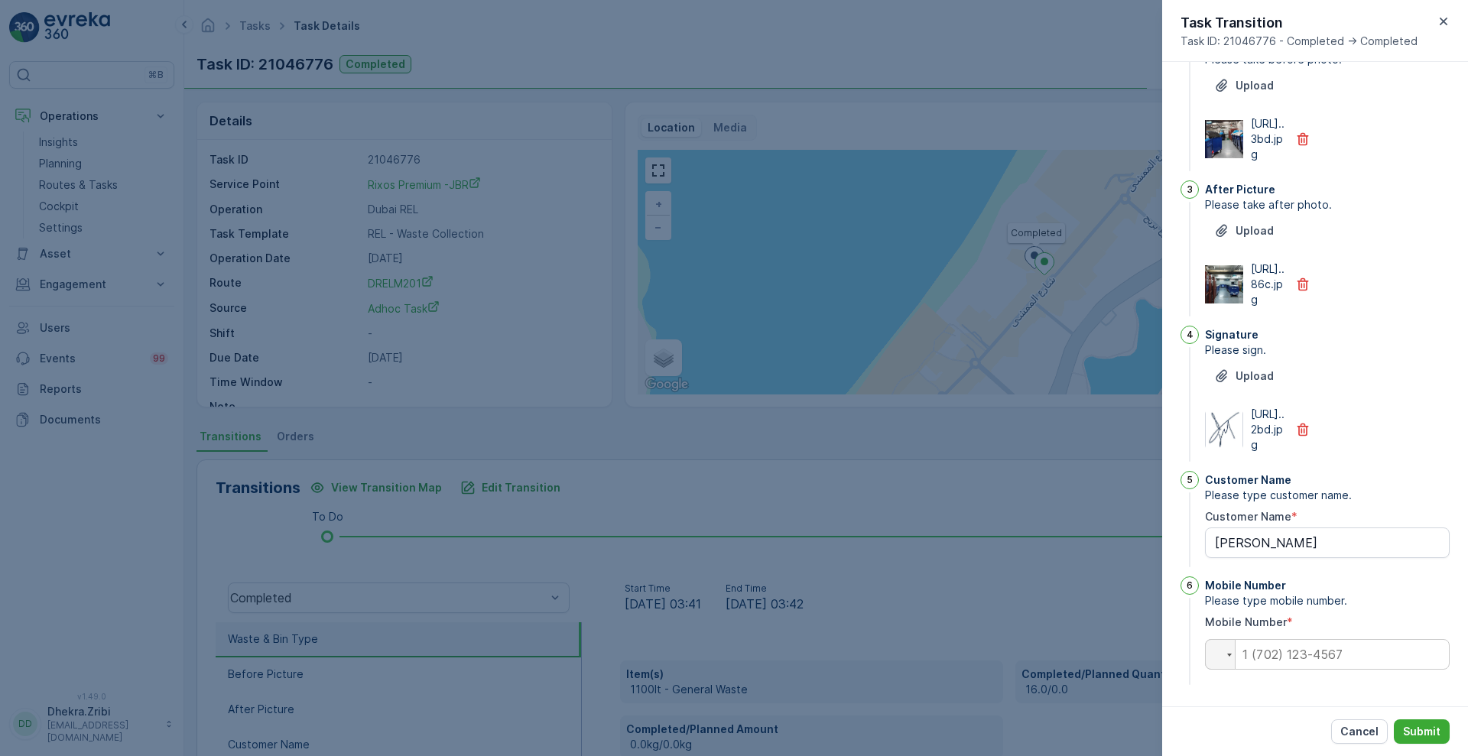
type Name "ashpak"
click at [1351, 725] on p "Cancel" at bounding box center [1359, 731] width 38 height 15
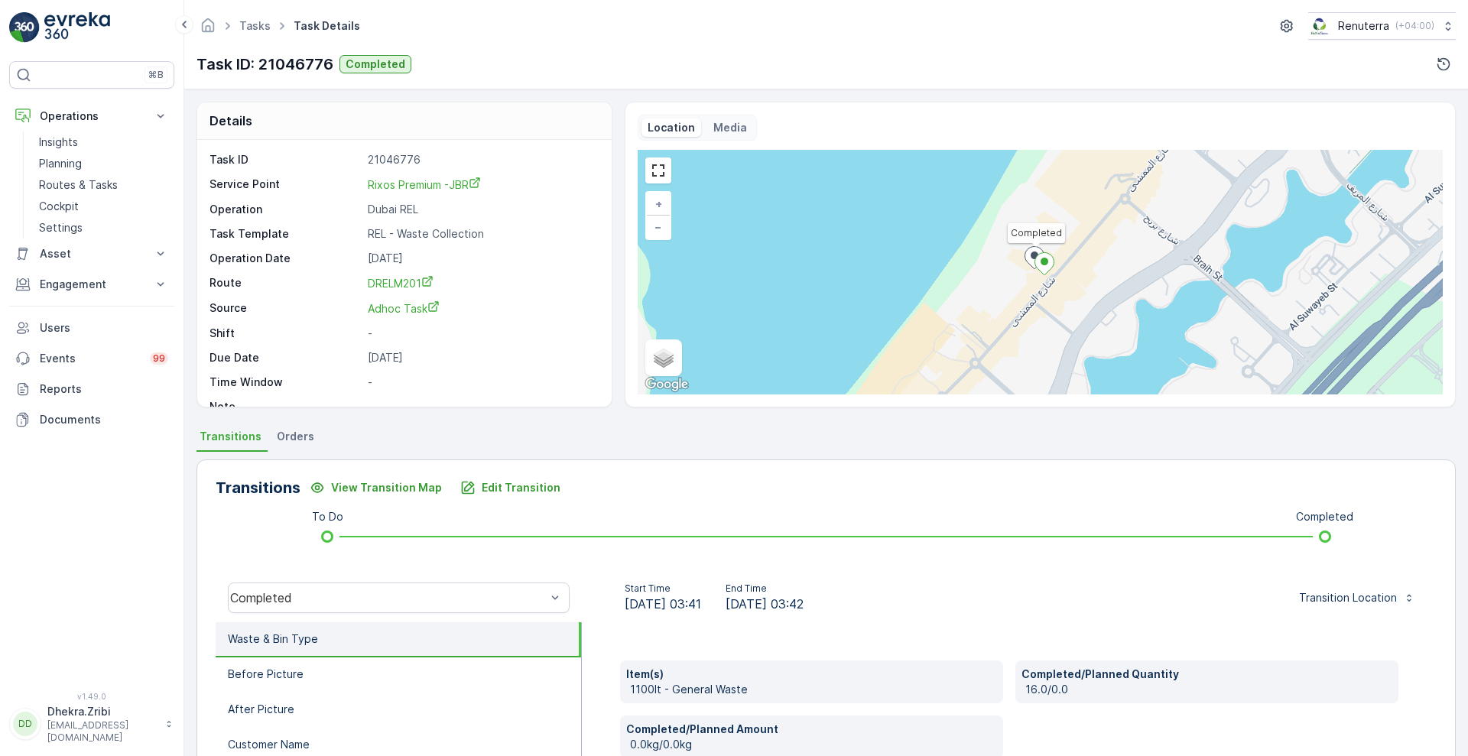
scroll to position [208, 0]
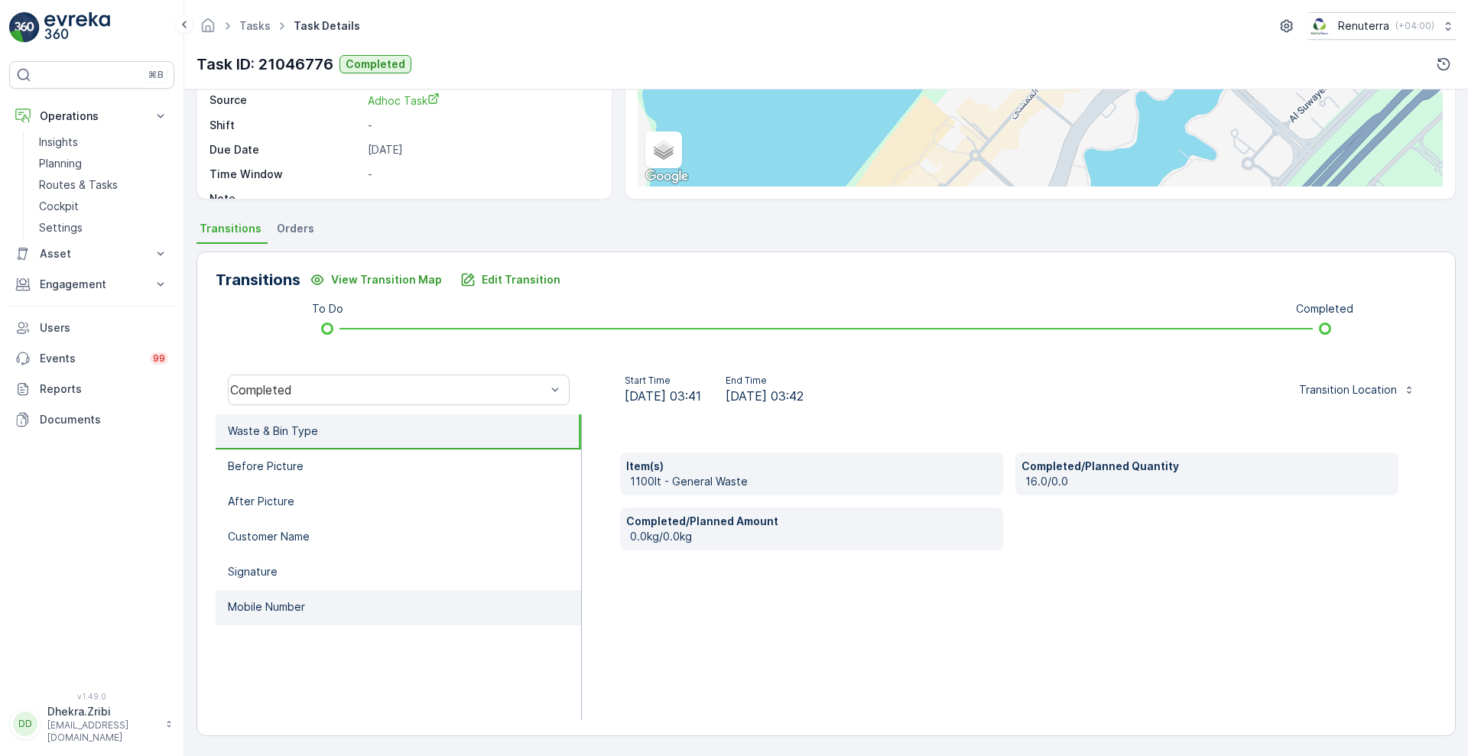
click at [267, 602] on p "Mobile Number" at bounding box center [266, 606] width 77 height 15
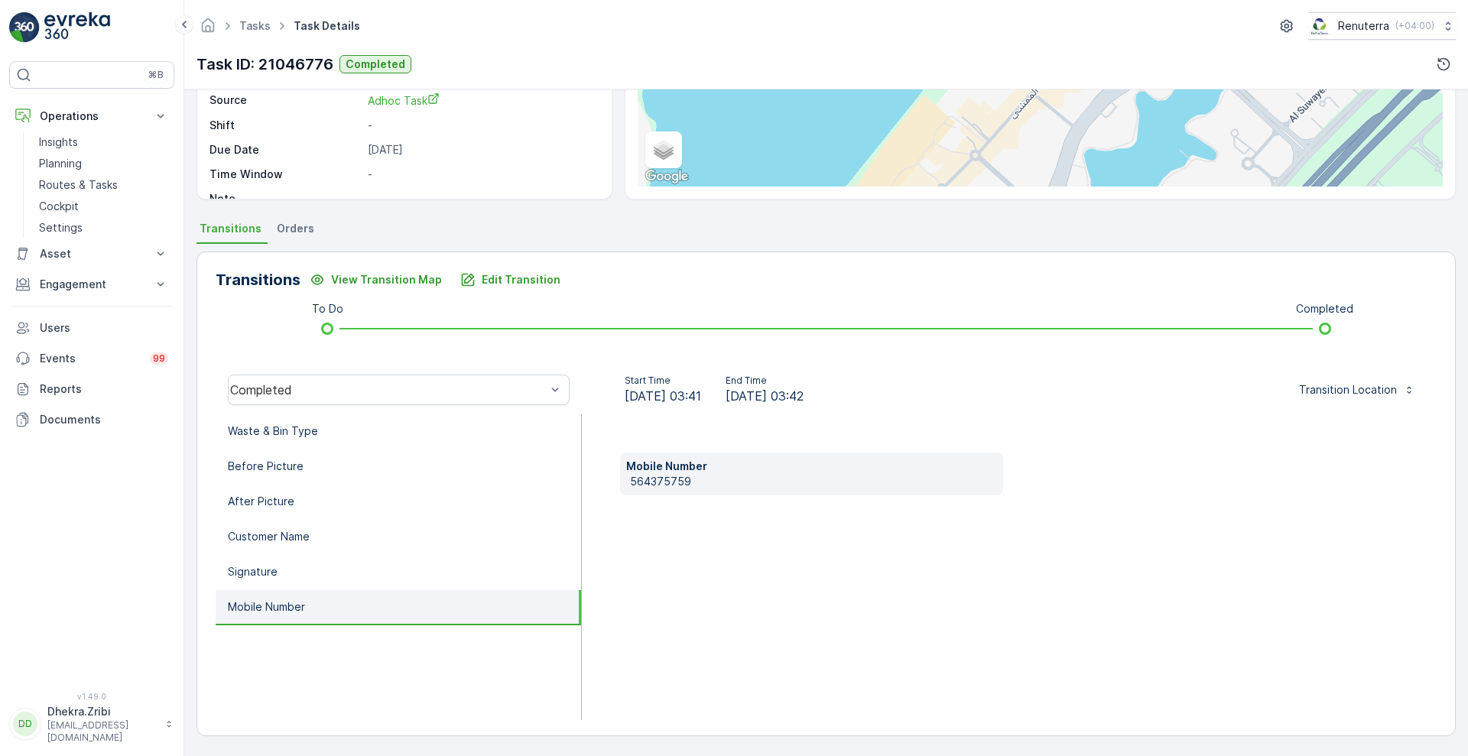
click at [627, 486] on div "Mobile Number 564375759" at bounding box center [811, 473] width 383 height 43
copy p "564375759"
click at [525, 281] on p "Edit Transition" at bounding box center [521, 279] width 79 height 15
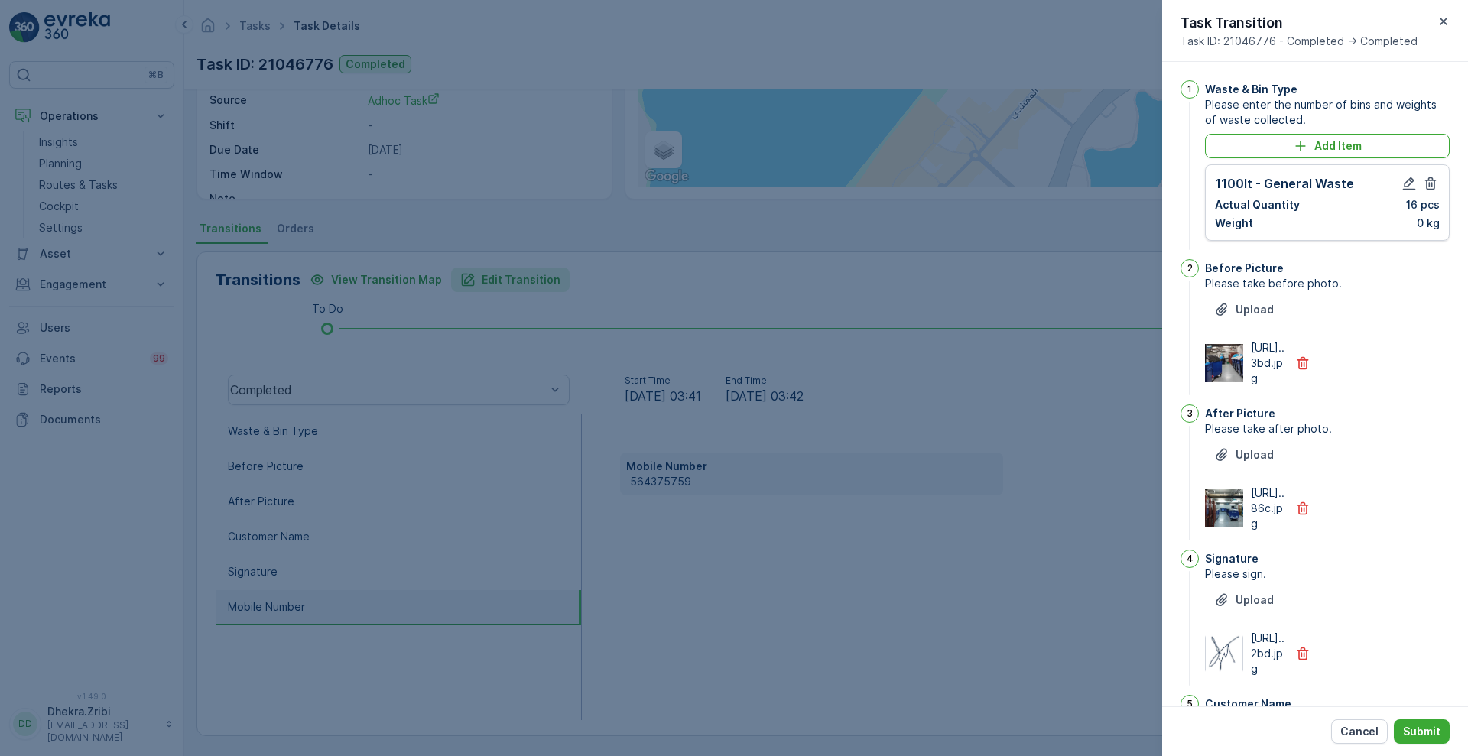
scroll to position [316, 0]
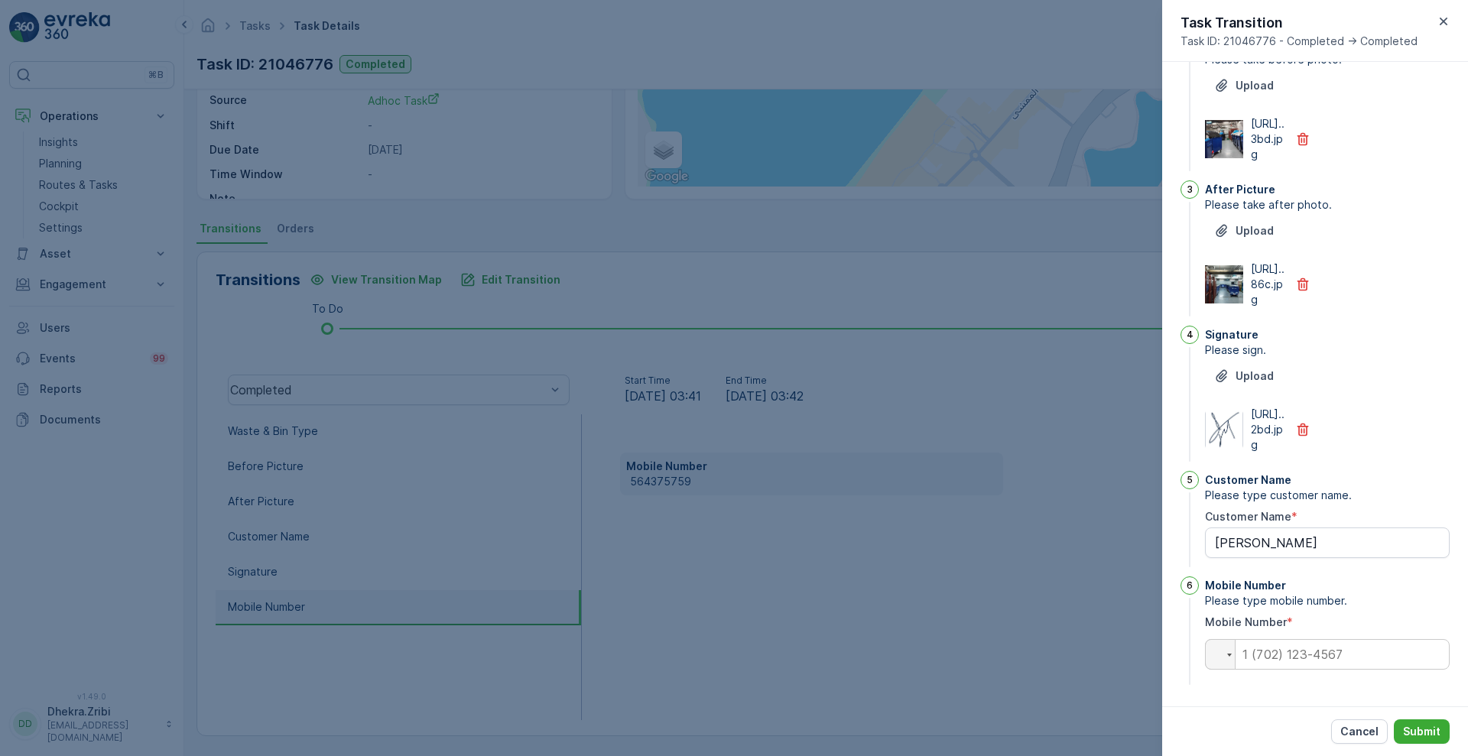
type Name "ashpak"
click at [1296, 657] on input "tel" at bounding box center [1327, 654] width 245 height 31
paste input "+56 437 575 9"
type input "+56 437 575 9"
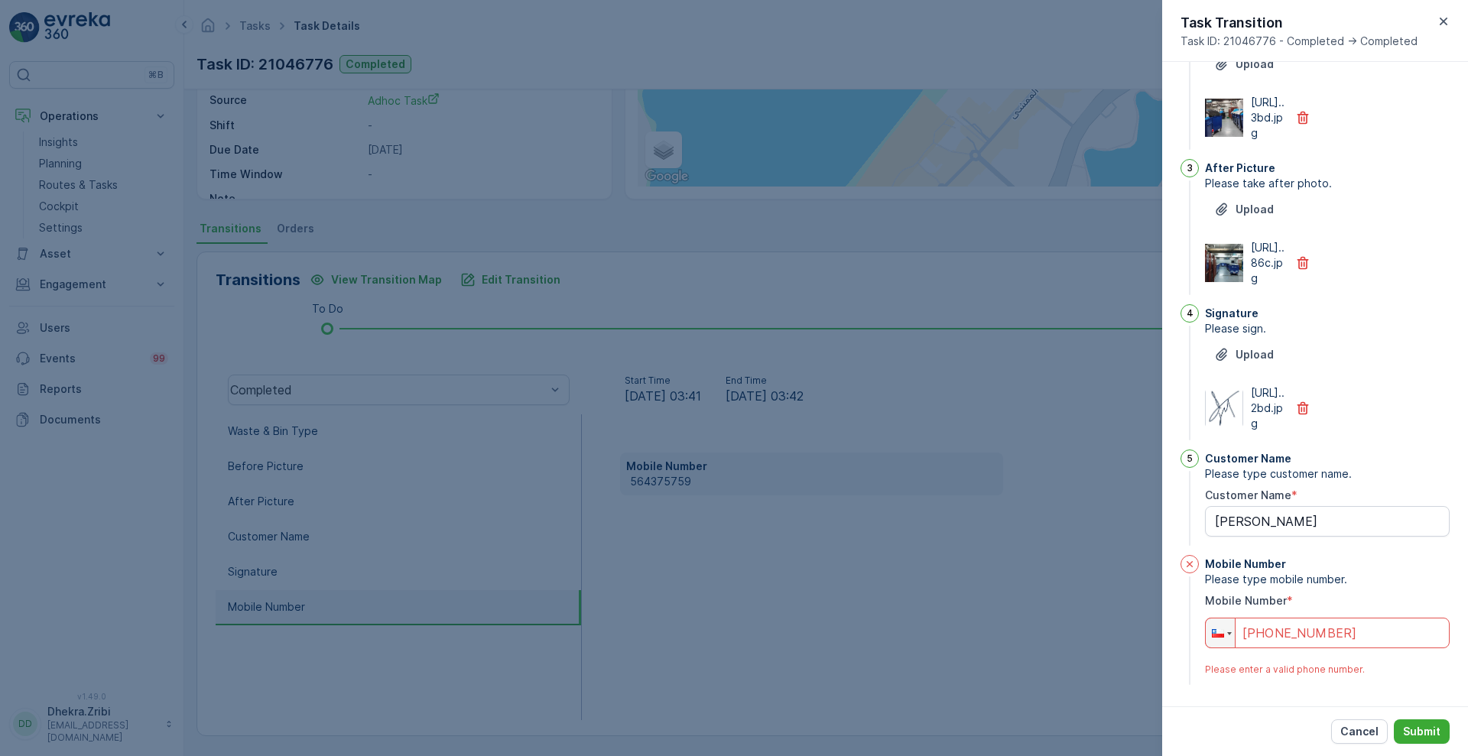
type Name "ashpak"
type input "+56 43"
type Name "ashpak"
type input "+56 4"
type Name "ashpak"
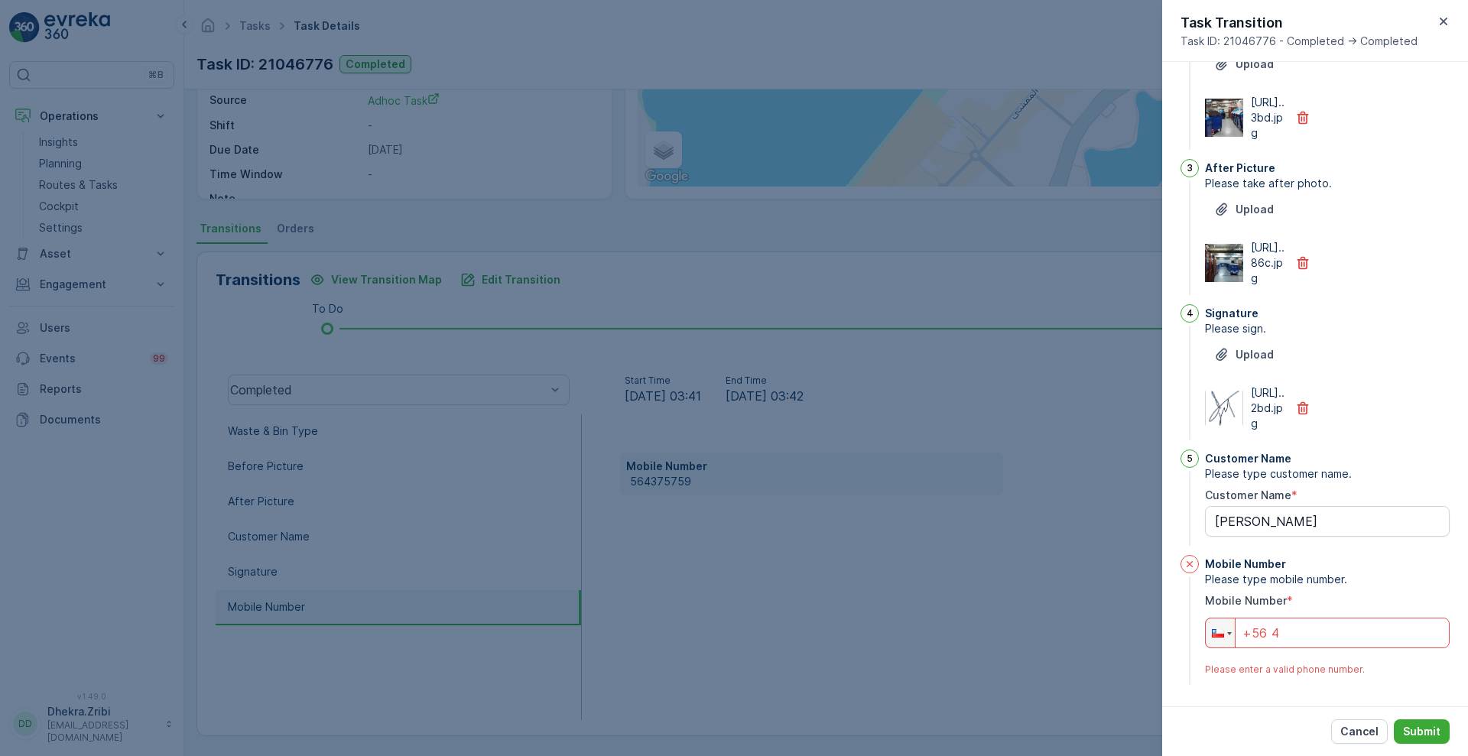
type input "+56"
type Name "ashpak"
type input "+5"
type Name "ashpak"
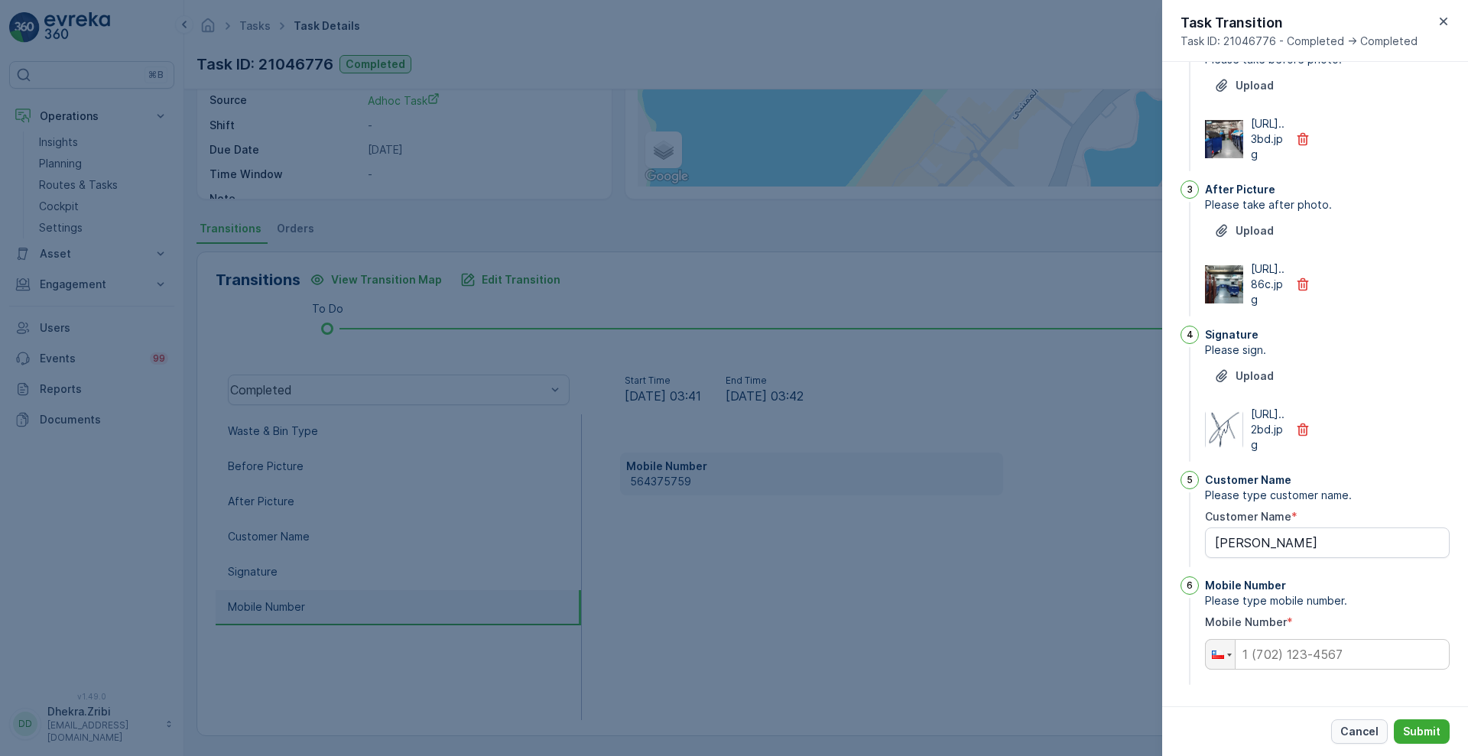
click at [1359, 727] on p "Cancel" at bounding box center [1359, 731] width 38 height 15
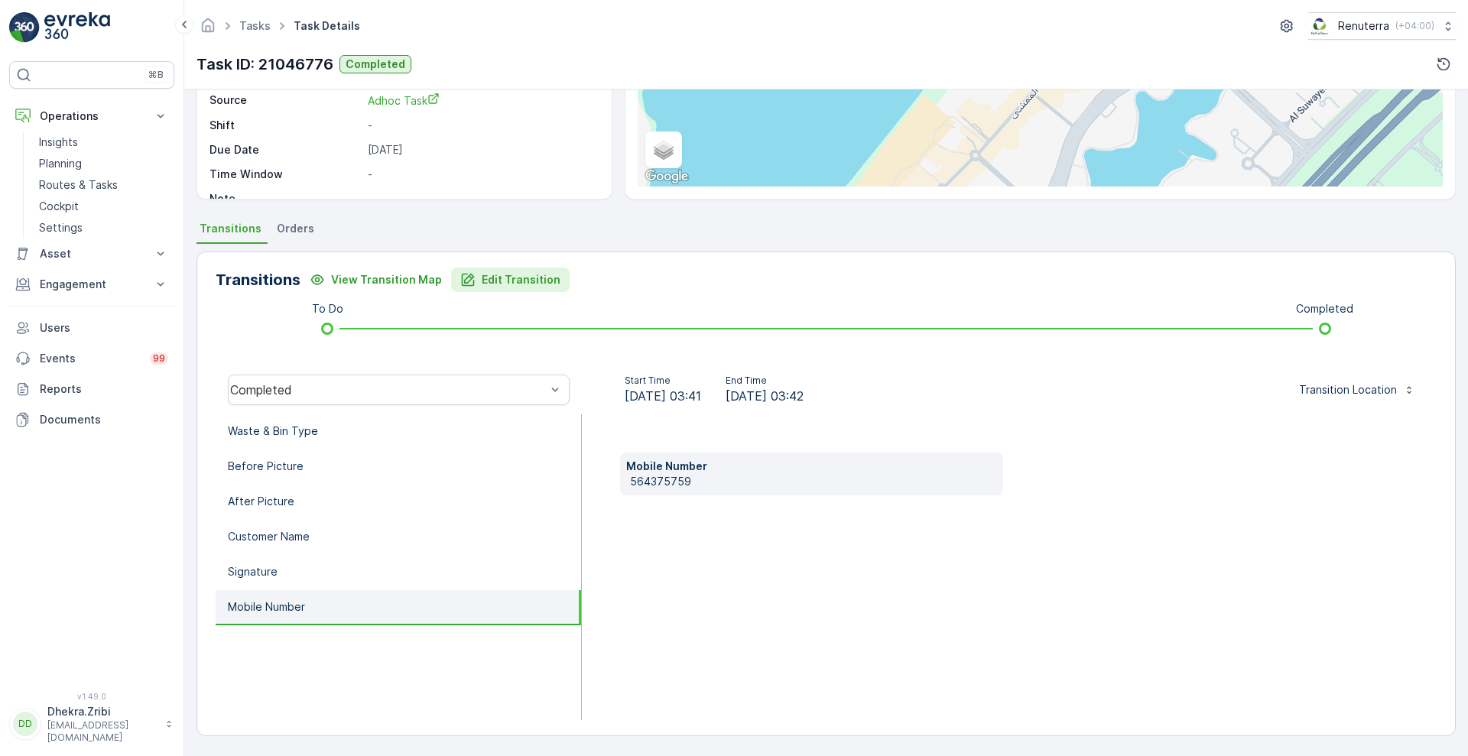
click at [508, 282] on p "Edit Transition" at bounding box center [521, 279] width 79 height 15
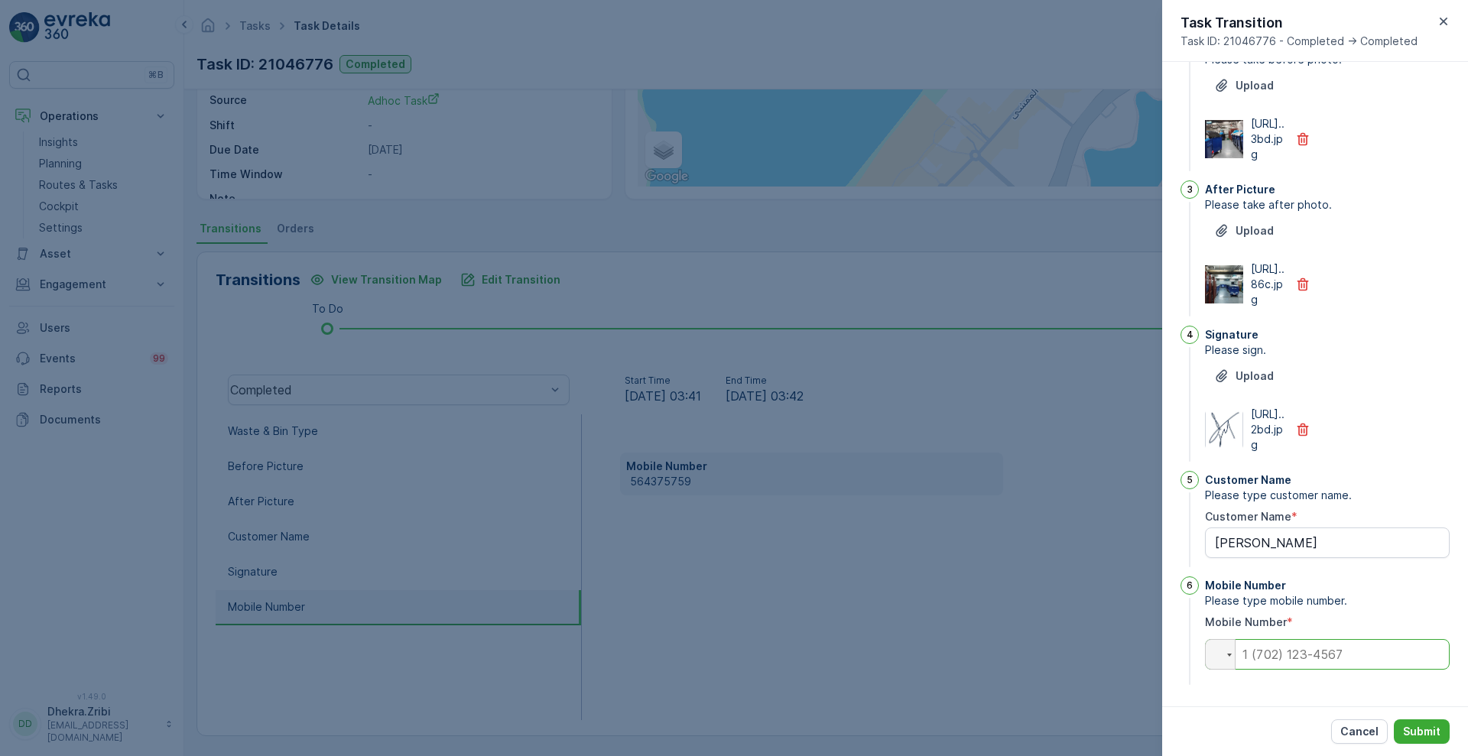
click at [1275, 653] on input "tel" at bounding box center [1327, 654] width 245 height 31
type Name "ashpak"
type input "0"
type Name "ashpak"
type input "06"
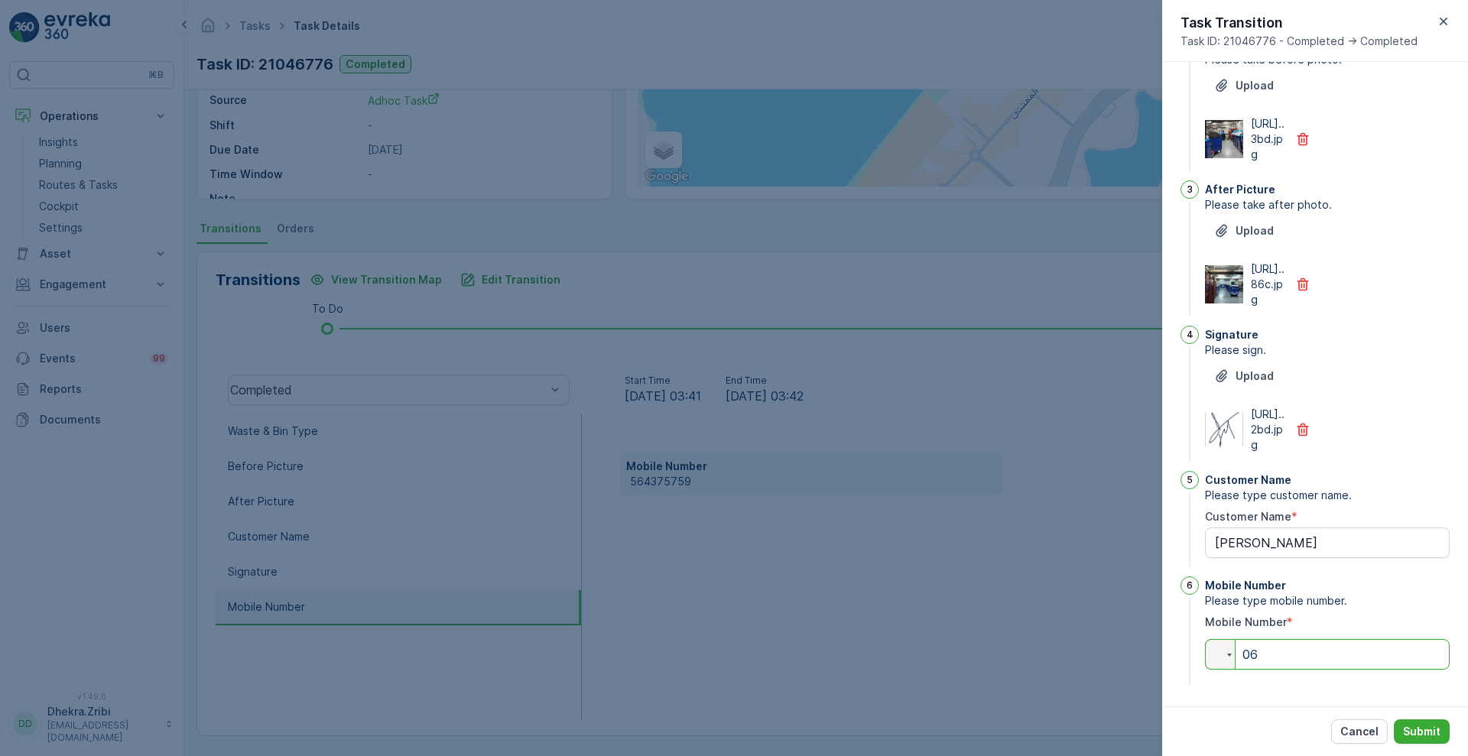
type Name "ashpak"
type input "0"
type Name "ashpak"
type input "05"
type Name "ashpak"
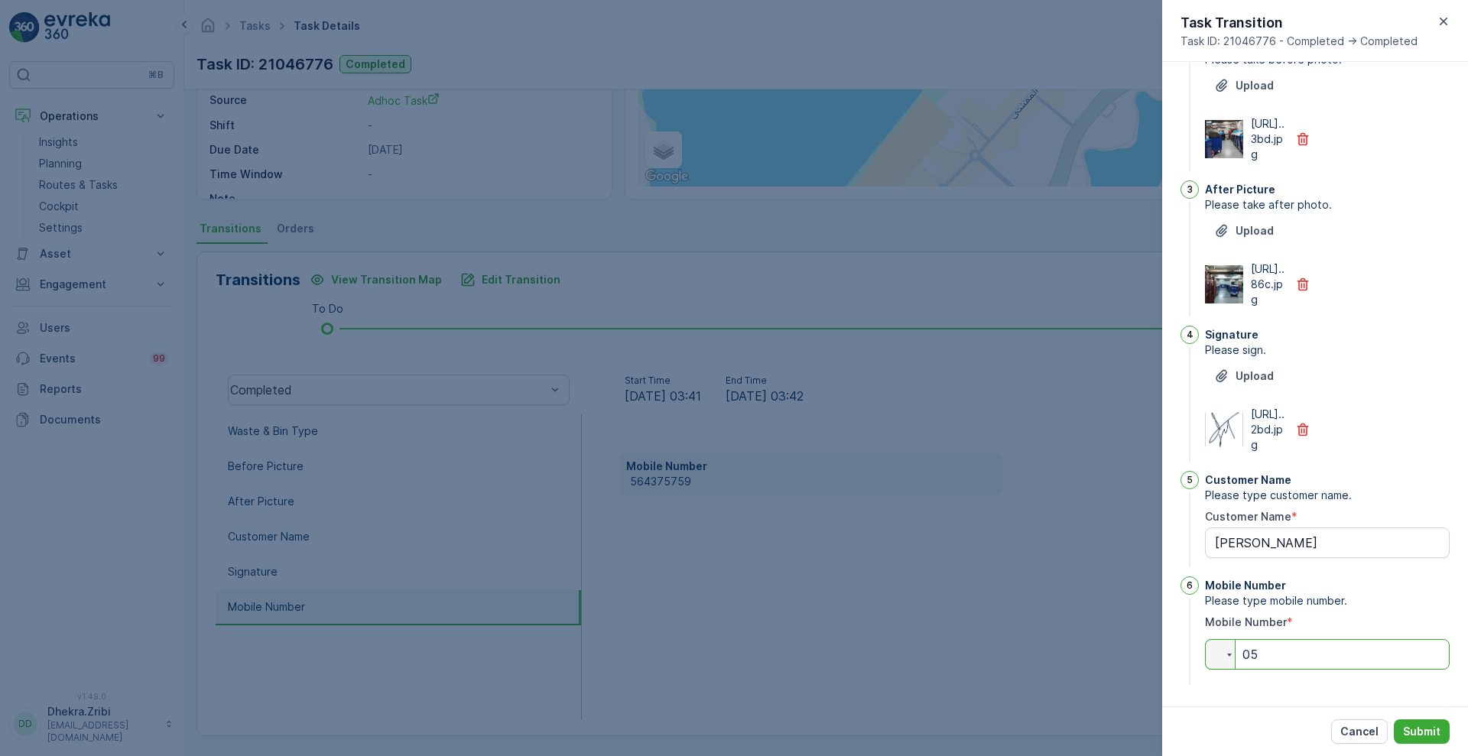
type input "056"
type Name "ashpak"
type input "0564"
type Name "ashpak"
type input "05643"
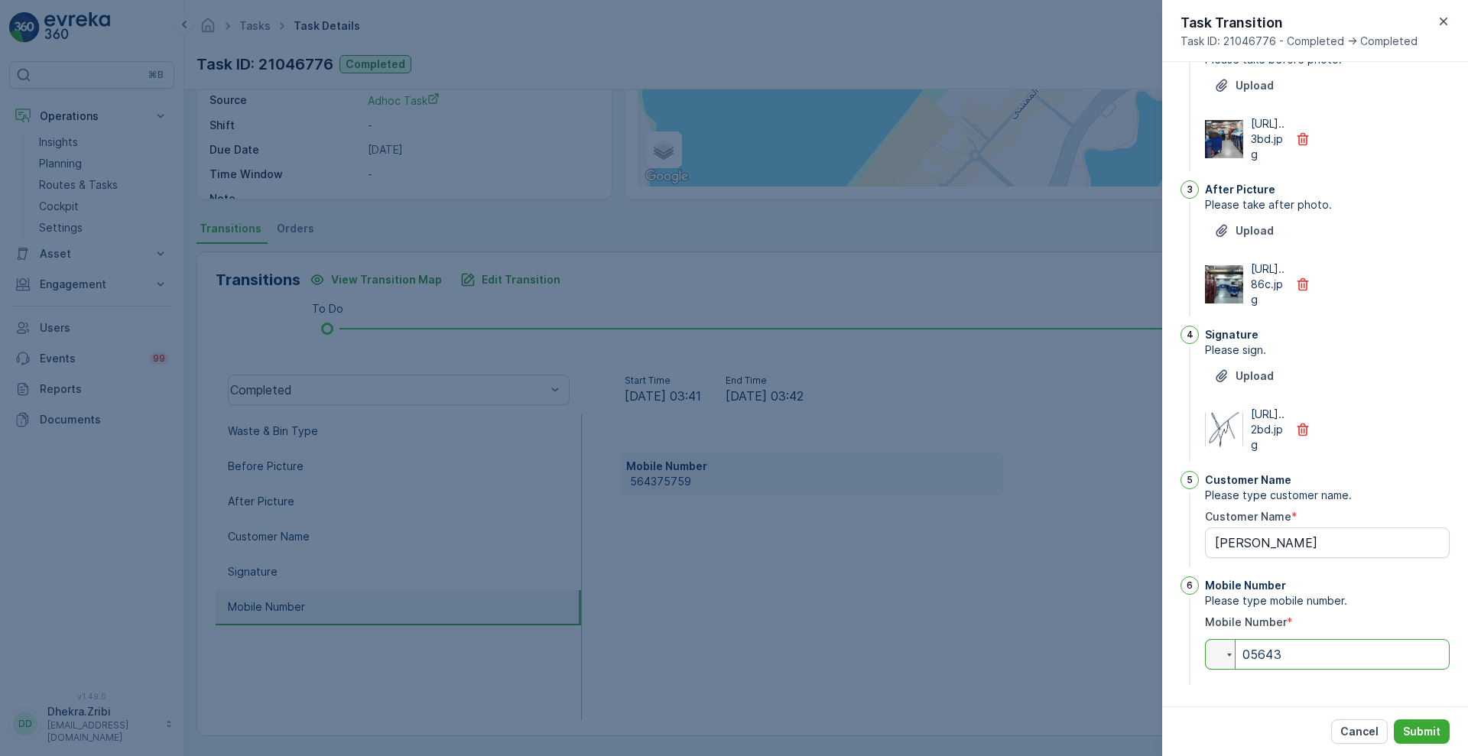
type Name "ashpak"
type input "056437"
type Name "ashpak"
type input "0564375"
type Name "ashpak"
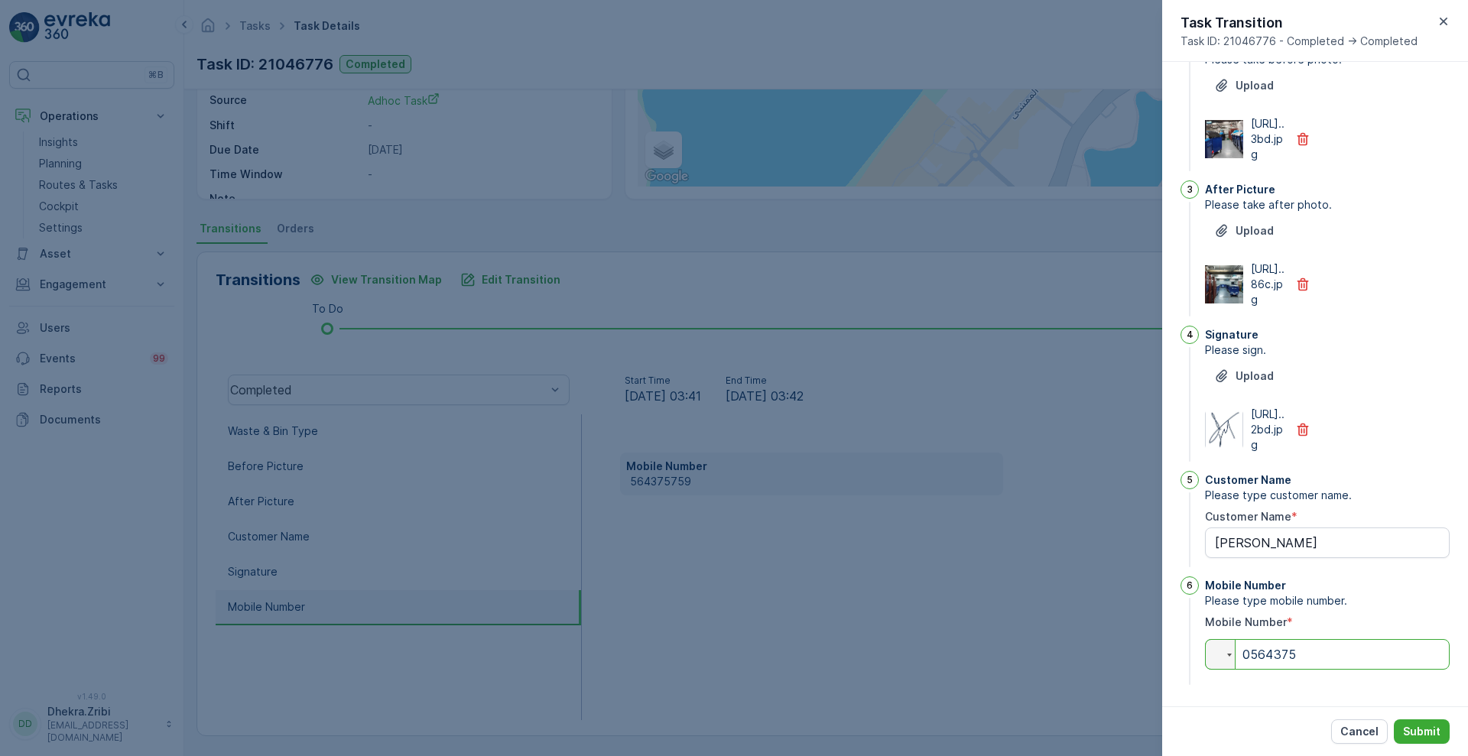
type input "05643757"
type Name "ashpak"
type input "056437575"
type Name "ashpak"
type input "0564375759"
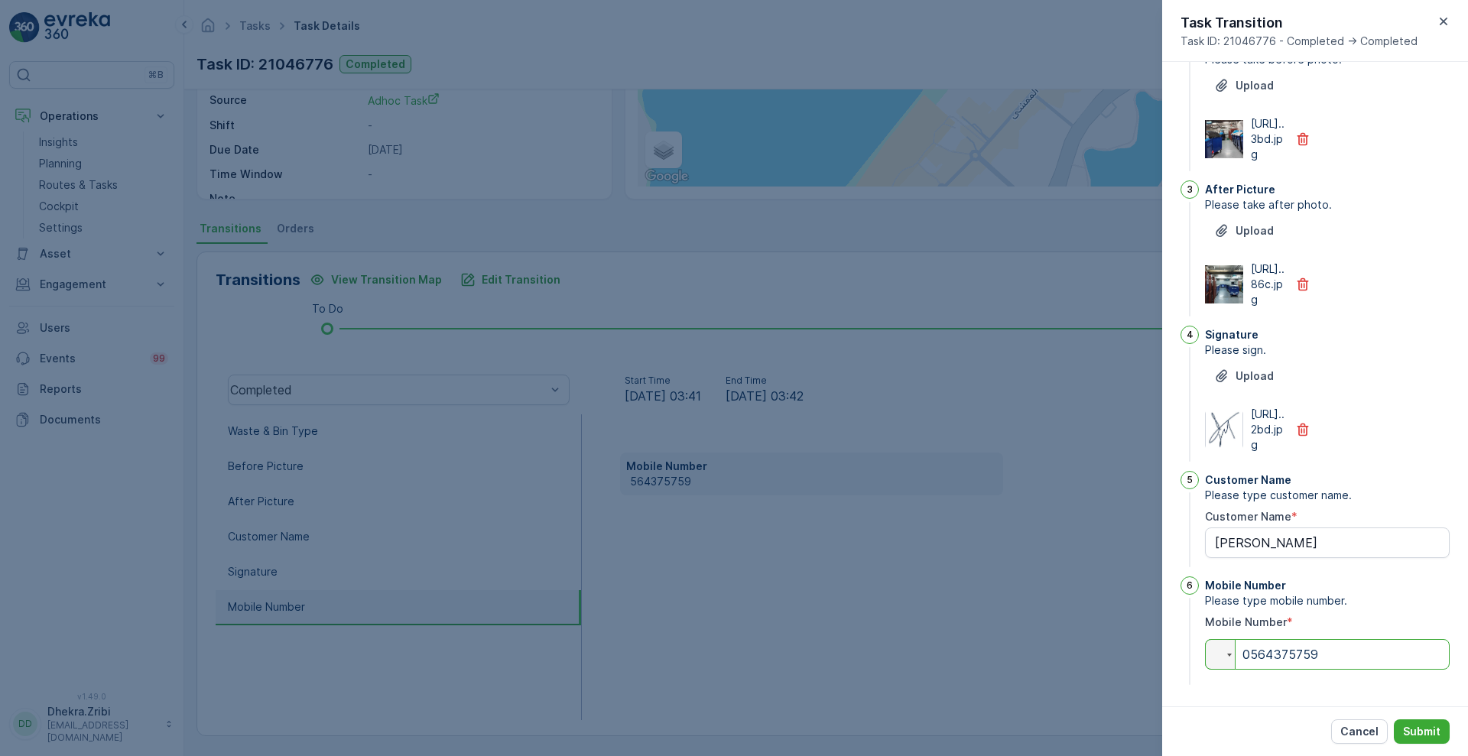
type Name "ashpak"
type input "0564375759"
click at [1461, 127] on div "1 Waste & Bin Type Please enter the number of bins and weights of waste collect…" at bounding box center [1315, 384] width 306 height 644
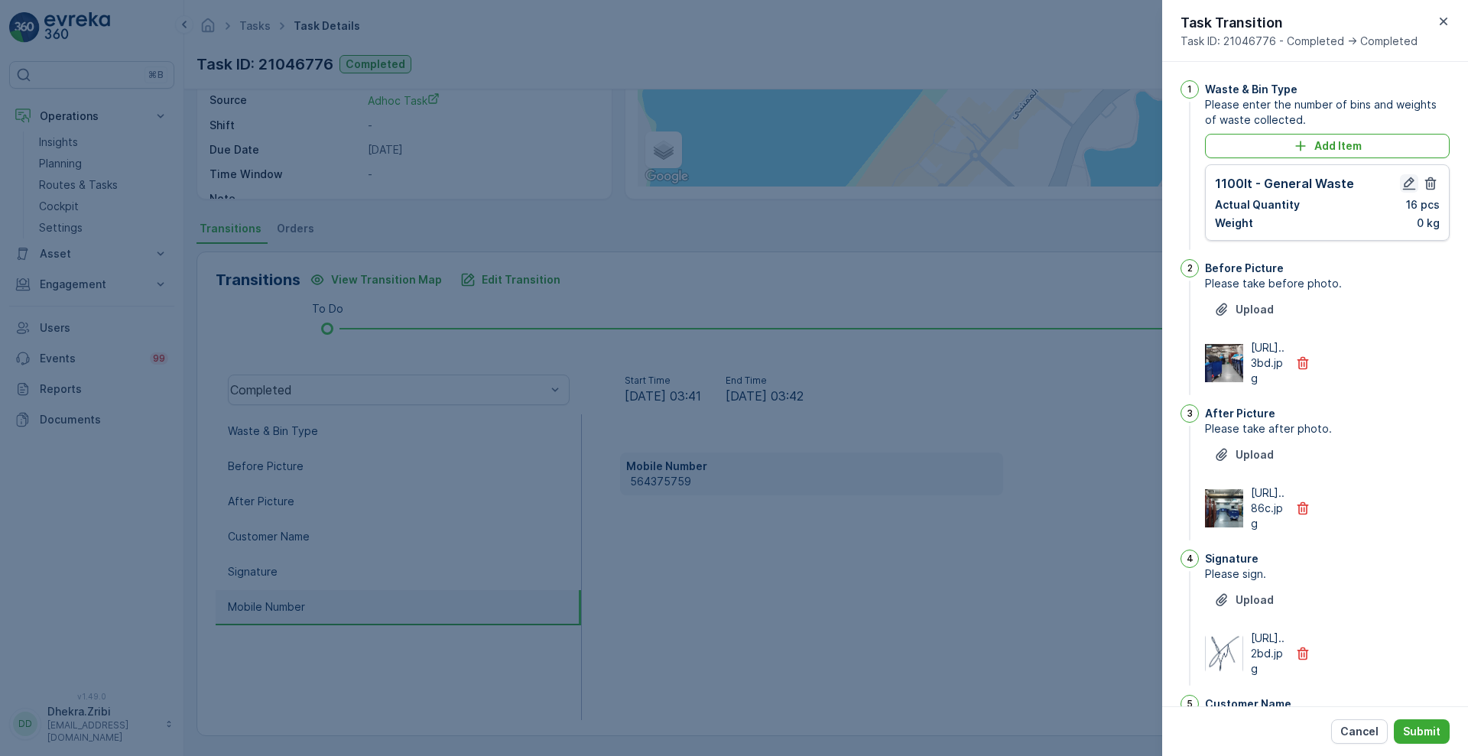
click at [1401, 180] on icon "button" at bounding box center [1408, 183] width 15 height 15
type Name "ashpak"
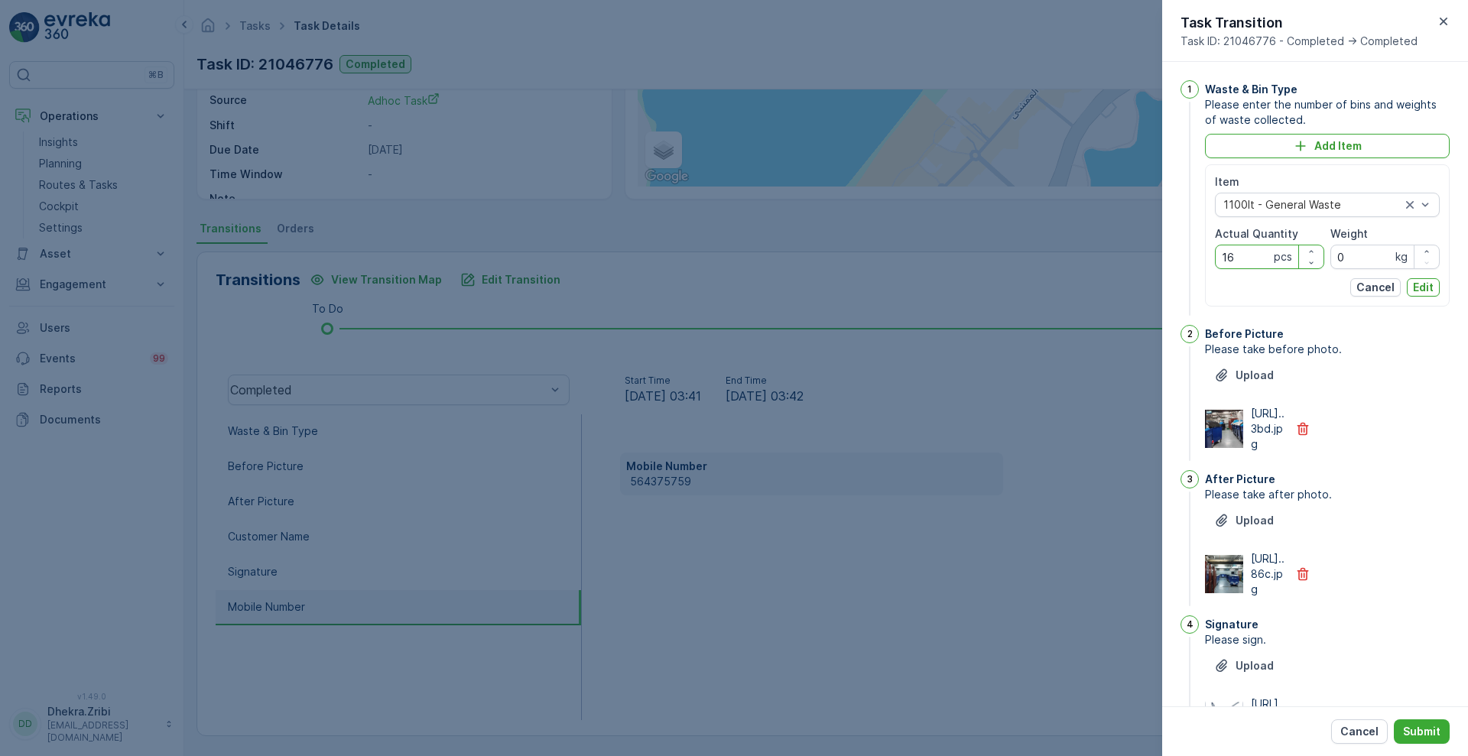
click at [1241, 261] on Quantity "16" at bounding box center [1269, 257] width 109 height 24
type Quantity "14"
click at [1422, 282] on p "Edit" at bounding box center [1422, 287] width 21 height 15
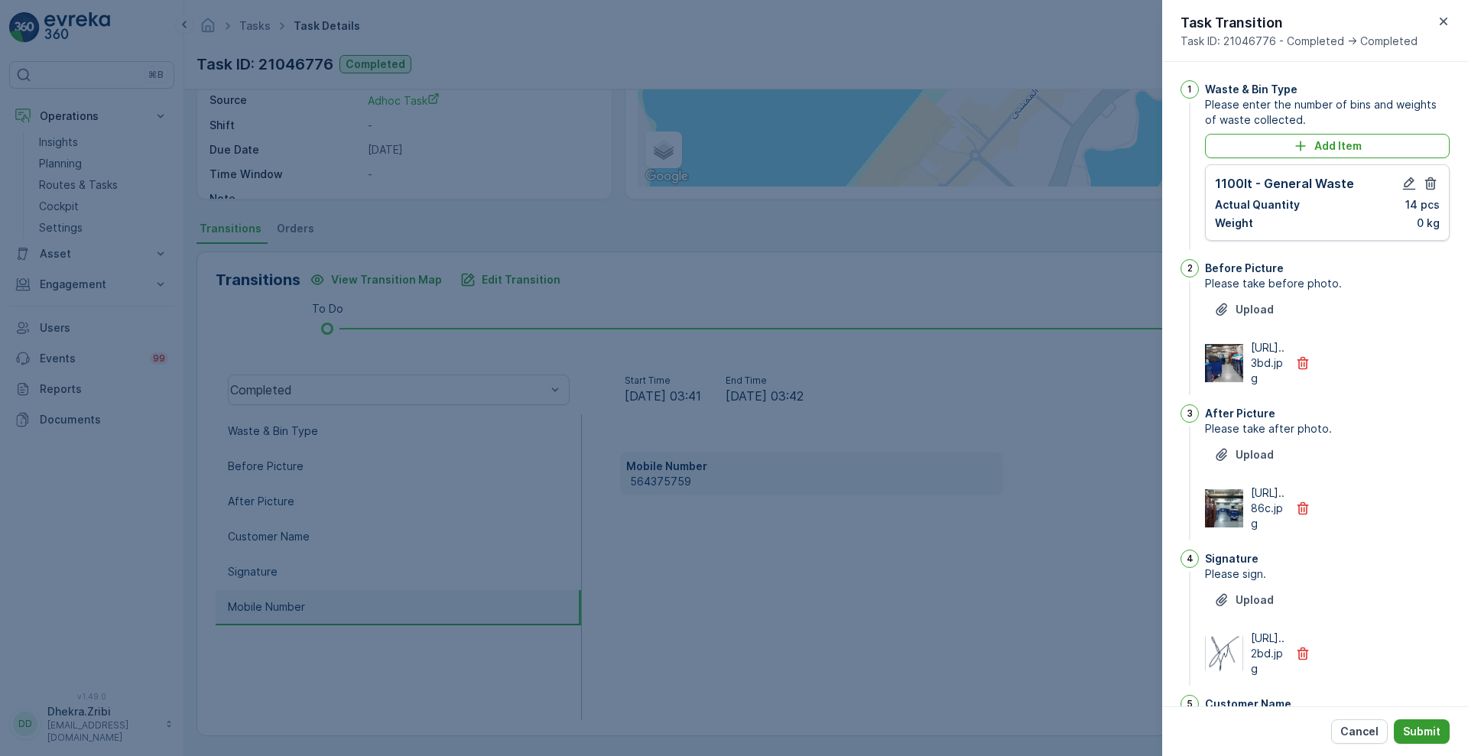
click at [1422, 731] on p "Submit" at bounding box center [1421, 731] width 37 height 15
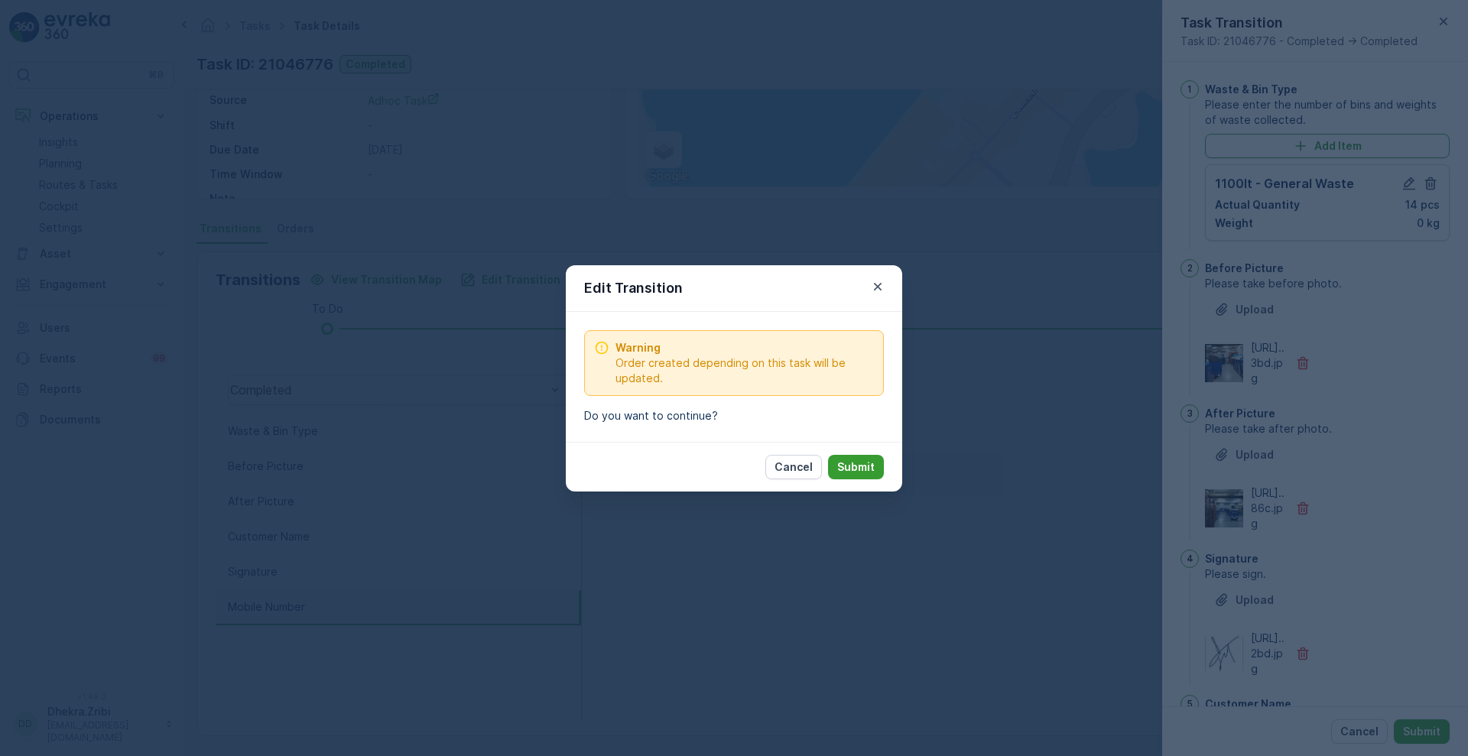
click at [839, 466] on p "Submit" at bounding box center [855, 466] width 37 height 15
type Name "ashpak"
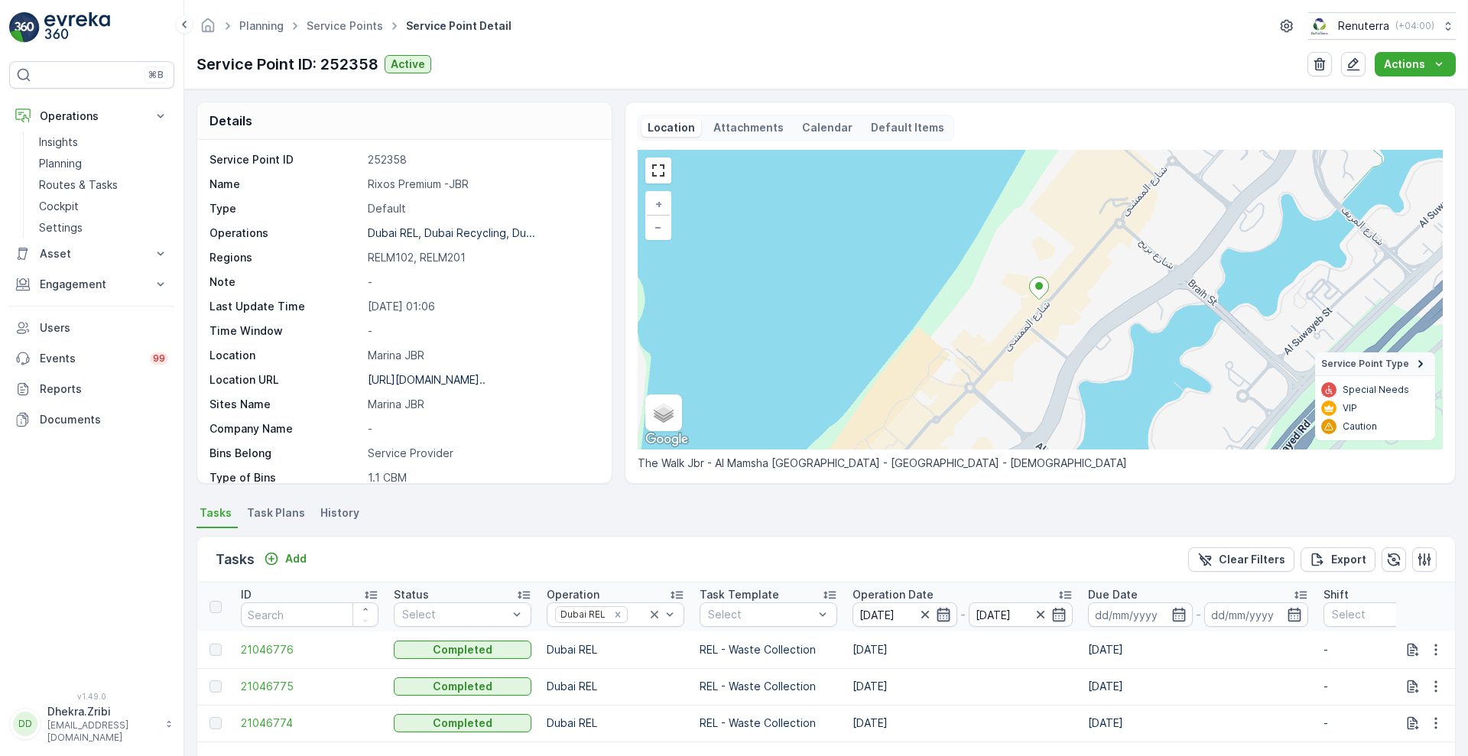
click at [940, 615] on icon "button" at bounding box center [943, 614] width 15 height 15
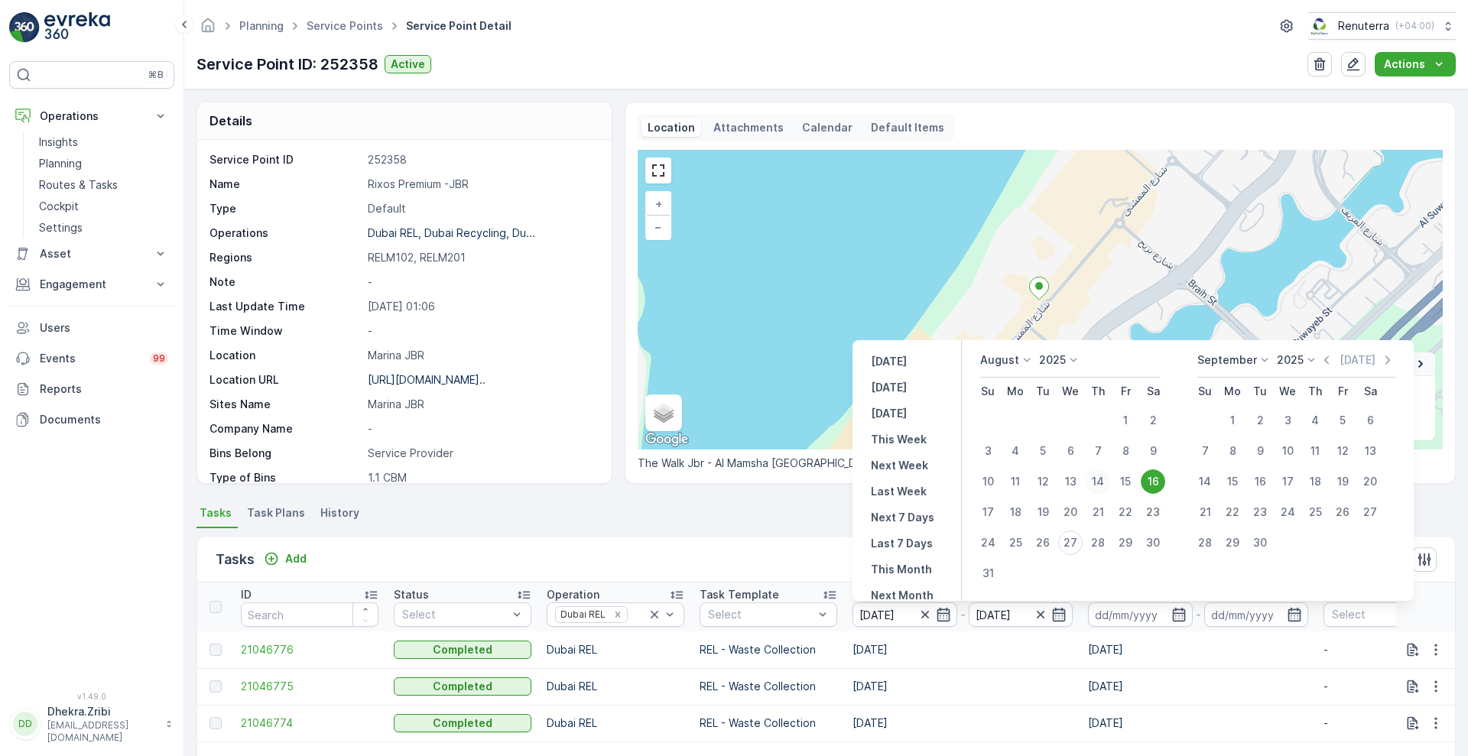
click at [1095, 479] on div "14" at bounding box center [1097, 481] width 24 height 24
type input "14.08.2025"
click at [1095, 479] on div "14" at bounding box center [1097, 481] width 24 height 24
type input "14.08.2025"
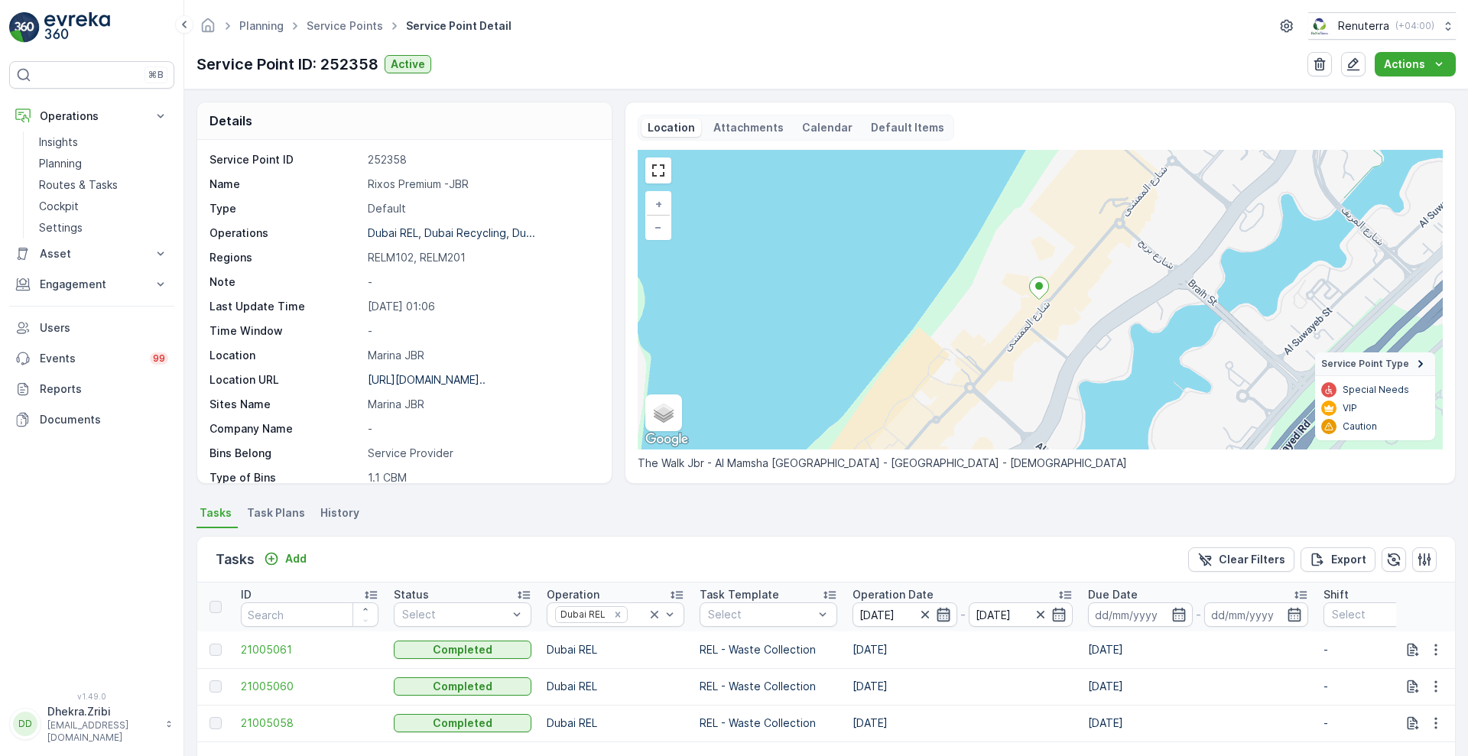
click at [936, 621] on icon "button" at bounding box center [943, 614] width 15 height 15
click at [785, 547] on div "Tasks Add Clear Filters Export" at bounding box center [825, 560] width 1257 height 46
click at [939, 616] on icon "button" at bounding box center [943, 614] width 15 height 15
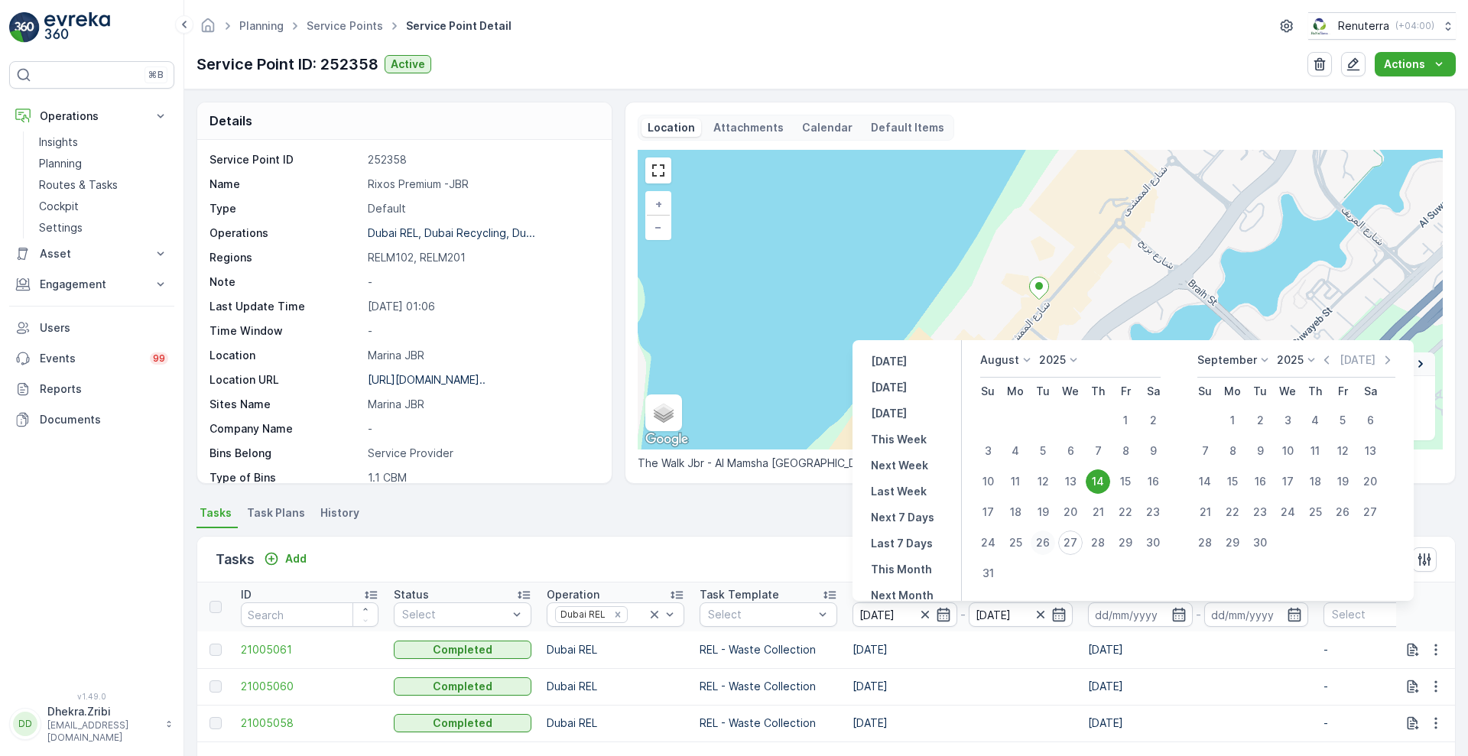
click at [1042, 542] on div "26" at bounding box center [1042, 542] width 24 height 24
type input "[DATE]"
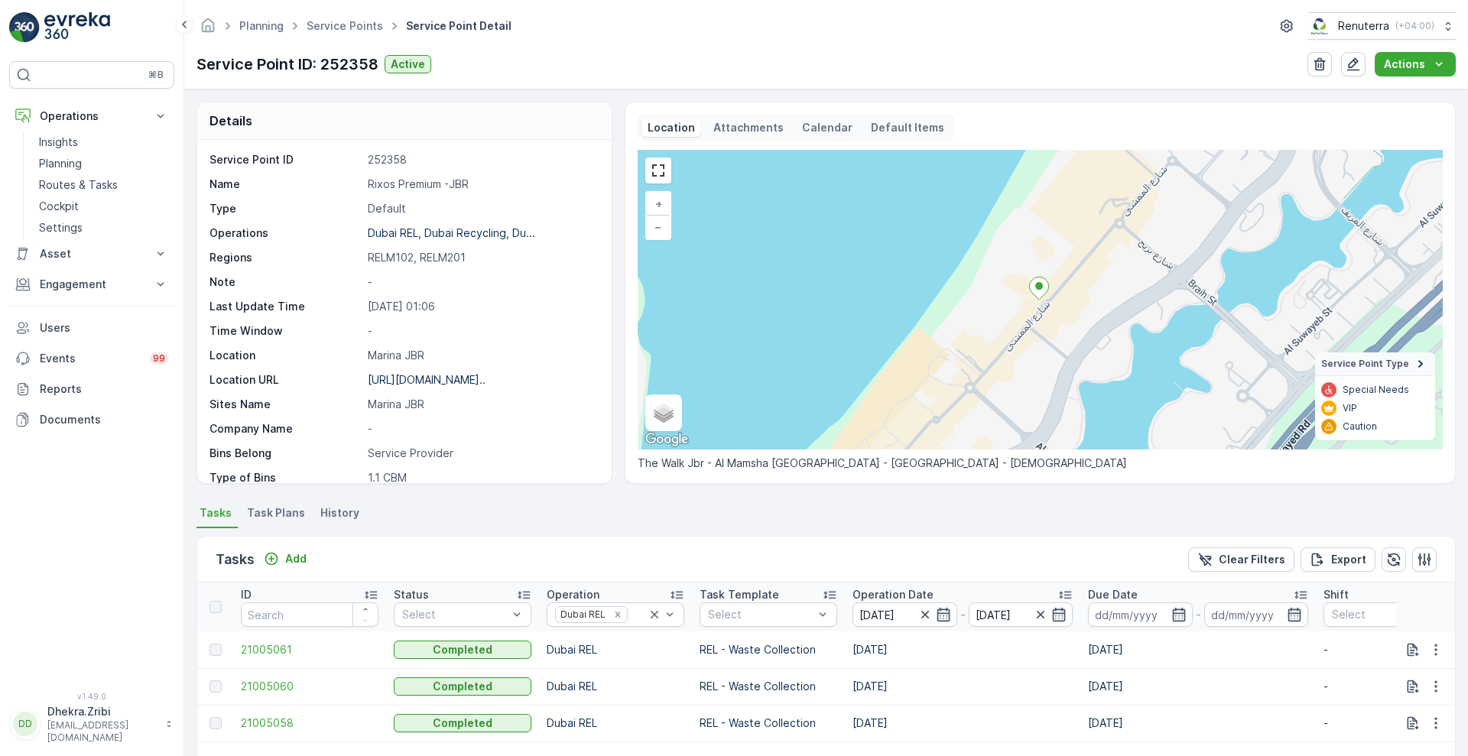
click at [1042, 542] on div "Tasks Add Clear Filters Export" at bounding box center [825, 560] width 1257 height 46
click at [923, 616] on icon "button" at bounding box center [924, 615] width 8 height 8
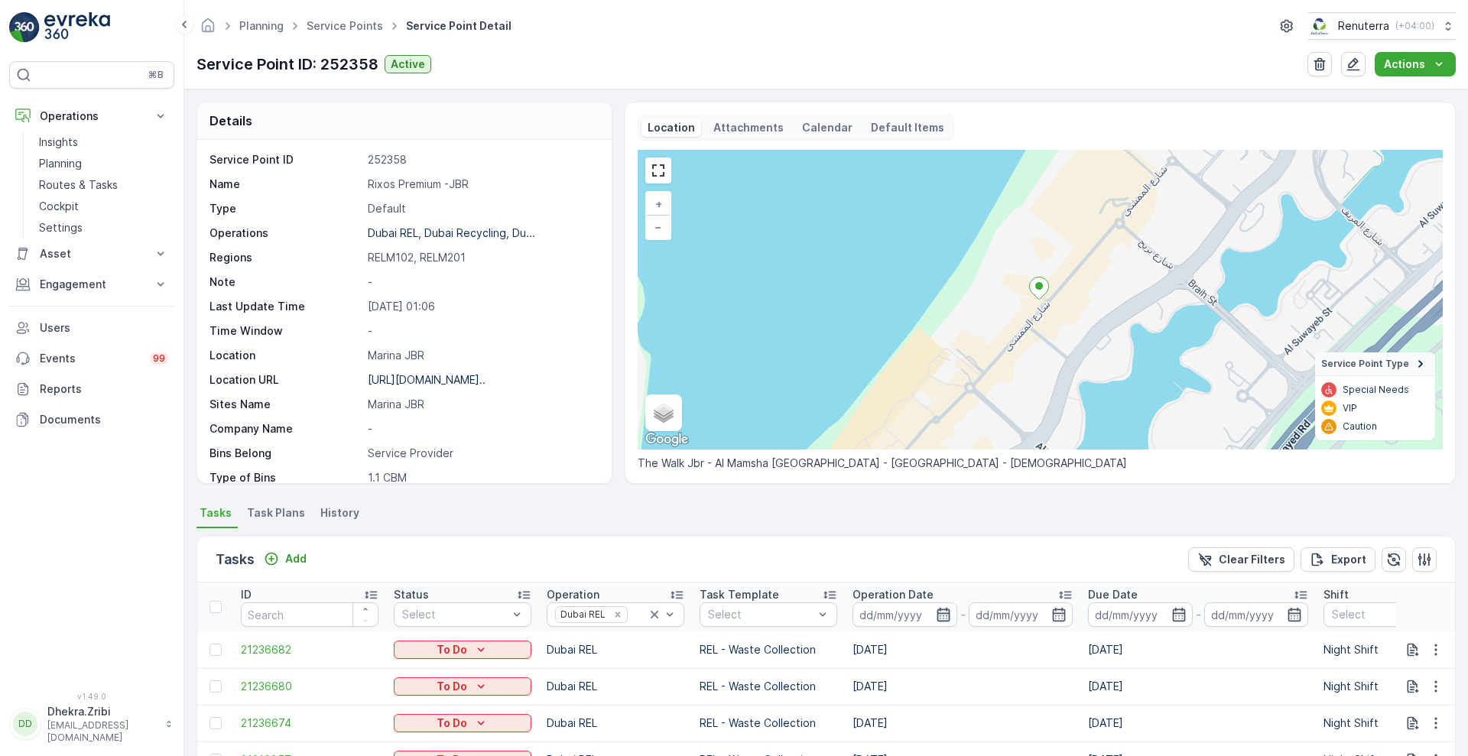
click at [939, 614] on icon "button" at bounding box center [943, 614] width 15 height 15
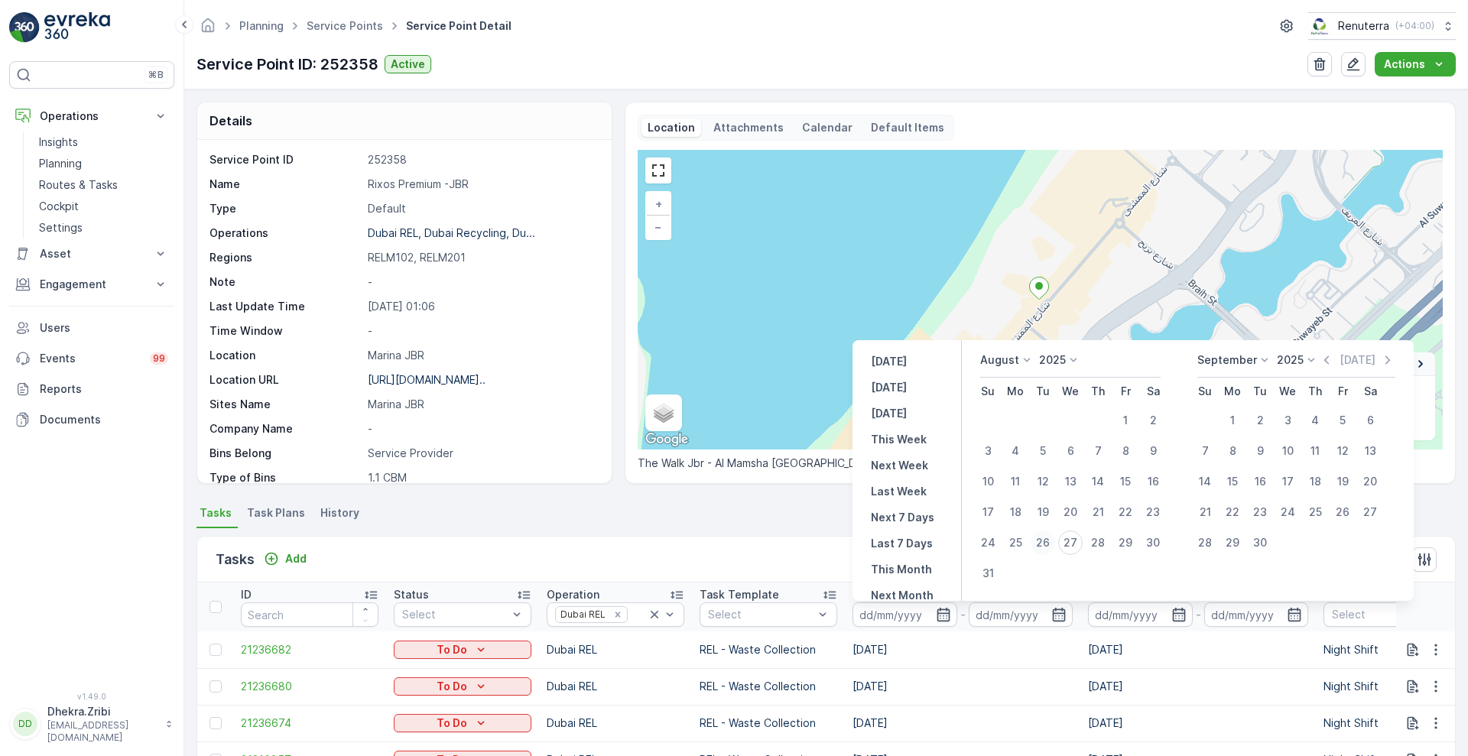
click at [1040, 546] on div "26" at bounding box center [1042, 542] width 24 height 24
type input "[DATE]"
click at [1040, 546] on div "26" at bounding box center [1042, 542] width 24 height 24
type input "[DATE]"
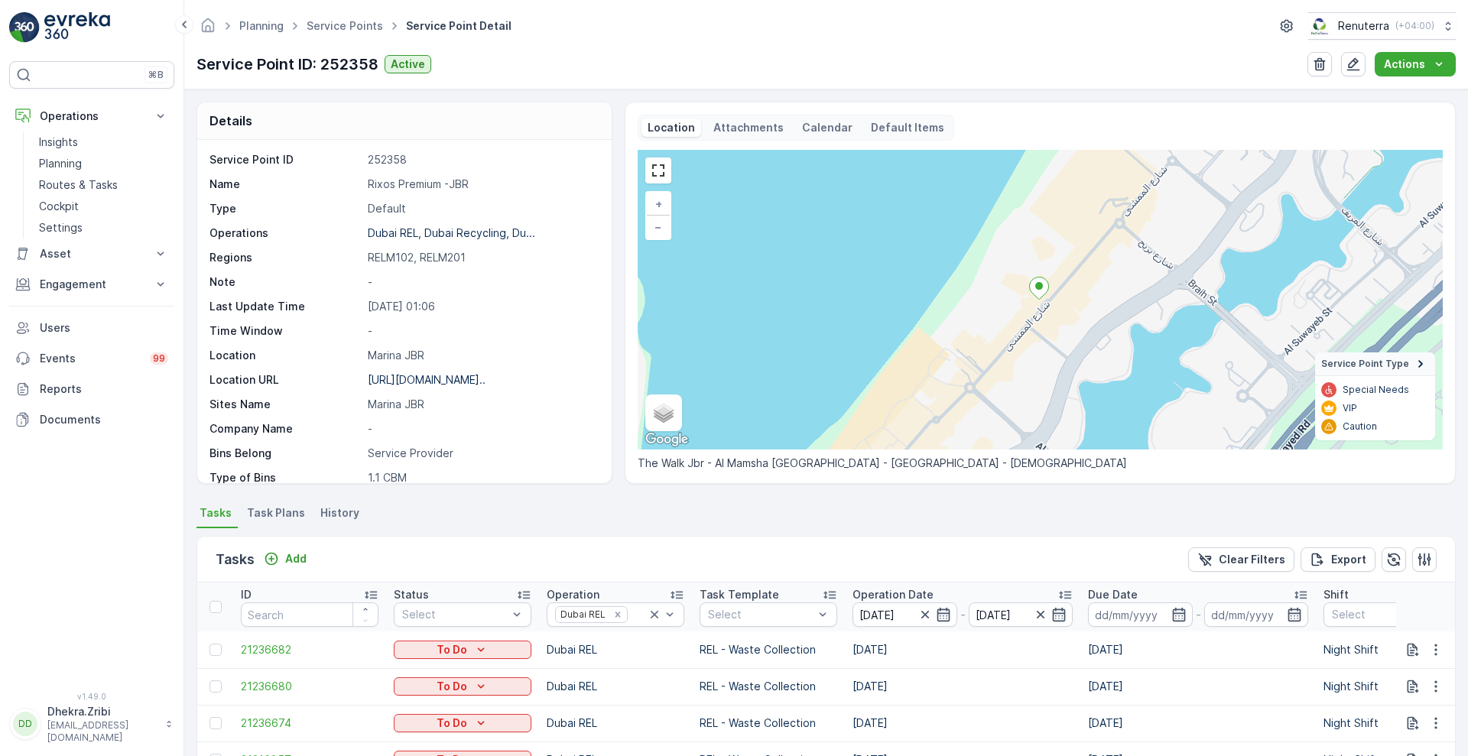
click at [797, 553] on div "Tasks Add Clear Filters Export" at bounding box center [825, 560] width 1257 height 46
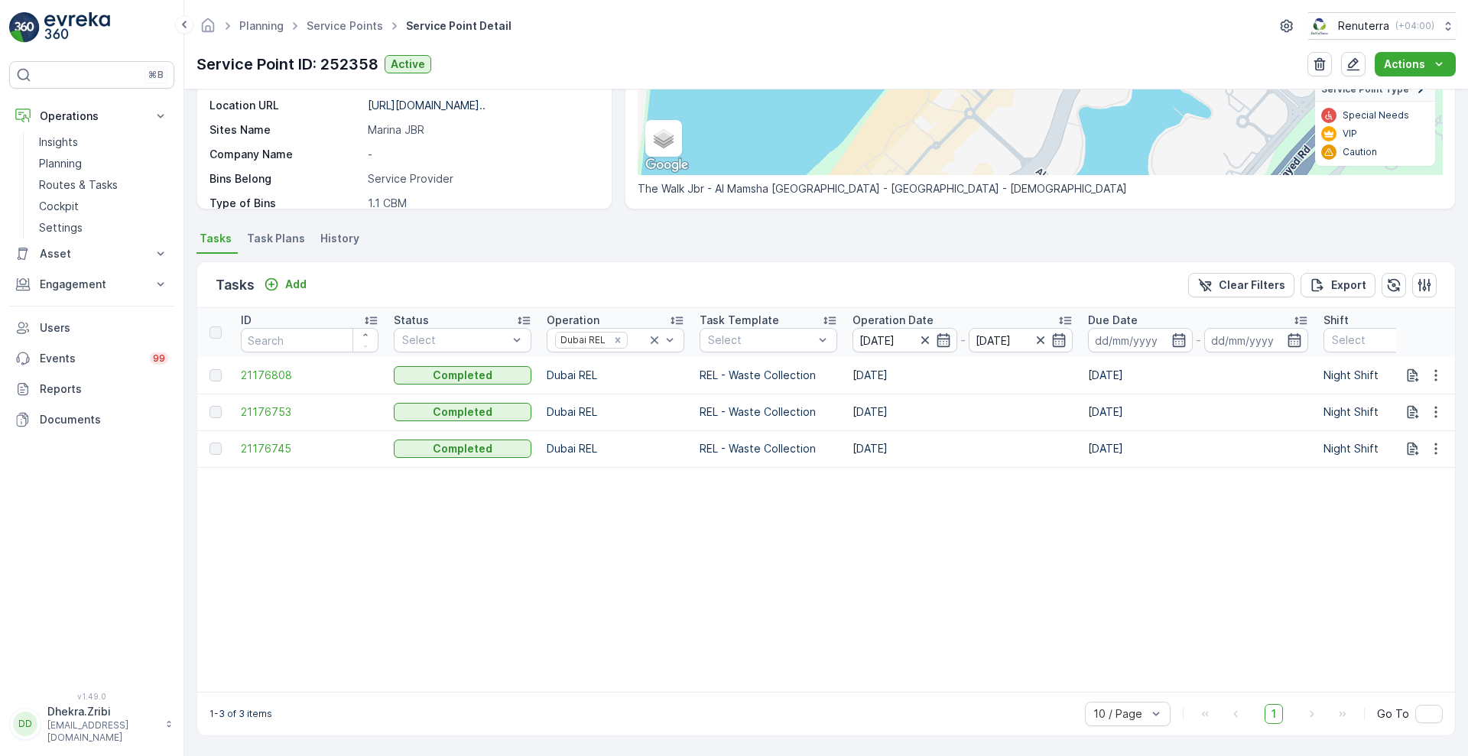
scroll to position [282, 0]
click at [1334, 693] on div "1-3 of 3 items 10 / Page 1 Go To" at bounding box center [825, 714] width 1257 height 44
click at [1329, 692] on div "1-3 of 3 items 10 / Page 1 Go To" at bounding box center [825, 714] width 1257 height 44
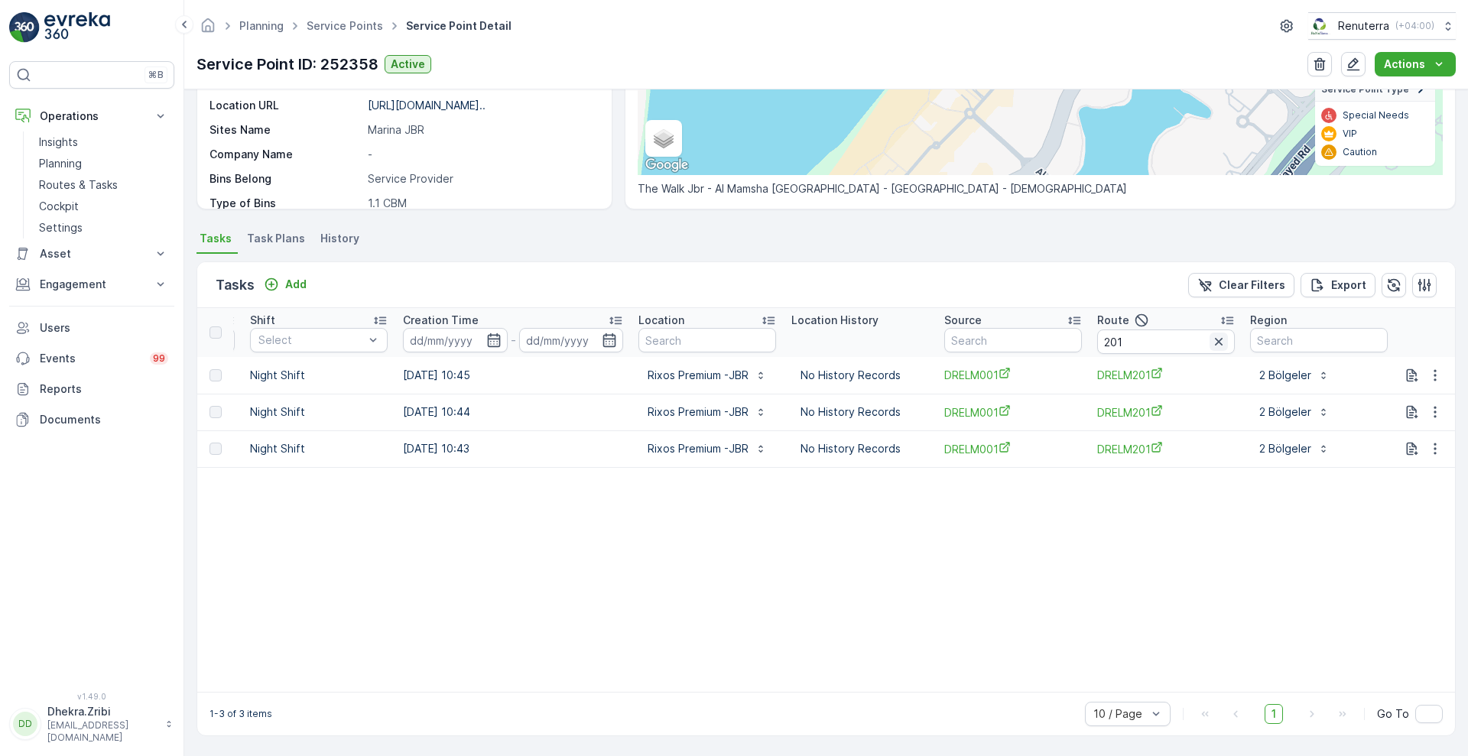
click at [1215, 336] on icon "button" at bounding box center [1218, 341] width 15 height 15
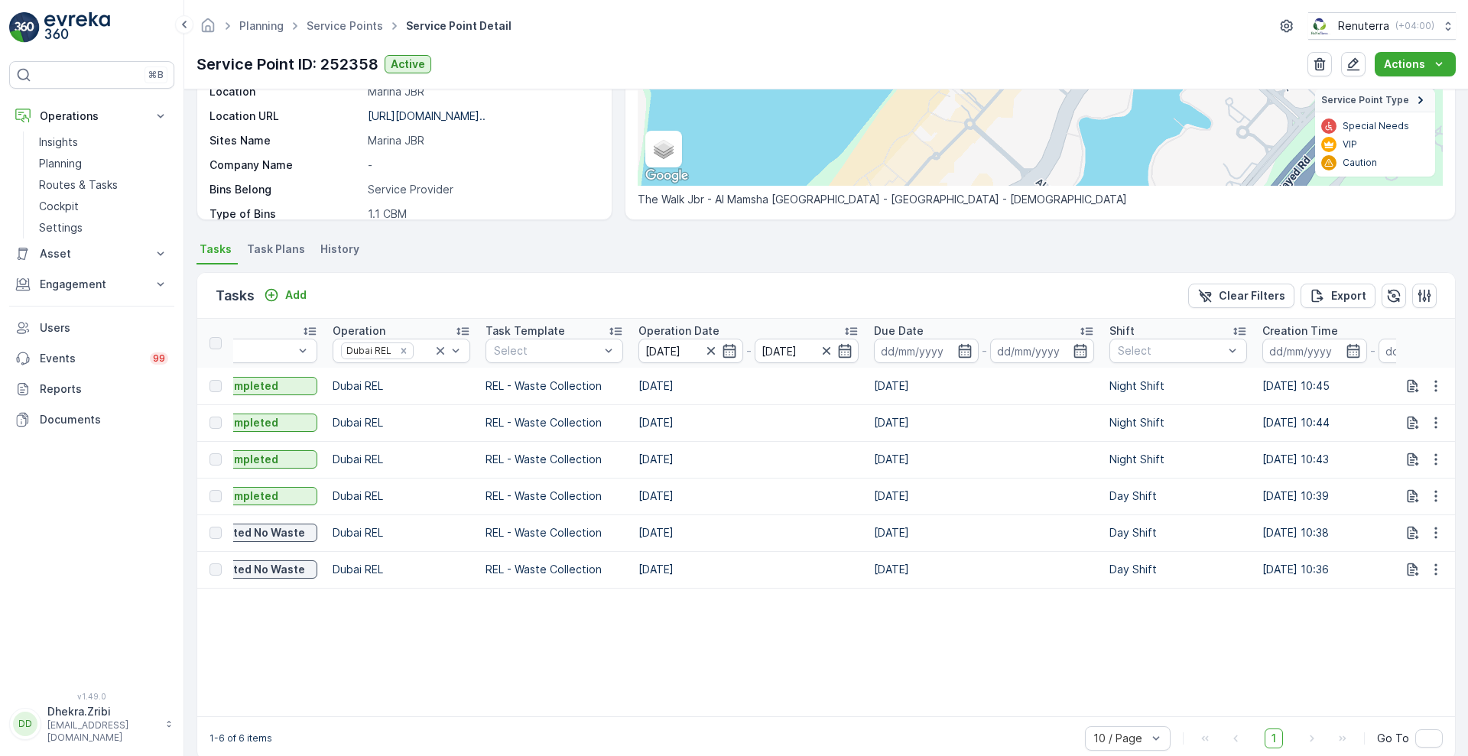
scroll to position [282, 0]
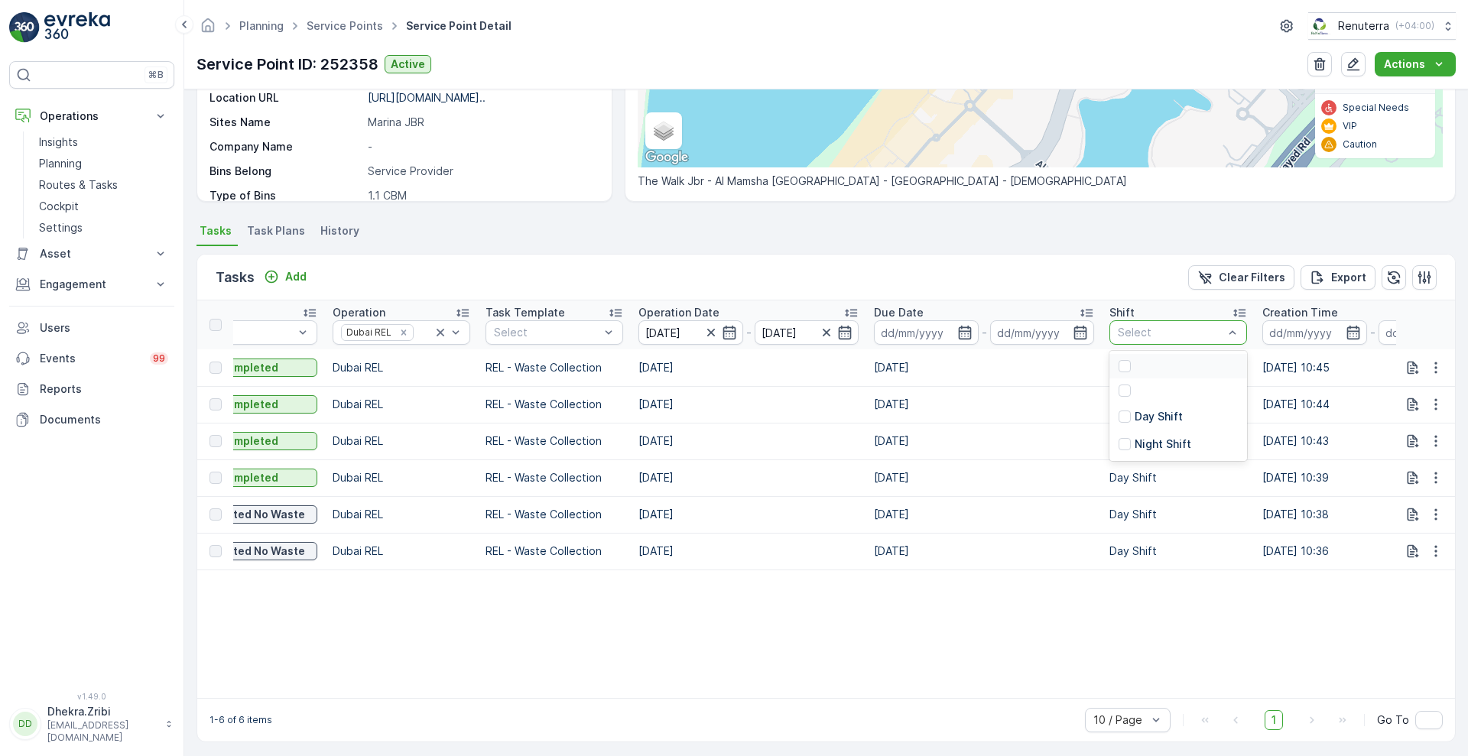
click at [1195, 340] on div "Select" at bounding box center [1178, 332] width 138 height 24
click at [1160, 411] on p "Day Shift" at bounding box center [1158, 416] width 48 height 15
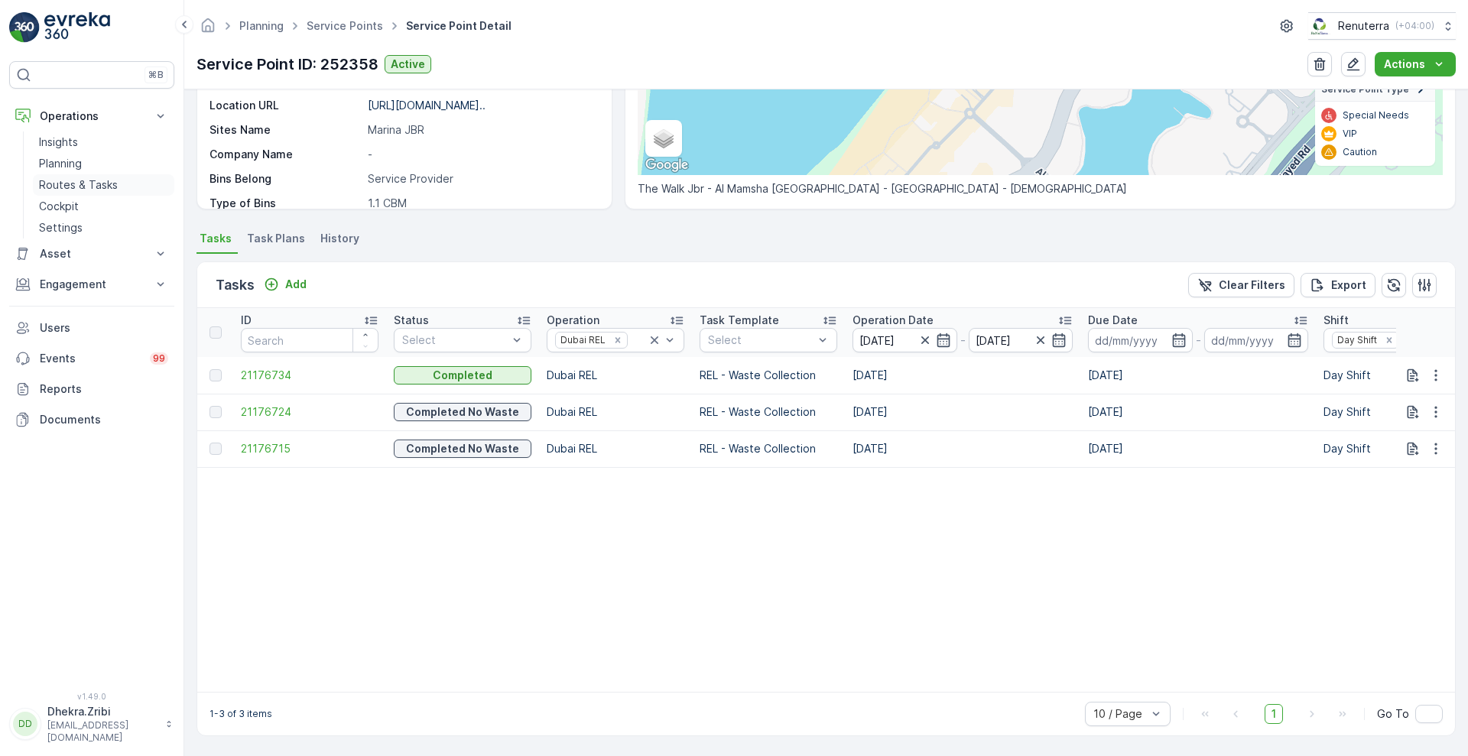
click at [86, 180] on p "Routes & Tasks" at bounding box center [78, 184] width 79 height 15
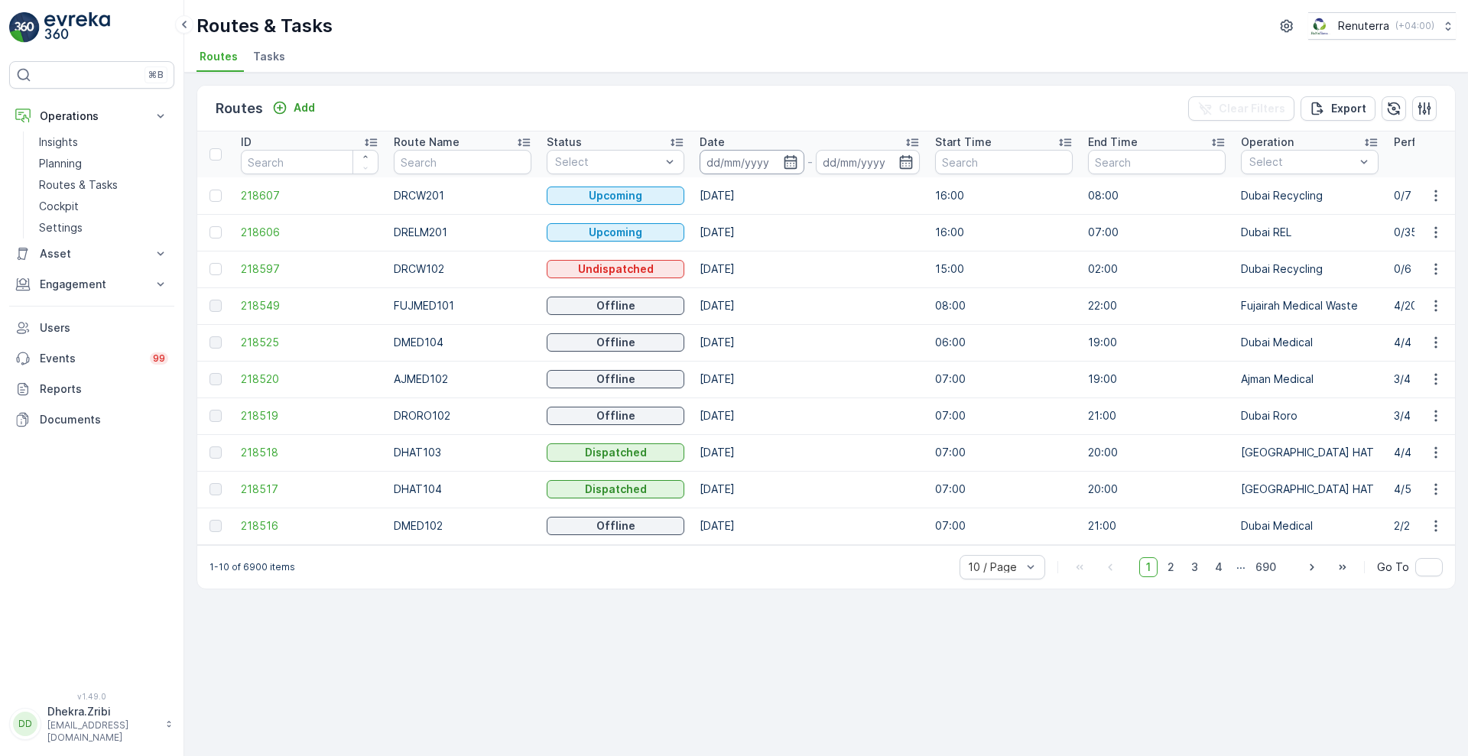
click at [790, 152] on input at bounding box center [751, 162] width 105 height 24
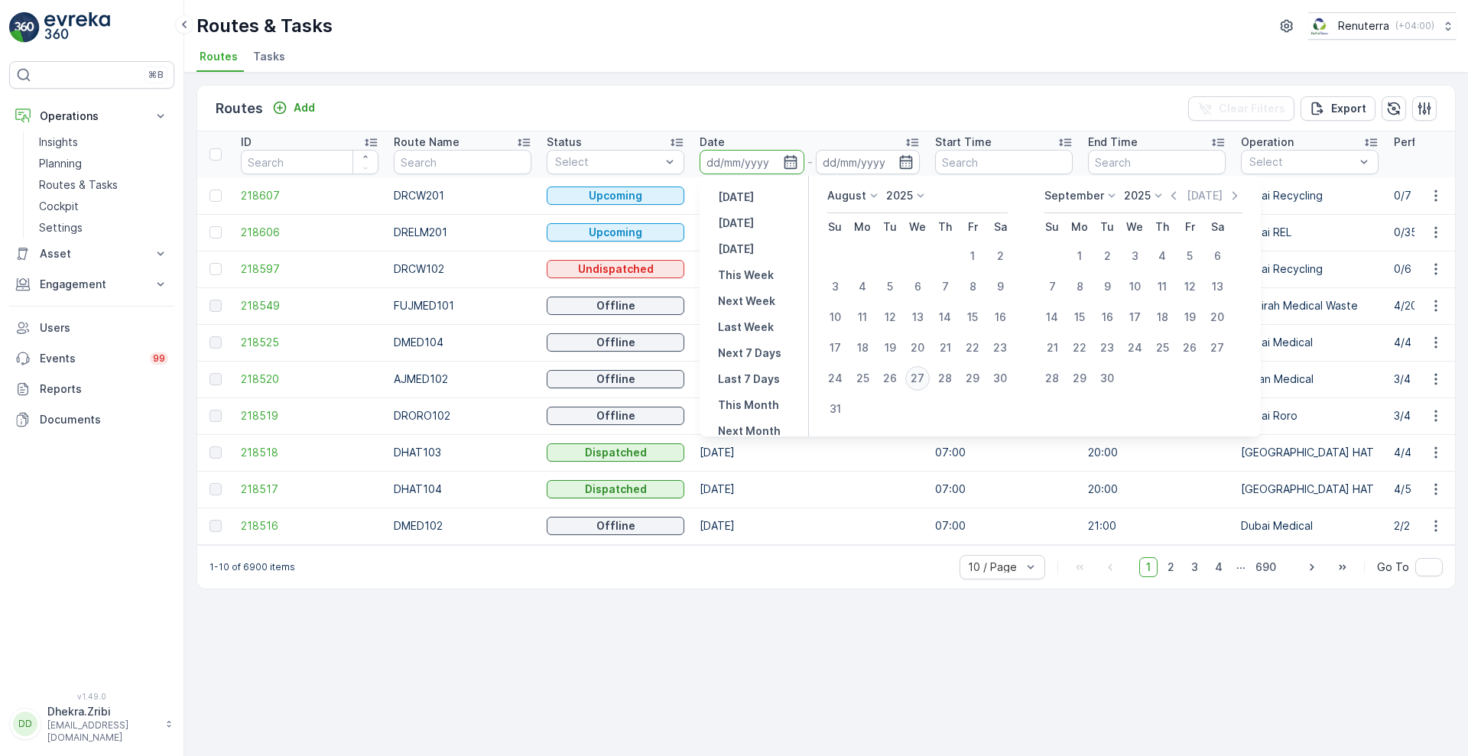
click at [913, 374] on div "27" at bounding box center [917, 378] width 24 height 24
type input "[DATE]"
click at [913, 374] on div "27" at bounding box center [917, 378] width 24 height 24
type input "[DATE]"
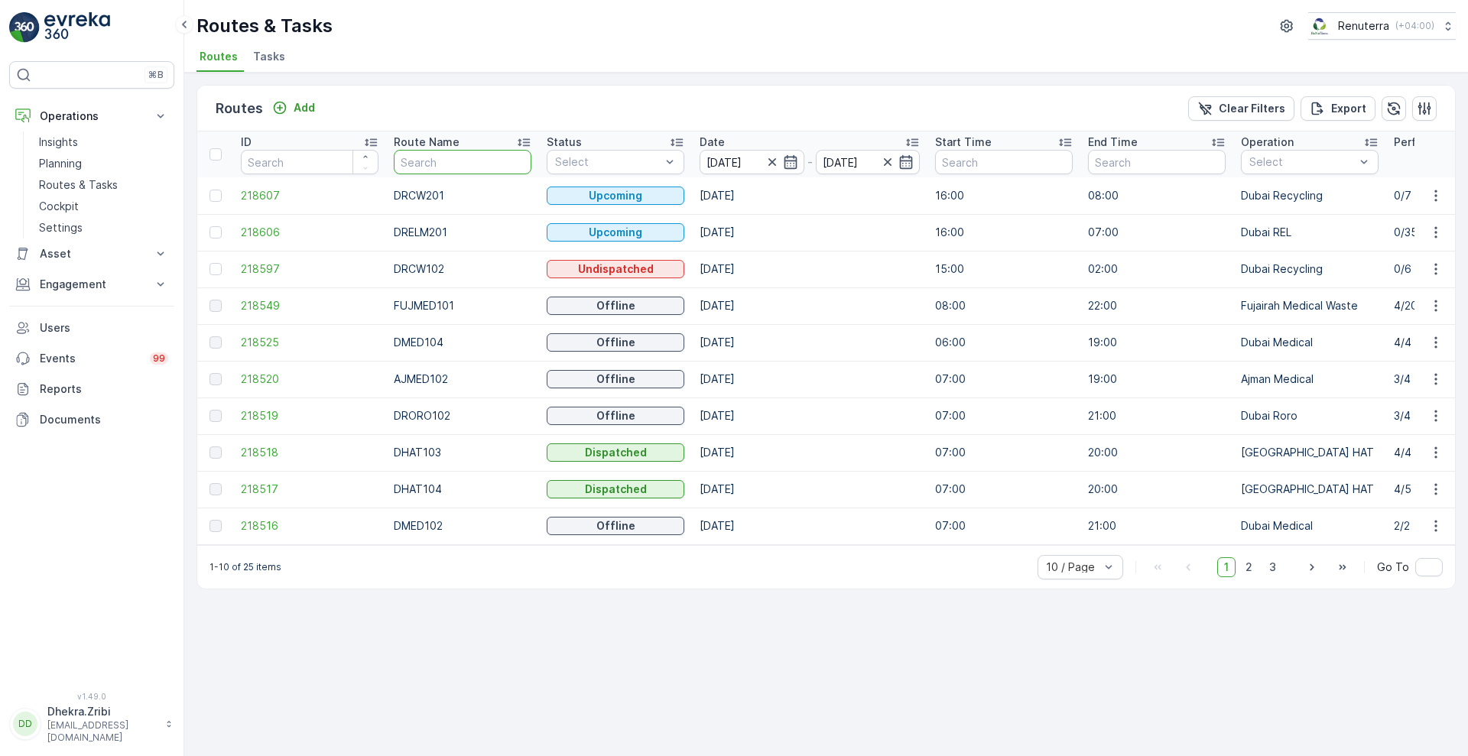
click at [469, 156] on input "text" at bounding box center [463, 162] width 138 height 24
type input "rel"
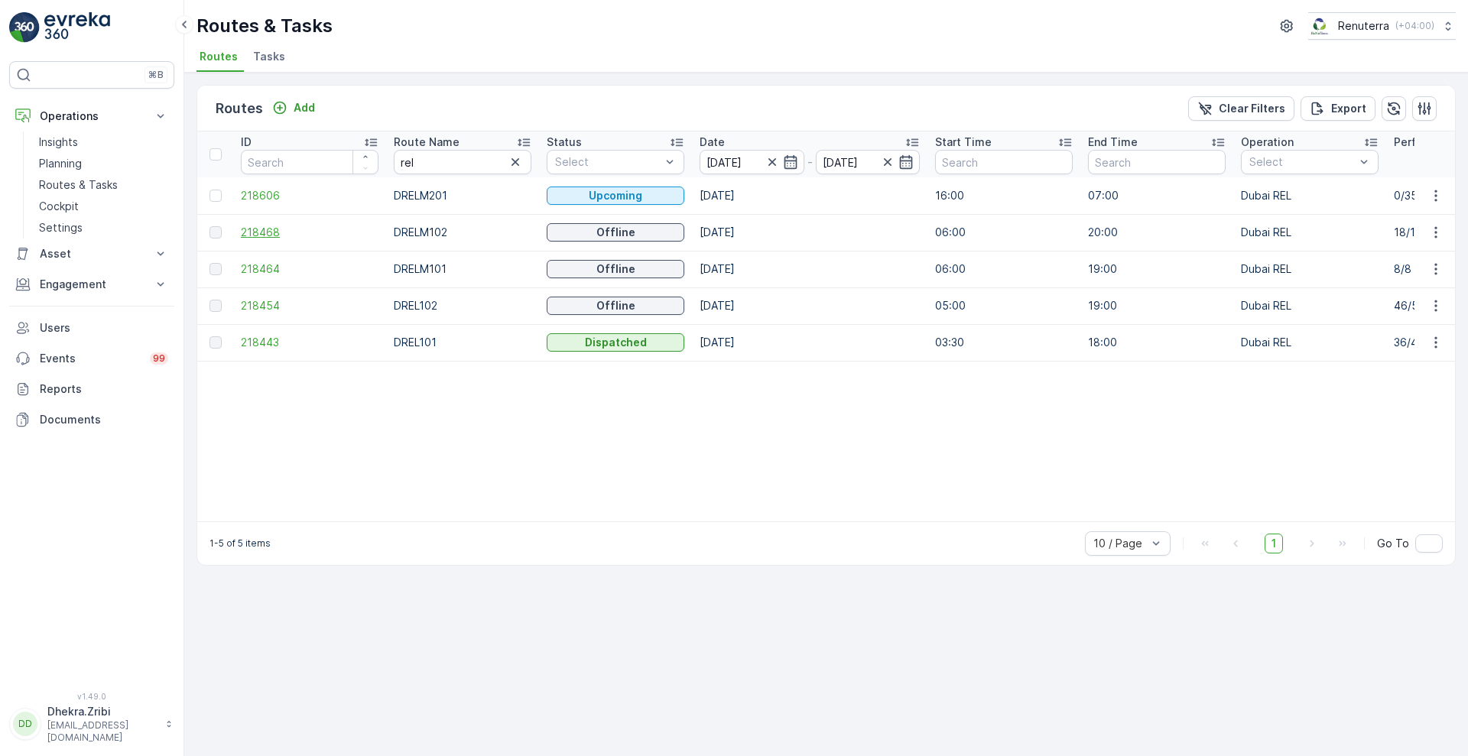
click at [257, 233] on span "218468" at bounding box center [310, 232] width 138 height 15
click at [255, 267] on span "218464" at bounding box center [310, 268] width 138 height 15
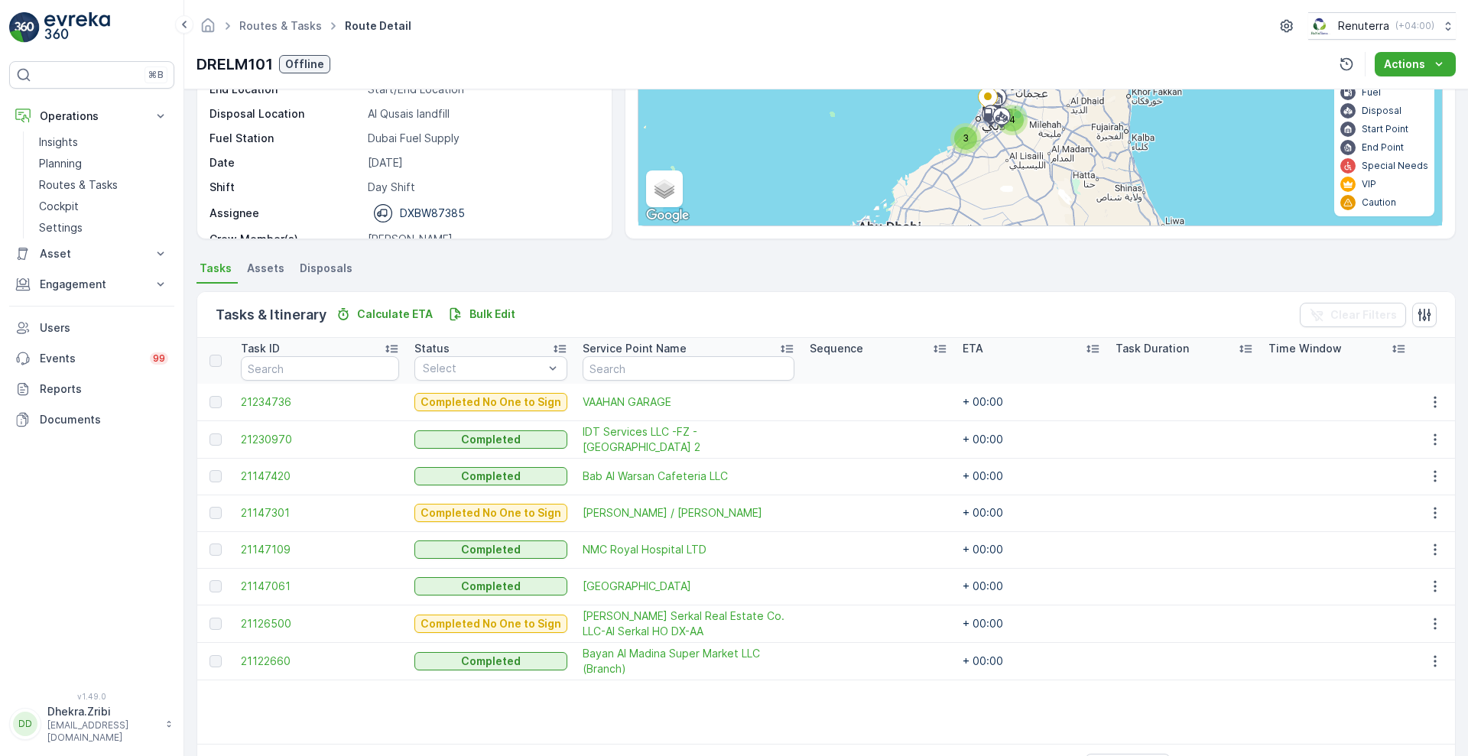
scroll to position [219, 0]
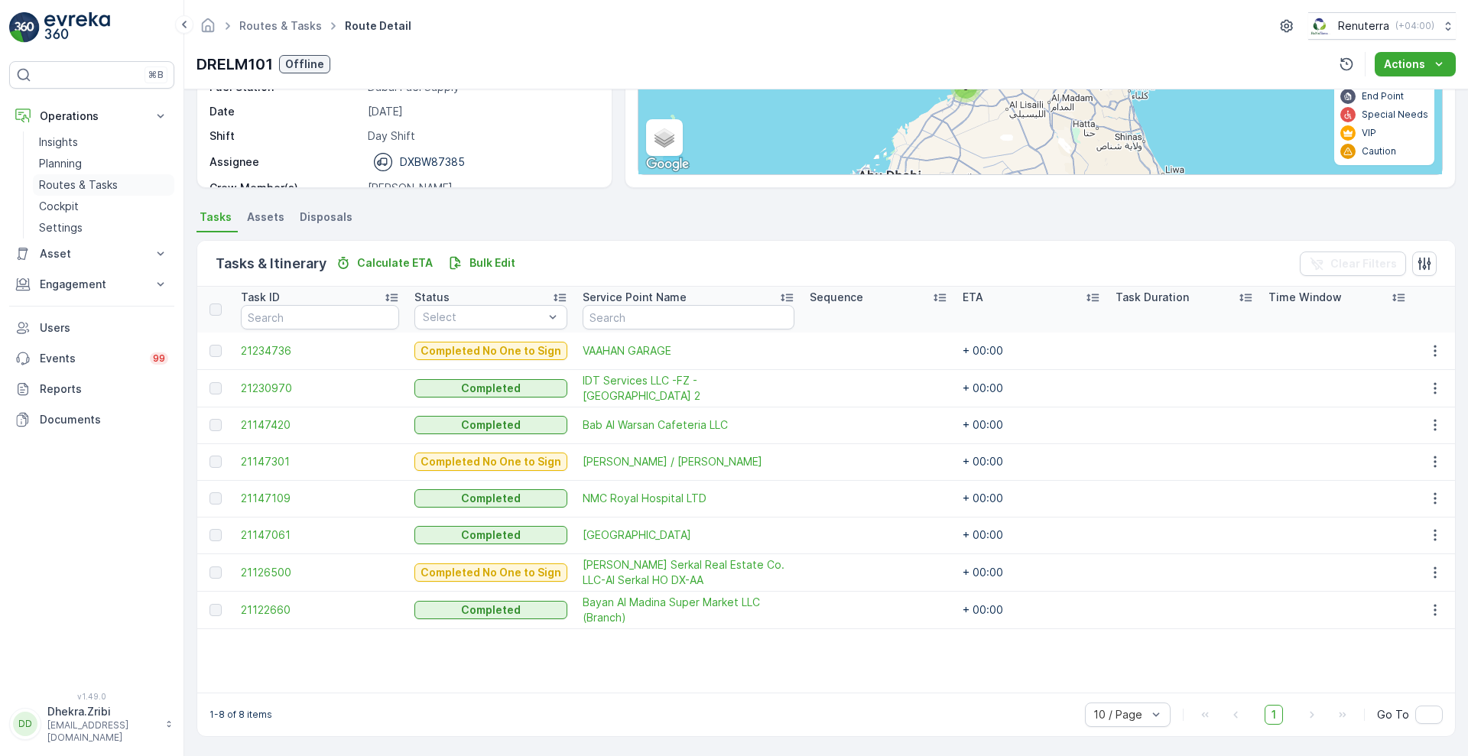
click at [80, 185] on p "Routes & Tasks" at bounding box center [78, 184] width 79 height 15
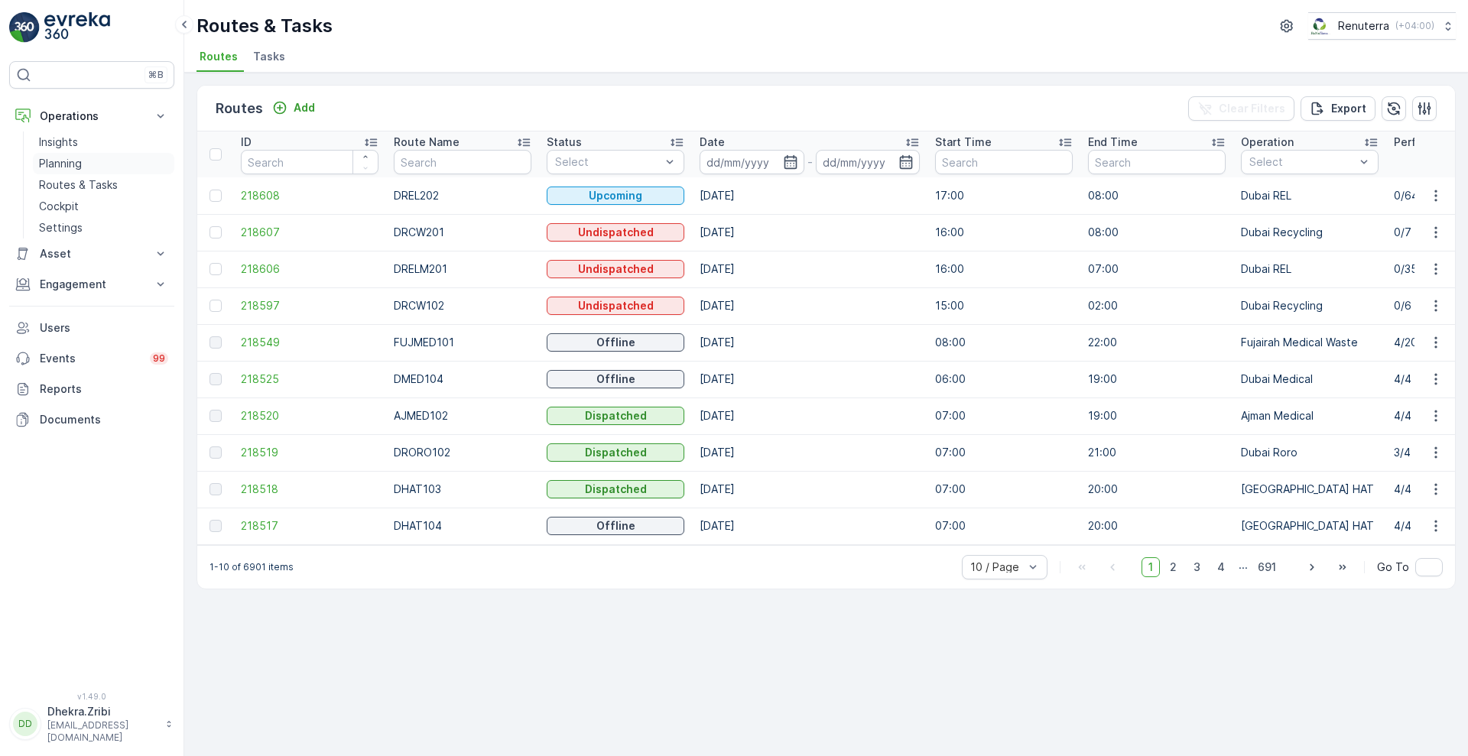
click at [70, 164] on p "Planning" at bounding box center [60, 163] width 43 height 15
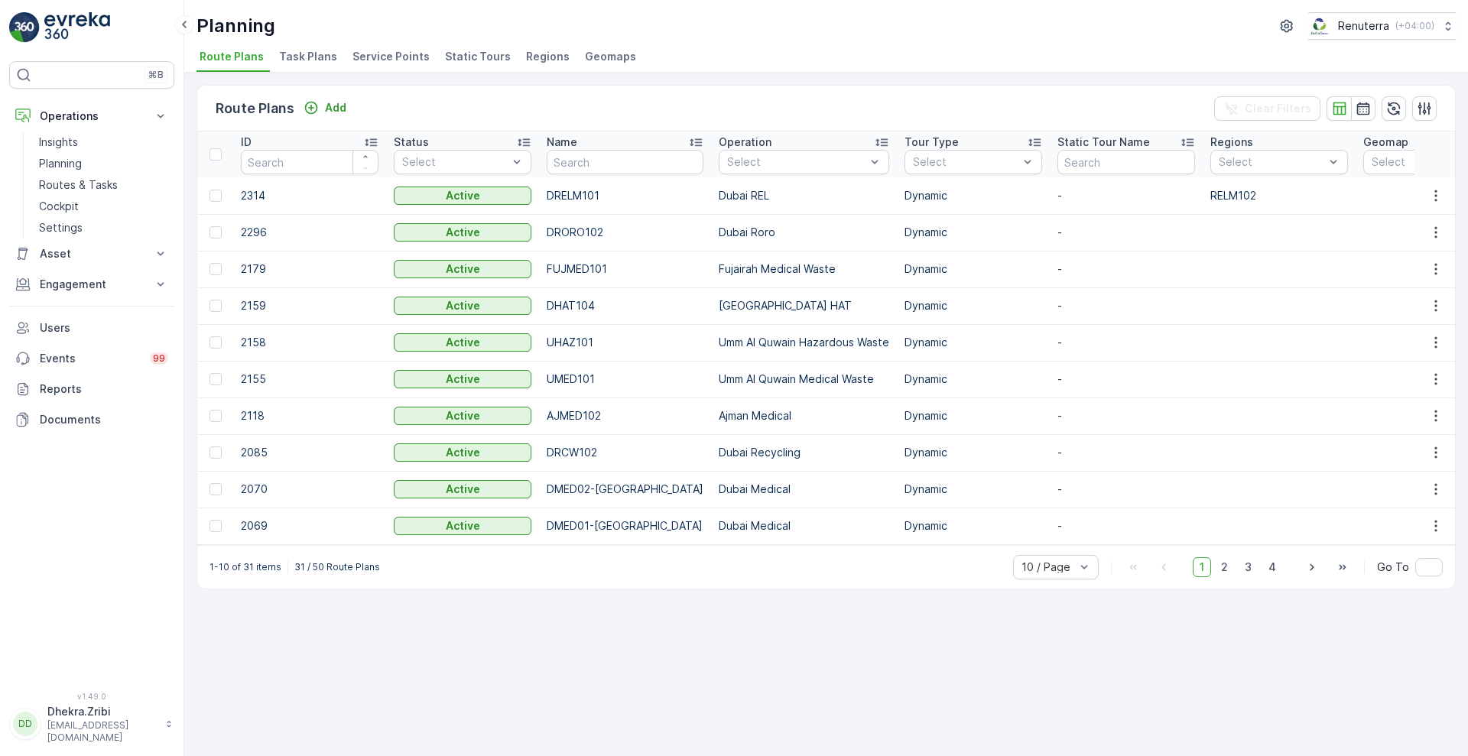
click at [380, 46] on li "Service Points" at bounding box center [392, 59] width 86 height 26
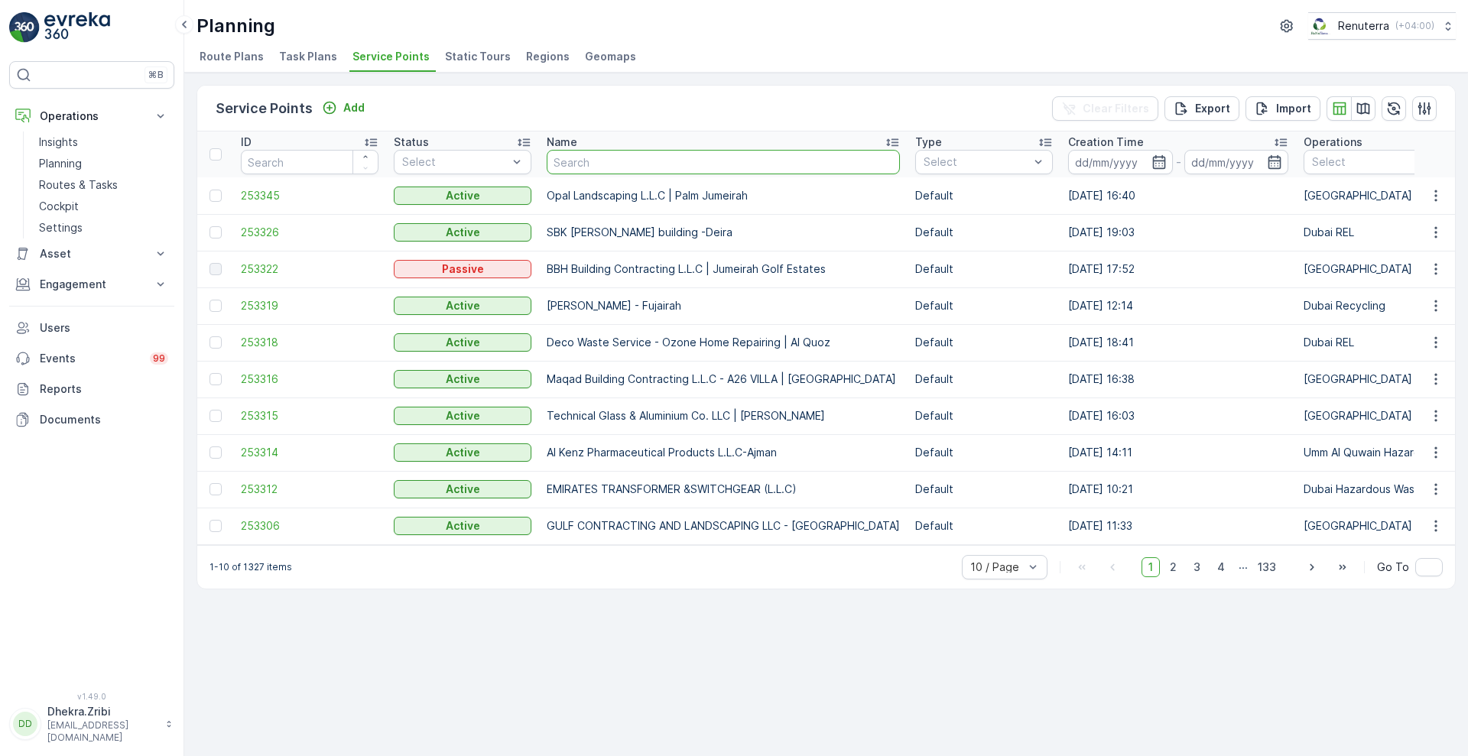
click at [605, 171] on input "text" at bounding box center [723, 162] width 353 height 24
type input "sky"
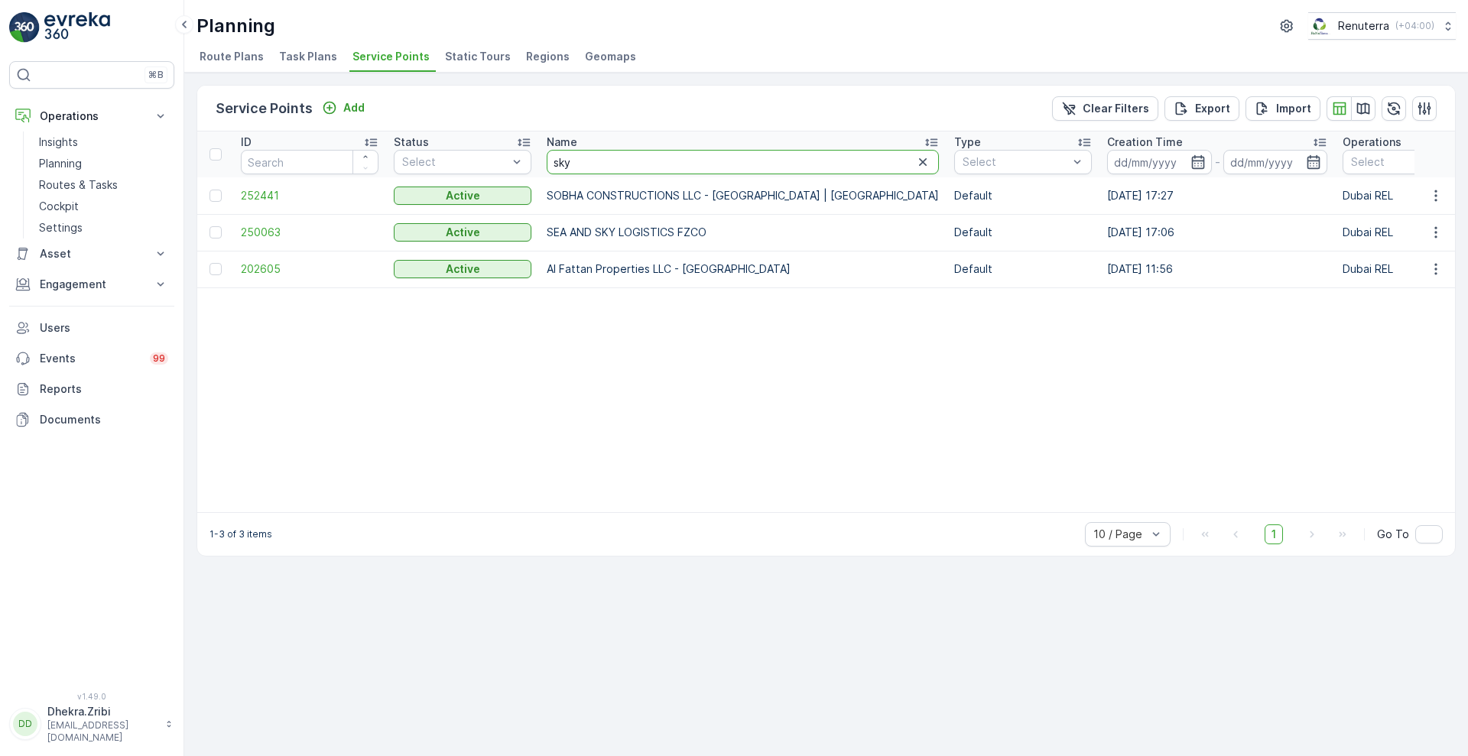
click at [598, 163] on input "sky" at bounding box center [743, 162] width 392 height 24
type input "s"
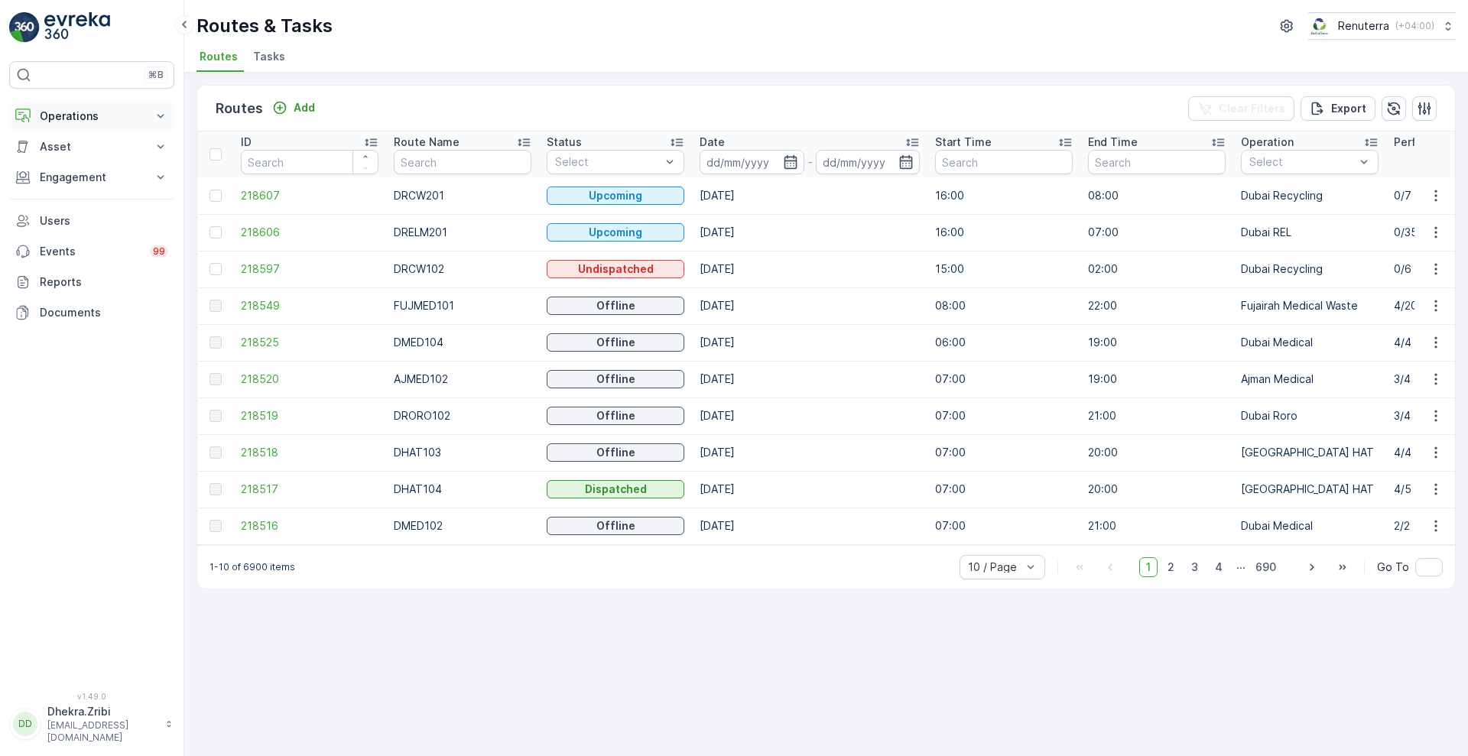
click at [159, 117] on icon at bounding box center [160, 116] width 15 height 15
click at [104, 182] on p "Routes & Tasks" at bounding box center [78, 184] width 79 height 15
click at [63, 167] on p "Planning" at bounding box center [60, 163] width 43 height 15
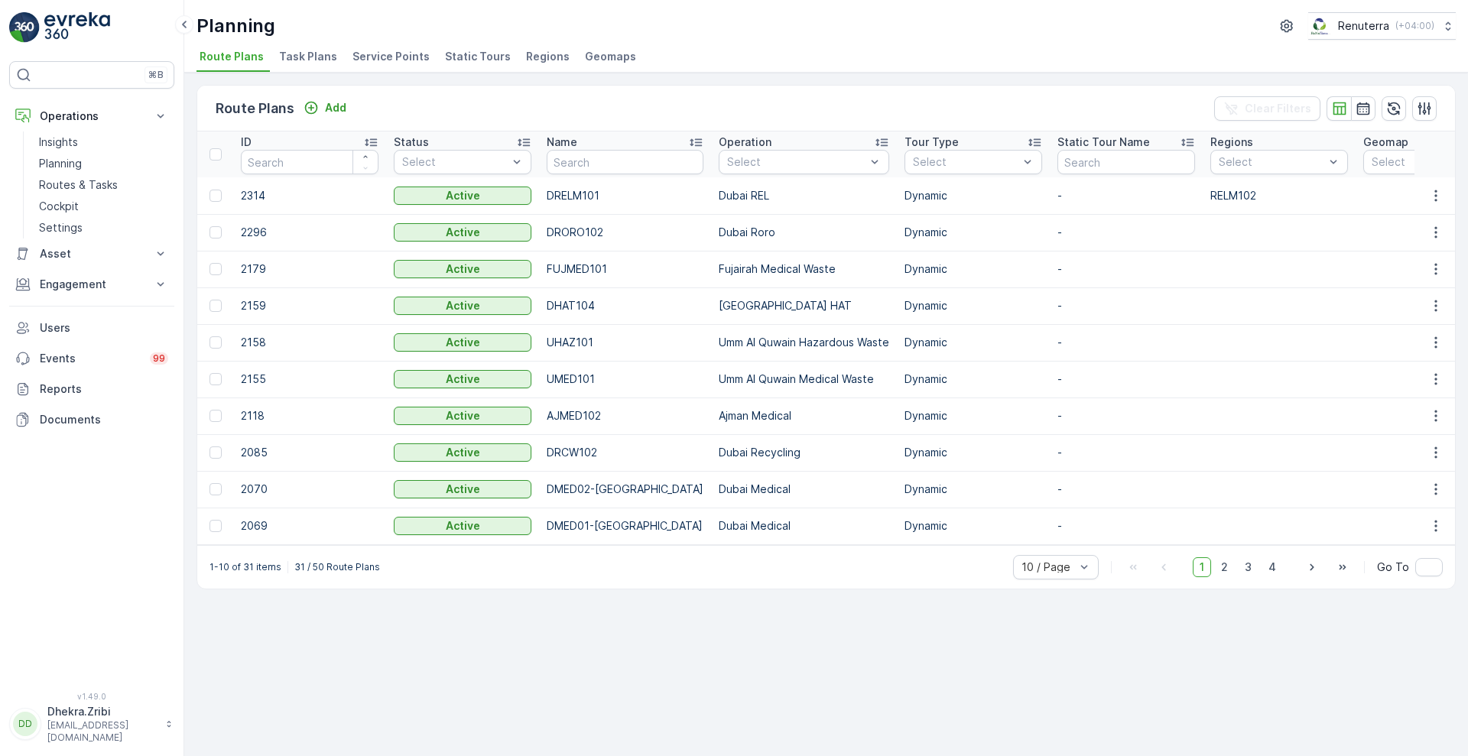
click at [392, 56] on span "Service Points" at bounding box center [390, 56] width 77 height 15
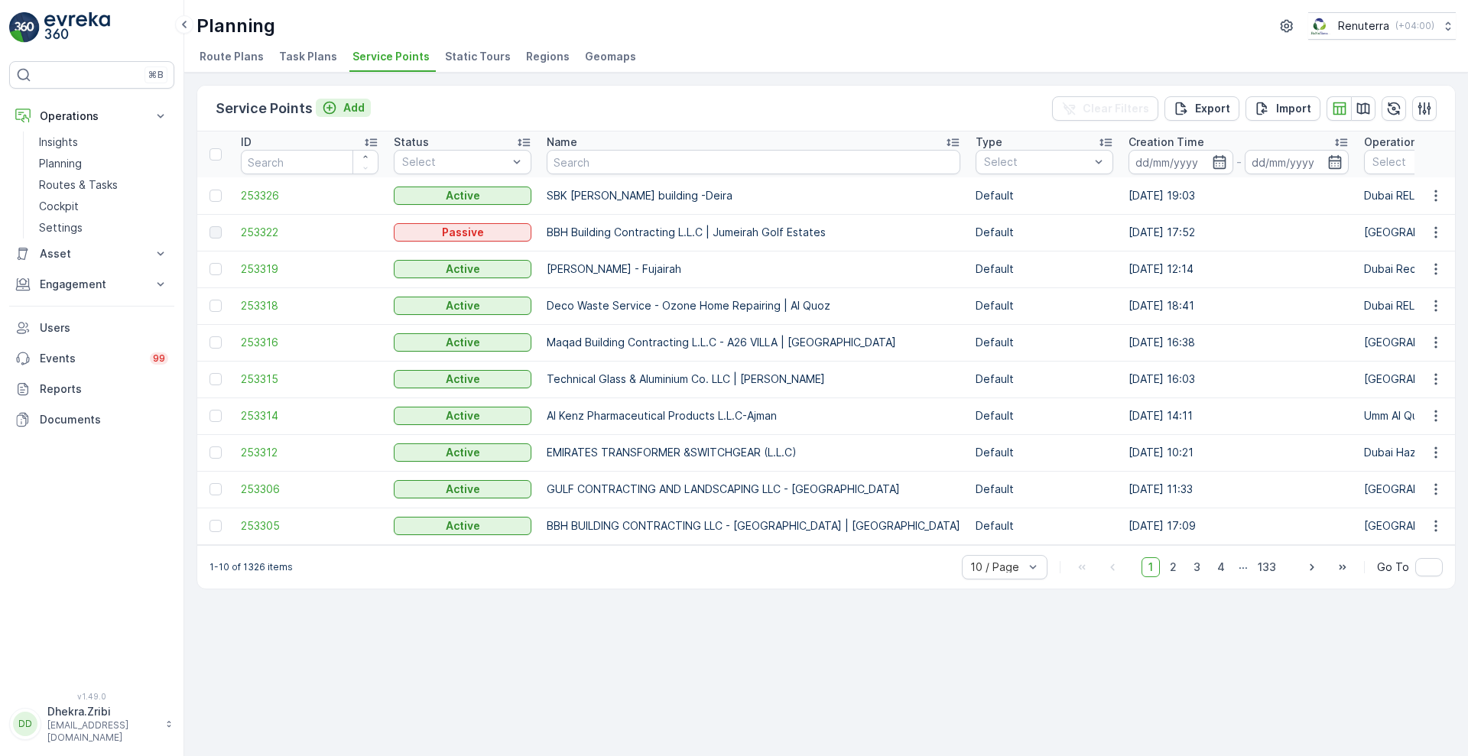
click at [358, 111] on p "Add" at bounding box center [353, 107] width 21 height 15
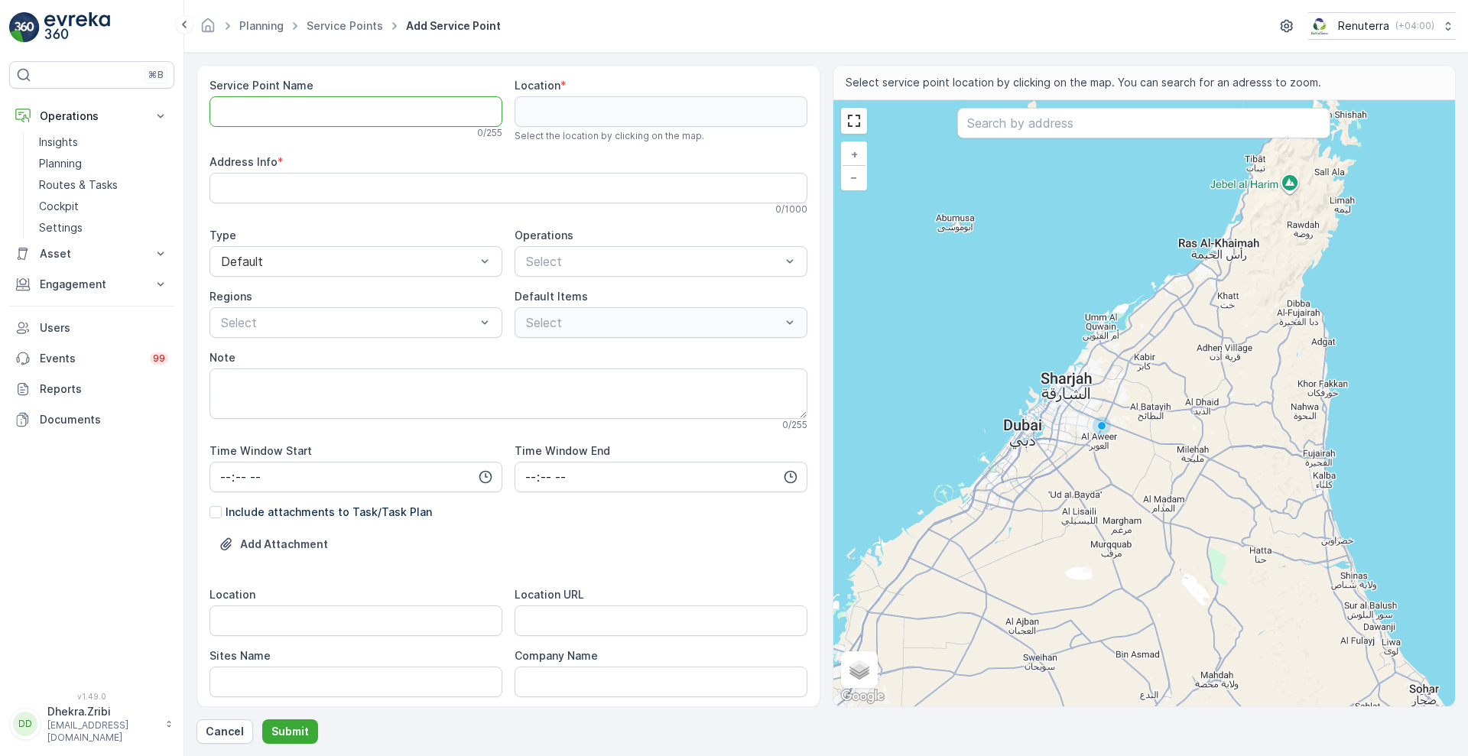
click at [383, 122] on Name "Service Point Name" at bounding box center [355, 111] width 293 height 31
paste Name "Opal Landscaping L.L.C | Palm Jumeirah"
type Name "Opal Landscaping L.L.C | Palm Jumeirah"
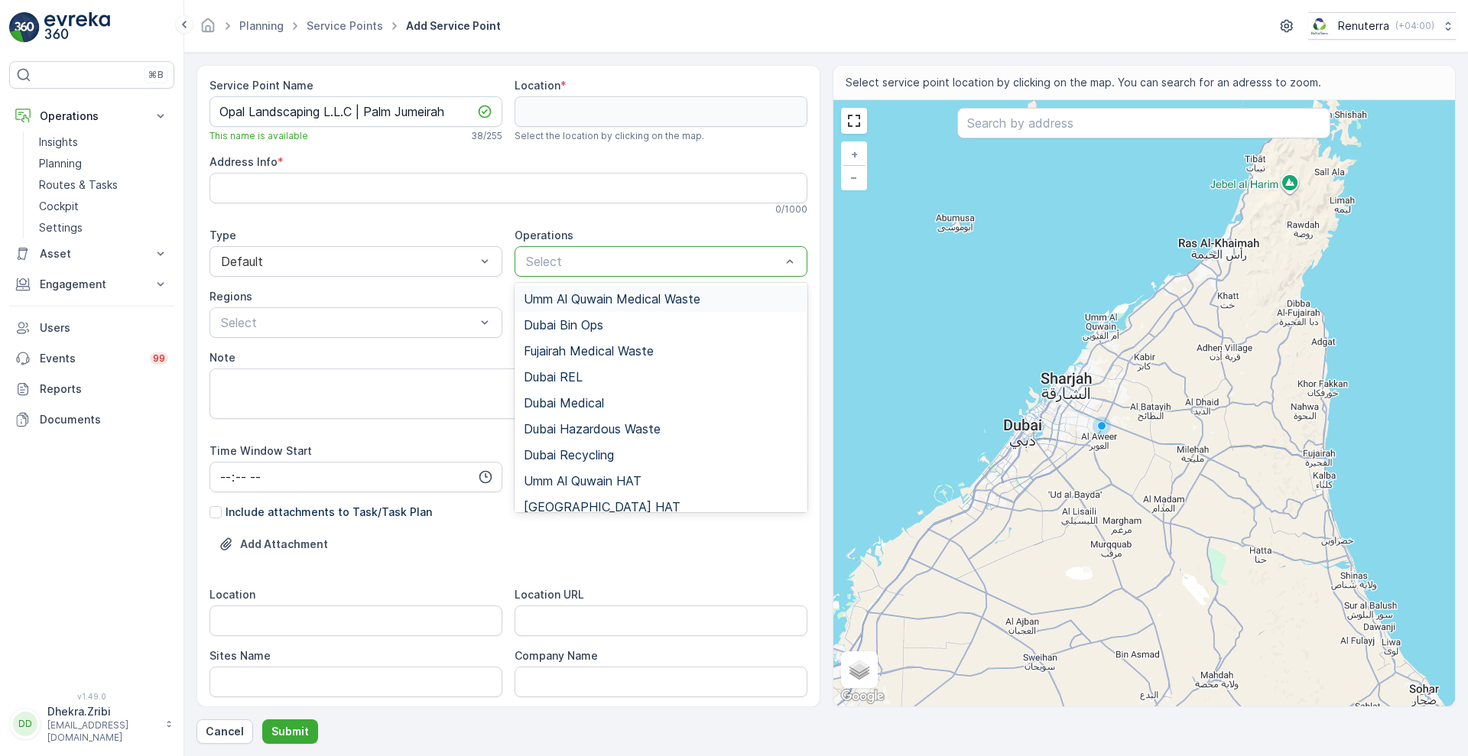
click at [590, 258] on div at bounding box center [653, 262] width 258 height 14
click at [548, 500] on span "[GEOGRAPHIC_DATA] HAT" at bounding box center [602, 507] width 157 height 14
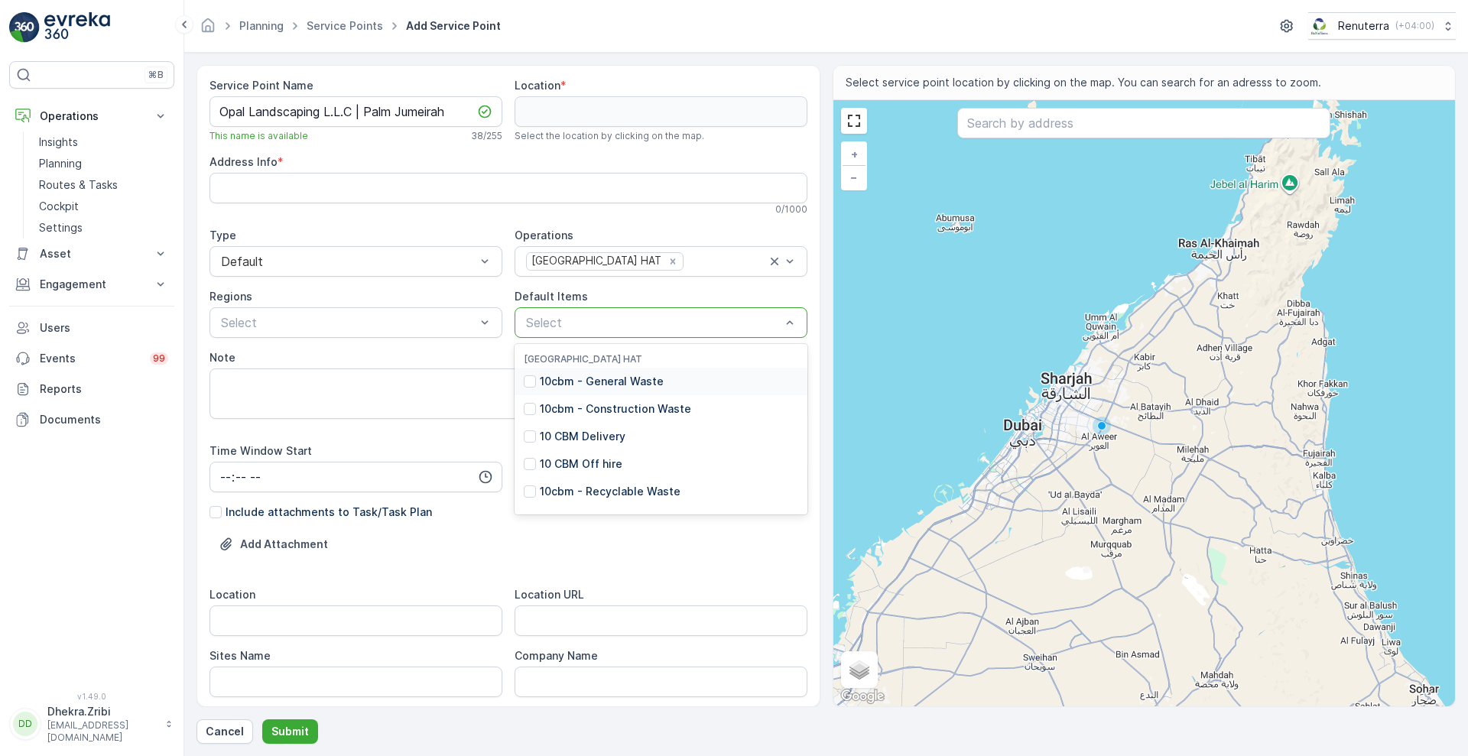
click at [582, 323] on div at bounding box center [653, 323] width 258 height 14
click at [543, 403] on p "10cbm - Construction Waste" at bounding box center [615, 408] width 151 height 15
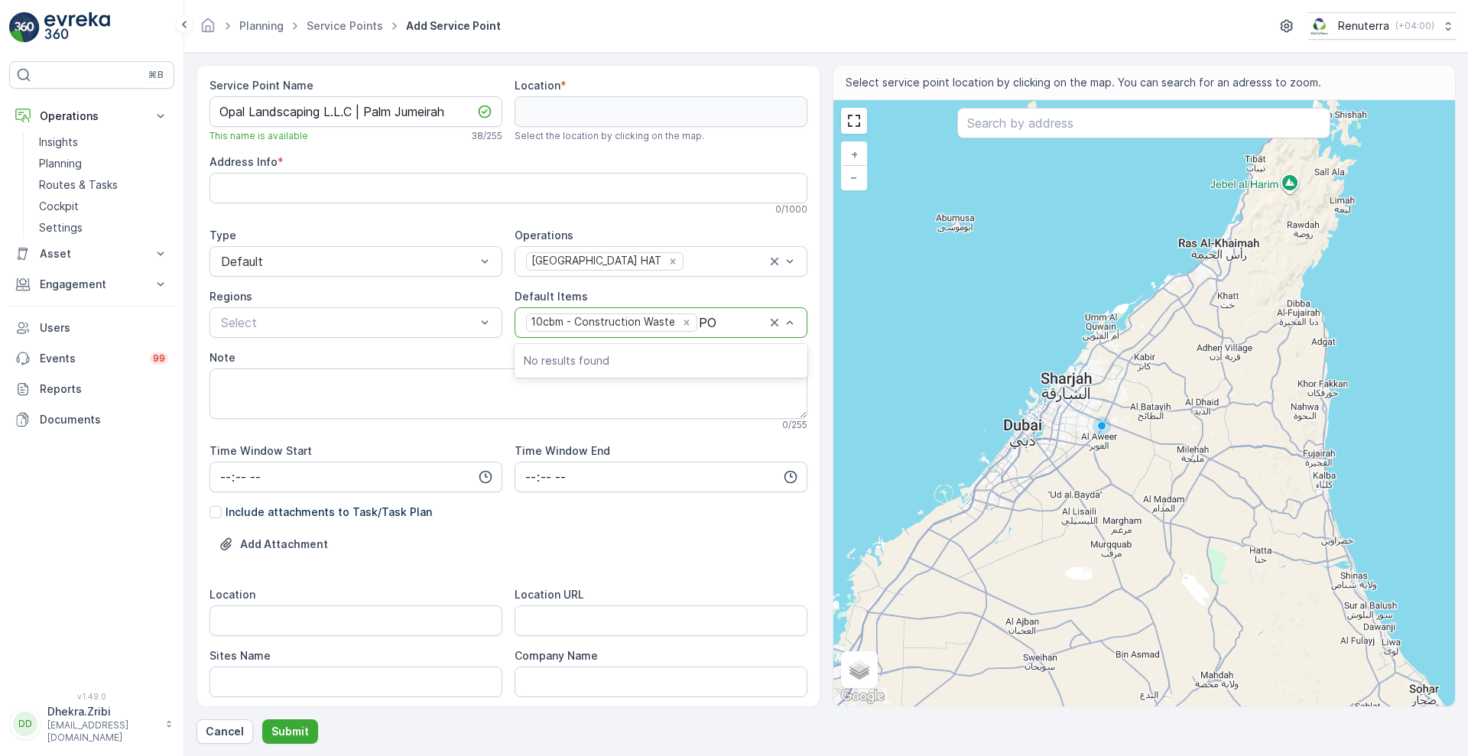
type input "P"
click at [446, 401] on textarea "Note" at bounding box center [508, 393] width 598 height 50
paste textarea "+971 55 560 3191"
type textarea "POC - +971 55 560 3191"
click at [1049, 129] on input "text" at bounding box center [1143, 123] width 373 height 31
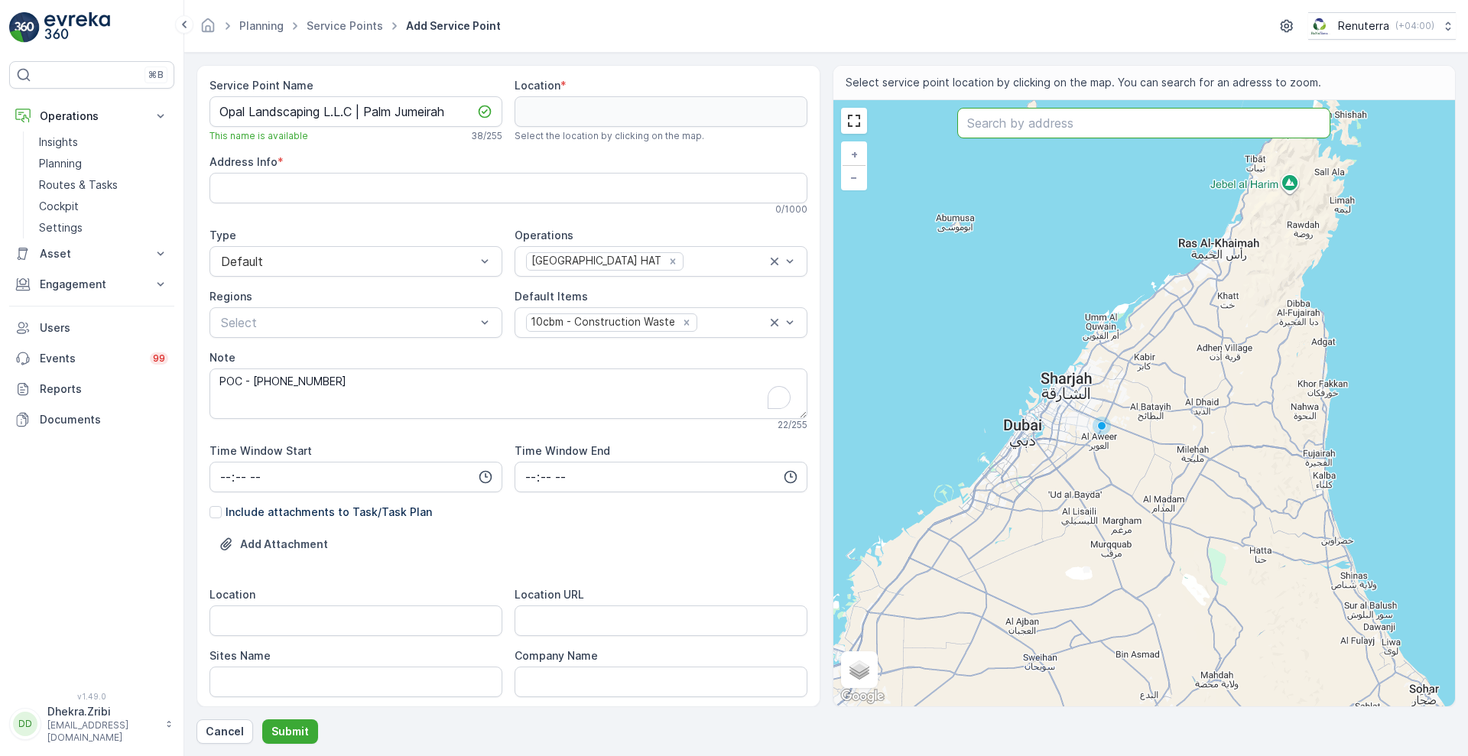
paste input "Fairmont North Residence"
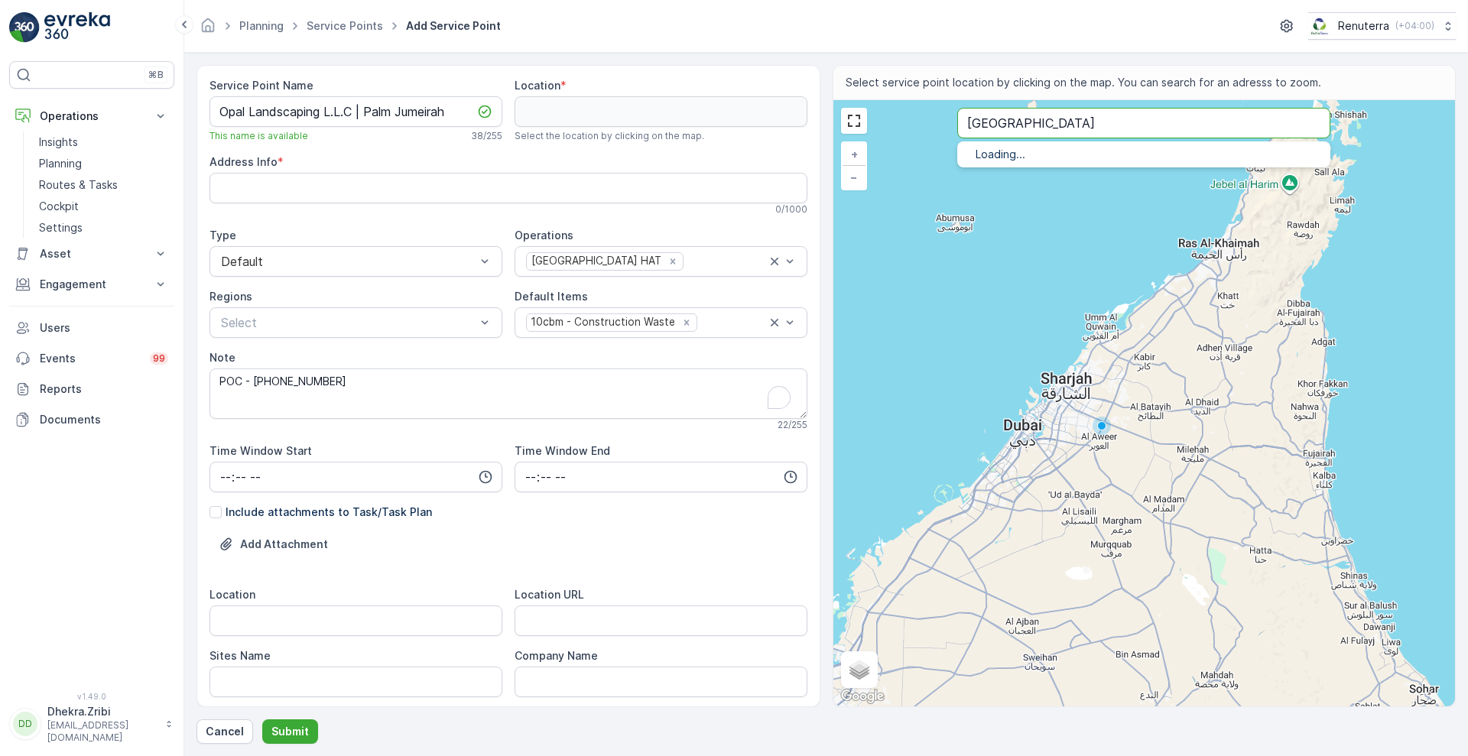
type input "Fairmont North Residence"
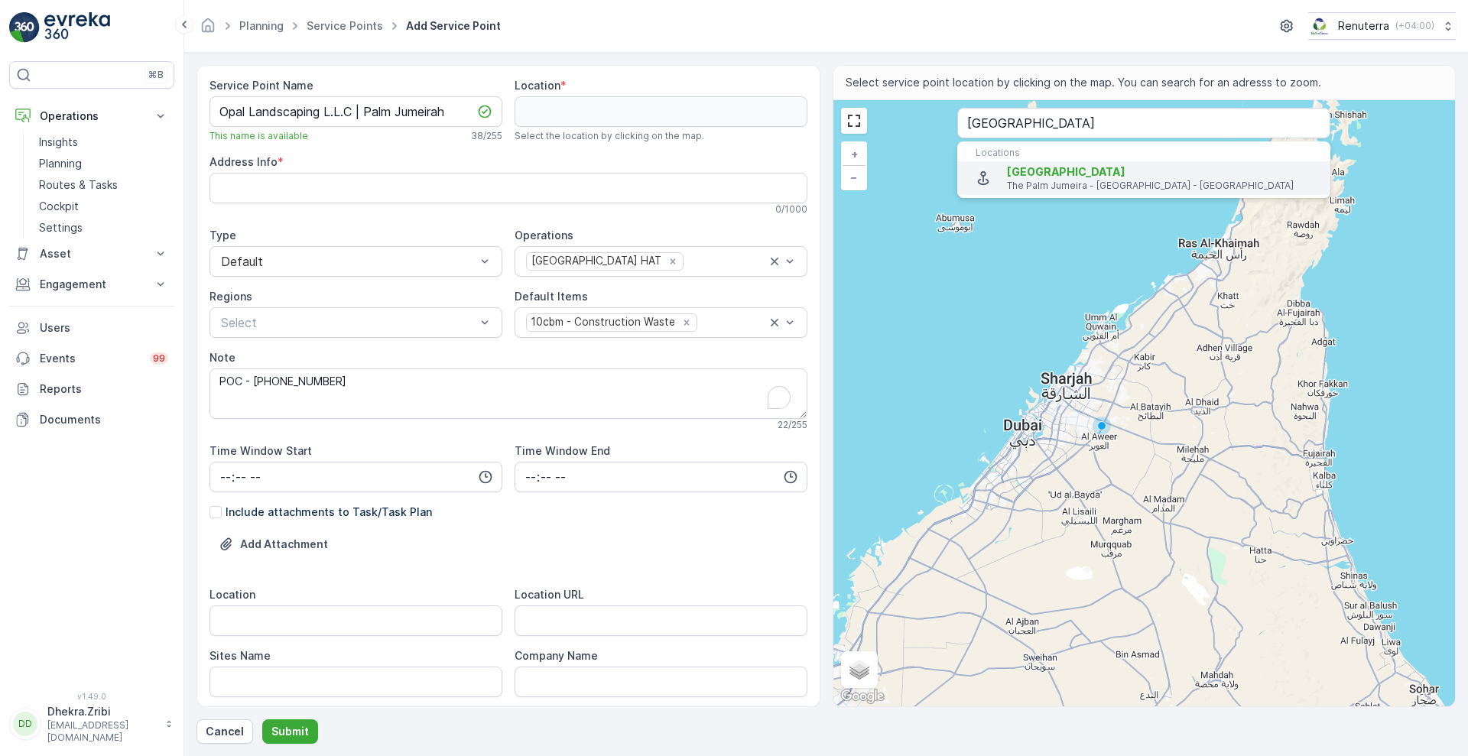
click at [1036, 180] on p "The Palm Jumeira - Dubai - United Arab Emirates" at bounding box center [1162, 186] width 311 height 12
type input "25.1110999,55.1397116"
type Info "446Q+CVP The Palm Jumeira - The Palm Jumeirah - Dubai - United Arab Emirates"
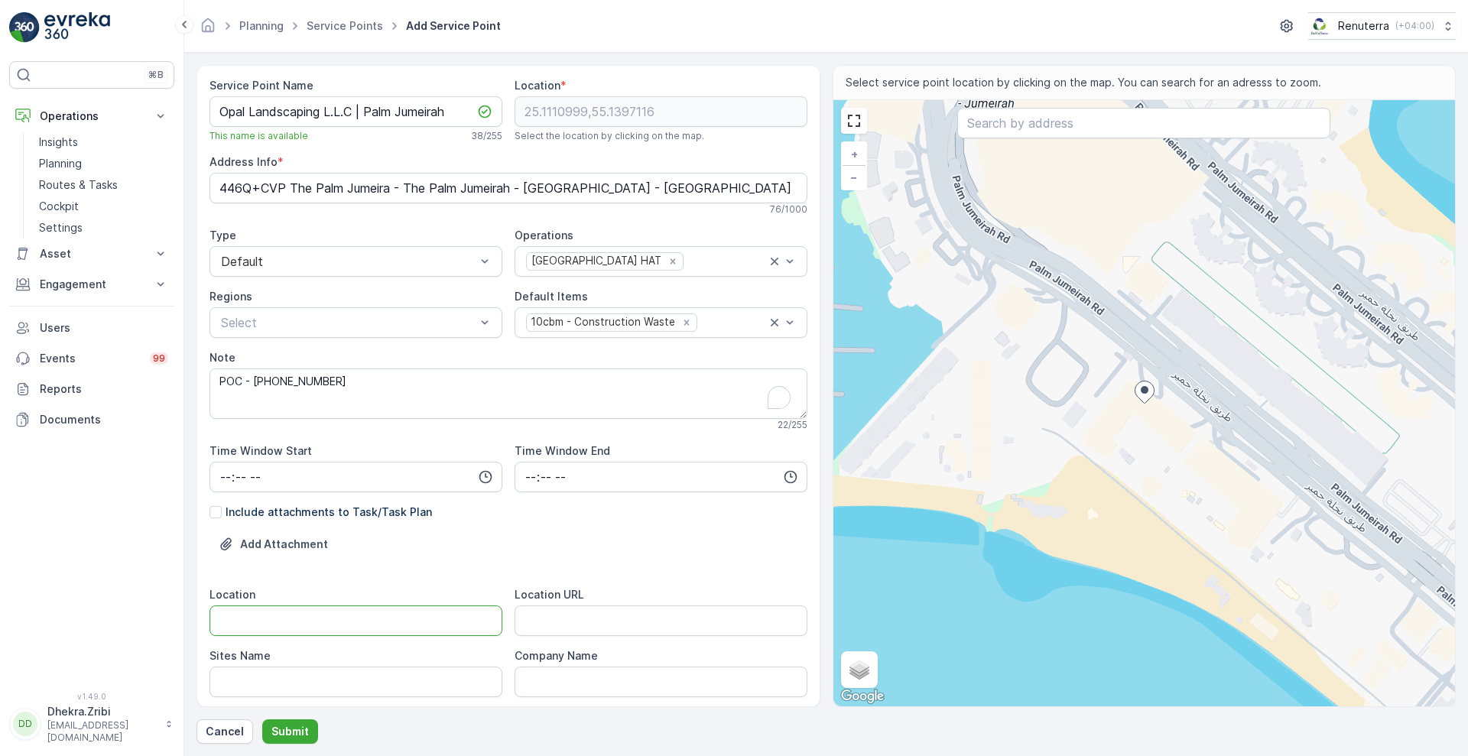
click at [339, 628] on input "Location" at bounding box center [355, 620] width 293 height 31
type input "Palm Jumeirah"
click at [319, 683] on Name "Sites Name" at bounding box center [355, 682] width 293 height 31
type Name "Palm Jumeirah"
click at [670, 616] on URL "Location URL" at bounding box center [660, 620] width 293 height 31
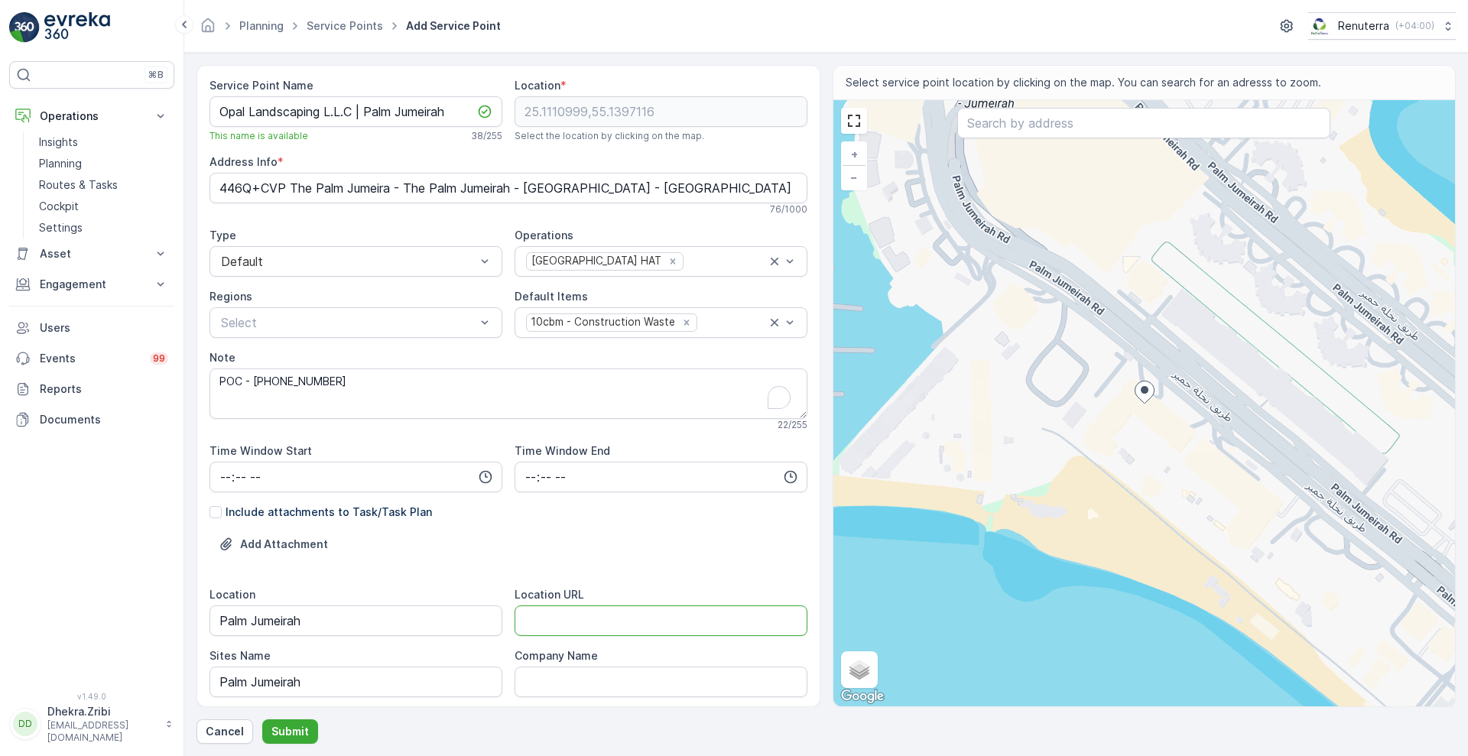
paste URL "https://maps.app.goo.gl/Hf7SRf9QR5idyR7g7"
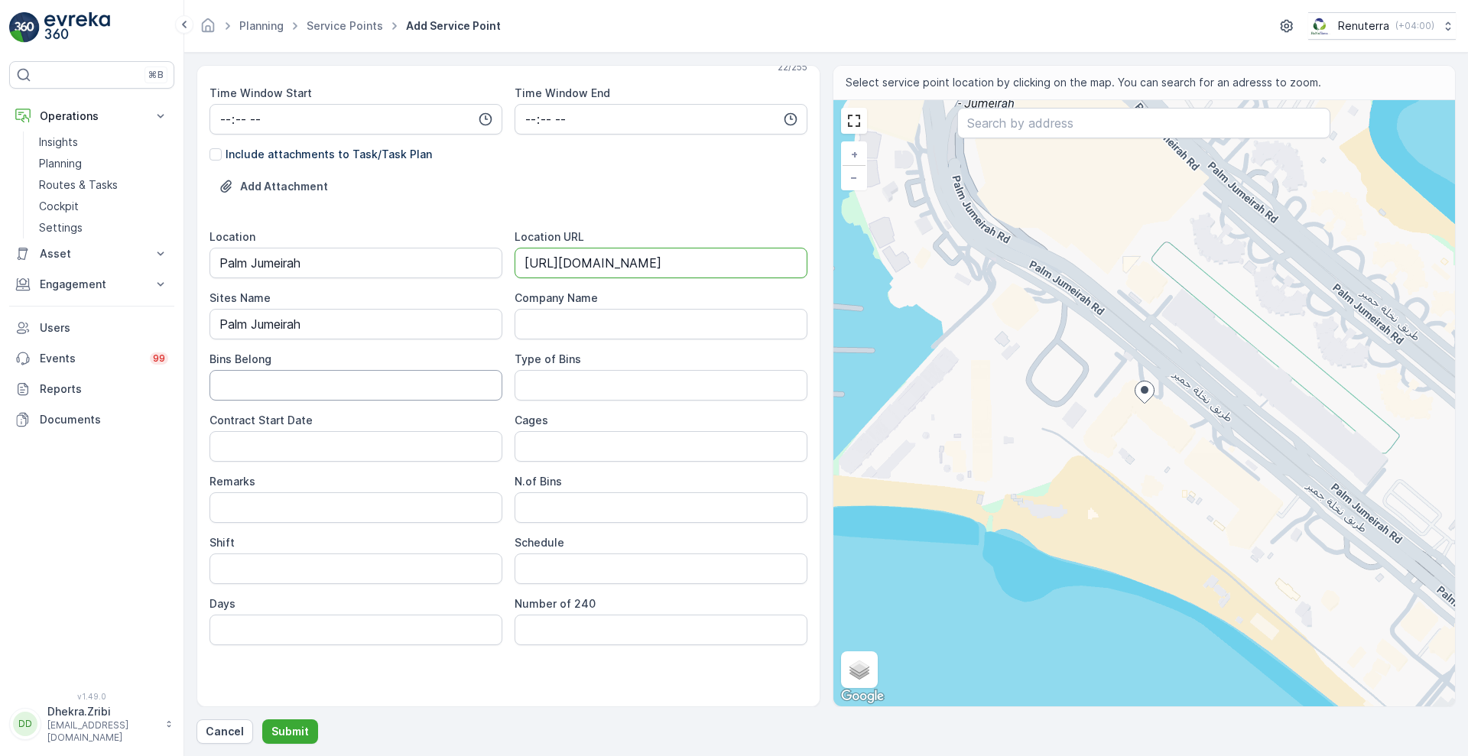
type URL "https://maps.app.goo.gl/Hf7SRf9QR5idyR7g7"
click at [369, 384] on Belong "Bins Belong" at bounding box center [355, 385] width 293 height 31
type Belong "Service Provider"
click at [596, 389] on Bins "Type of Bins" at bounding box center [660, 385] width 293 height 31
type Bins "10 CBM"
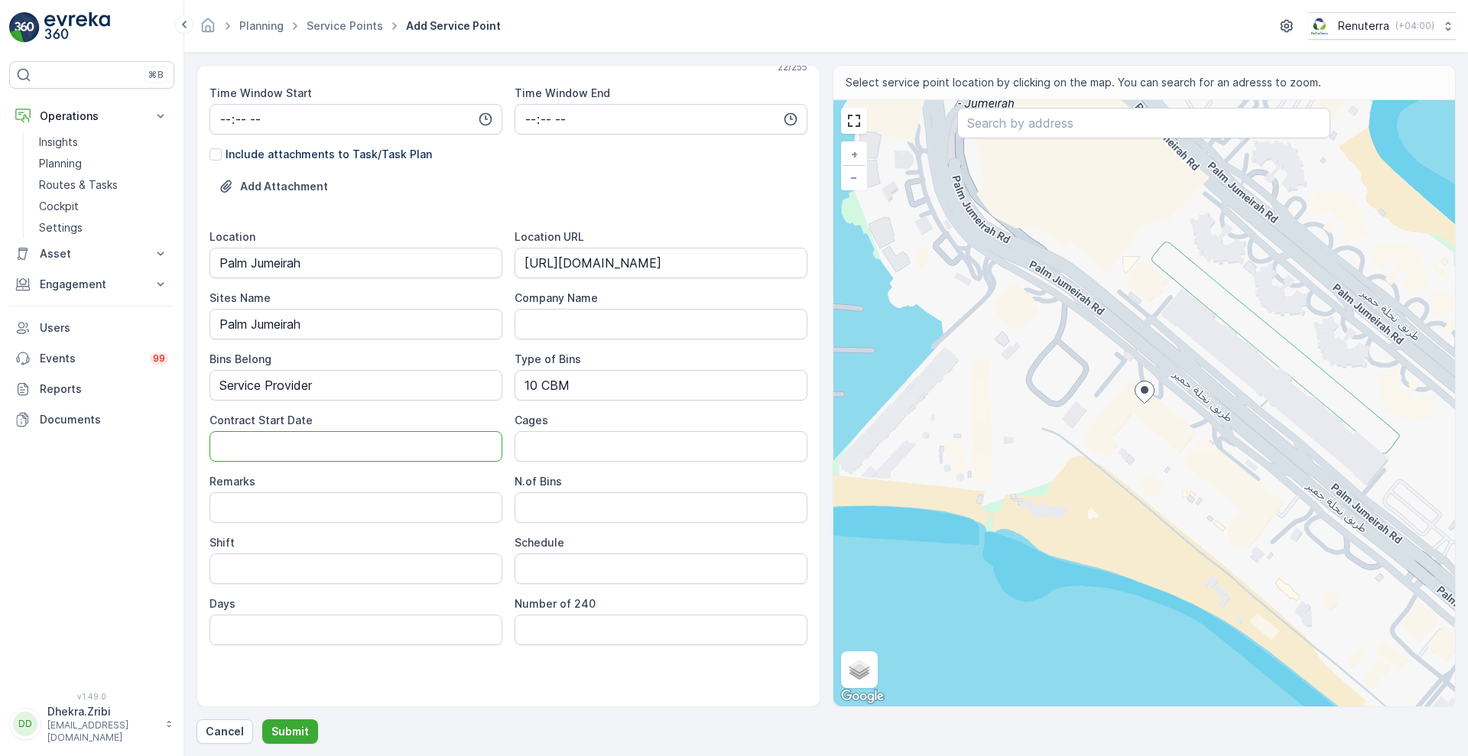
click at [435, 452] on Date "Contract Start Date" at bounding box center [355, 446] width 293 height 31
type Date "27-08-2025"
click at [544, 513] on Bins "1" at bounding box center [660, 507] width 293 height 31
type Bins "1"
click at [390, 576] on input "Shift" at bounding box center [355, 568] width 293 height 31
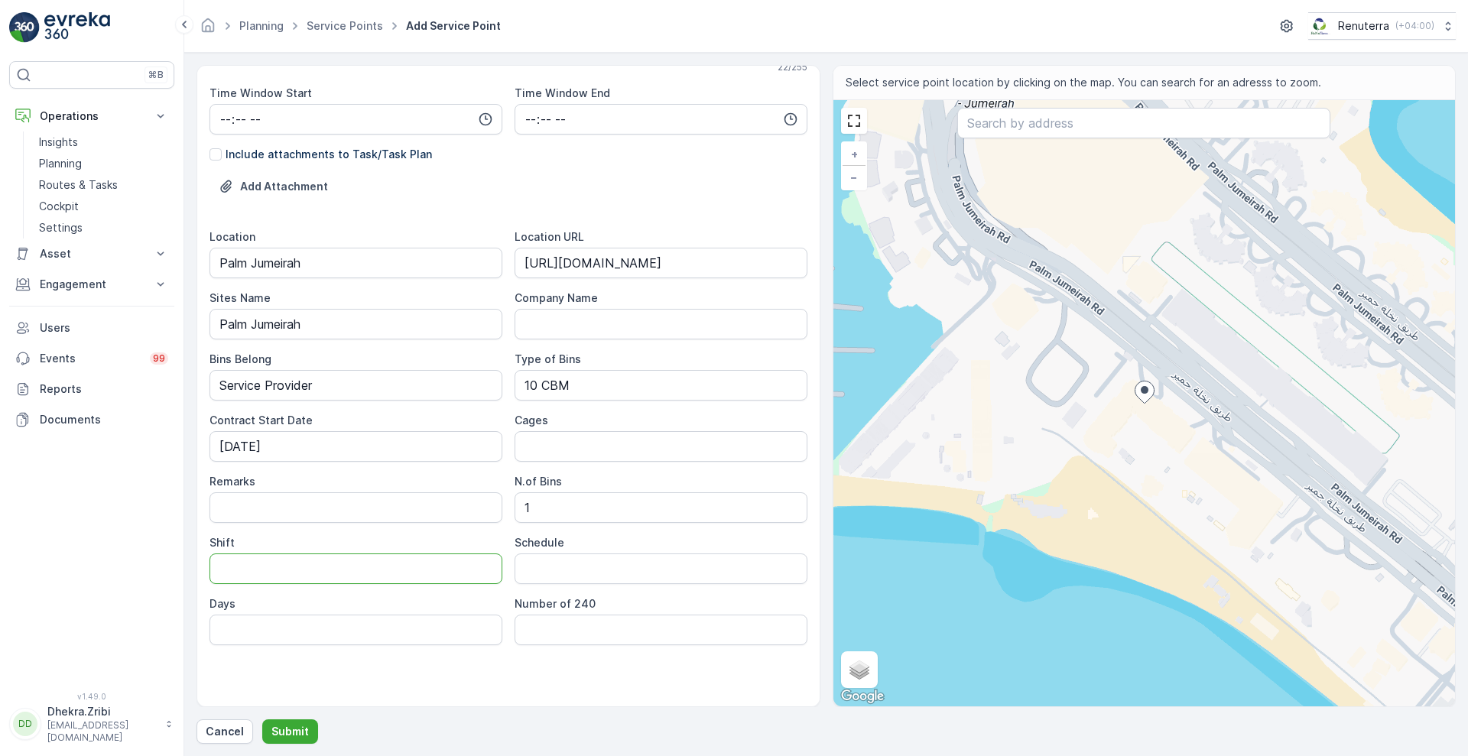
type input "Day Shift"
click at [563, 567] on input "Schedule" at bounding box center [660, 568] width 293 height 31
type input "On Call Basis"
click at [291, 722] on button "Submit" at bounding box center [290, 731] width 56 height 24
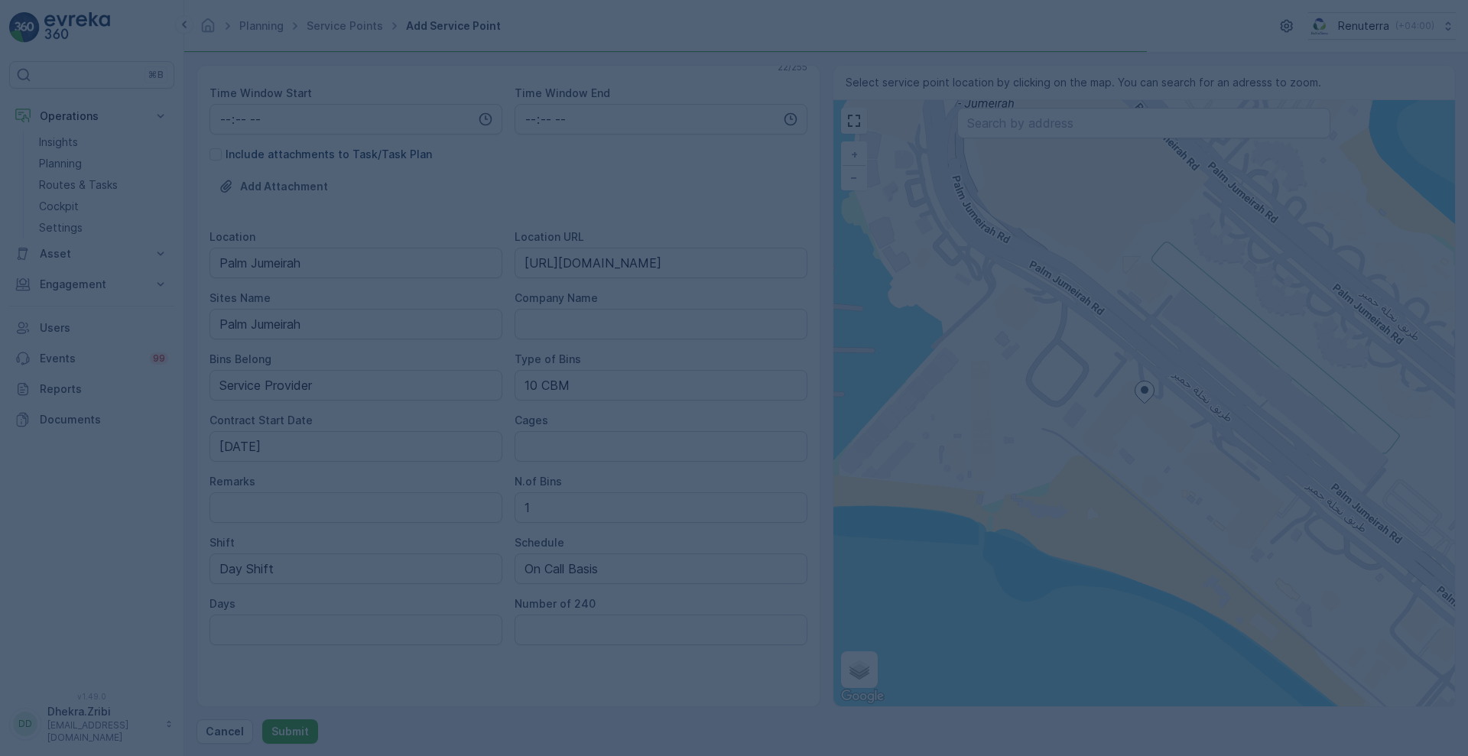
click at [334, 680] on div at bounding box center [734, 378] width 1468 height 756
click at [294, 679] on div at bounding box center [734, 378] width 1468 height 756
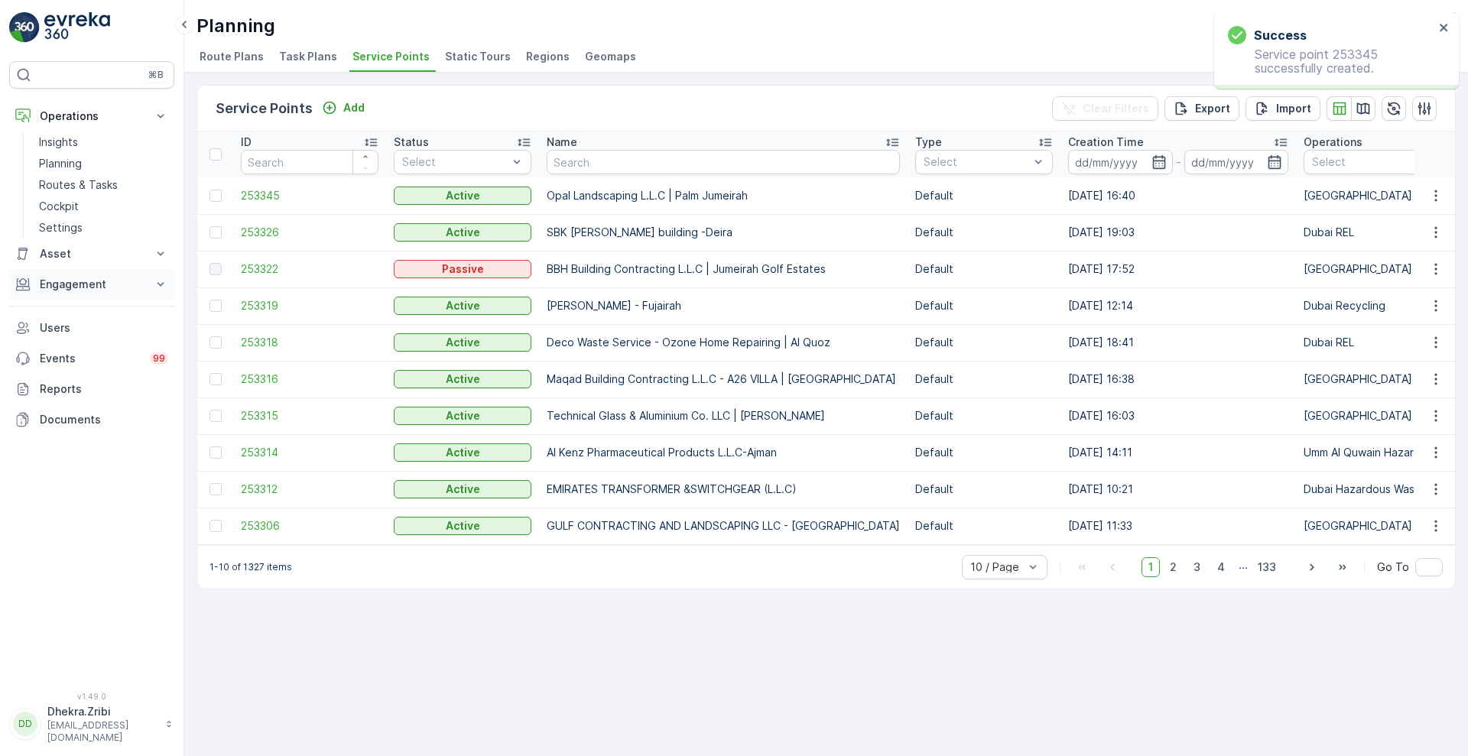
click at [141, 279] on p "Engagement" at bounding box center [92, 284] width 104 height 15
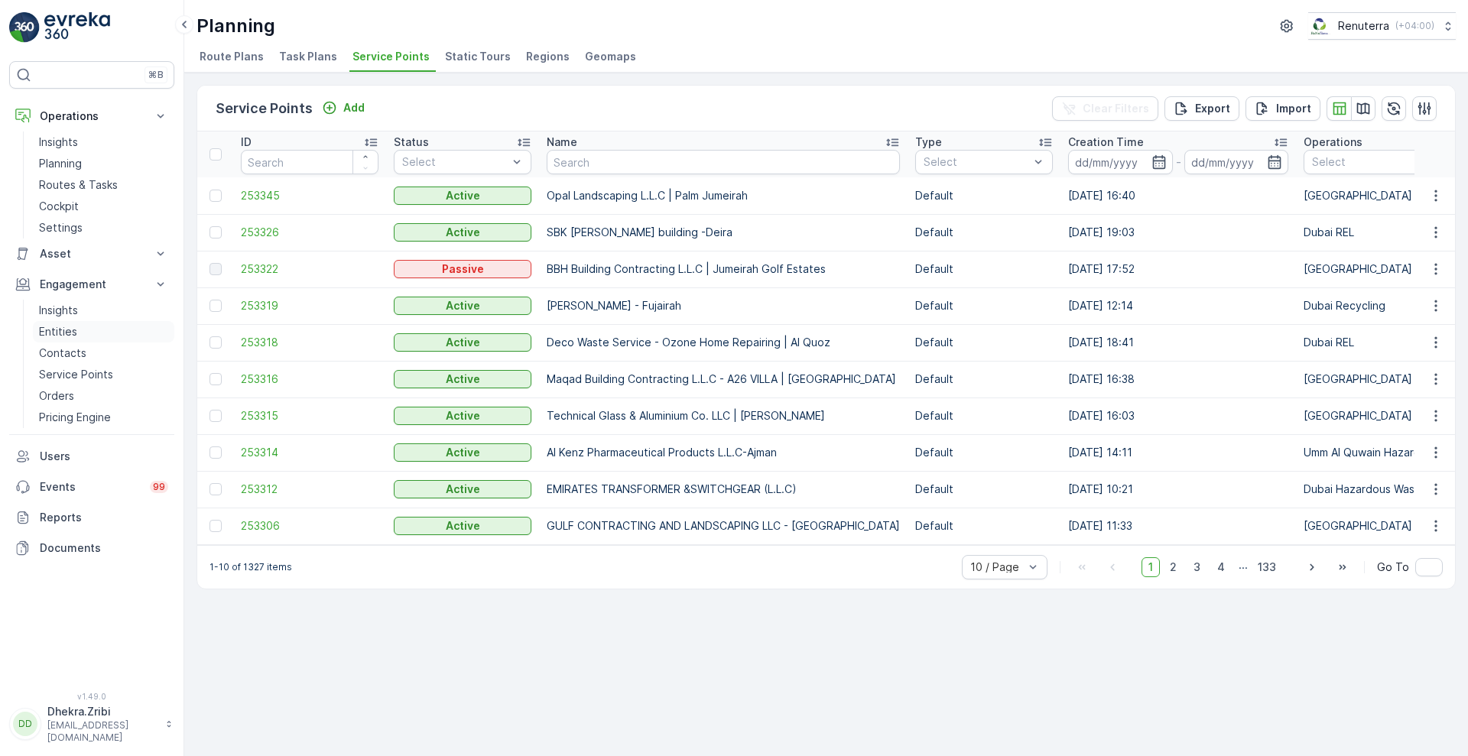
click at [67, 336] on p "Entities" at bounding box center [58, 331] width 38 height 15
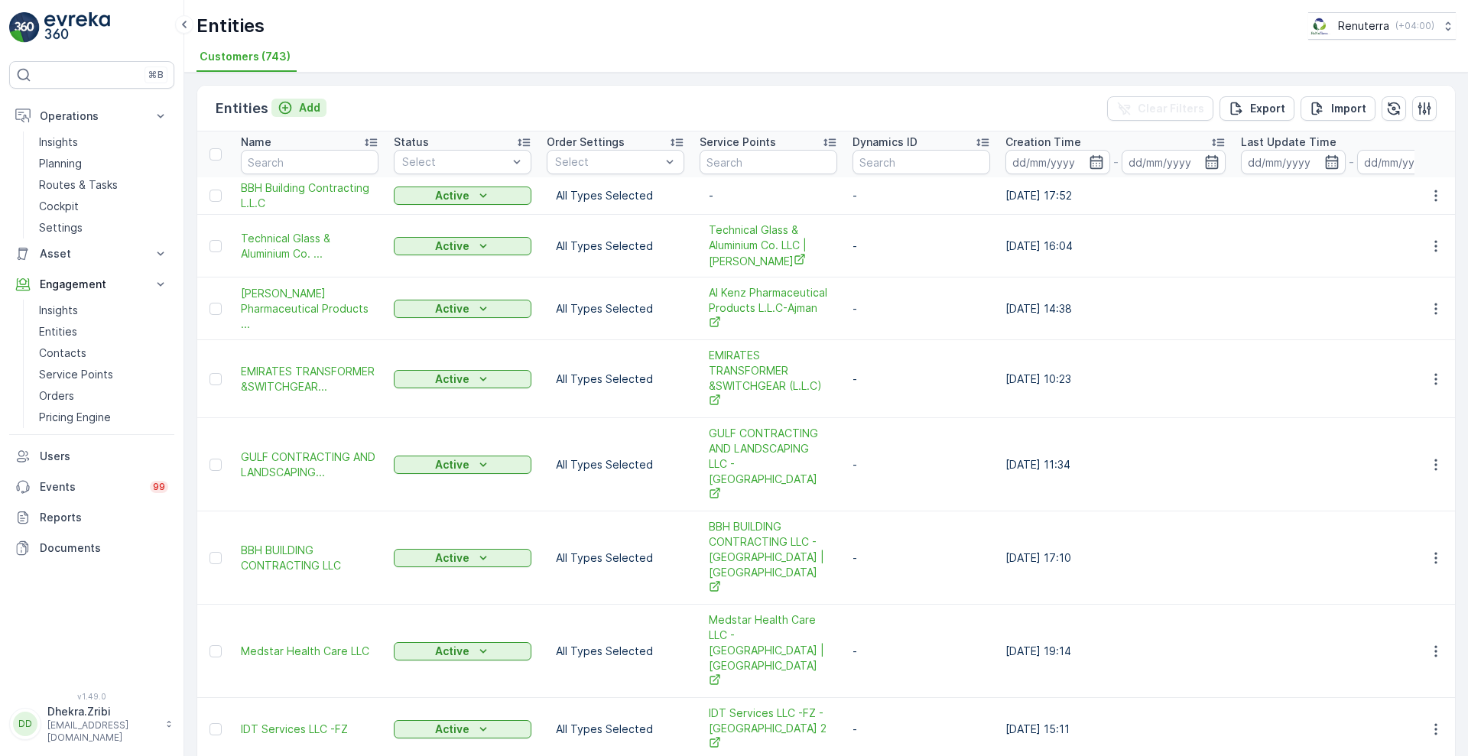
click at [306, 102] on p "Add" at bounding box center [309, 107] width 21 height 15
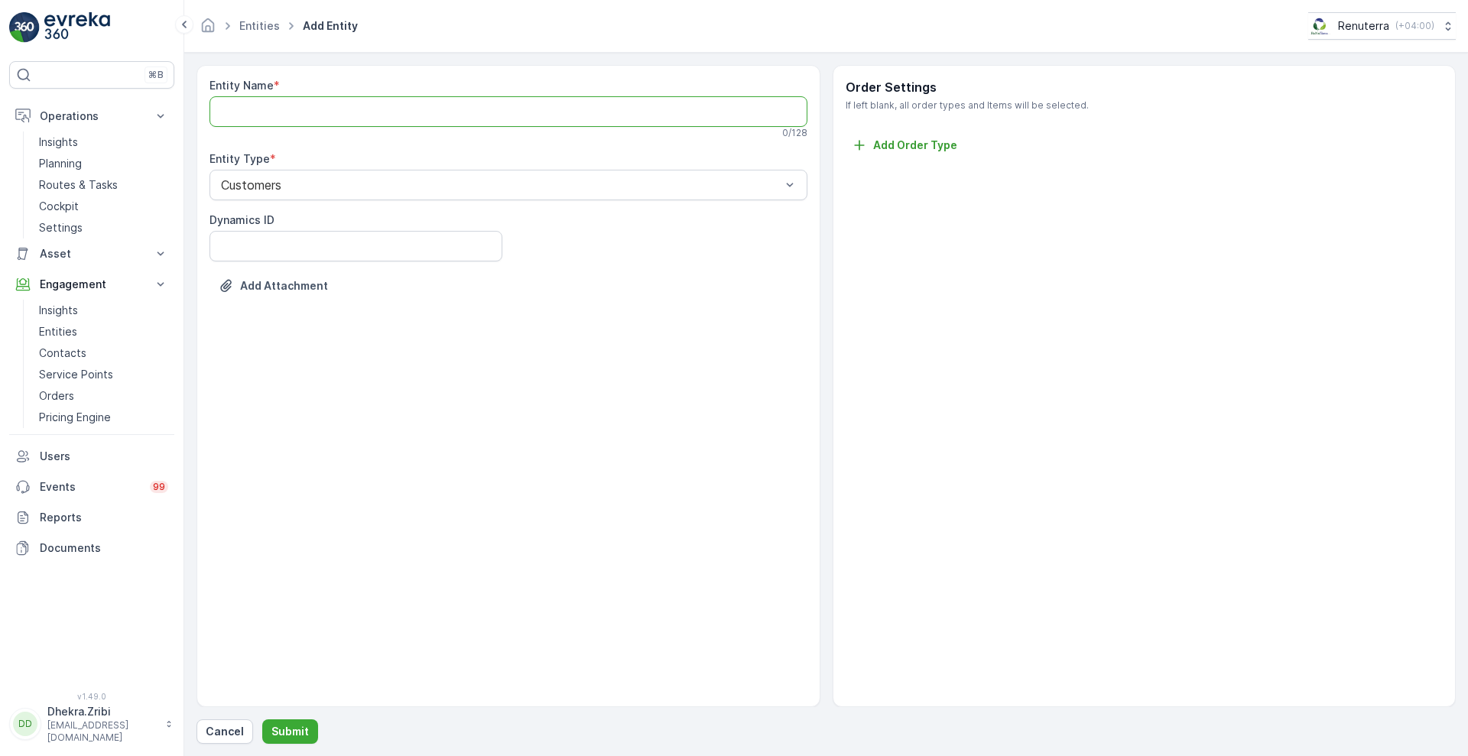
click at [310, 112] on Name "Entity Name" at bounding box center [508, 111] width 598 height 31
paste Name "Opal Landscaping L.L.C | Palm Jumeirah"
type Name "Opal Landscaping L.L.C"
click at [285, 726] on p "Submit" at bounding box center [289, 731] width 37 height 15
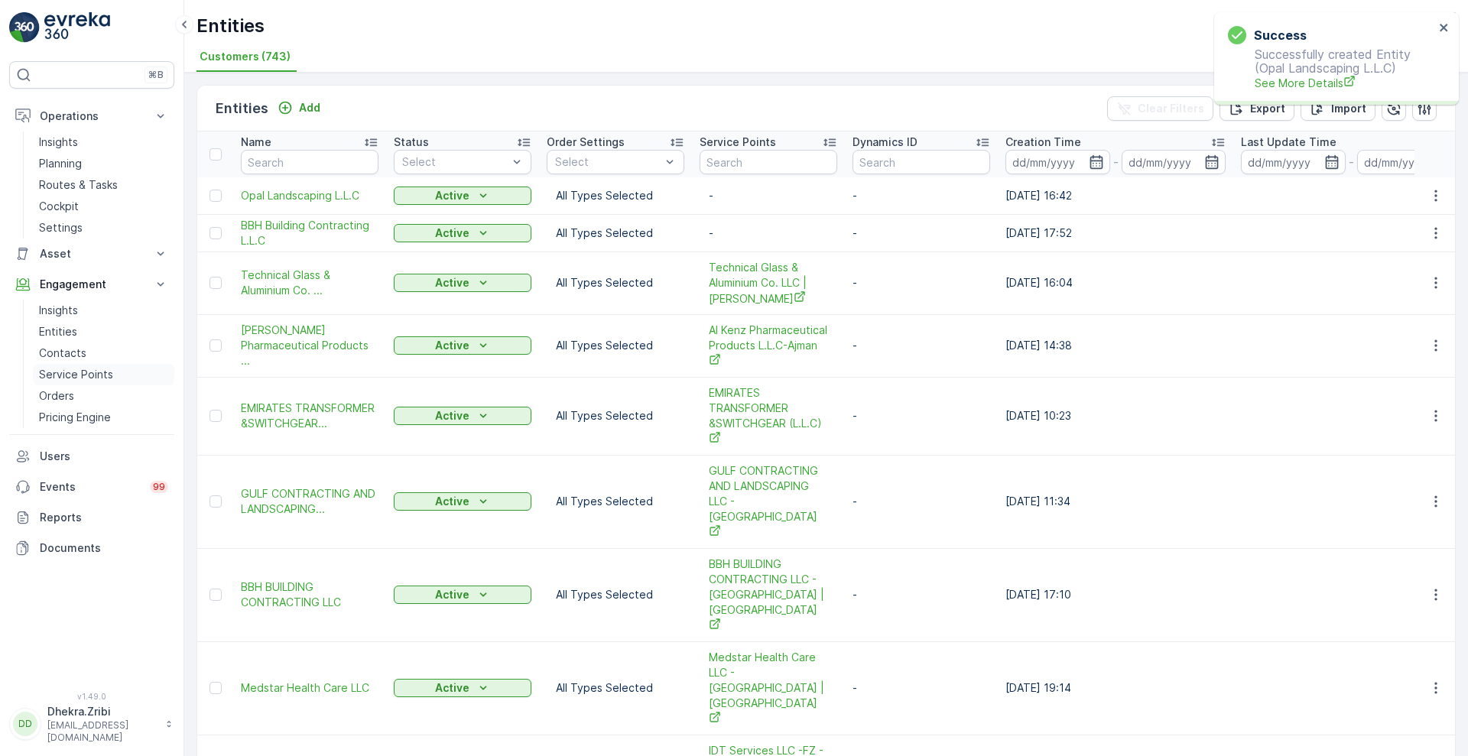
click at [86, 367] on p "Service Points" at bounding box center [76, 374] width 74 height 15
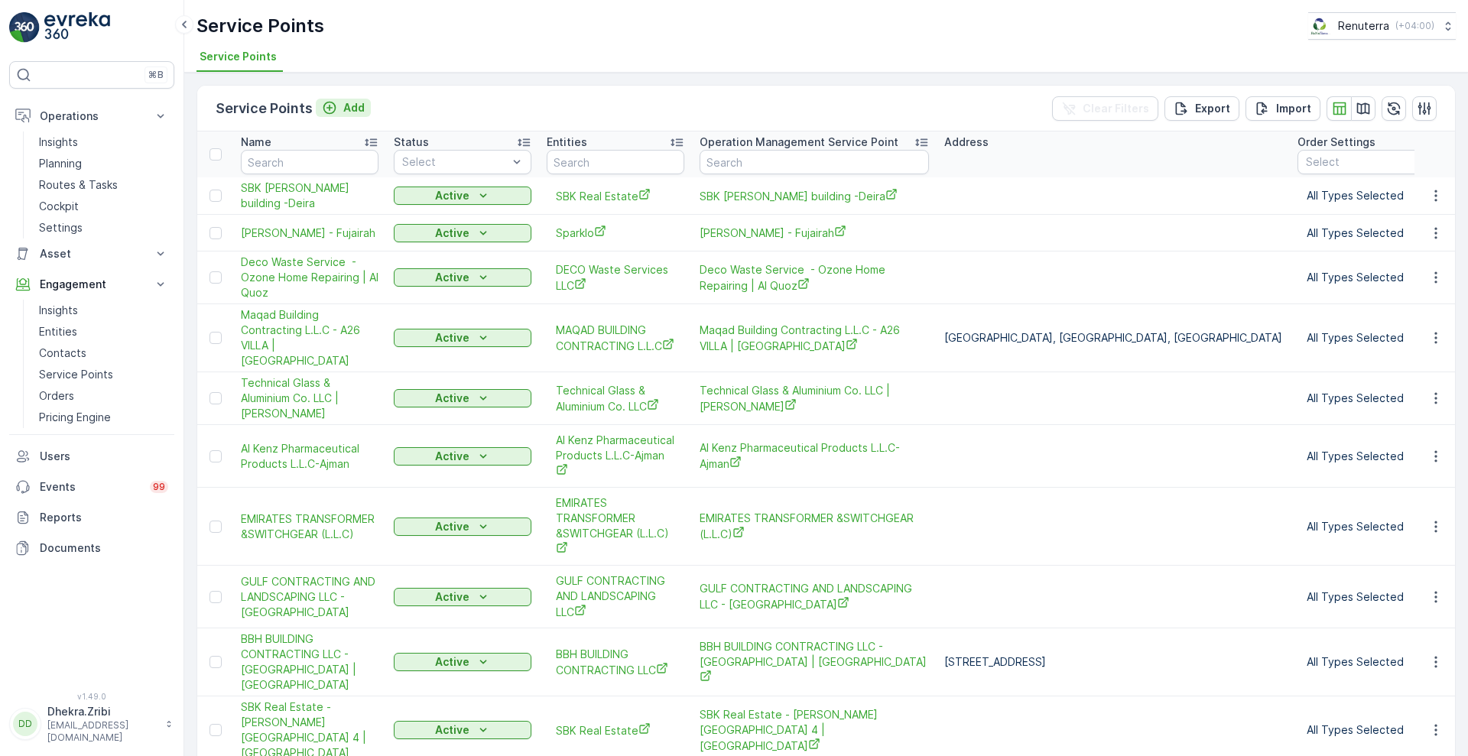
click at [349, 110] on p "Add" at bounding box center [353, 107] width 21 height 15
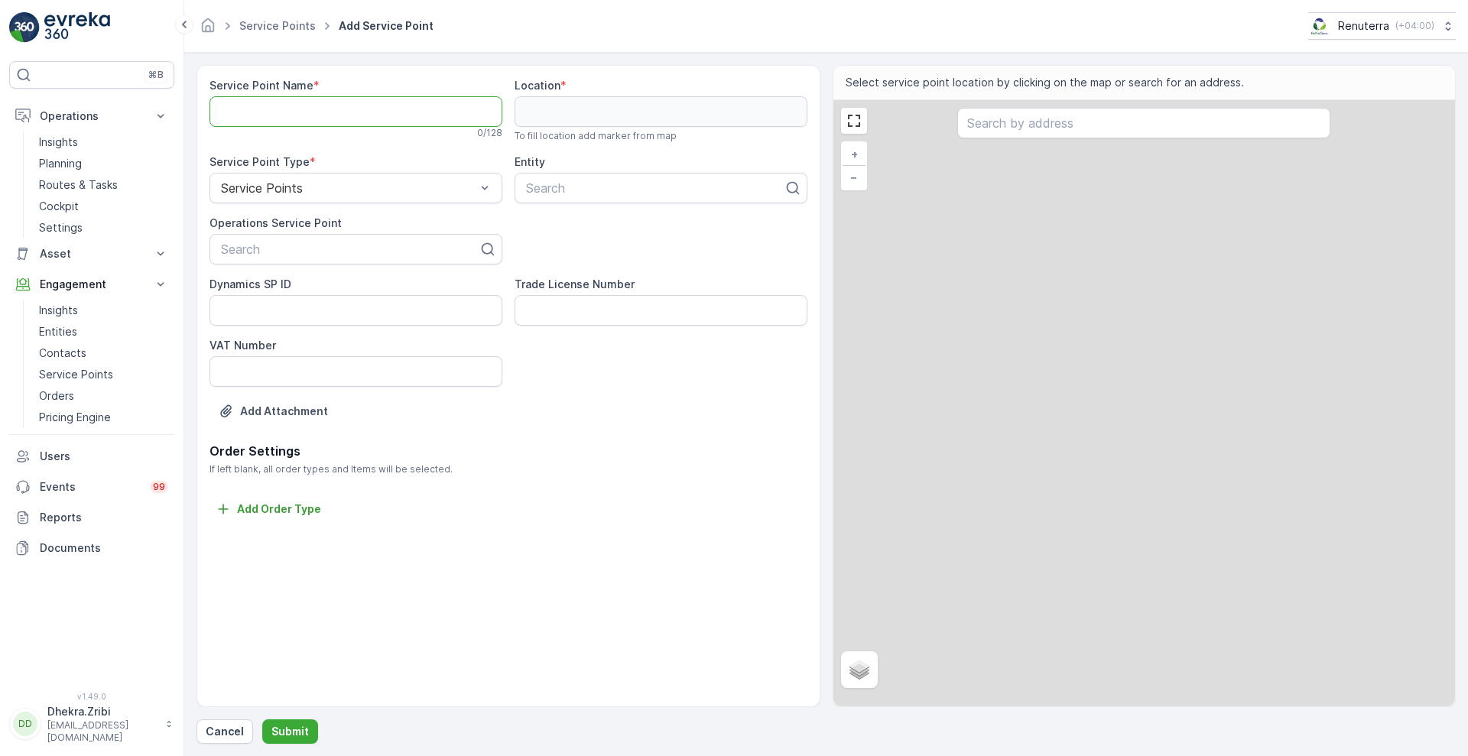
click at [349, 110] on Name "Service Point Name" at bounding box center [355, 111] width 293 height 31
paste Name "Opal Landscaping L.L.C | Palm Jumeirah"
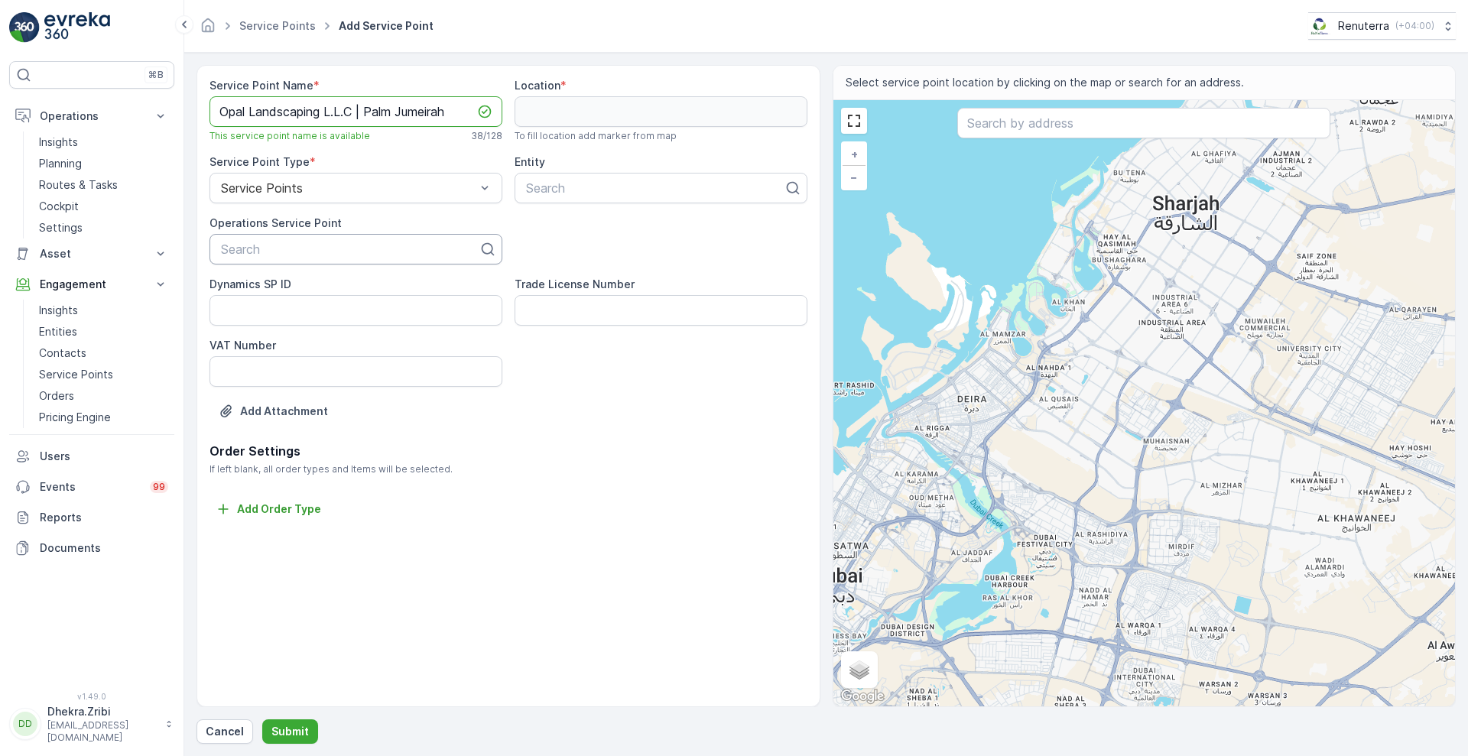
type Name "Opal Landscaping L.L.C | Palm Jumeirah"
click at [285, 261] on div "Search" at bounding box center [355, 249] width 293 height 31
paste input "Opal Landscaping L.L.C | Palm Jumeirah"
type input "Opal Landscaping L.L.C | Palm Jumeirah"
click at [282, 287] on span "Opal Landscaping L.L.C | Palm Jumeirah" at bounding box center [331, 287] width 225 height 14
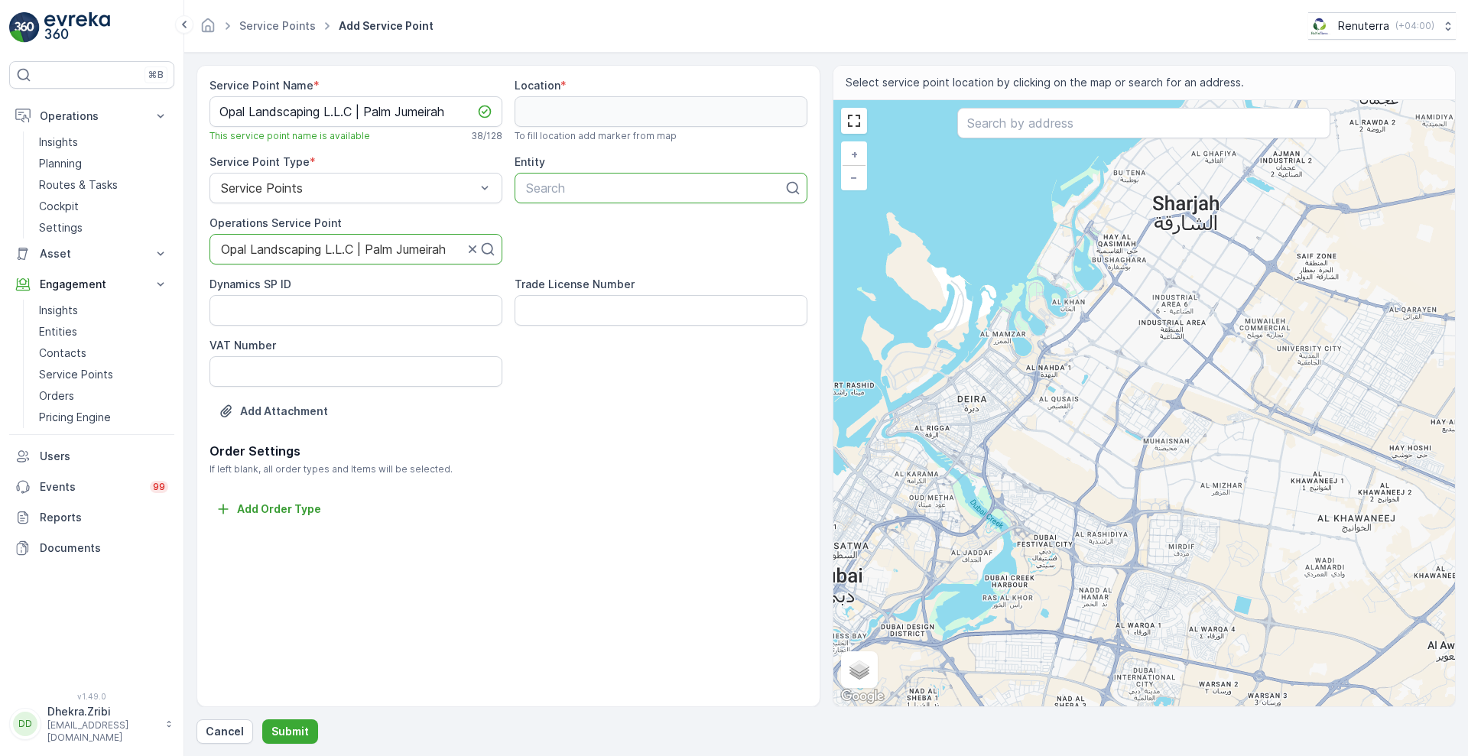
click at [558, 187] on div at bounding box center [654, 188] width 261 height 14
type input "opal"
click at [561, 233] on div "Opal Landscaping L.L.C" at bounding box center [660, 225] width 293 height 26
click at [1000, 112] on input "text" at bounding box center [1143, 123] width 373 height 31
paste input "Fairmont North Residence"
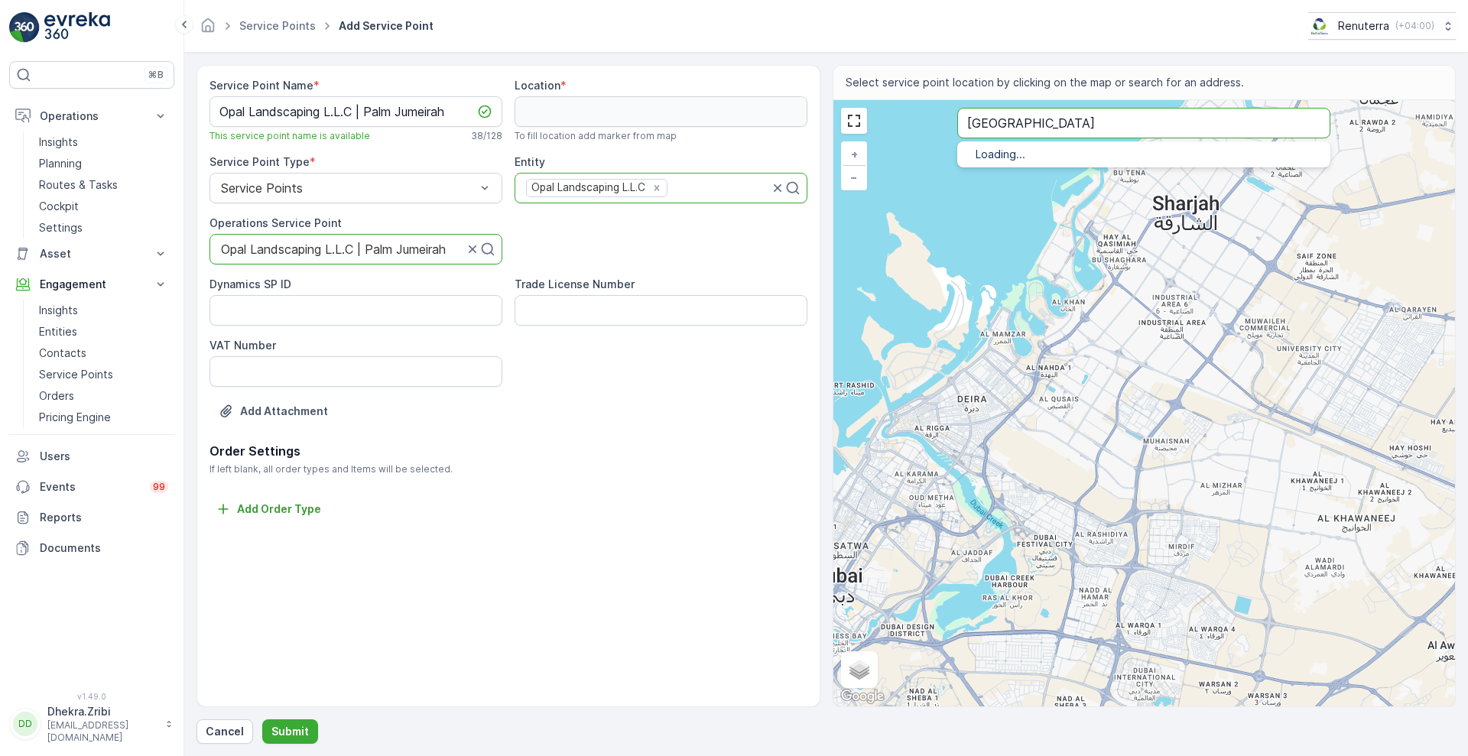
type input "Fairmont North Residence"
click at [1041, 180] on p "The Palm Jumeira - Dubai - United Arab Emirates" at bounding box center [1162, 186] width 311 height 12
type input "25.1110999,55.1397116"
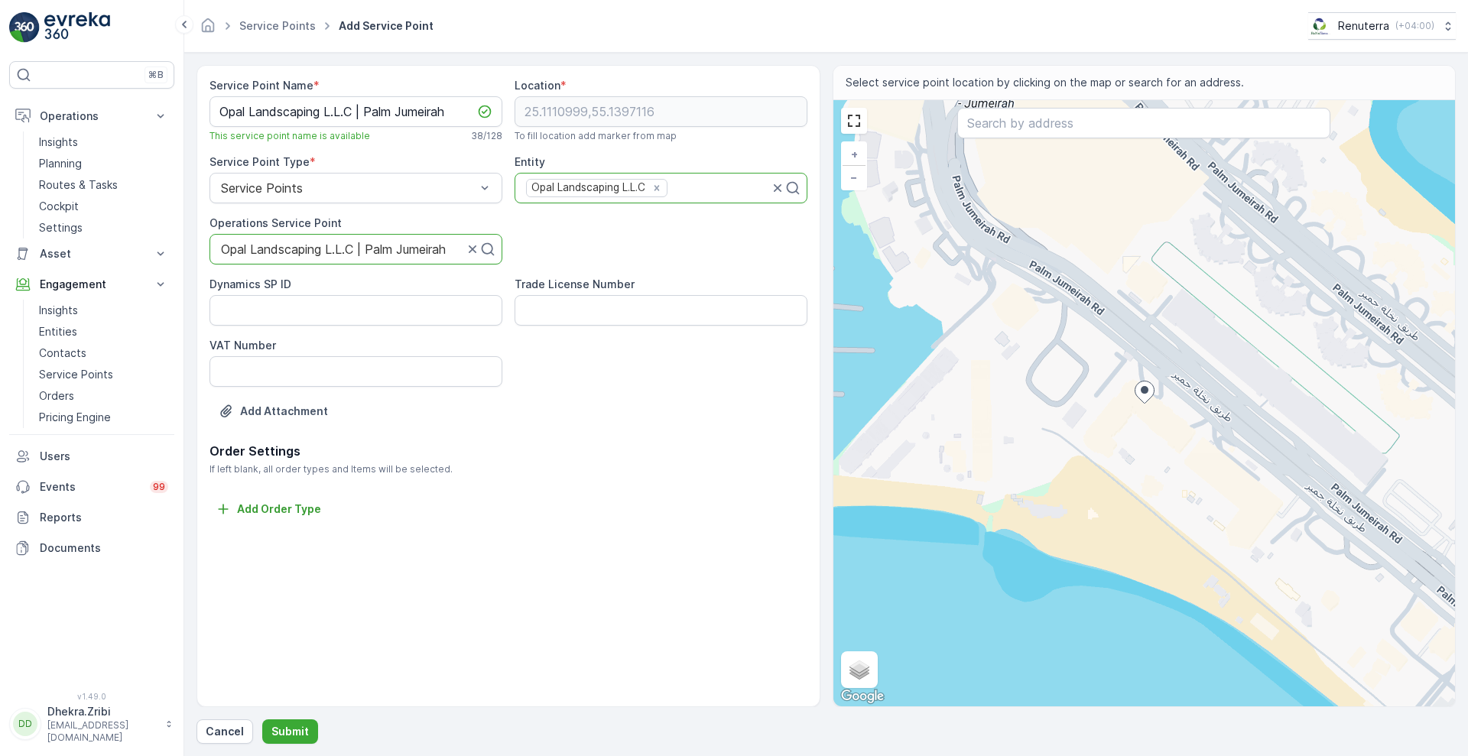
click at [658, 454] on p "Order Settings" at bounding box center [508, 451] width 598 height 18
click at [284, 725] on p "Submit" at bounding box center [289, 731] width 37 height 15
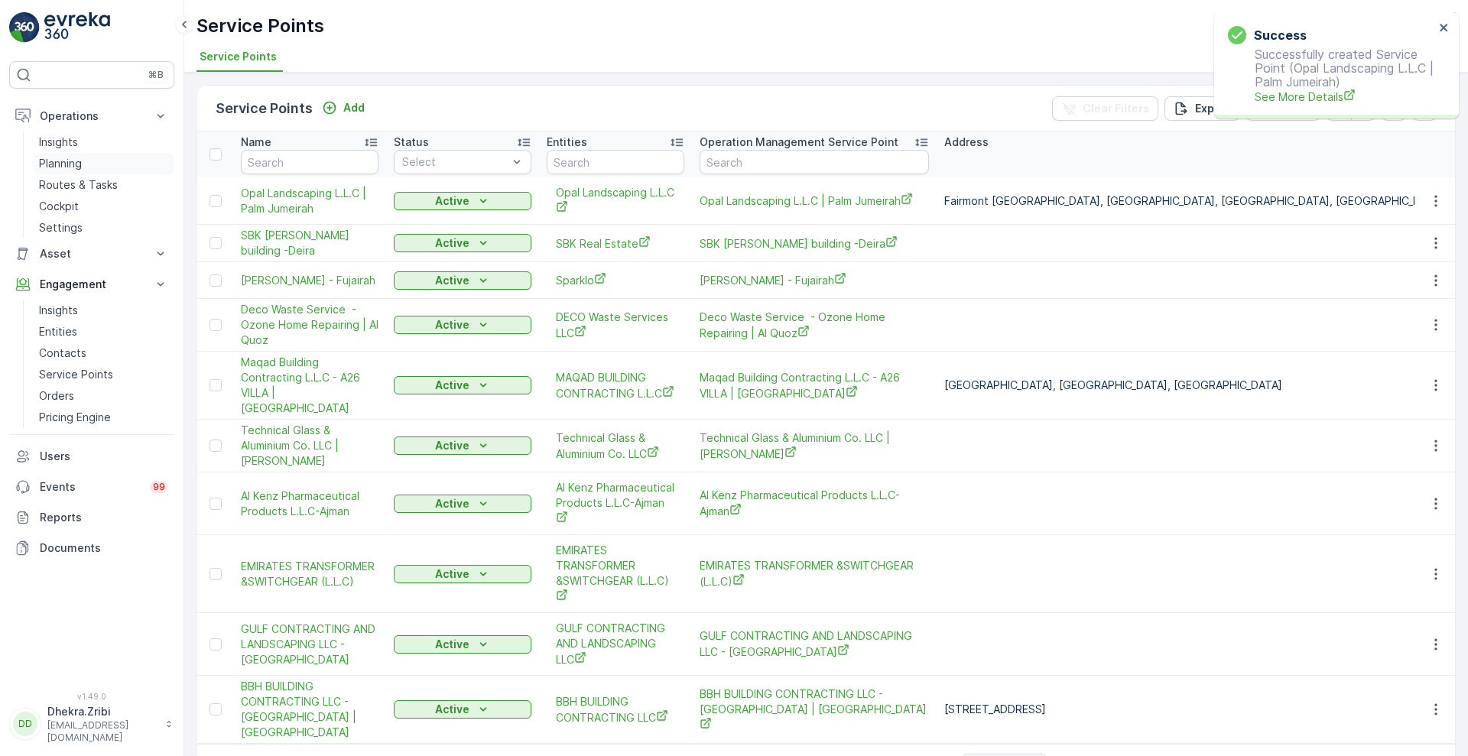
click at [68, 162] on p "Planning" at bounding box center [60, 163] width 43 height 15
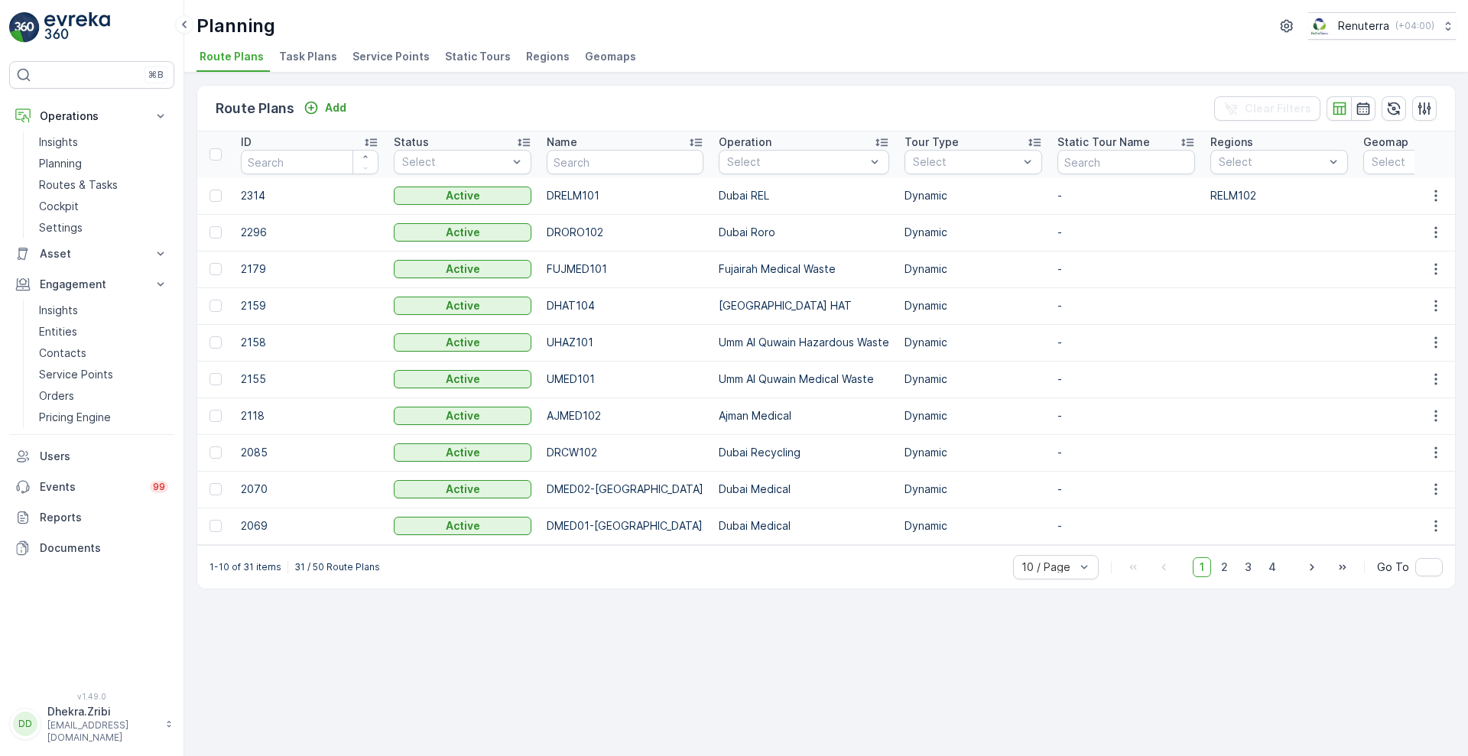
click at [400, 49] on span "Service Points" at bounding box center [390, 56] width 77 height 15
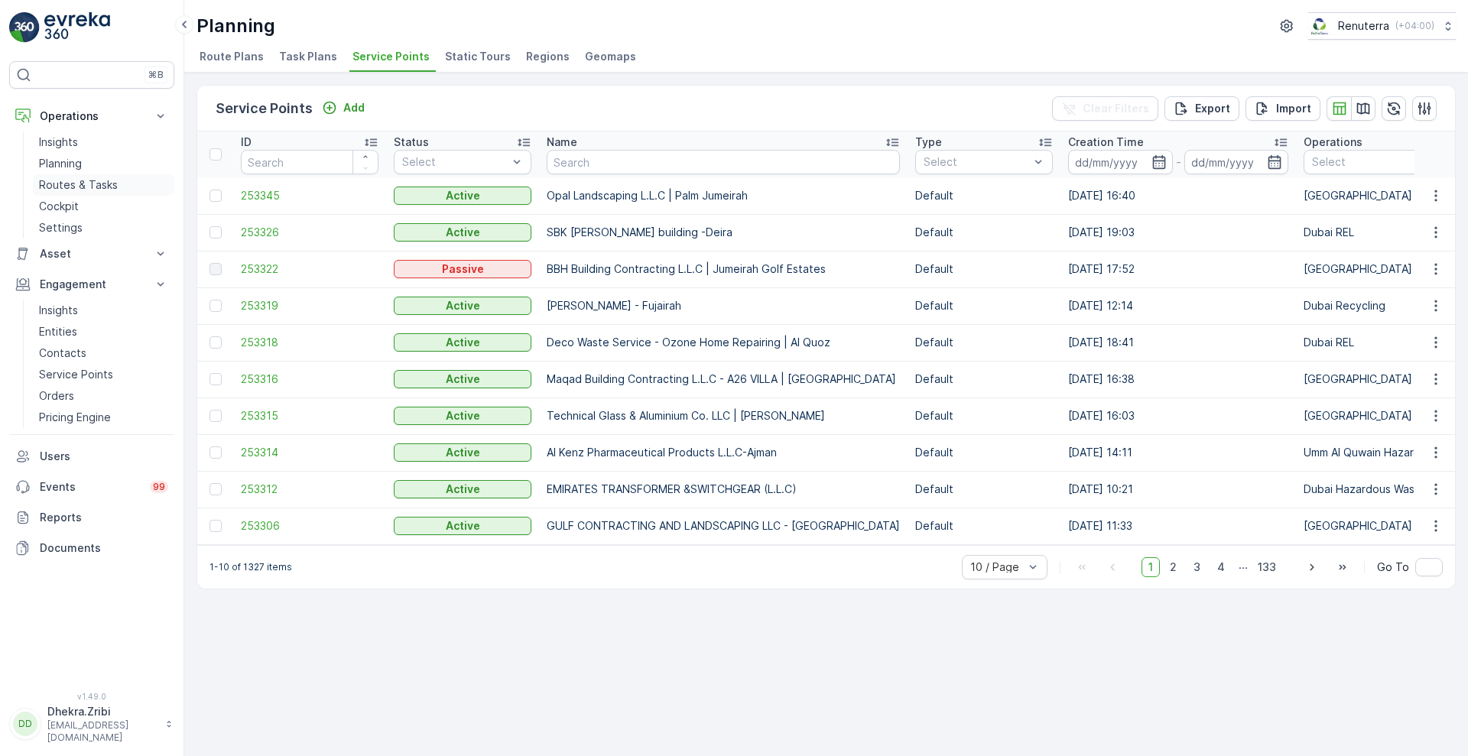
click at [98, 180] on p "Routes & Tasks" at bounding box center [78, 184] width 79 height 15
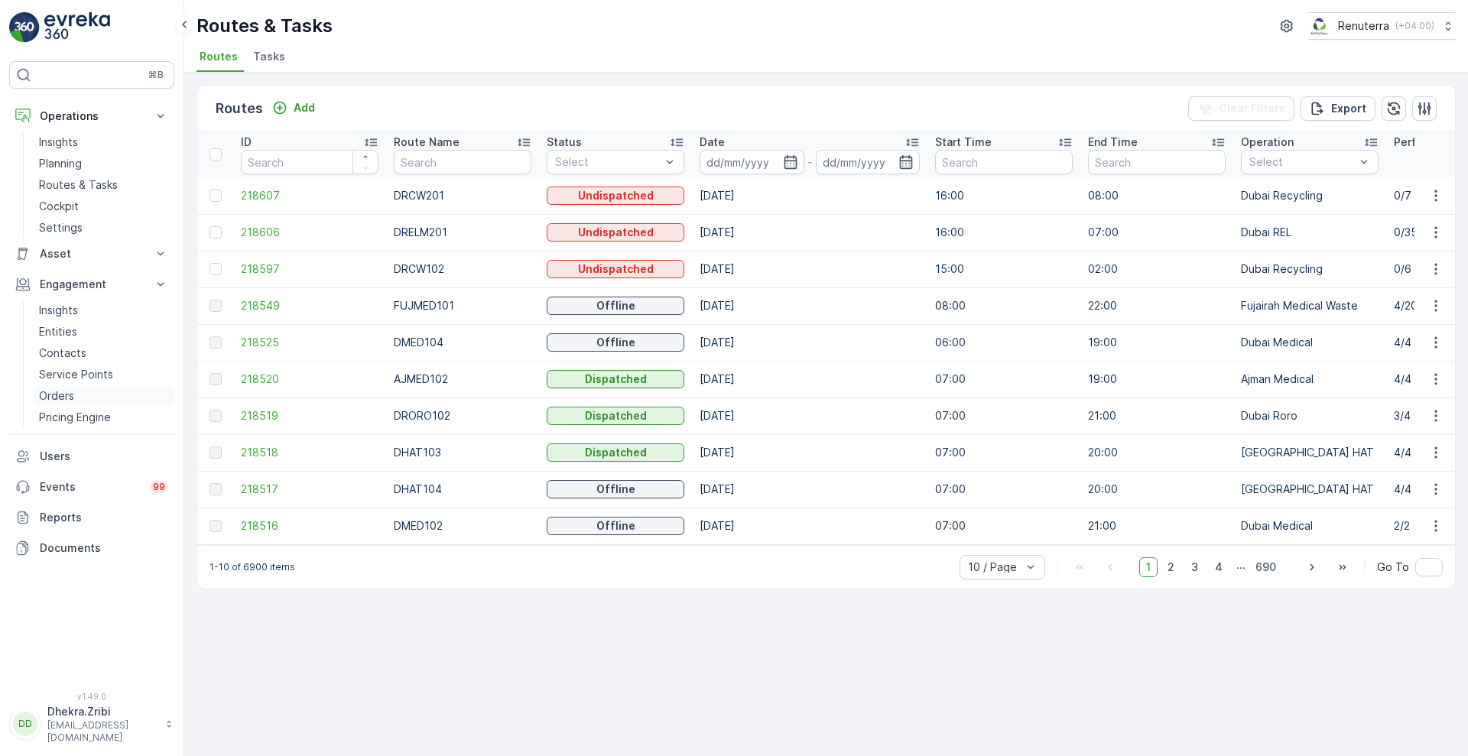
click at [65, 386] on link "Orders" at bounding box center [103, 395] width 141 height 21
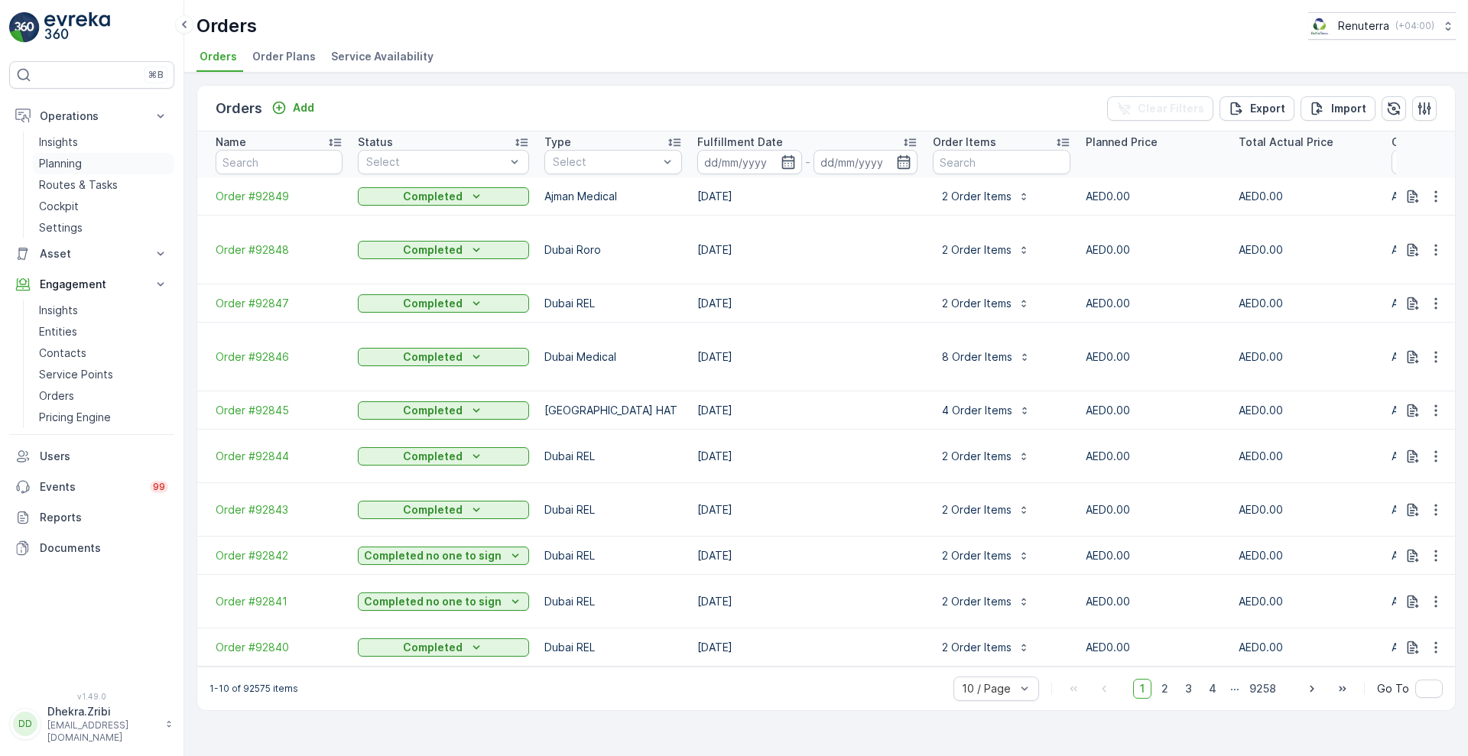
click at [72, 167] on p "Planning" at bounding box center [60, 163] width 43 height 15
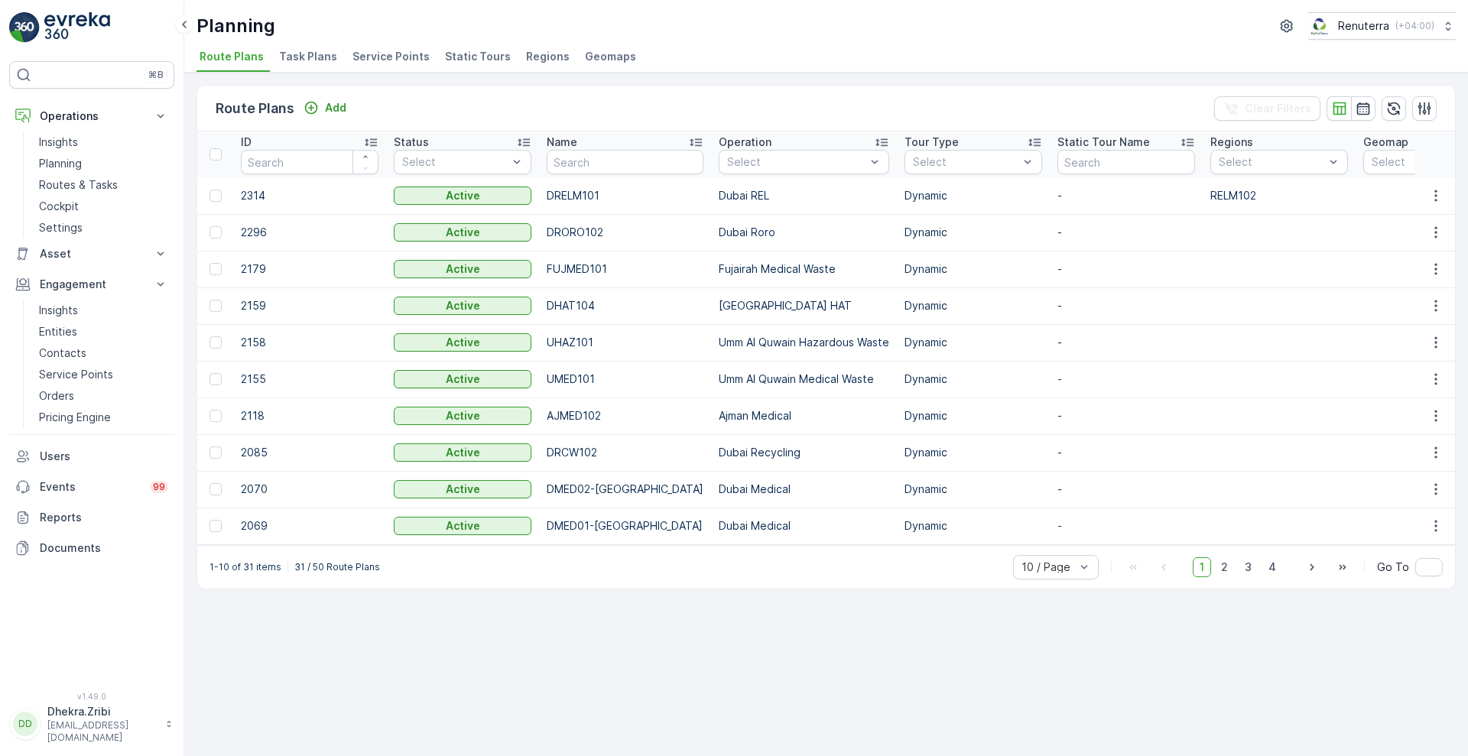
click at [391, 57] on span "Service Points" at bounding box center [390, 56] width 77 height 15
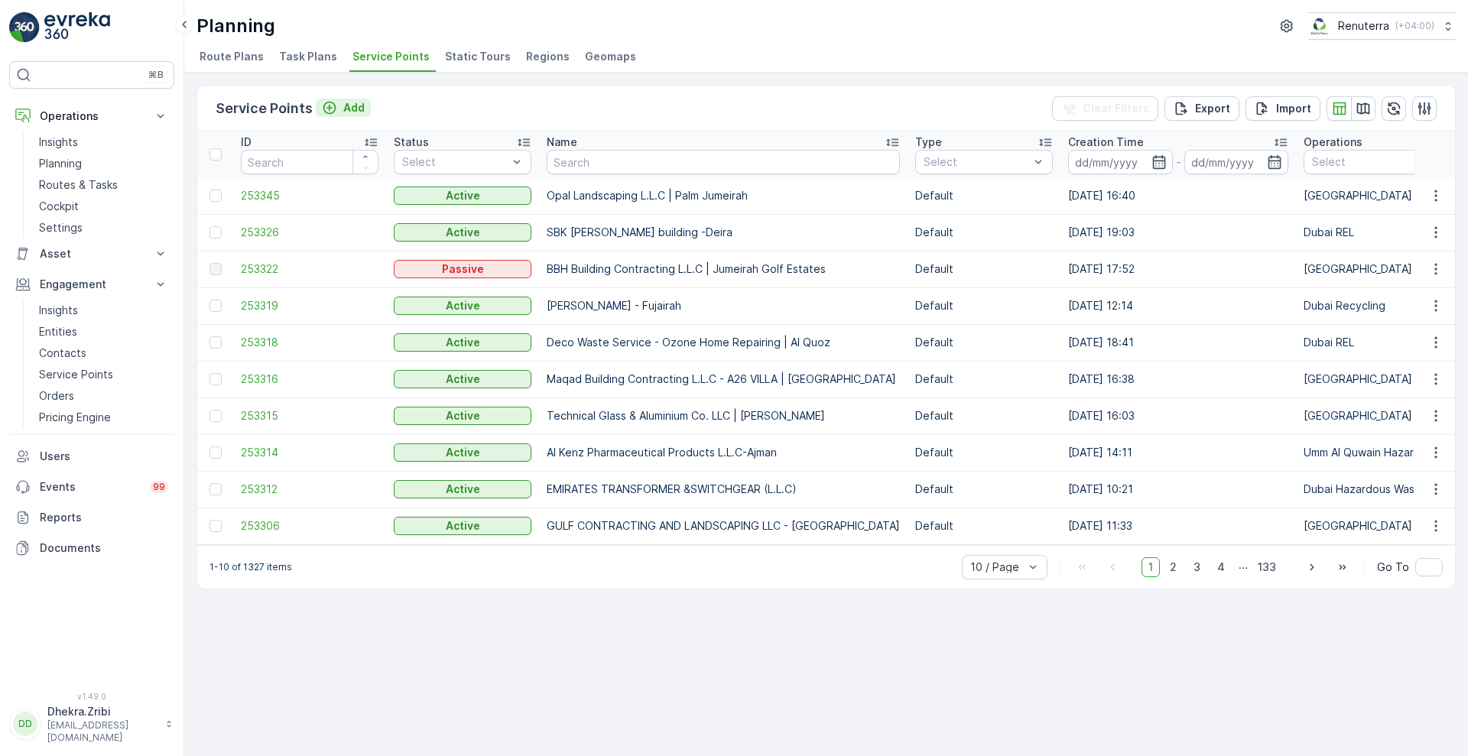
click at [343, 109] on p "Add" at bounding box center [353, 107] width 21 height 15
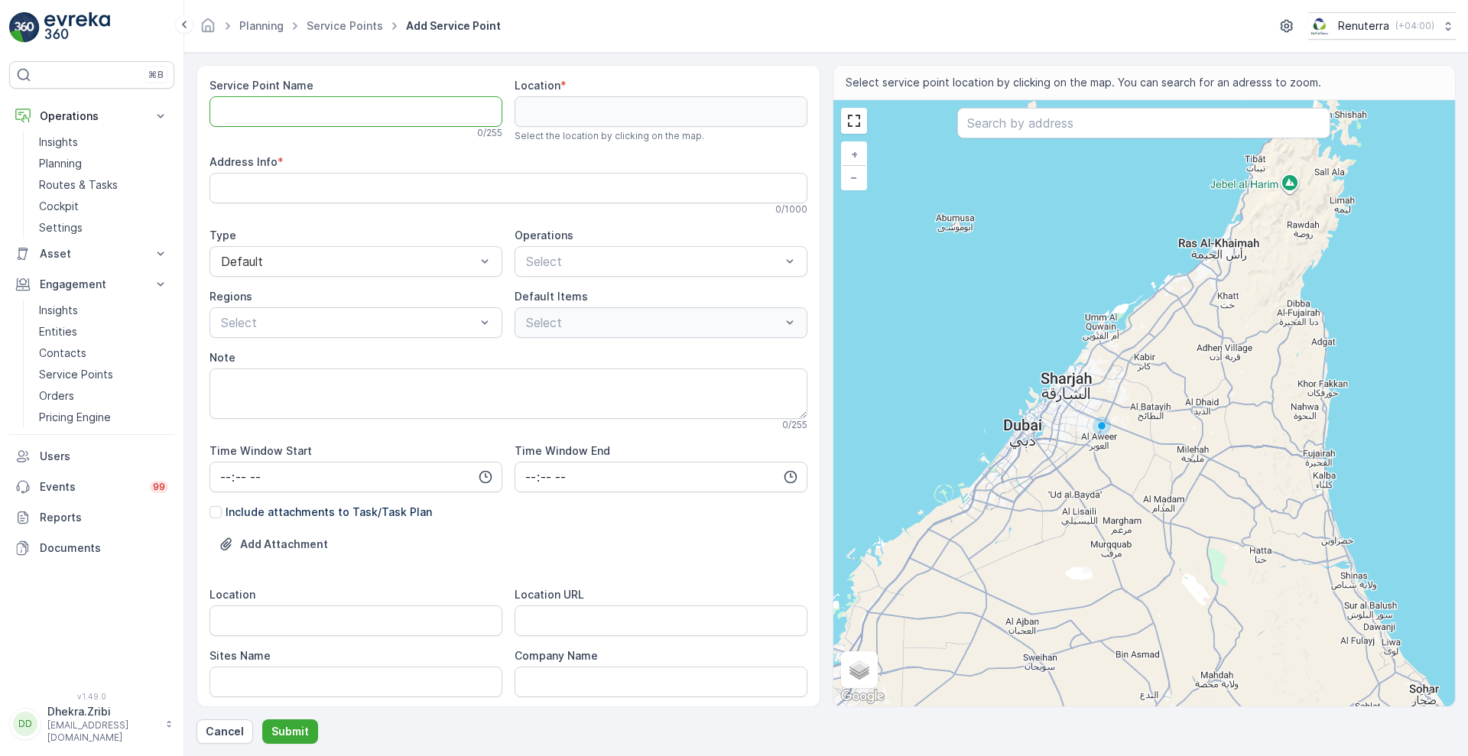
click at [394, 109] on Name "Service Point Name" at bounding box center [355, 111] width 293 height 31
paste Name "SKY CREST BUILDING CONTRACTING L.L.C | Wadi Al Safa"
type Name "SKY CREST BUILDING CONTRACTING L.L.C | Wadi Al Safa"
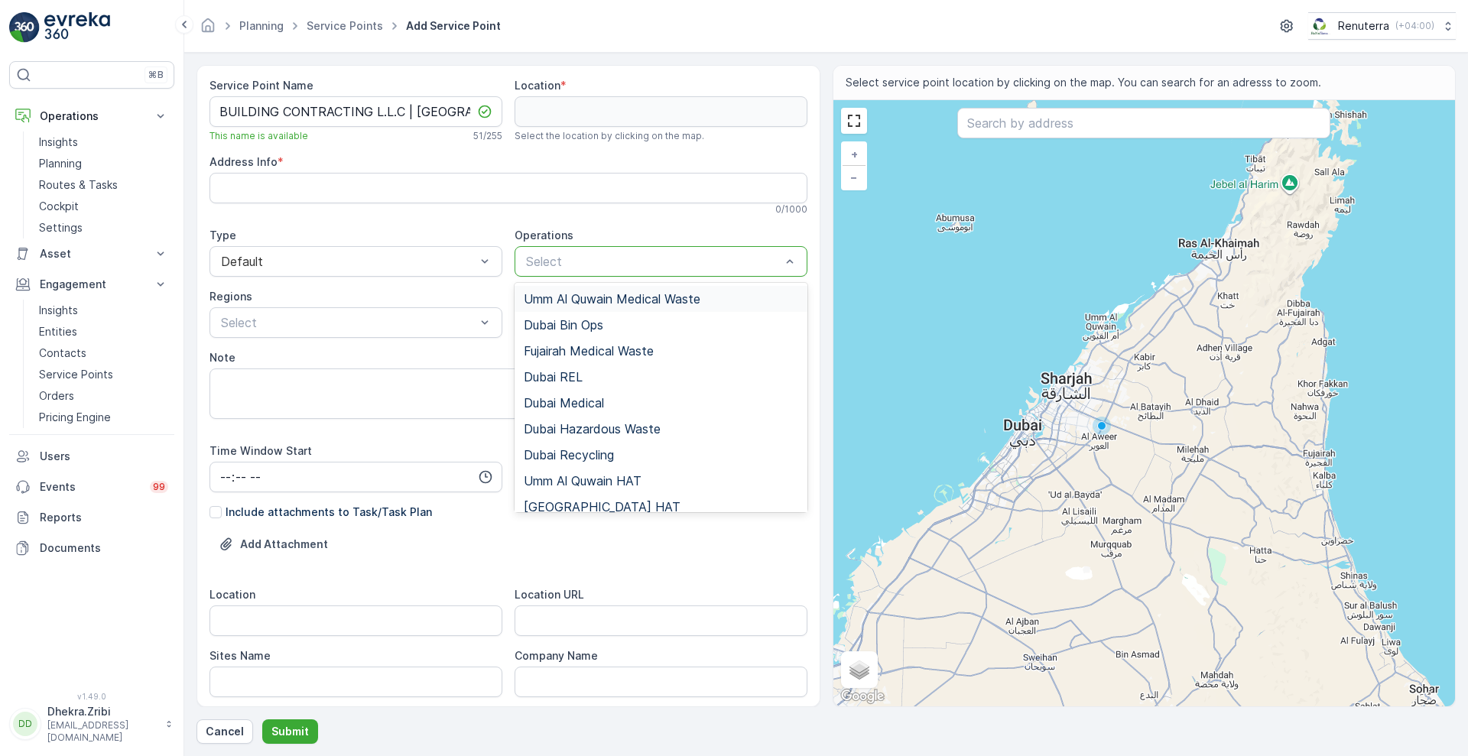
scroll to position [0, 0]
click at [560, 261] on div at bounding box center [653, 262] width 258 height 14
click at [563, 500] on span "[GEOGRAPHIC_DATA] HAT" at bounding box center [602, 507] width 157 height 14
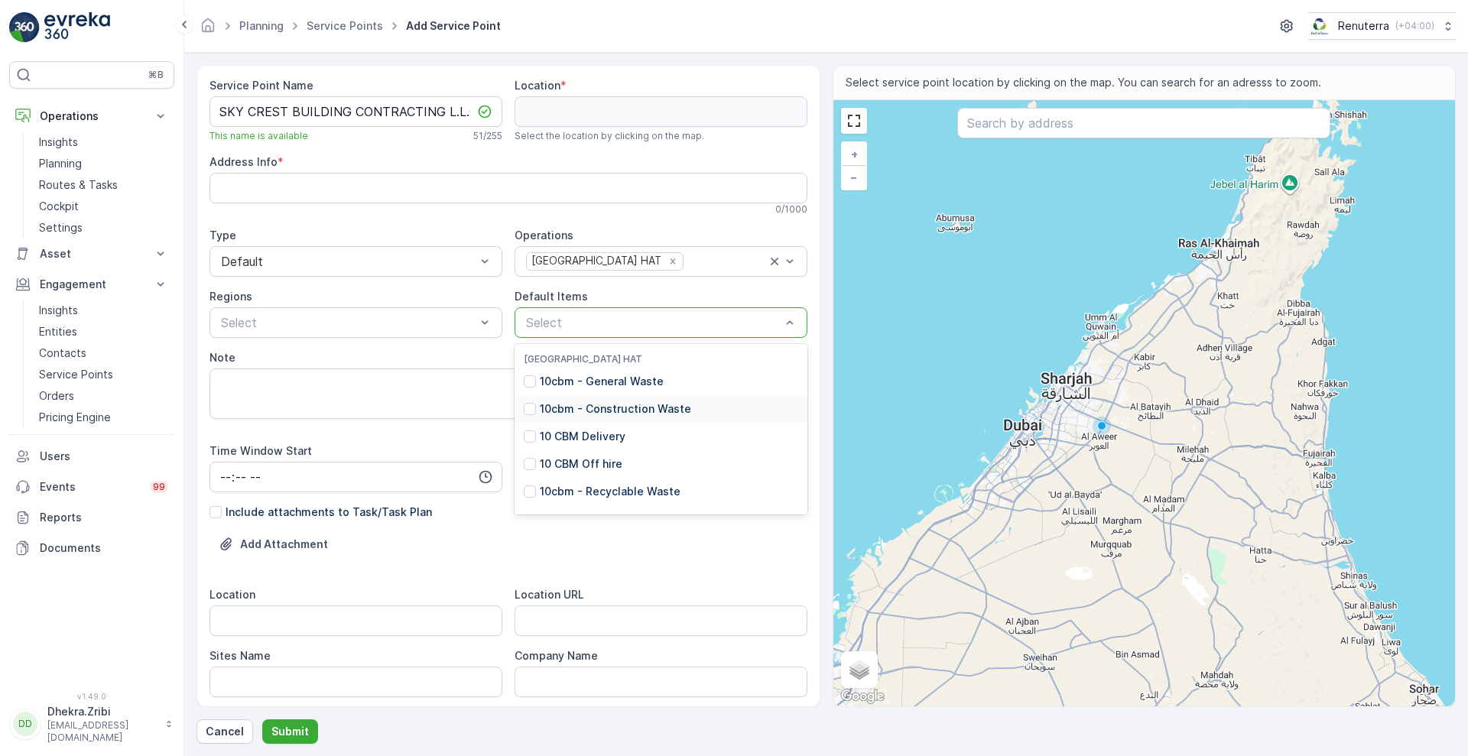
click at [576, 397] on div "10cbm - Construction Waste" at bounding box center [660, 409] width 293 height 28
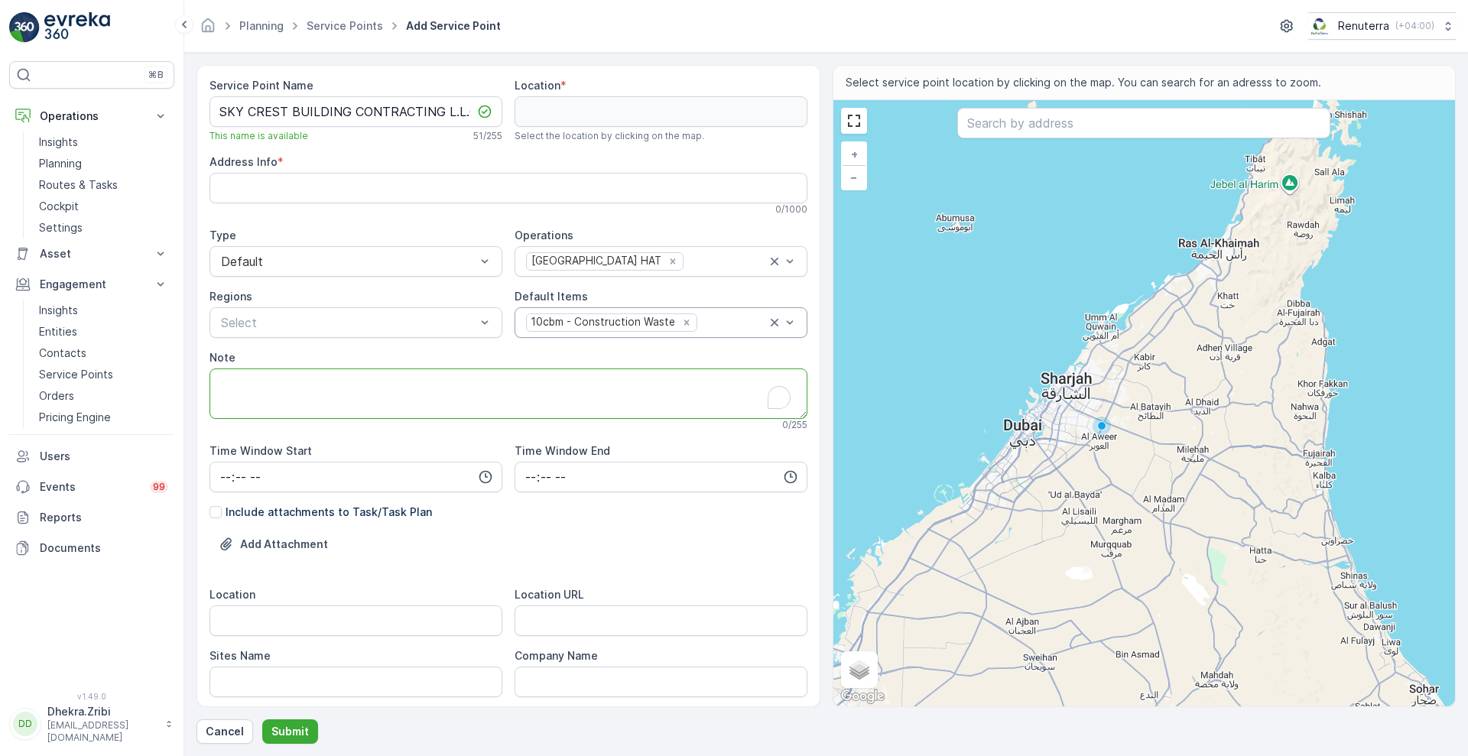
click at [576, 397] on textarea "Note" at bounding box center [508, 393] width 598 height 50
paste textarea "+971 50 688 3596"
type textarea "POC - +971 50 688 3596"
click at [393, 626] on input "Location" at bounding box center [355, 620] width 293 height 31
type input "Wadi Al Safa"
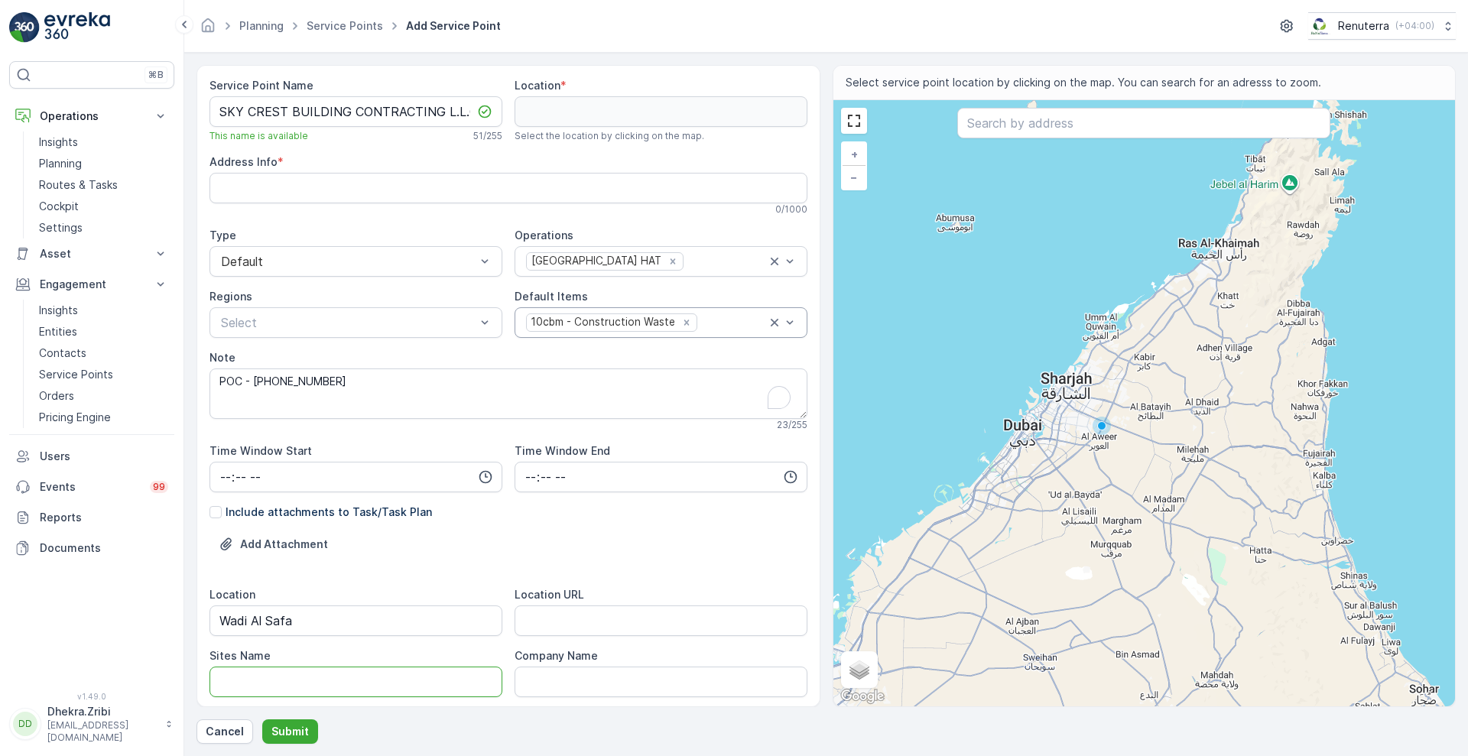
click at [316, 677] on Name "Sites Name" at bounding box center [355, 682] width 293 height 31
type Name "Wadi Al Safa"
click at [821, 683] on div "Service Point Name SKY CREST BUILDING CONTRACTING L.L.C | Wadi Al Safa This nam…" at bounding box center [825, 386] width 1259 height 642
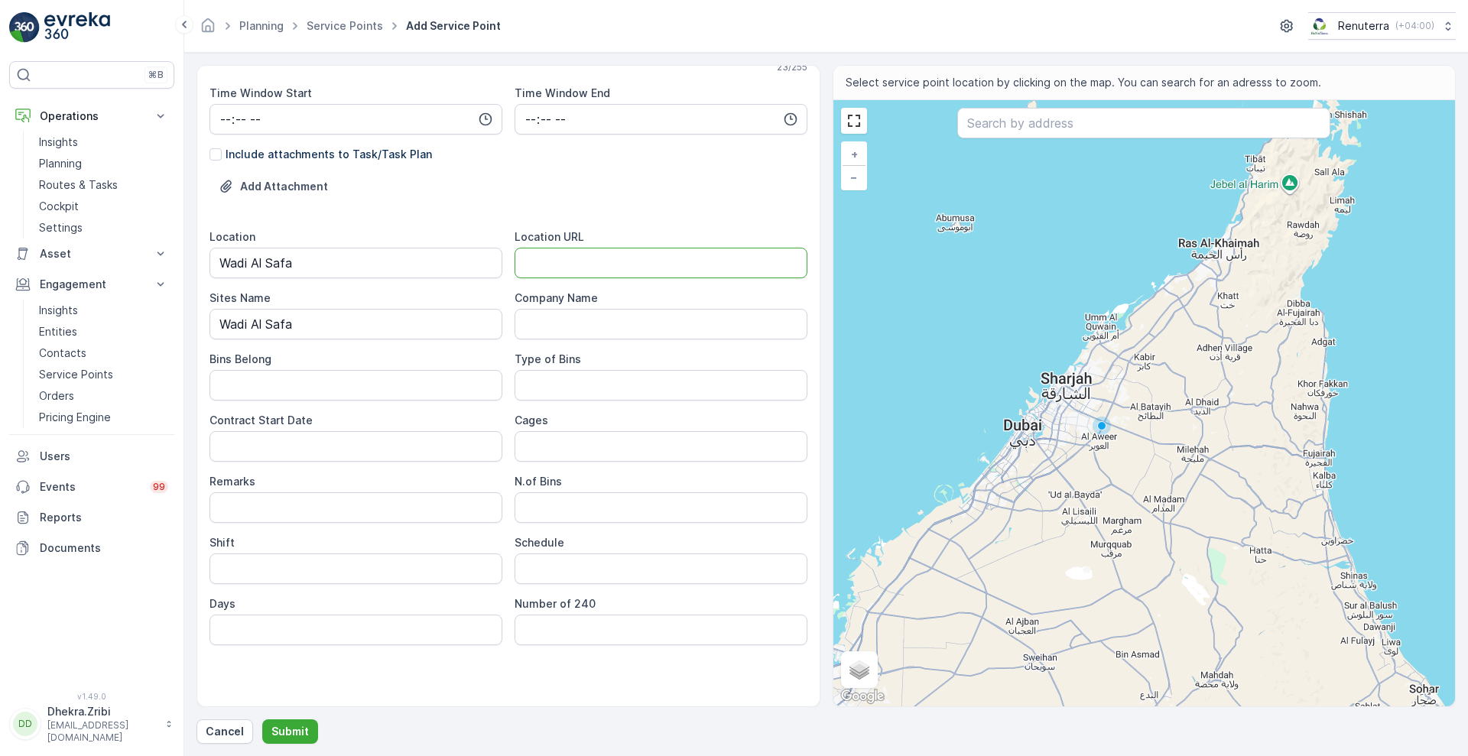
click at [654, 264] on URL "Location URL" at bounding box center [660, 263] width 293 height 31
paste URL "https://maps.app.goo.gl/K8ZMZeWZP33ejmy87"
type URL "https://maps.app.goo.gl/K8ZMZeWZP33ejmy87"
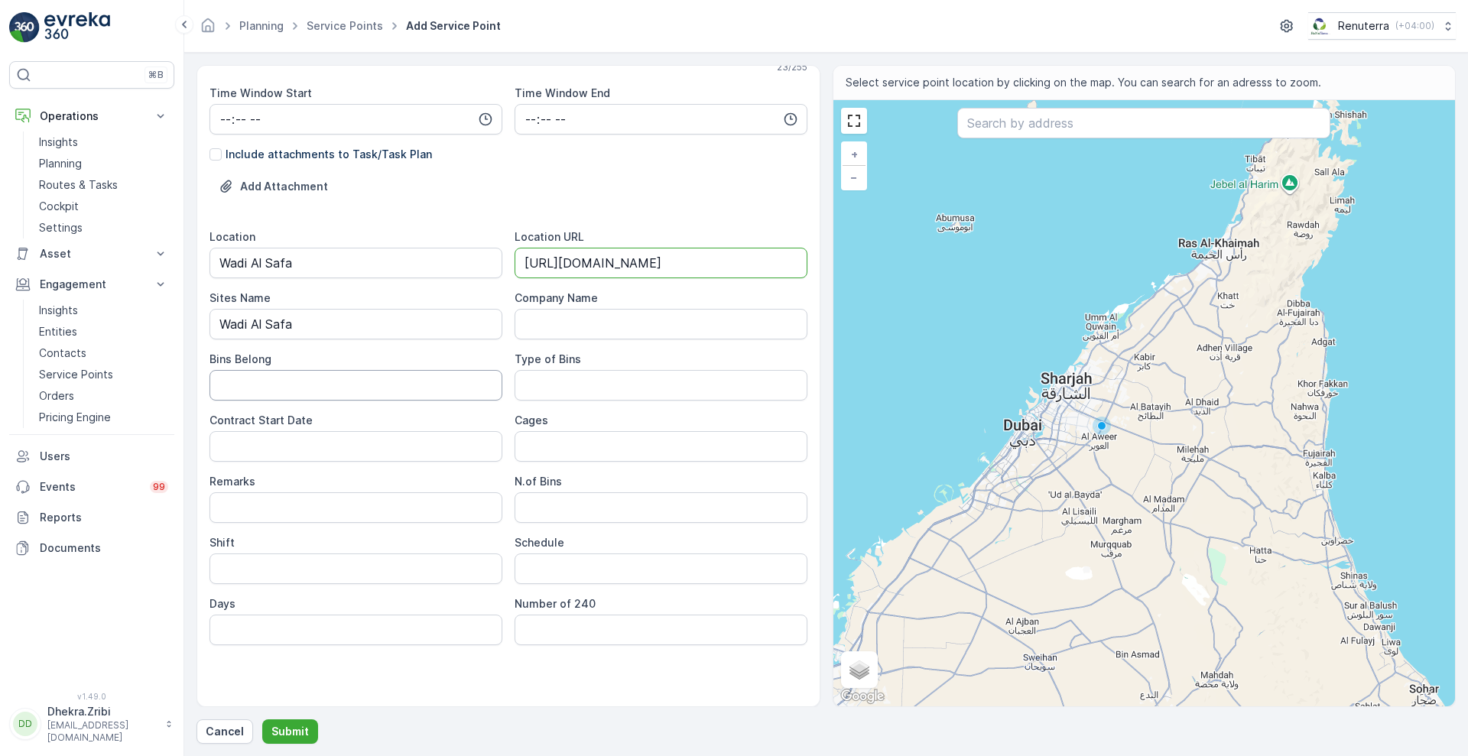
click at [361, 389] on Belong "Bins Belong" at bounding box center [355, 385] width 293 height 31
type Belong "Service Provider"
click at [594, 391] on Bins "Type of Bins" at bounding box center [660, 385] width 293 height 31
type Bins "10 CBM"
click at [381, 434] on Date "Contract Start Date" at bounding box center [355, 446] width 293 height 31
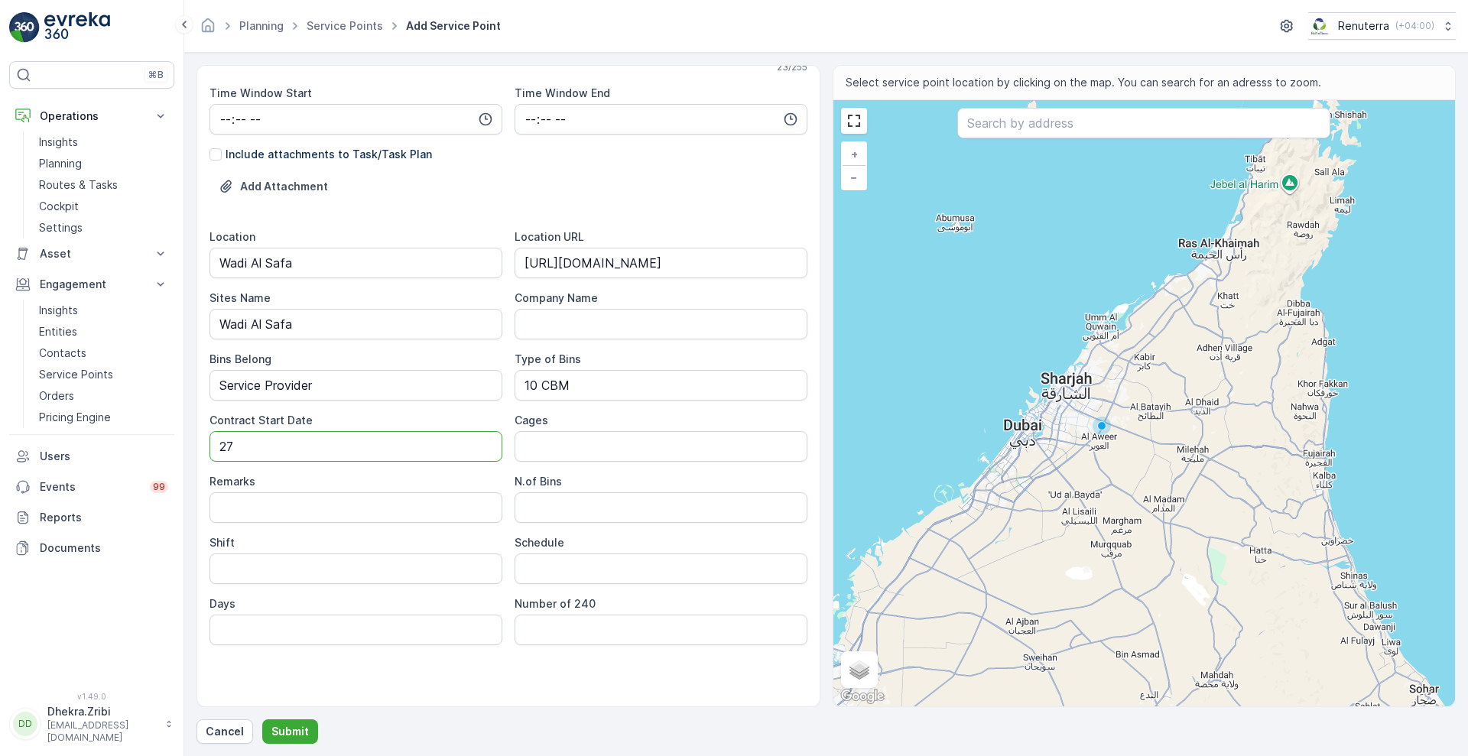
type Date "27-08-2025"
click at [543, 504] on Bins "N.of Bins" at bounding box center [660, 507] width 293 height 31
type Bins "1"
click at [417, 572] on input "Shift" at bounding box center [355, 568] width 293 height 31
type input "Day Shift"
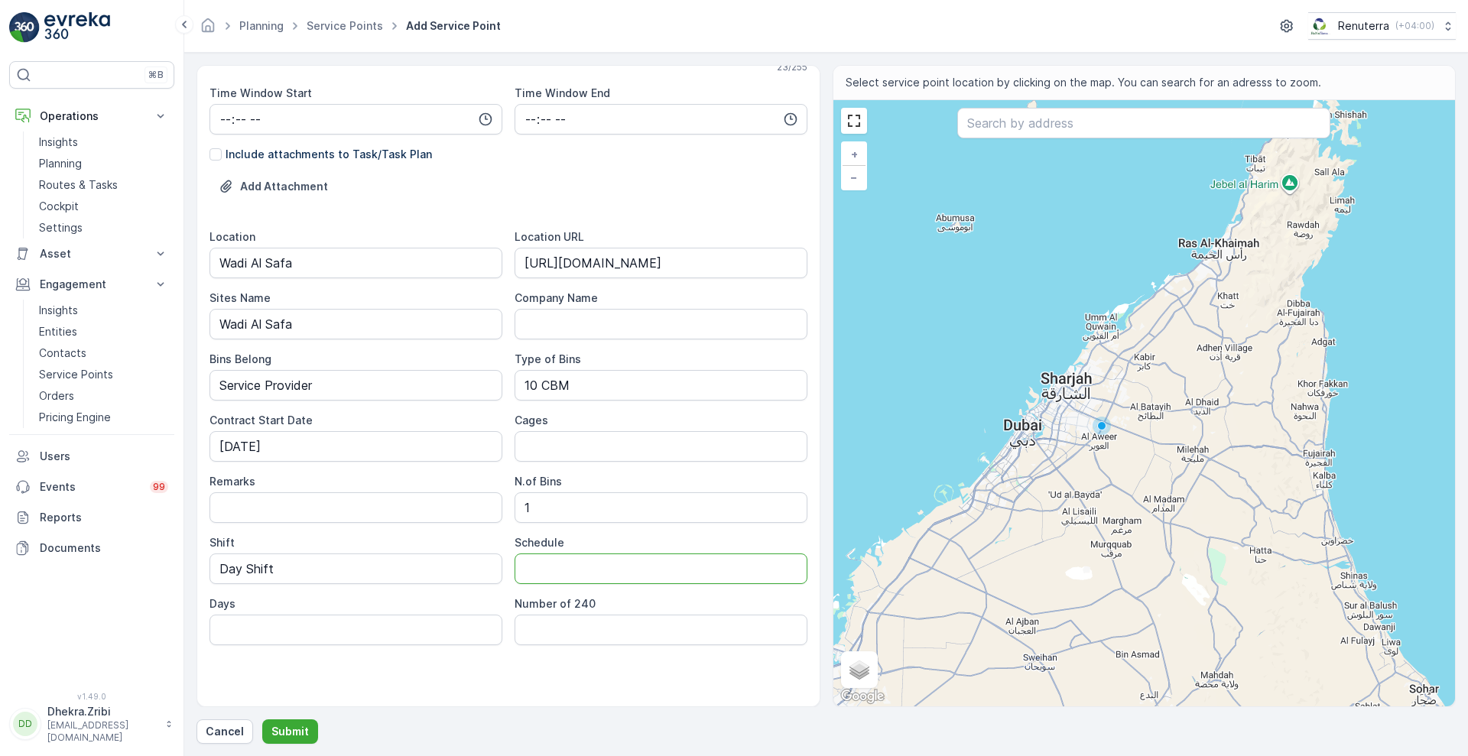
click at [550, 573] on input "Schedule" at bounding box center [660, 568] width 293 height 31
type input "On Call Basis"
click at [819, 91] on div "Service Point Name SKY CREST BUILDING CONTRACTING L.L.C | Wadi Al Safa This nam…" at bounding box center [508, 386] width 624 height 642
click at [814, 89] on div "Service Point Name SKY CREST BUILDING CONTRACTING L.L.C | Wadi Al Safa This nam…" at bounding box center [508, 386] width 624 height 642
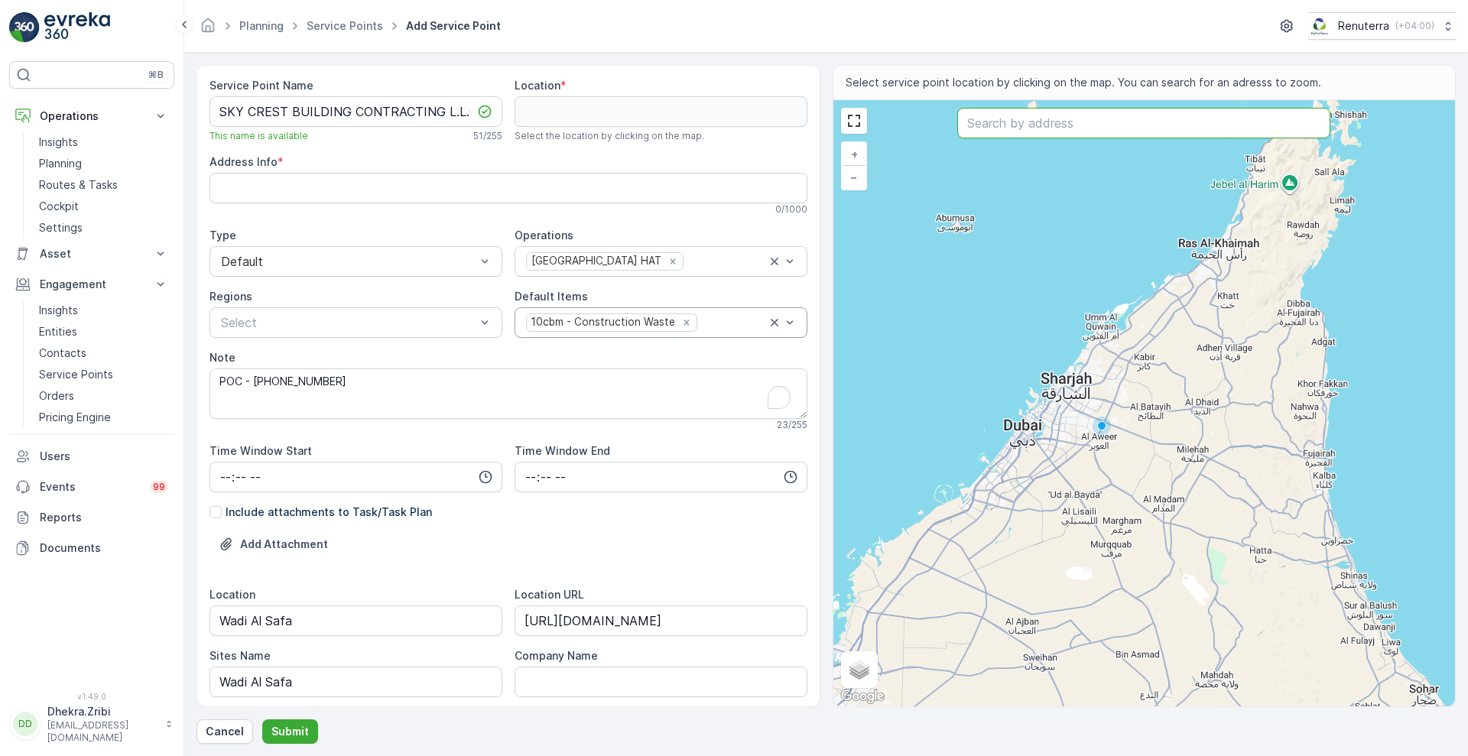
click at [997, 125] on input "text" at bounding box center [1143, 123] width 373 height 31
paste input "SAMANA Ivy Gardens 2"
type input "SAMANA Ivy Gardens 2"
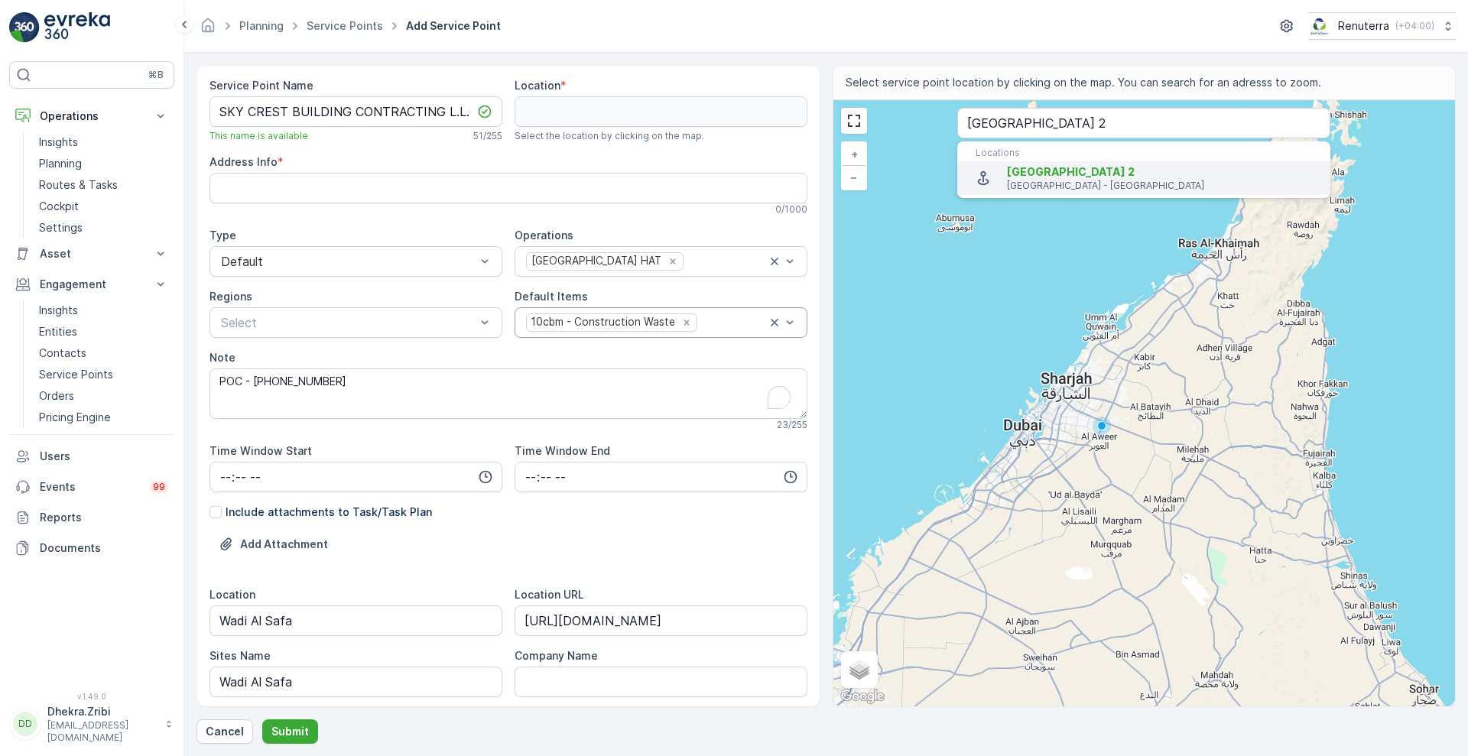
click at [1027, 177] on span "SAMANA Ivy Gardens 2" at bounding box center [1071, 171] width 128 height 13
type input "25.1005625,55.3770625"
type Info "492G+6R2 - Dubai - United Arab Emirates"
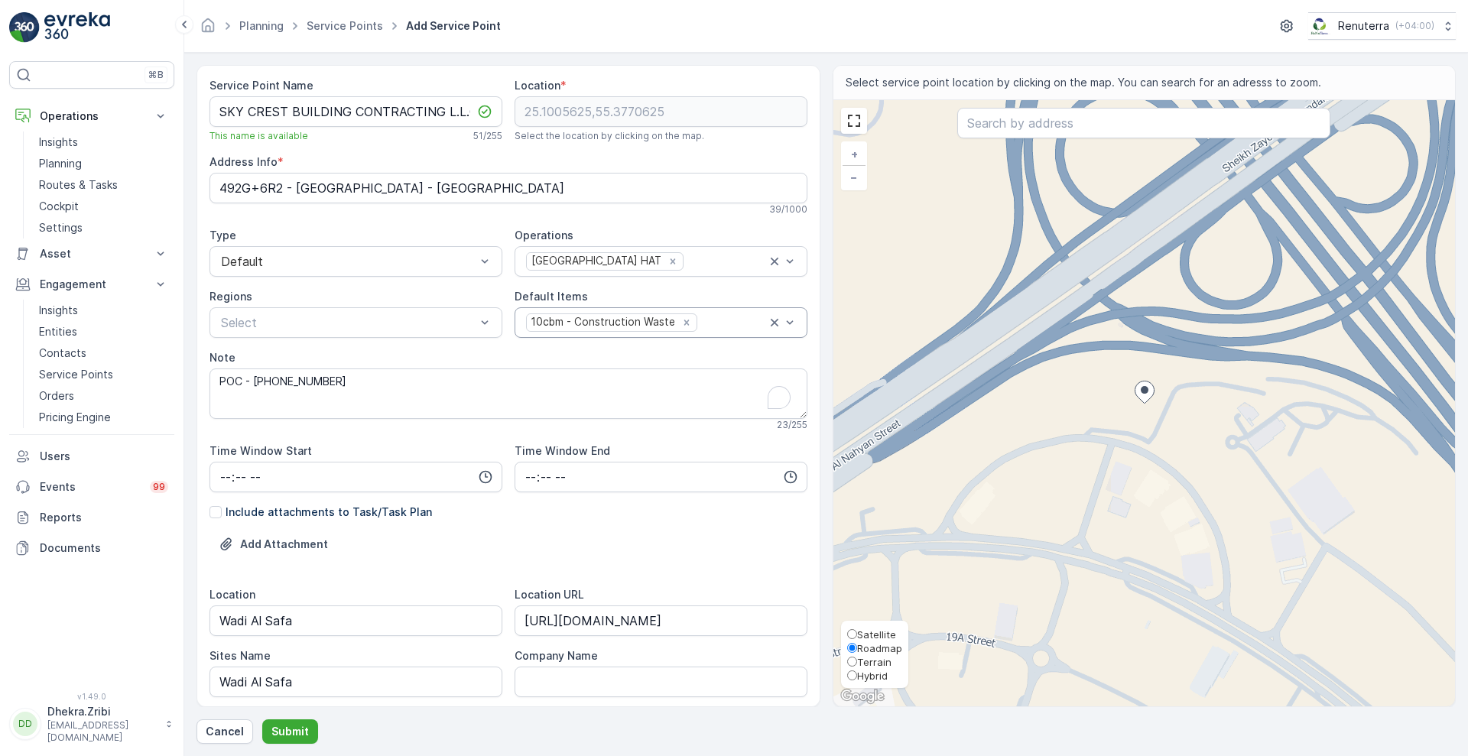
click at [871, 634] on span "Satellite" at bounding box center [876, 634] width 39 height 12
click at [857, 634] on input "Satellite" at bounding box center [852, 634] width 10 height 10
radio input "true"
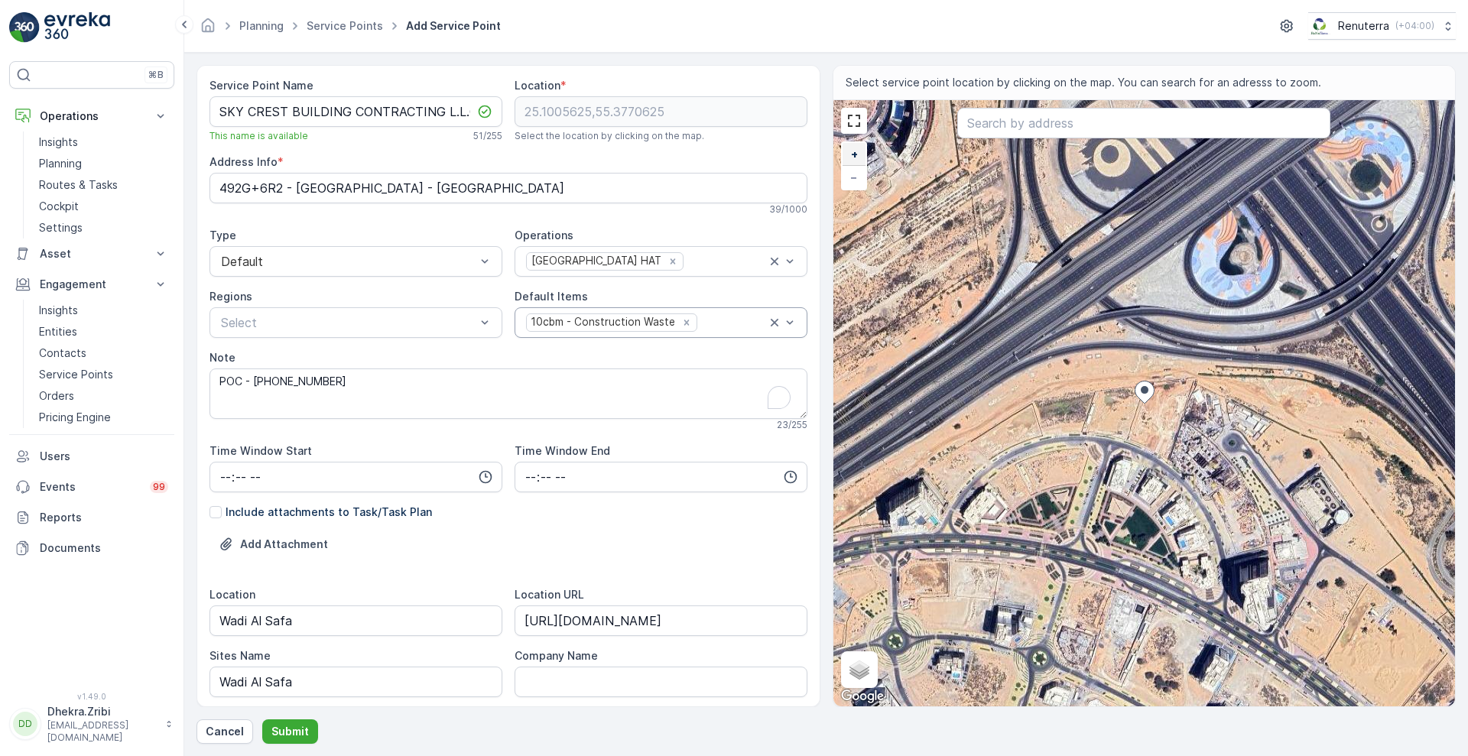
click at [858, 157] on link "+" at bounding box center [853, 154] width 23 height 23
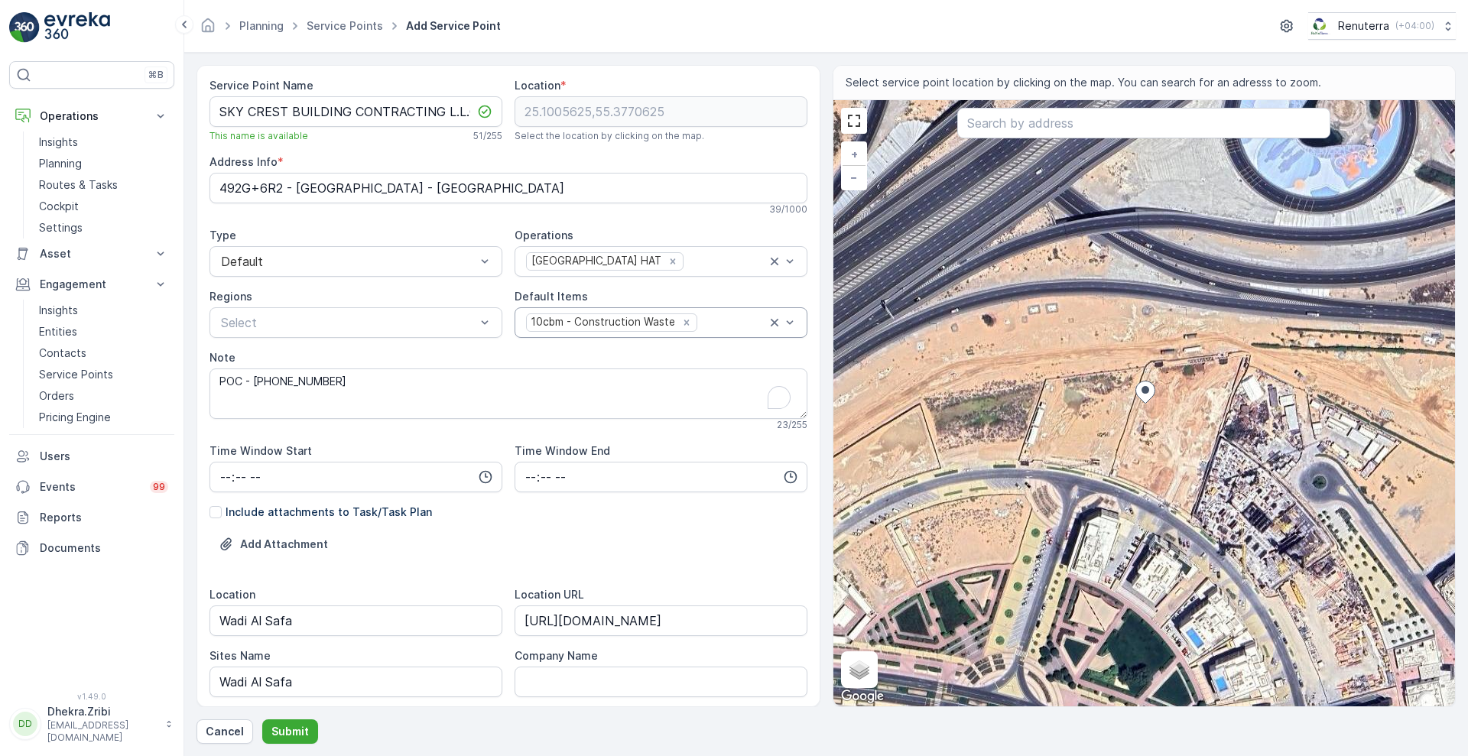
click at [1005, 456] on div "+ − Satellite Roadmap Terrain Hybrid Leaflet Keyboard shortcuts Map Data Imager…" at bounding box center [1144, 403] width 622 height 606
type input "25.100231587388823,55.37608608447782"
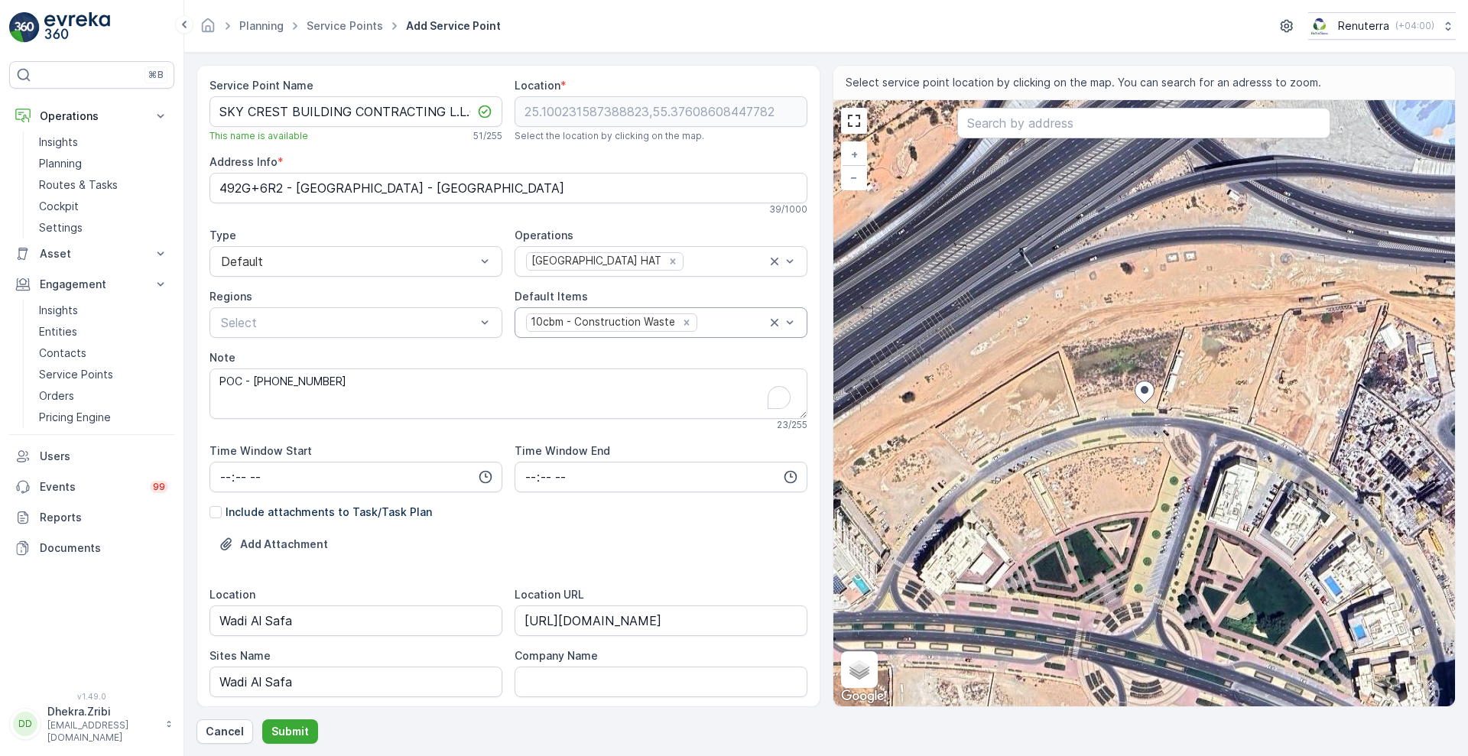
type Info "39XG+VMV - Dubai - United Arab Emirates"
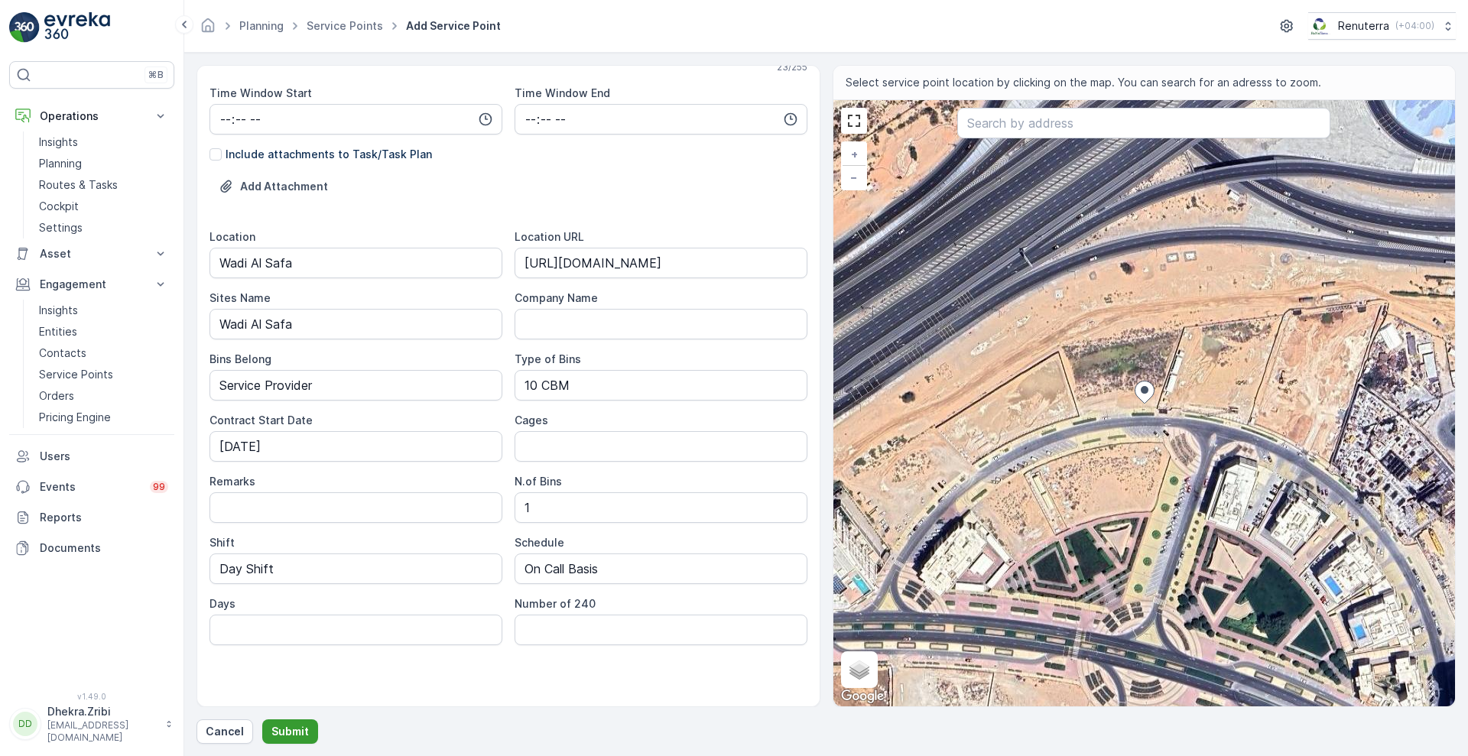
click at [277, 721] on button "Submit" at bounding box center [290, 731] width 56 height 24
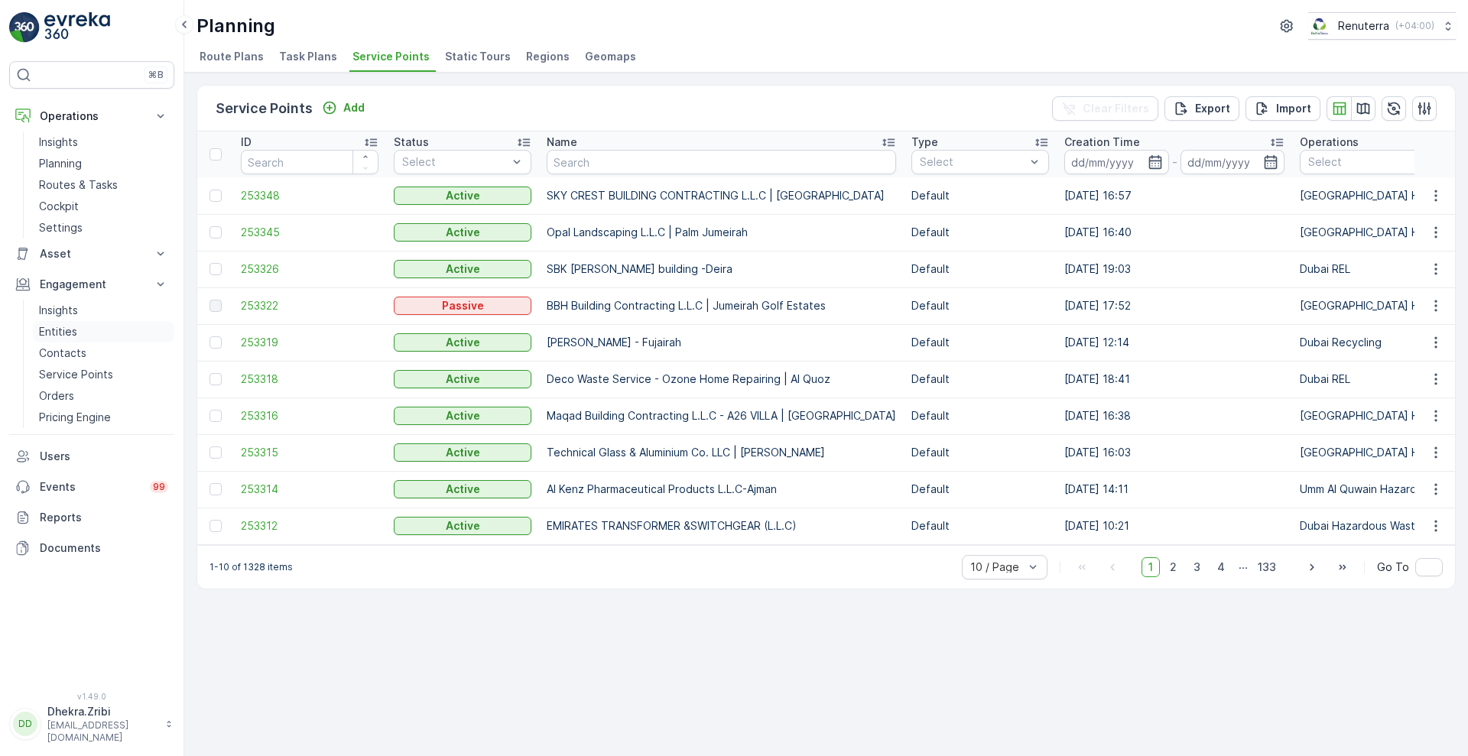
click at [55, 329] on p "Entities" at bounding box center [58, 331] width 38 height 15
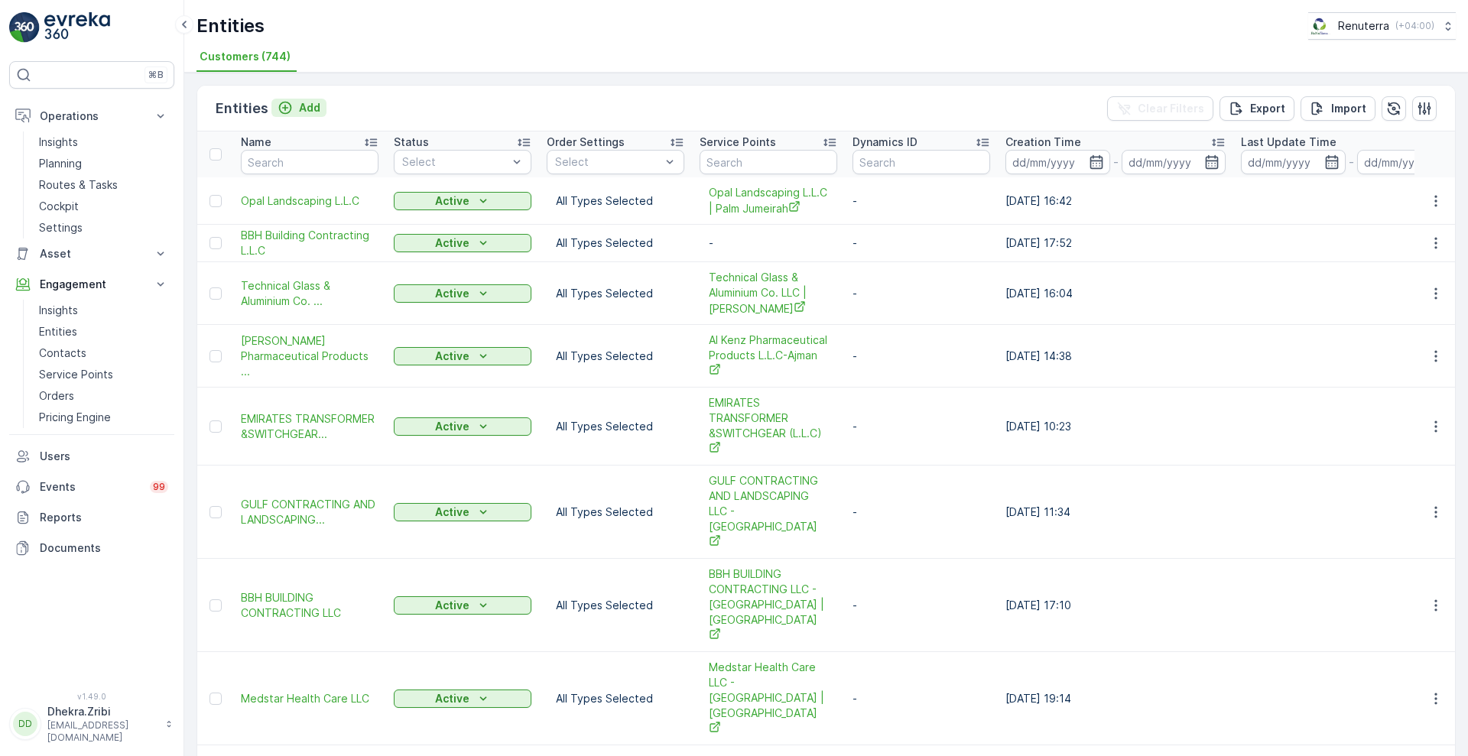
click at [310, 115] on button "Add" at bounding box center [298, 108] width 55 height 18
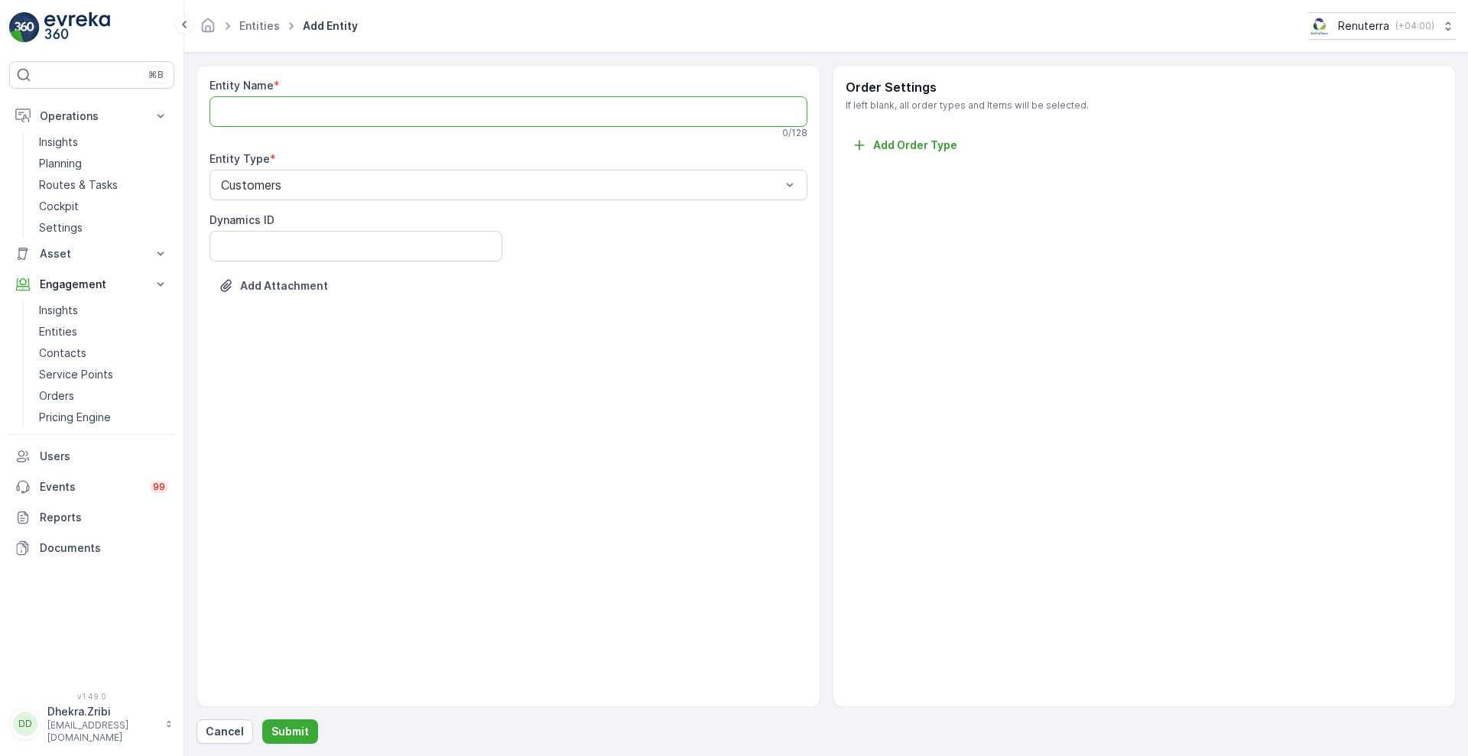
click at [395, 114] on Name "Entity Name" at bounding box center [508, 111] width 598 height 31
paste Name "SKY CREST BUILDING CONTRACTING L.L.C | Wadi Al Safa"
type Name "SKY CREST BUILDING CONTRACTING L.L.C"
click at [287, 731] on p "Submit" at bounding box center [289, 731] width 37 height 15
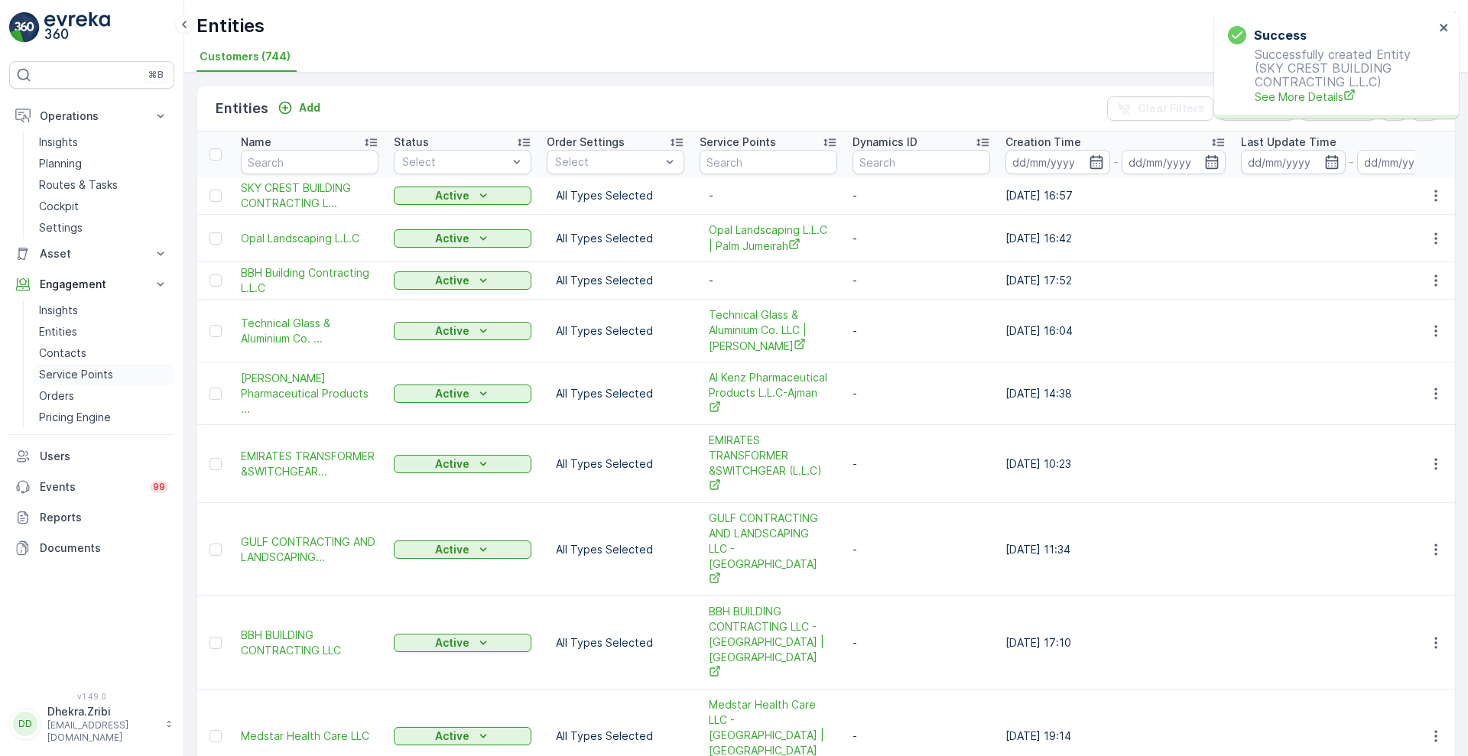
click at [82, 381] on p "Service Points" at bounding box center [76, 374] width 74 height 15
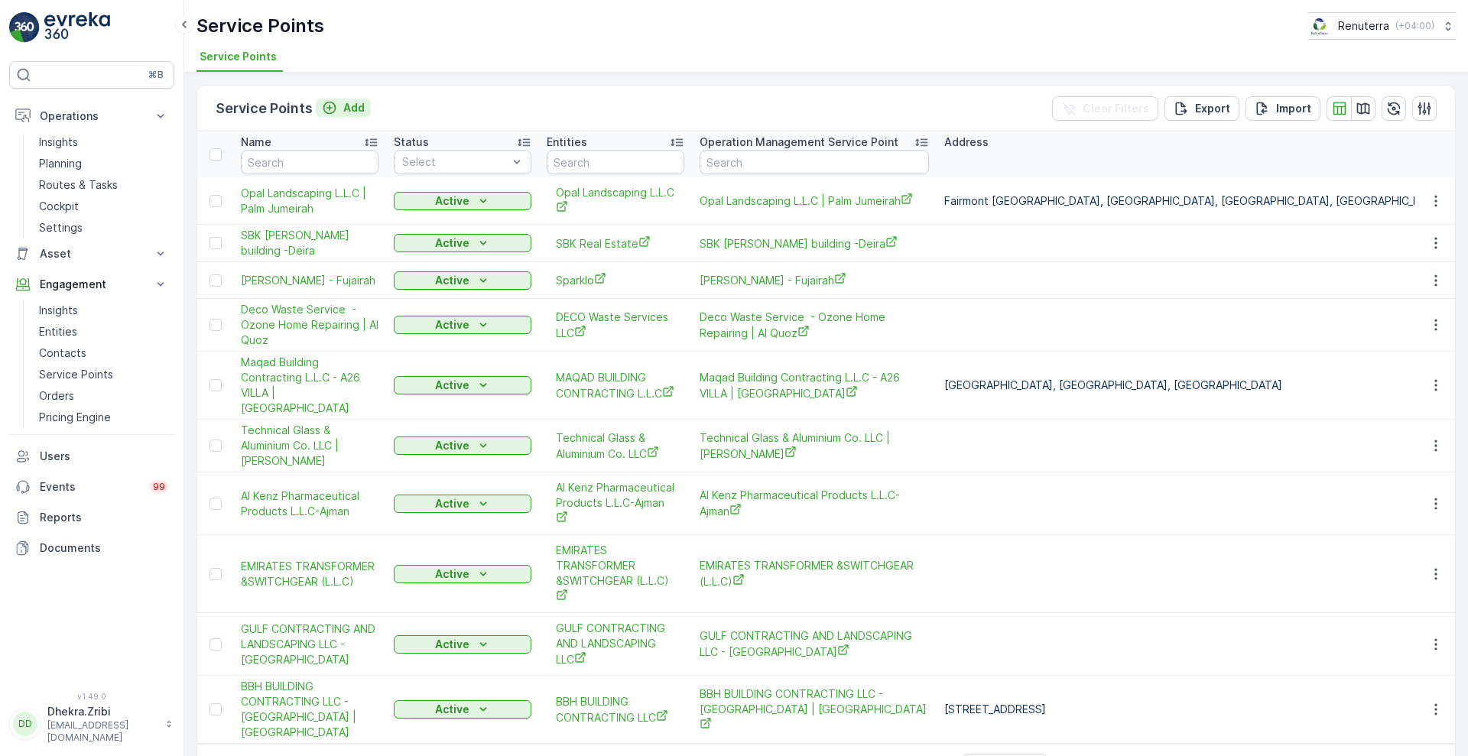
click at [355, 112] on p "Add" at bounding box center [353, 107] width 21 height 15
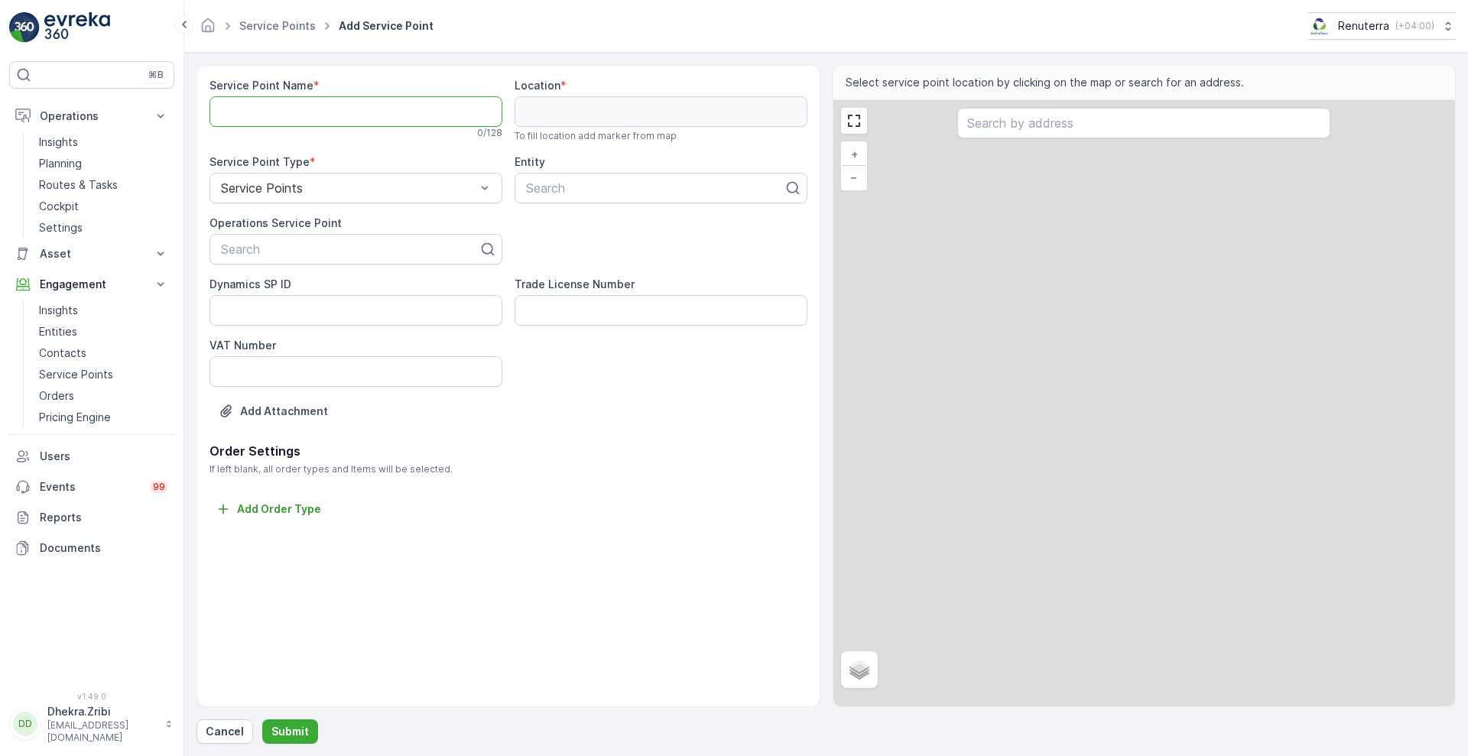
click at [414, 120] on Name "Service Point Name" at bounding box center [355, 111] width 293 height 31
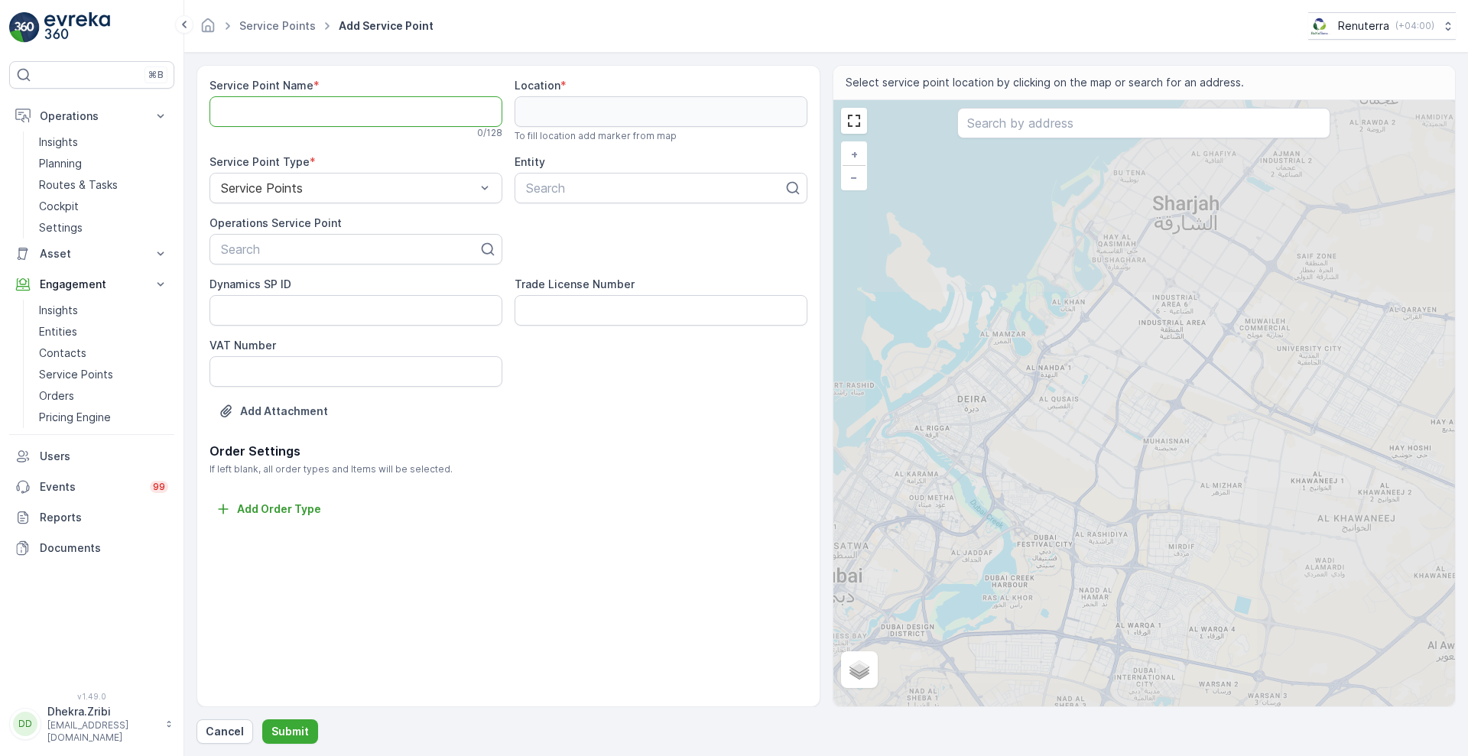
paste Name "SKY CREST BUILDING CONTRACTING L.L.C | Wadi Al Safa"
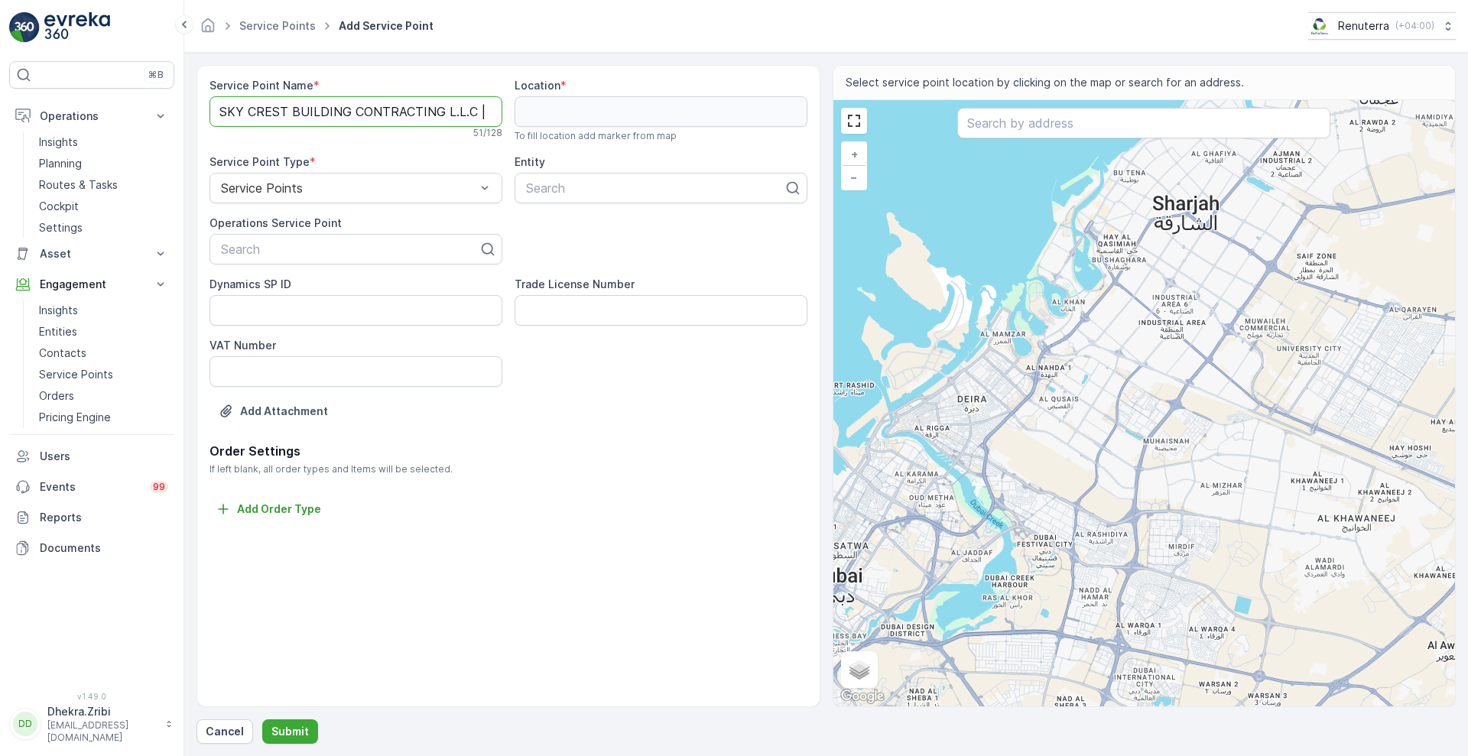
scroll to position [0, 70]
type Name "SKY CREST BUILDING CONTRACTING L.L.C | Wadi Al Safa"
click at [321, 252] on div at bounding box center [349, 249] width 261 height 14
paste input "SKY CREST BUILDING CONTRACTING L.L.C | Wadi Al Safa"
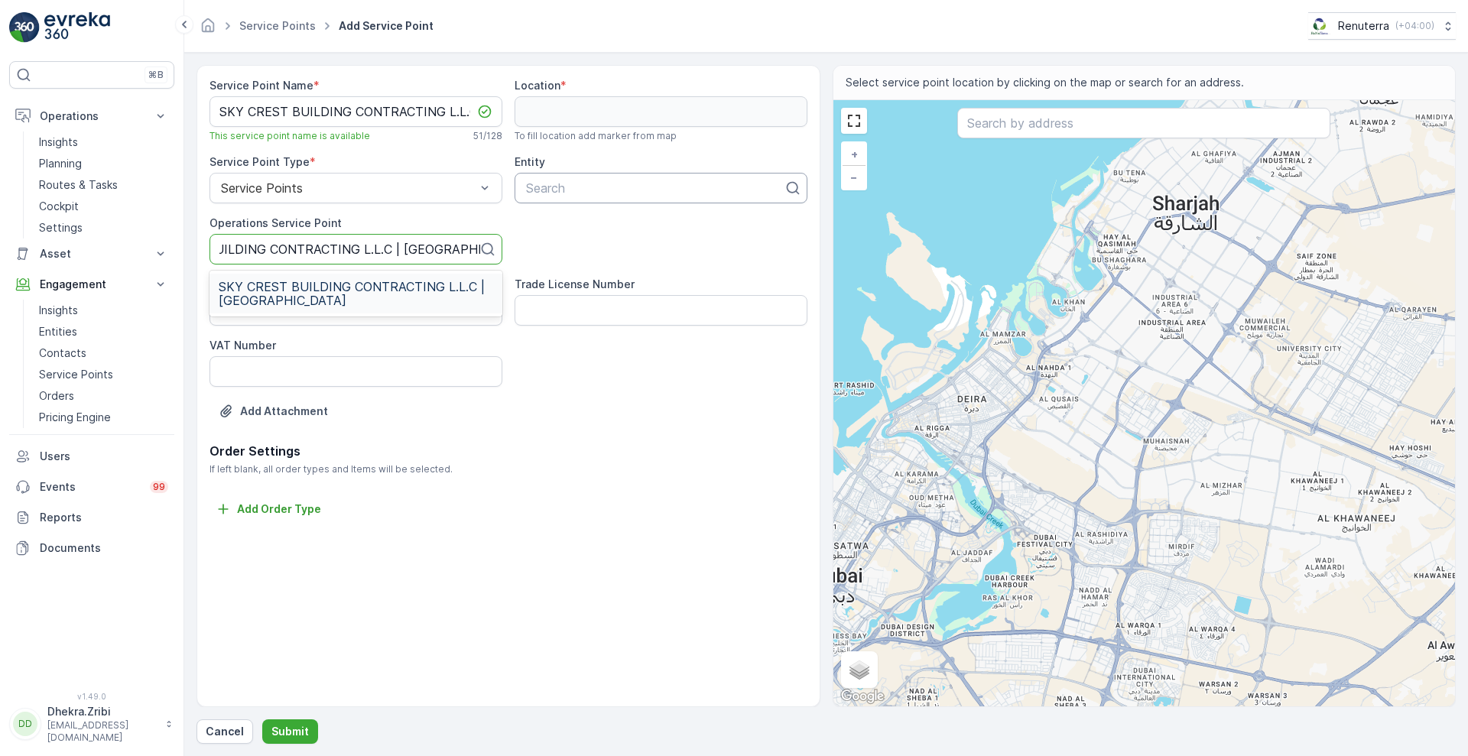
scroll to position [0, 79]
type input "SKY CREST BUILDING CONTRACTING L.L.C | Wadi Al Safa"
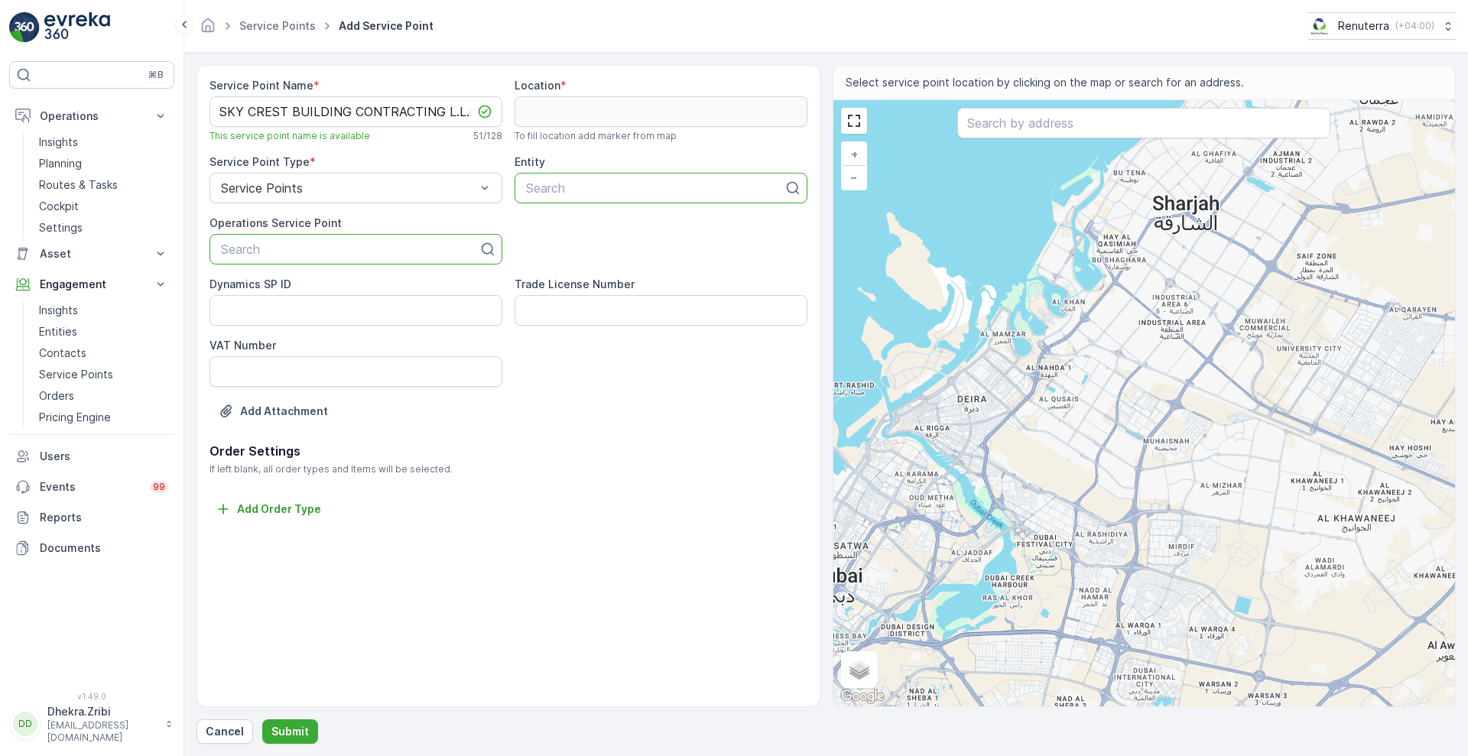
click at [565, 174] on div "Search" at bounding box center [660, 188] width 293 height 31
type input "sky"
click at [624, 228] on span "SKY CREST BUILDING CONTRACTING L.L.C" at bounding box center [653, 226] width 258 height 14
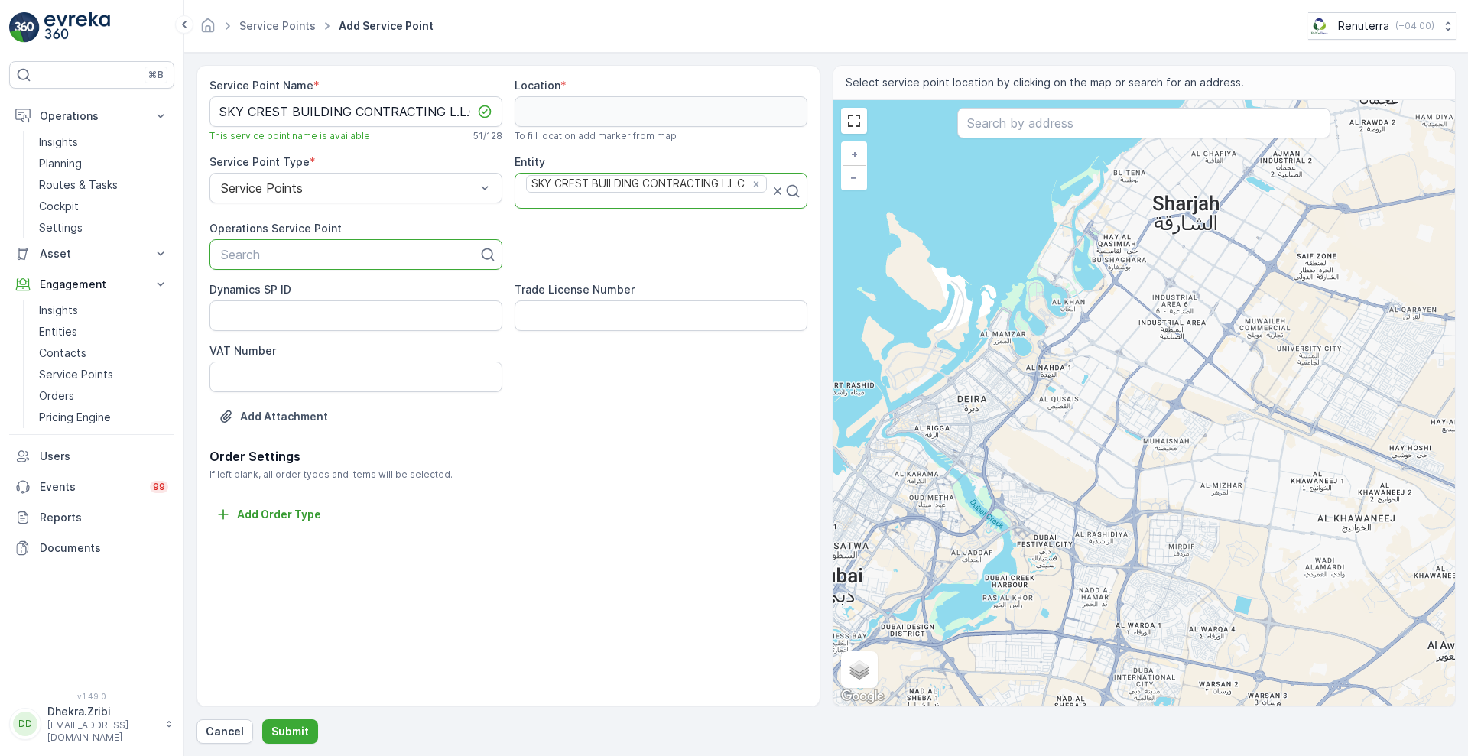
click at [393, 257] on div at bounding box center [349, 255] width 261 height 14
paste input "SKY CREST BUILDING CONTRACTING L.L.C | Wadi Al Safa"
type input "SKY CREST BUILDING CONTRACTING L.L.C | Wadi Al Safa"
click at [368, 293] on span "SKY CREST BUILDING CONTRACTING L.L.C | Wadi Al Safa" at bounding box center [356, 299] width 274 height 28
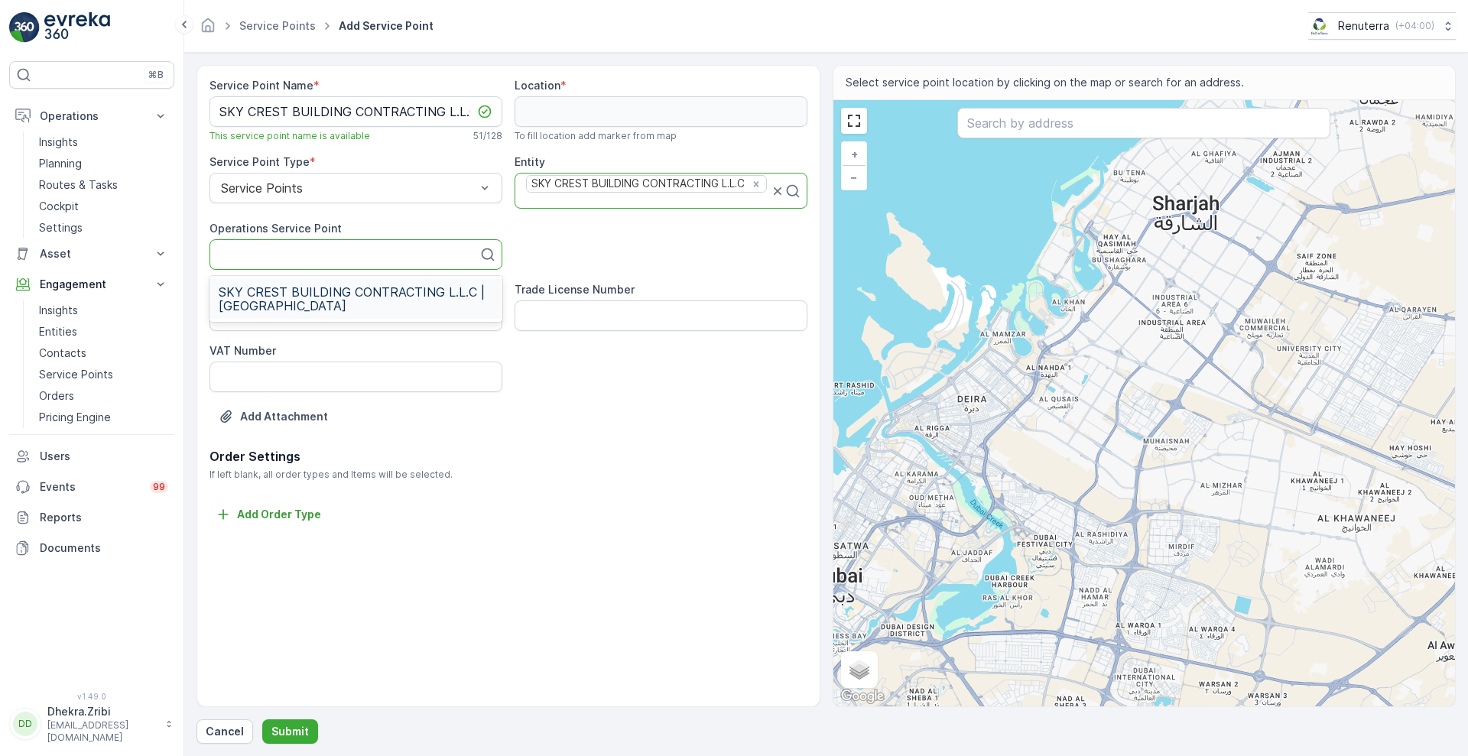
scroll to position [0, 0]
click at [1026, 126] on input "text" at bounding box center [1143, 123] width 373 height 31
paste input "SAMANA Ivy Gardens 2"
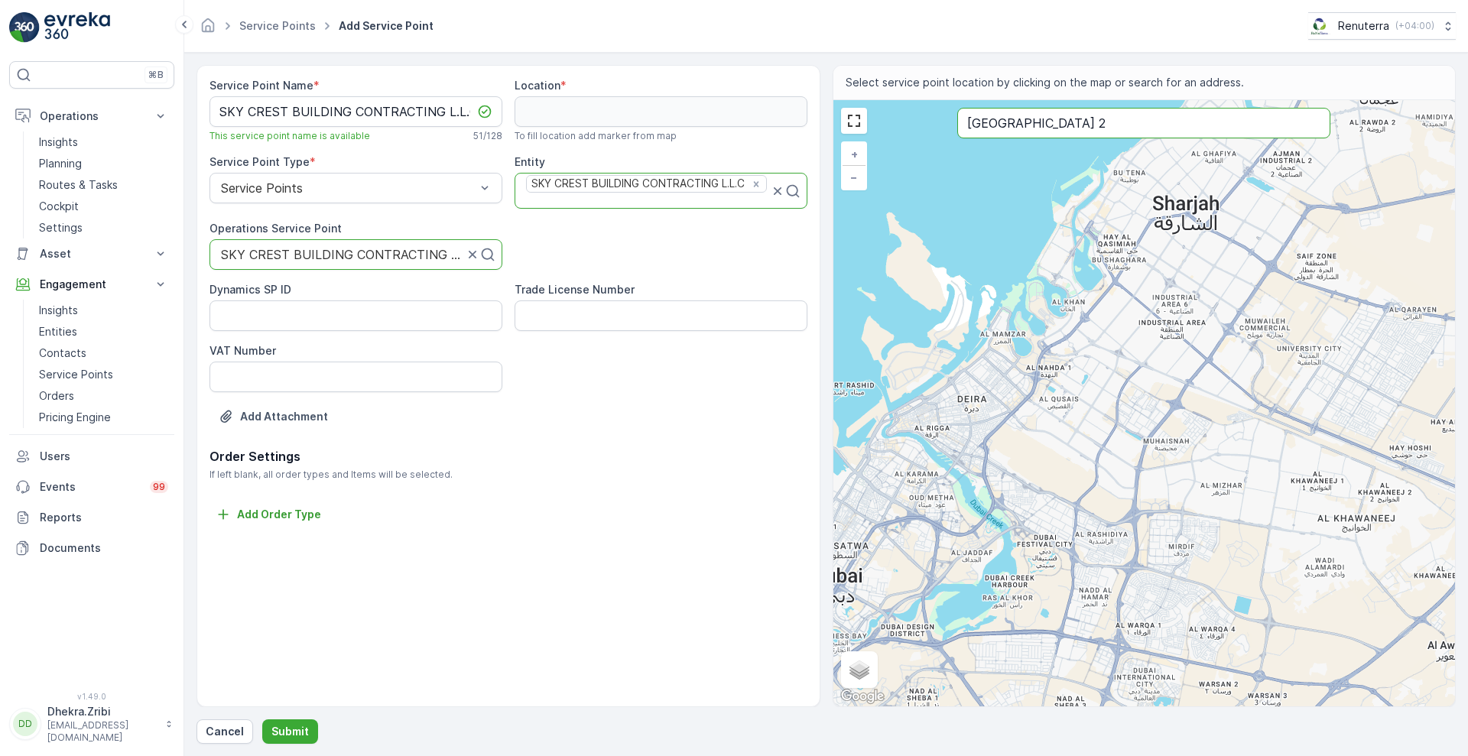
type input "SAMANA Ivy Gardens 2"
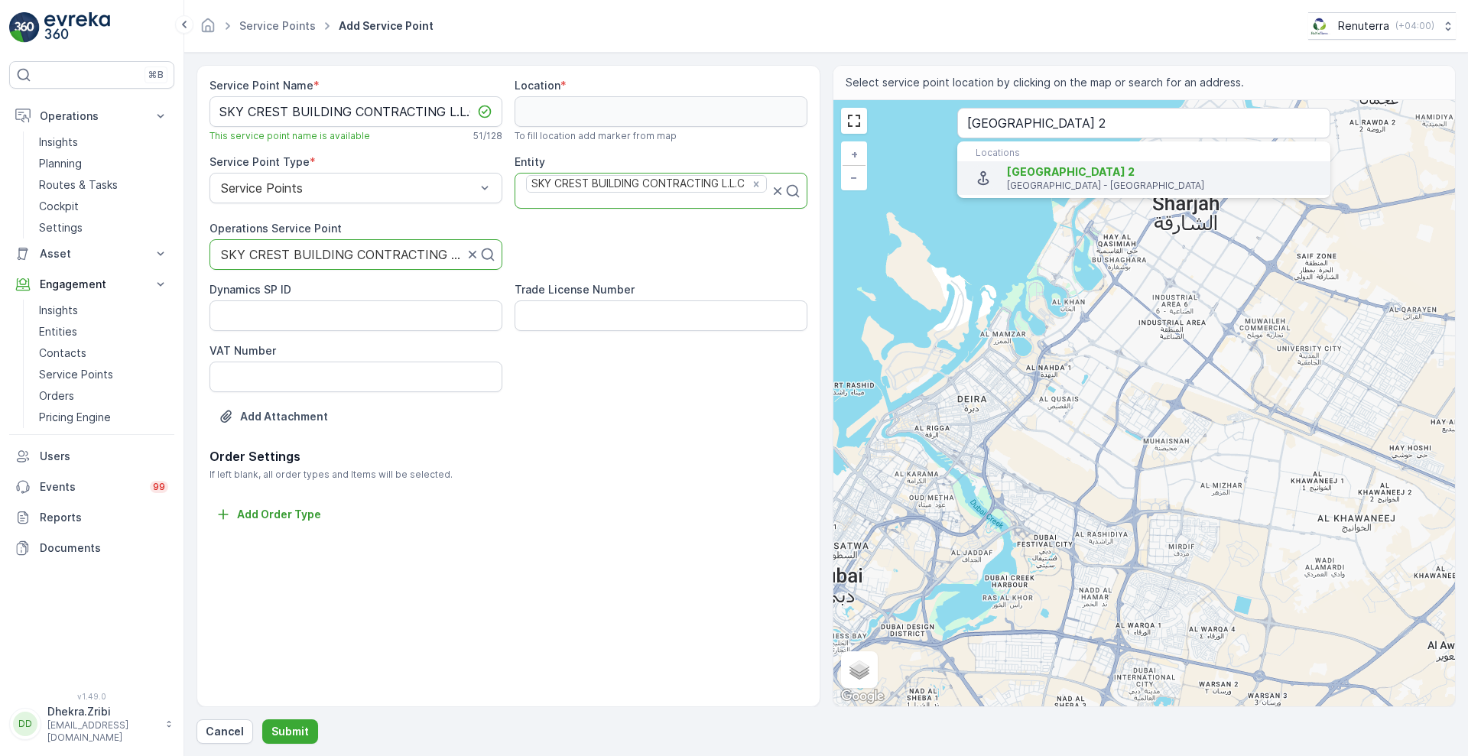
click at [1064, 175] on span "SAMANA Ivy Gardens 2" at bounding box center [1071, 171] width 128 height 13
type input "25.1005625,55.3770625"
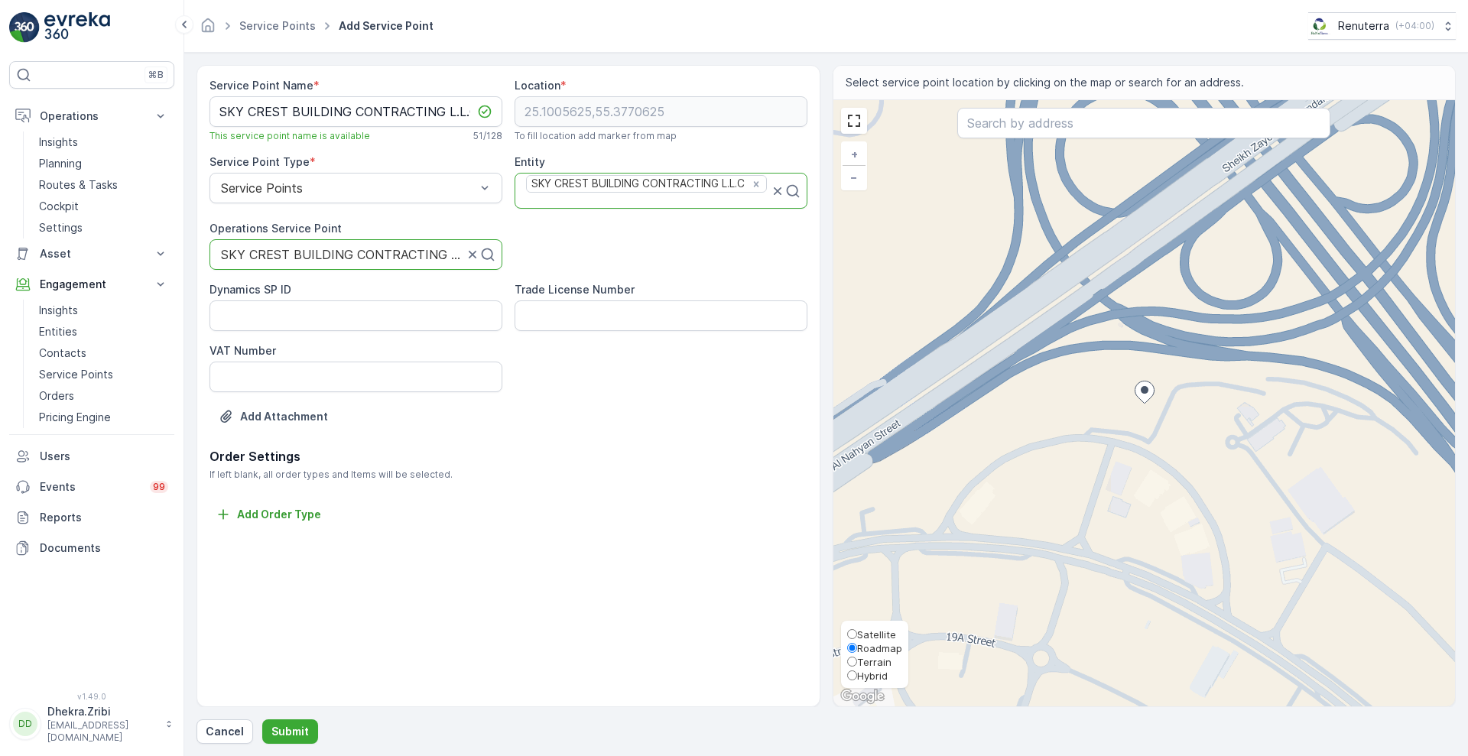
click at [873, 631] on span "Satellite" at bounding box center [876, 634] width 39 height 12
click at [857, 631] on input "Satellite" at bounding box center [852, 634] width 10 height 10
radio input "true"
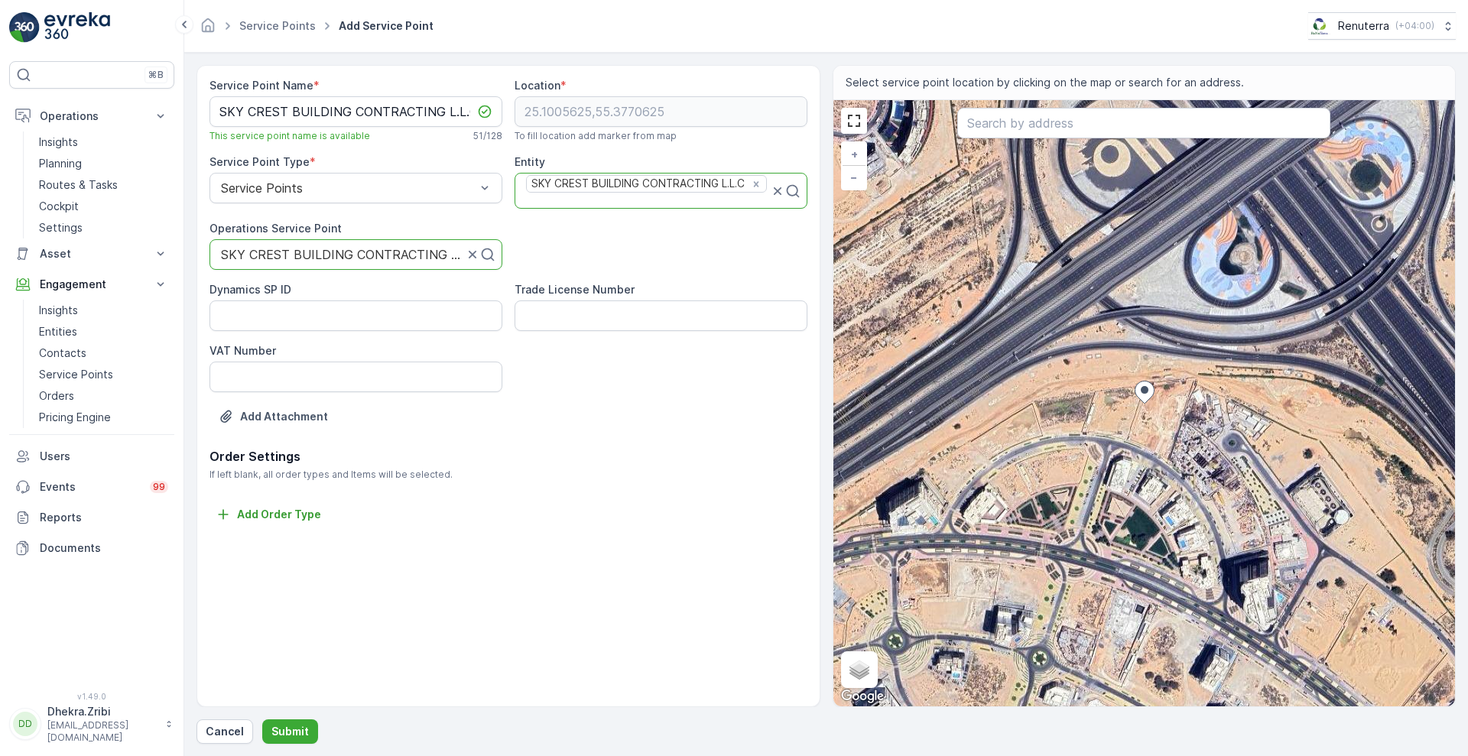
click at [1074, 432] on div "+ − Satellite Roadmap Terrain Hybrid Leaflet Keyboard shortcuts Map Data Imager…" at bounding box center [1144, 403] width 622 height 606
type input "25.100202440342986,55.376079374833864"
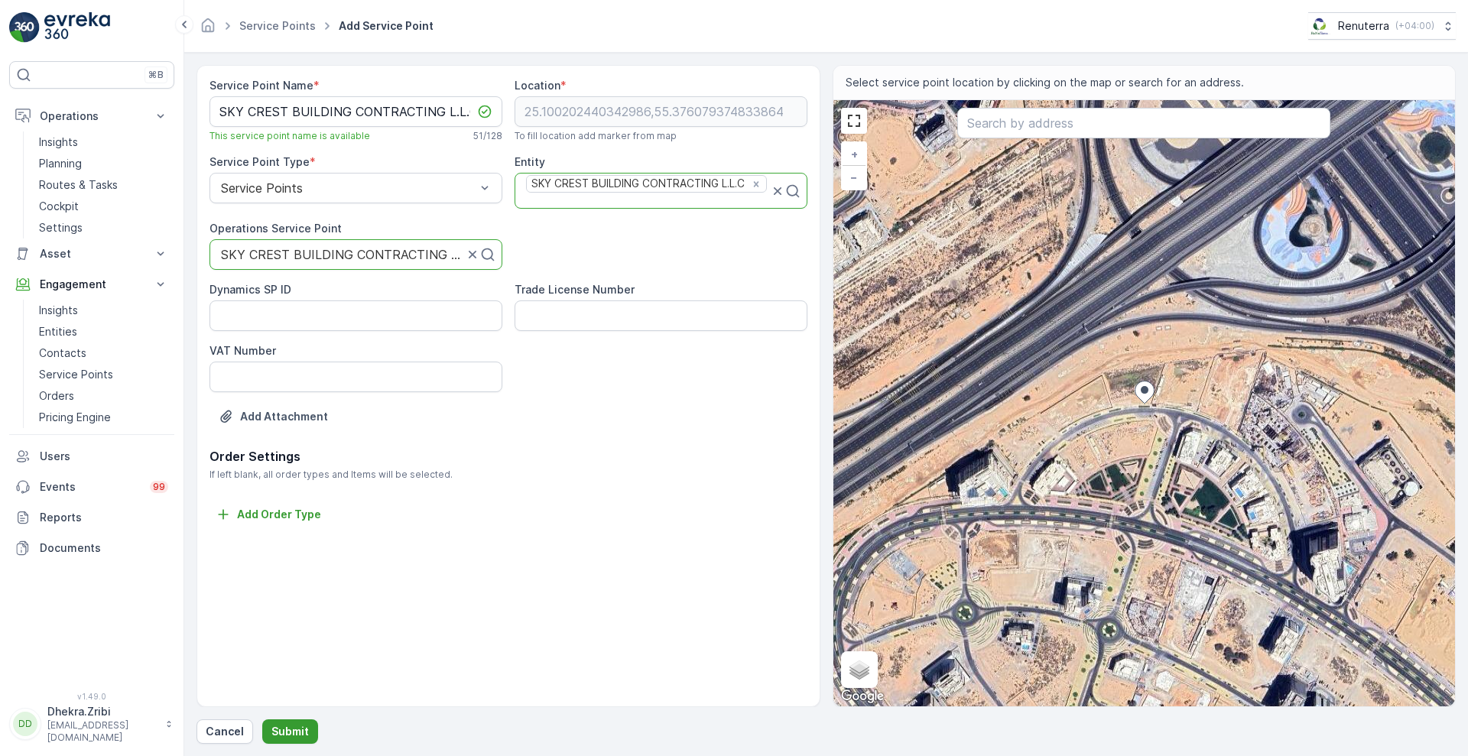
click at [282, 727] on p "Submit" at bounding box center [289, 731] width 37 height 15
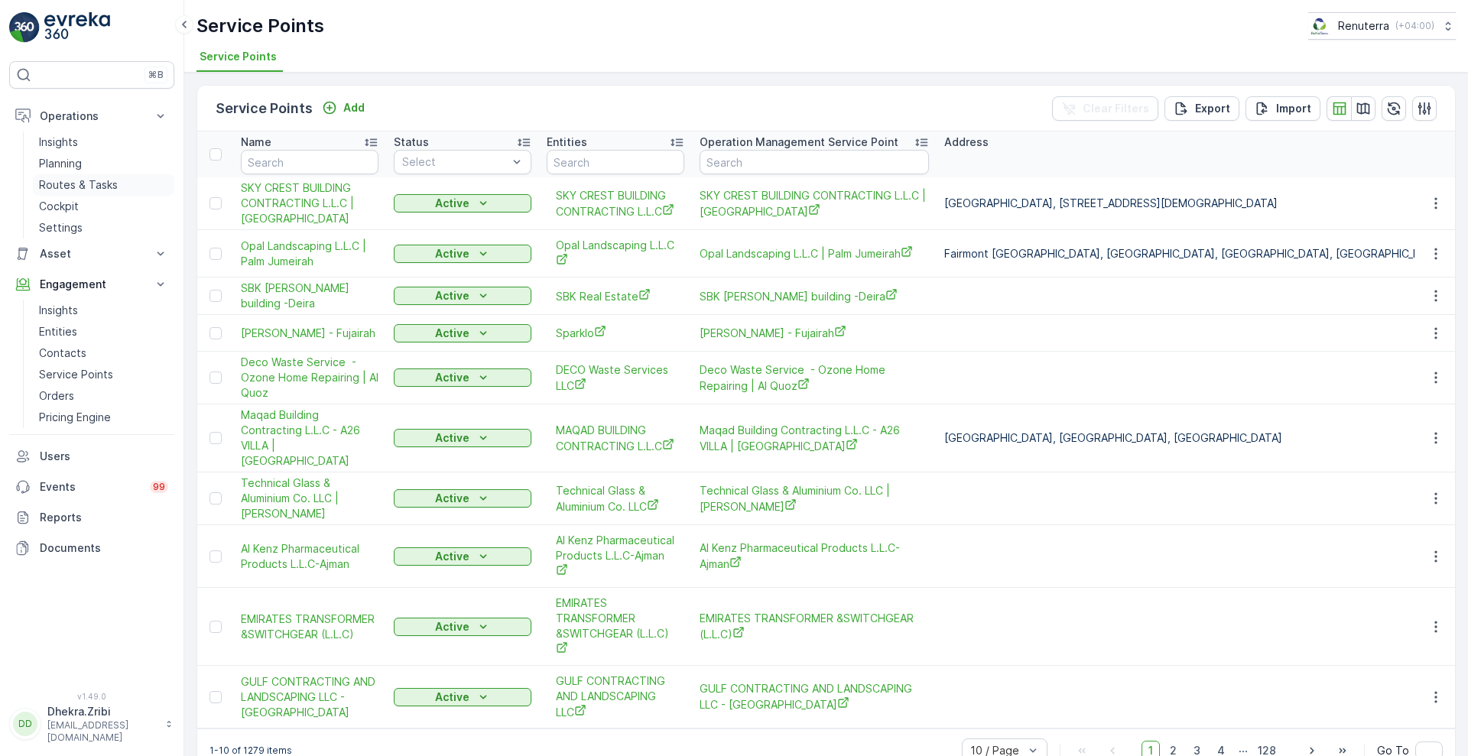
click at [74, 180] on p "Routes & Tasks" at bounding box center [78, 184] width 79 height 15
